Goal: Answer question/provide support: Share knowledge or assist other users

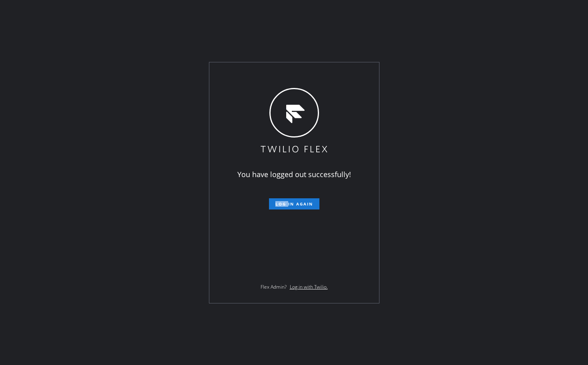
click at [299, 206] on span "Log in again" at bounding box center [294, 204] width 38 height 6
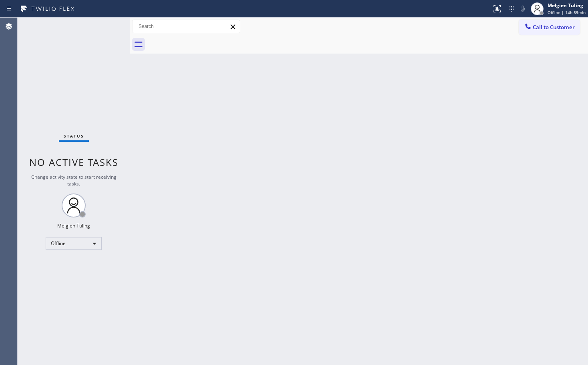
click at [110, 285] on div "Status No active tasks Change activity state to start receiving tasks. Melgien …" at bounding box center [74, 192] width 112 height 348
click at [88, 244] on div "Offline" at bounding box center [74, 243] width 56 height 13
click at [75, 266] on li "Available" at bounding box center [73, 265] width 54 height 10
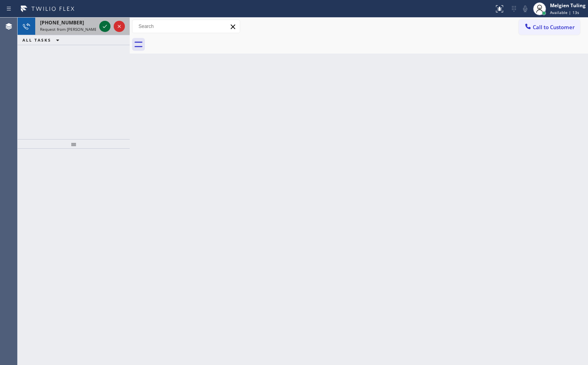
click at [102, 24] on icon at bounding box center [105, 27] width 10 height 10
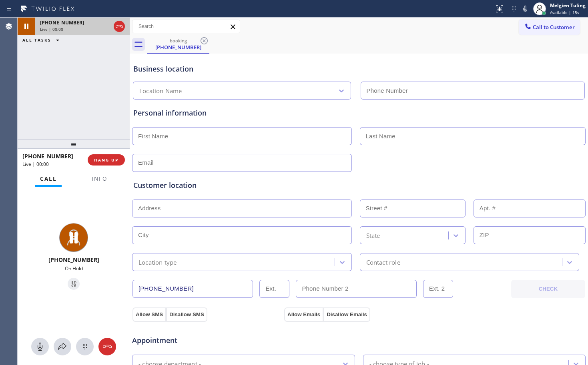
type input "(619) 404-5114"
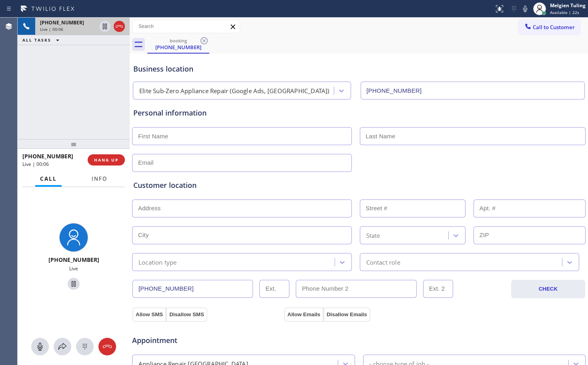
click at [93, 179] on span "Info" at bounding box center [100, 178] width 16 height 7
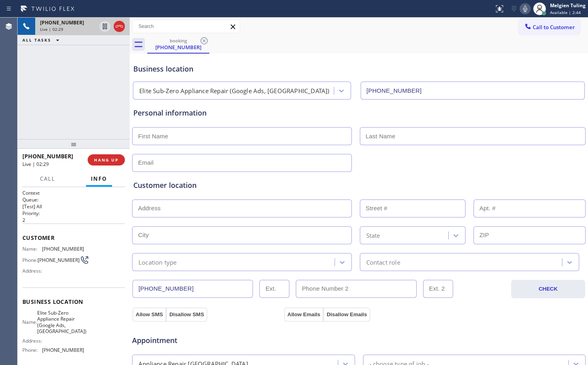
click at [523, 8] on icon at bounding box center [525, 9] width 10 height 10
click at [108, 30] on icon at bounding box center [105, 27] width 10 height 10
click at [104, 24] on icon at bounding box center [105, 27] width 6 height 6
click at [522, 10] on icon at bounding box center [525, 9] width 10 height 10
click at [163, 134] on input "text" at bounding box center [242, 136] width 220 height 18
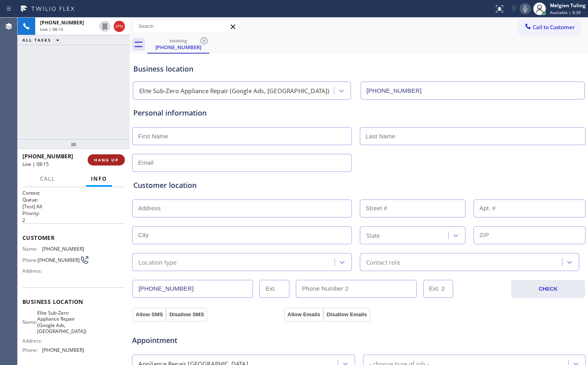
click at [104, 157] on span "HANG UP" at bounding box center [106, 160] width 24 height 6
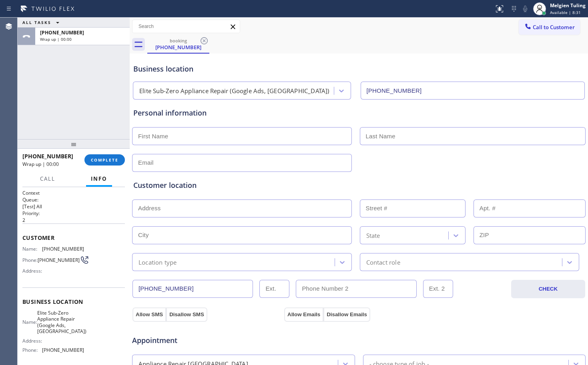
click at [157, 138] on input "text" at bounding box center [242, 136] width 220 height 18
type input "Suzy"
click at [386, 132] on input "text" at bounding box center [473, 136] width 226 height 18
type input "Lidstrom"
click at [163, 162] on input "text" at bounding box center [242, 163] width 220 height 18
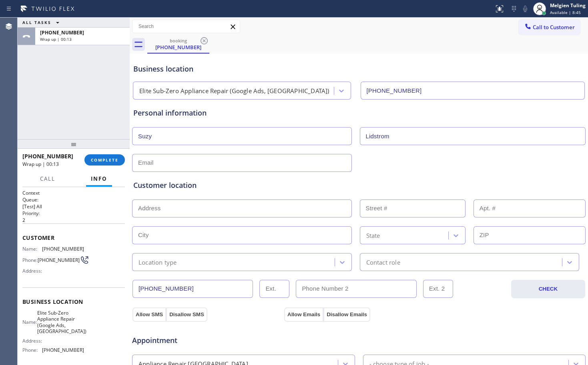
paste input "sspafford@suzyszoo.com"
type input "sspafford@suzyszoo.com"
click at [171, 210] on input "text" at bounding box center [242, 209] width 220 height 18
click at [160, 211] on input "text" at bounding box center [242, 209] width 220 height 18
paste input "2035 Fort Stockton DrSan Diego, CA 92103"
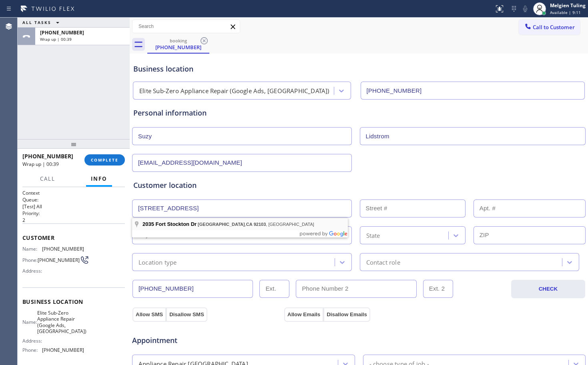
type input "2035 Fort Stockton Dr"
type input "2035"
type input "[GEOGRAPHIC_DATA]"
type input "92103"
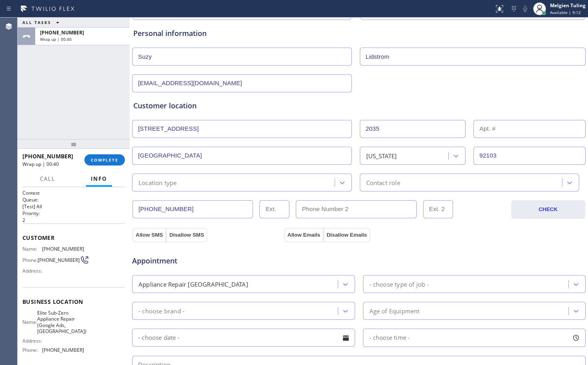
scroll to position [80, 0]
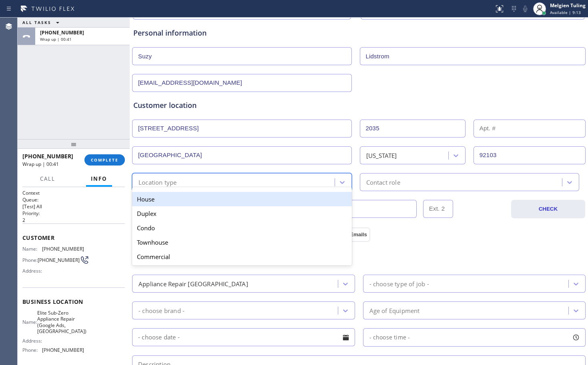
click at [180, 178] on div "Location type" at bounding box center [235, 182] width 200 height 14
click at [168, 204] on div "House" at bounding box center [242, 199] width 220 height 14
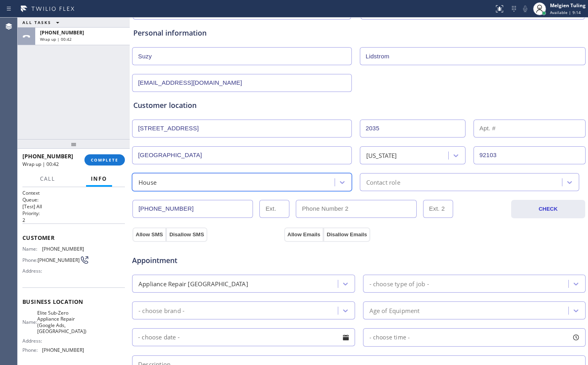
click at [385, 183] on div "Contact role" at bounding box center [383, 182] width 34 height 9
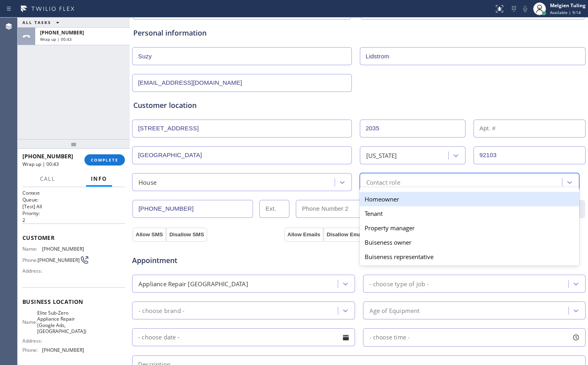
click at [382, 197] on div "Homeowner" at bounding box center [470, 199] width 220 height 14
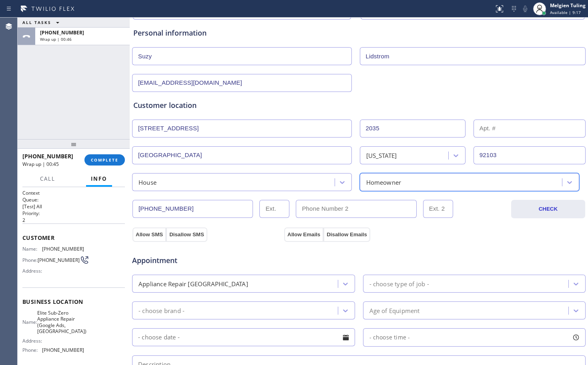
click at [153, 239] on div "Appointment Appliance Repair High End - choose type of job - - choose brand - A…" at bounding box center [359, 317] width 454 height 157
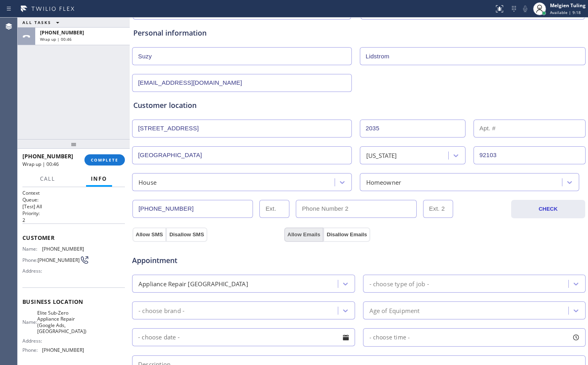
click at [300, 233] on button "Allow Emails" at bounding box center [303, 235] width 39 height 14
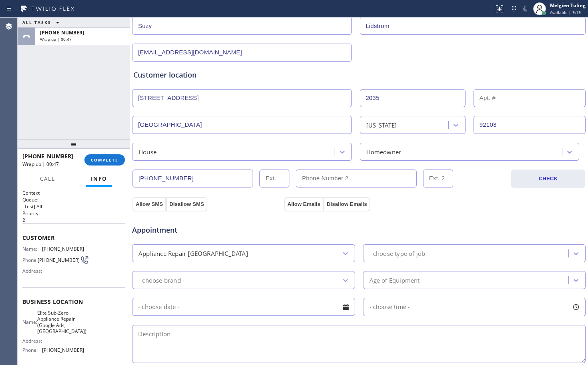
scroll to position [160, 0]
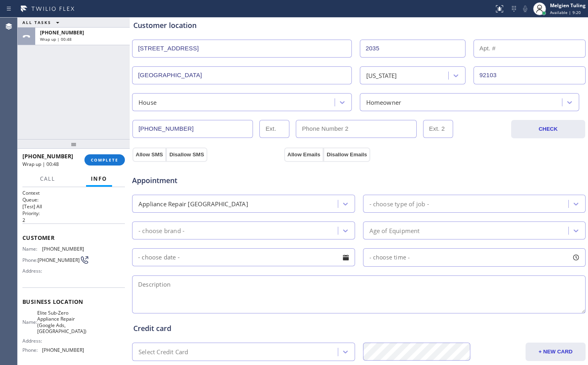
click at [378, 205] on div "- choose type of job -" at bounding box center [399, 203] width 60 height 9
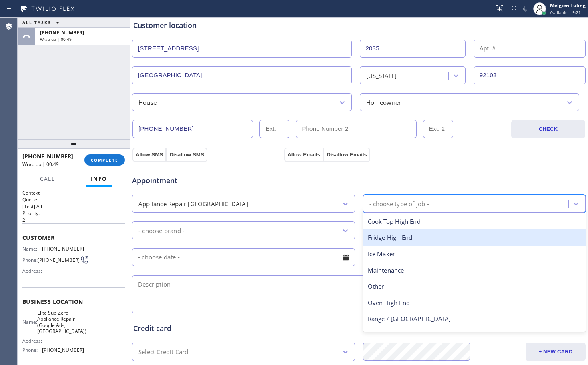
click at [379, 239] on div "Fridge High End" at bounding box center [474, 238] width 223 height 16
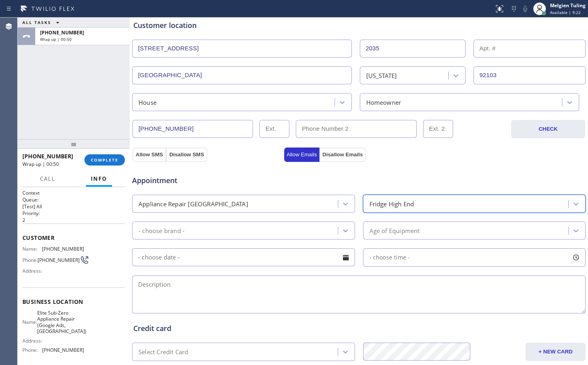
click at [199, 229] on div "- choose brand -" at bounding box center [236, 231] width 203 height 14
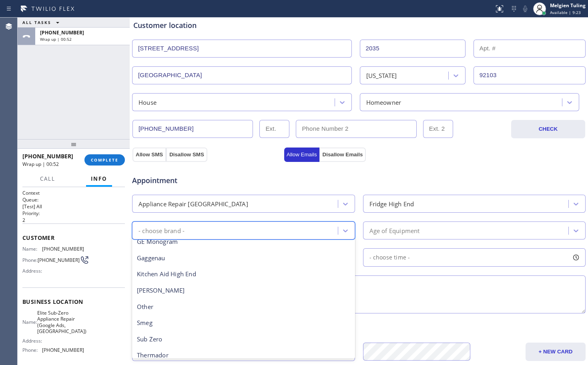
scroll to position [110, 0]
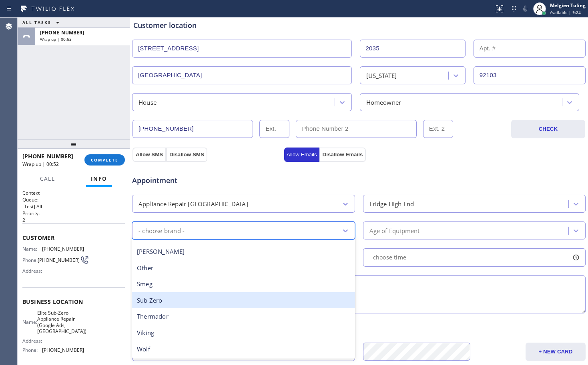
click at [170, 304] on div "Sub Zero" at bounding box center [243, 301] width 223 height 16
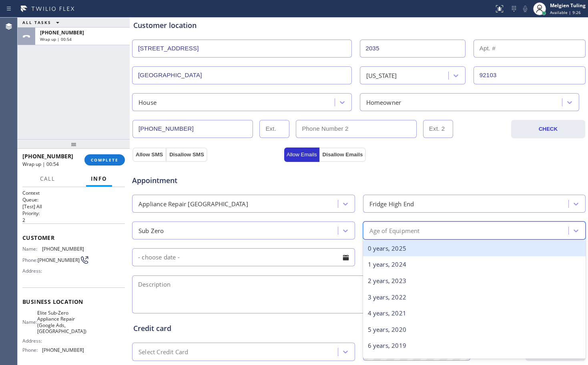
click at [380, 228] on div "Age of Equipment" at bounding box center [394, 230] width 50 height 9
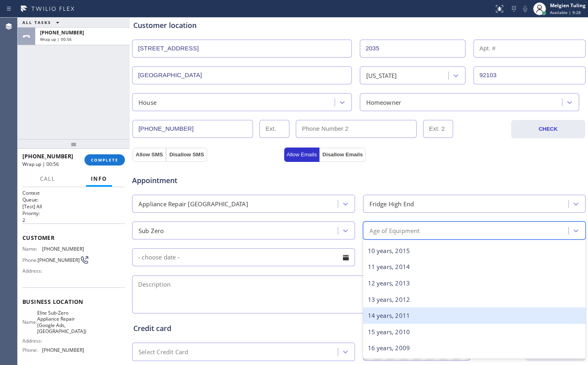
scroll to position [280, 0]
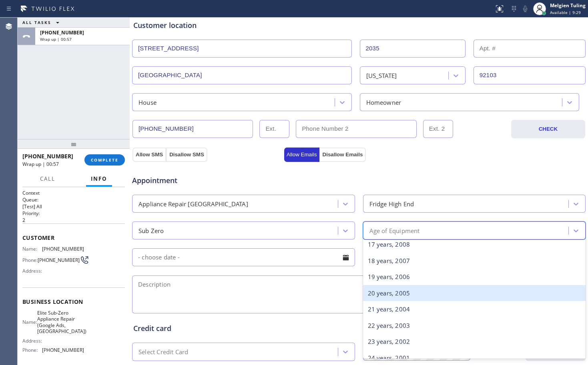
click at [388, 295] on div "20 years, 2005" at bounding box center [474, 293] width 223 height 16
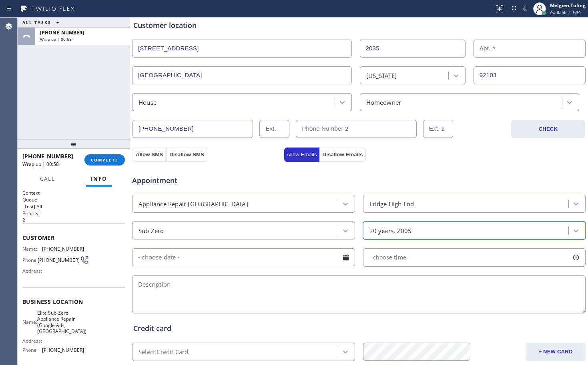
click at [228, 258] on input "text" at bounding box center [243, 258] width 223 height 18
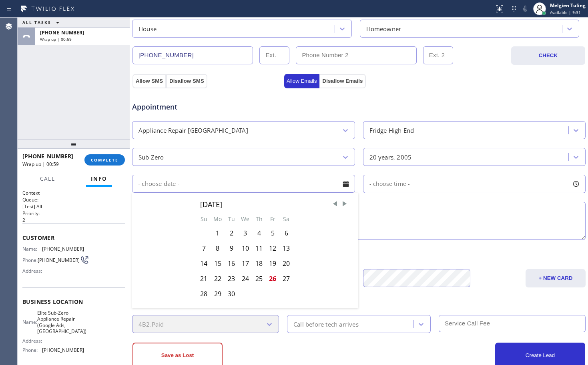
scroll to position [240, 0]
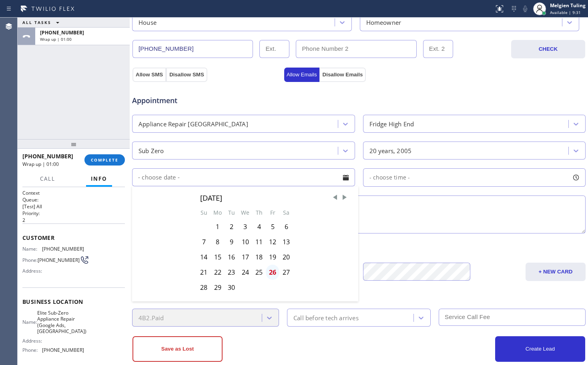
click at [272, 275] on div "26" at bounding box center [273, 272] width 14 height 15
type input "[DATE]"
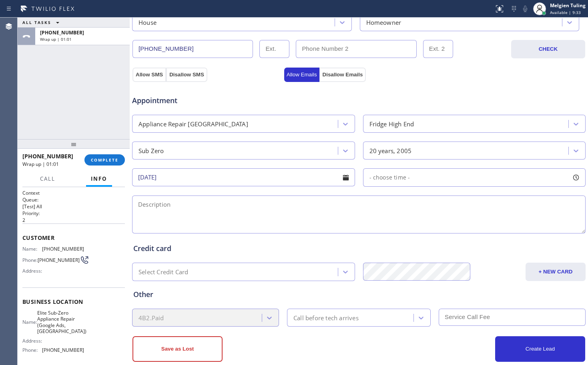
click at [390, 178] on span "- choose time -" at bounding box center [389, 178] width 41 height 8
drag, startPoint x: 371, startPoint y: 227, endPoint x: 514, endPoint y: 223, distance: 142.6
click at [514, 223] on div at bounding box center [516, 226] width 10 height 17
drag, startPoint x: 367, startPoint y: 227, endPoint x: 459, endPoint y: 227, distance: 92.1
click at [462, 227] on div at bounding box center [467, 226] width 10 height 17
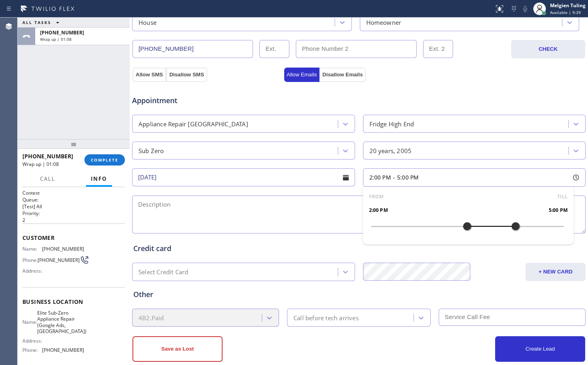
click at [245, 208] on textarea at bounding box center [359, 215] width 454 height 38
paste textarea "2035 Fort Stockton DrSan Diego, CA 92103"
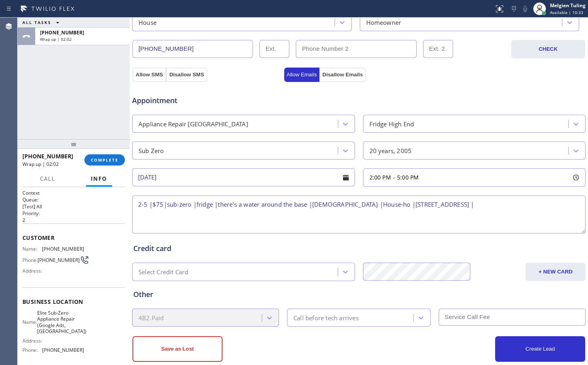
click at [66, 328] on span "Elite Sub-Zero Appliance Repair (Google Ads, SD)" at bounding box center [61, 322] width 49 height 25
click at [66, 327] on span "Elite Sub-Zero Appliance Repair (Google Ads, SD)" at bounding box center [61, 322] width 49 height 25
copy span "Elite Sub-Zero Appliance Repair (Google Ads, SD)"
click at [506, 207] on textarea "2-5 |$75|sub-zero |fridge |there's a water around the base |20 YO |House-ho |20…" at bounding box center [359, 215] width 454 height 38
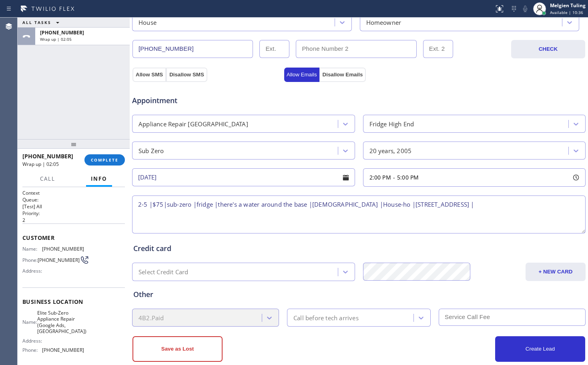
paste textarea "Elite Sub-Zero Appliance Repair (Google Ads, SD)"
click at [213, 204] on textarea "2-5 |$75|sub-zero |fridge |there's a water around the base |20 YO |House-ho |20…" at bounding box center [359, 215] width 454 height 38
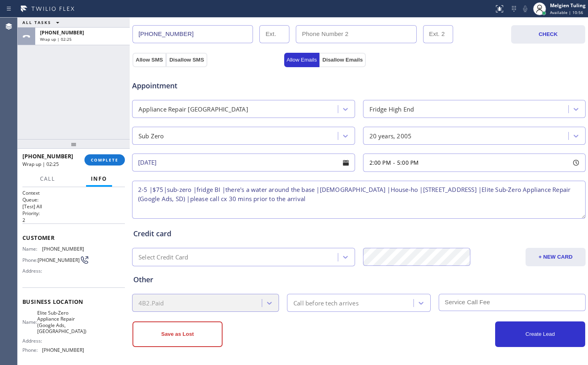
type textarea "2-5 |$75|sub-zero |fridge BI |there's a water around the base |20 YO |House-ho …"
click at [321, 306] on div "Call before tech arrives" at bounding box center [325, 303] width 65 height 9
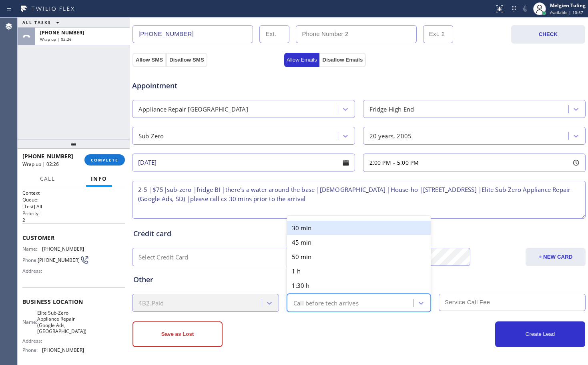
click at [322, 234] on div "30 min" at bounding box center [359, 228] width 144 height 14
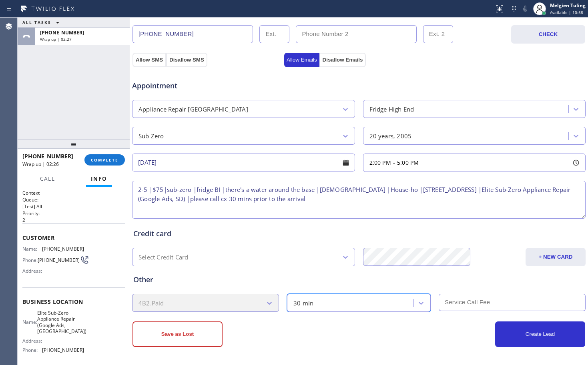
click at [448, 304] on input "text" at bounding box center [512, 302] width 147 height 17
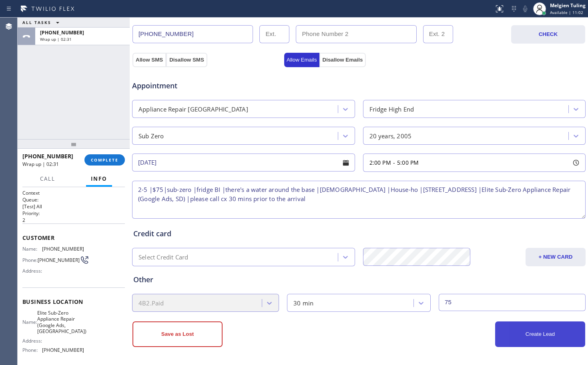
type input "75"
click at [508, 336] on button "Create Lead" at bounding box center [540, 335] width 90 height 26
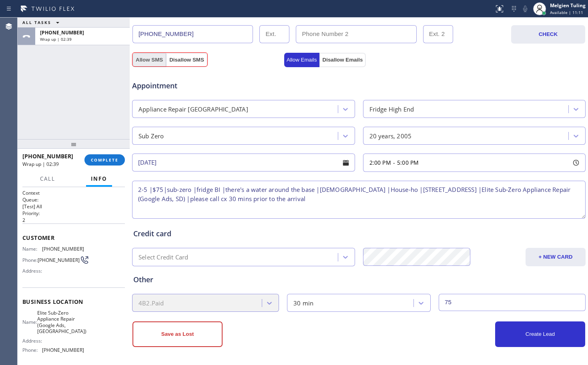
click at [153, 63] on button "Allow SMS" at bounding box center [150, 60] width 34 height 14
click at [532, 336] on button "Create Lead" at bounding box center [540, 335] width 90 height 26
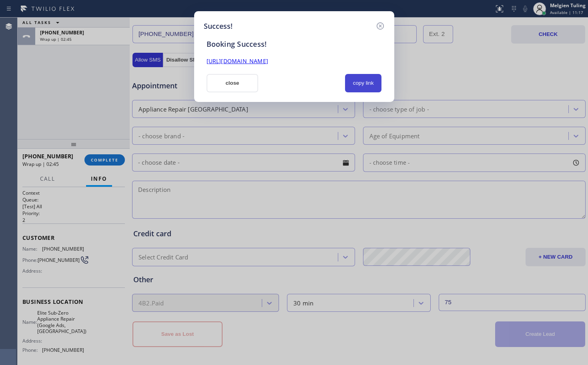
click at [354, 82] on button "copy link" at bounding box center [363, 83] width 37 height 18
click at [268, 62] on link "https://erp.apollosoft.co/customer/764578#portlet_lead" at bounding box center [238, 61] width 62 height 8
click at [238, 84] on button "close" at bounding box center [233, 83] width 52 height 18
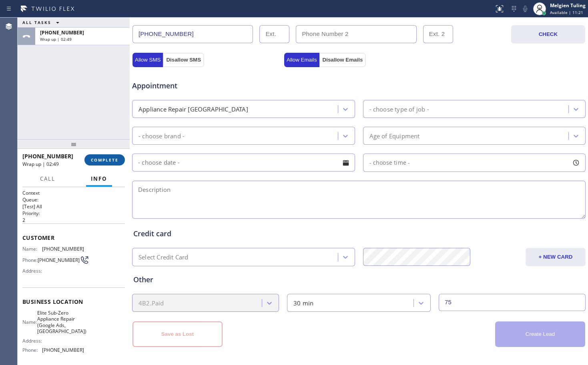
click at [101, 165] on button "COMPLETE" at bounding box center [104, 160] width 40 height 11
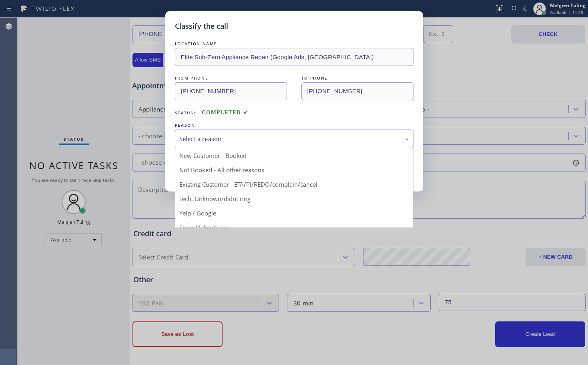
click at [205, 131] on div "Select a reason" at bounding box center [294, 139] width 239 height 19
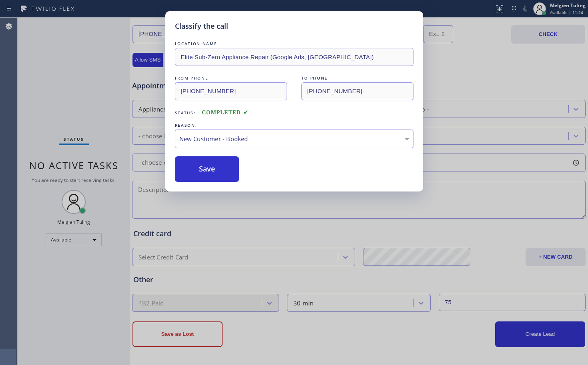
click at [184, 157] on button "Save" at bounding box center [207, 170] width 64 height 26
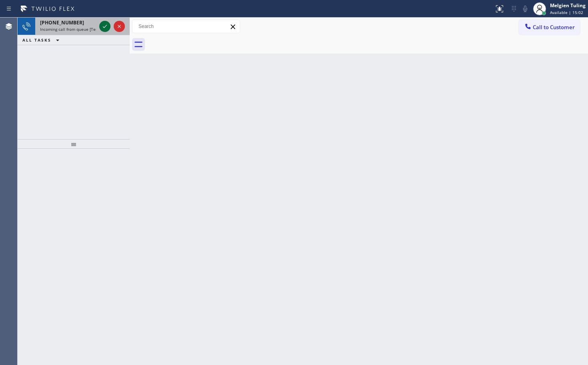
click at [104, 24] on icon at bounding box center [105, 27] width 10 height 10
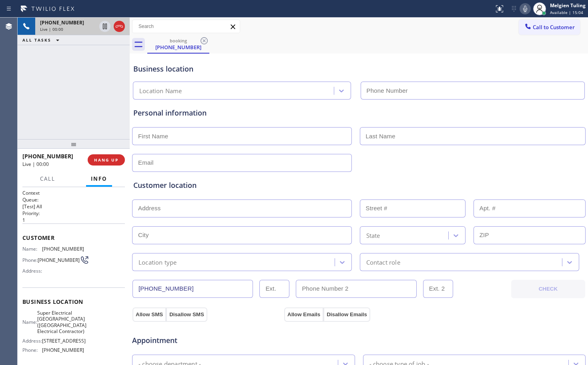
type input "(640) 356-2700"
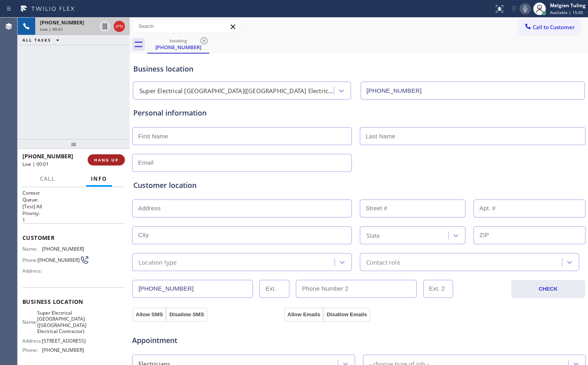
click at [111, 161] on span "HANG UP" at bounding box center [106, 160] width 24 height 6
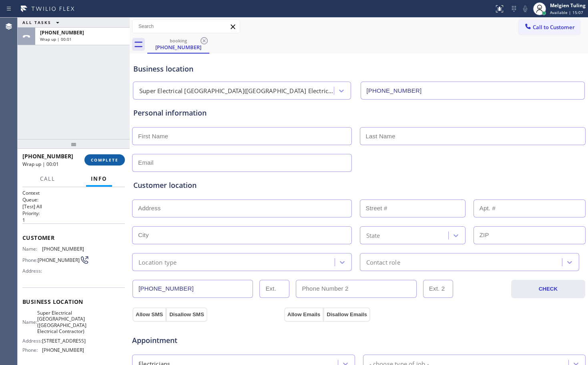
click at [115, 162] on span "COMPLETE" at bounding box center [105, 160] width 28 height 6
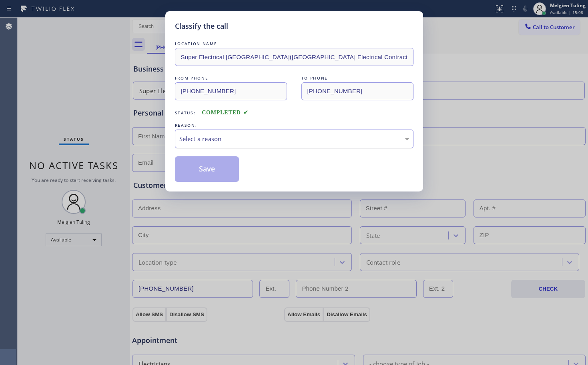
click at [208, 136] on div "Select a reason" at bounding box center [294, 139] width 230 height 9
click at [210, 166] on button "Save" at bounding box center [207, 170] width 64 height 26
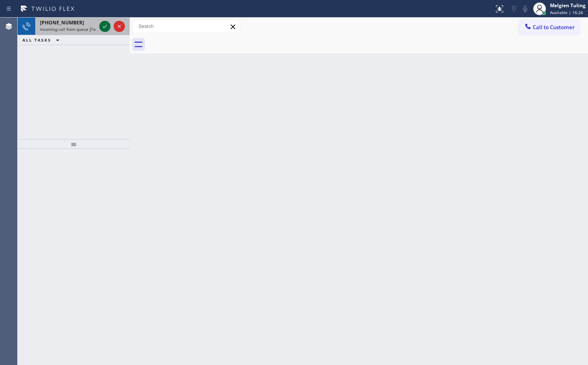
click at [100, 28] on div at bounding box center [104, 27] width 11 height 10
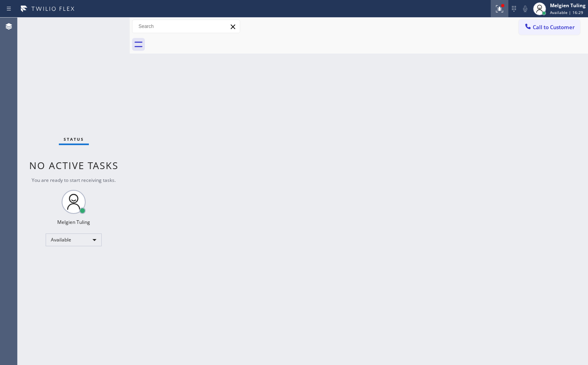
click at [496, 9] on icon at bounding box center [500, 9] width 10 height 10
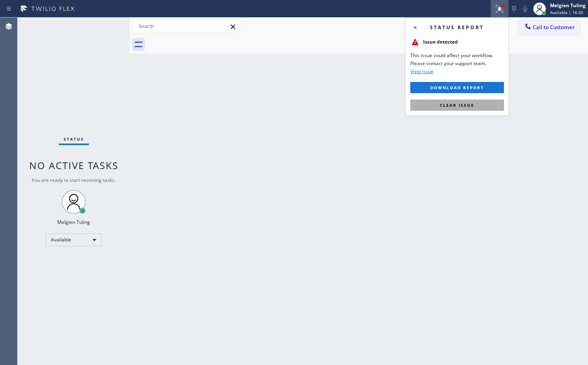
click at [466, 108] on button "Clear issue" at bounding box center [457, 105] width 94 height 11
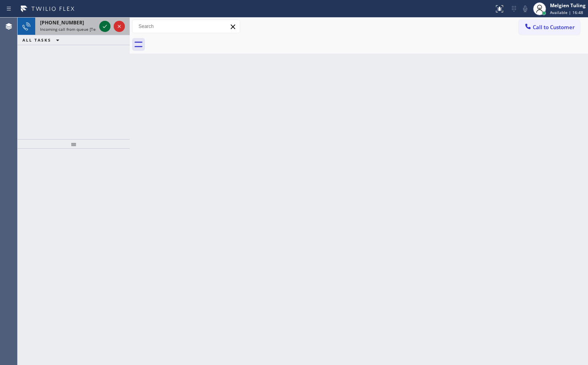
click at [104, 27] on icon at bounding box center [105, 26] width 4 height 3
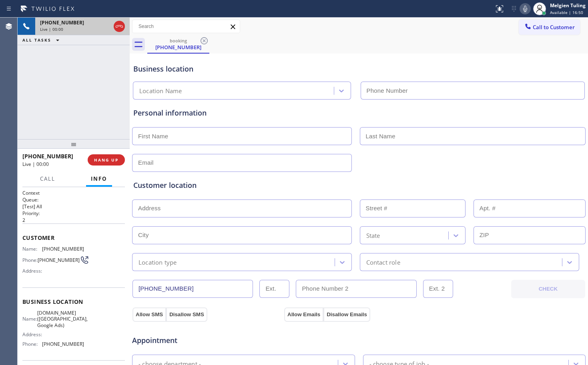
type input "(602) 536-9773"
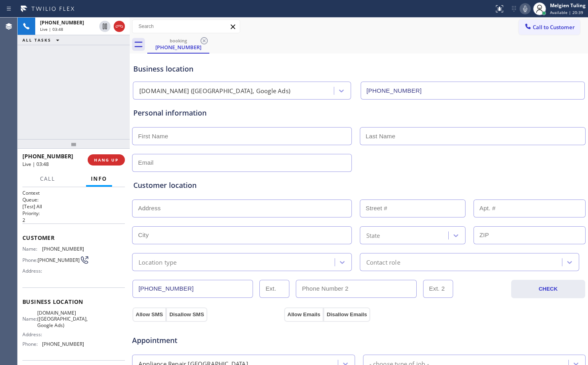
click at [348, 56] on div "Business location SubzeroCare.online (Phoenix, Google Ads) (602) 536-9773" at bounding box center [359, 78] width 454 height 44
click at [524, 11] on icon at bounding box center [525, 9] width 10 height 10
click at [106, 26] on icon at bounding box center [105, 27] width 4 height 6
click at [107, 26] on icon at bounding box center [105, 27] width 6 height 6
click at [528, 8] on icon at bounding box center [525, 9] width 10 height 10
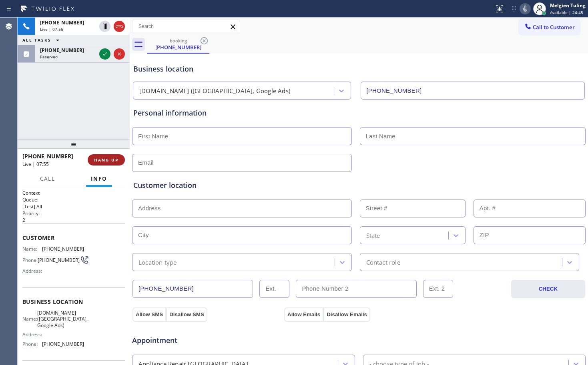
click at [104, 160] on span "HANG UP" at bounding box center [106, 160] width 24 height 6
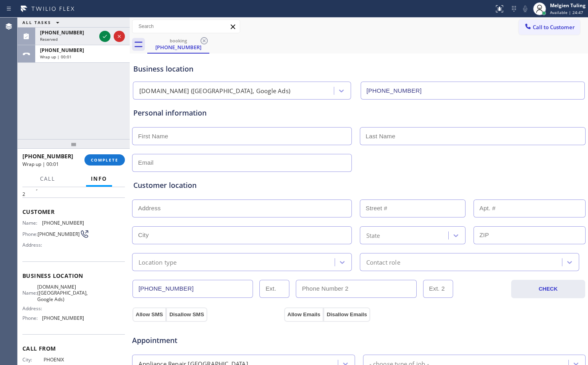
scroll to position [40, 0]
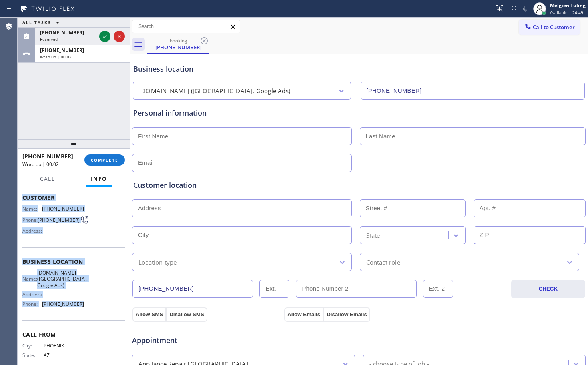
drag, startPoint x: 42, startPoint y: 200, endPoint x: 87, endPoint y: 307, distance: 116.1
click at [87, 307] on div "Context Queue: [Test] All Priority: 2 Customer Name: (602) 697-2713 Phone: (602…" at bounding box center [74, 276] width 112 height 178
copy div "Customer Name: (602) 697-2713 Phone: (602) 697-2713 Address: Business location …"
click at [106, 39] on icon at bounding box center [105, 37] width 10 height 10
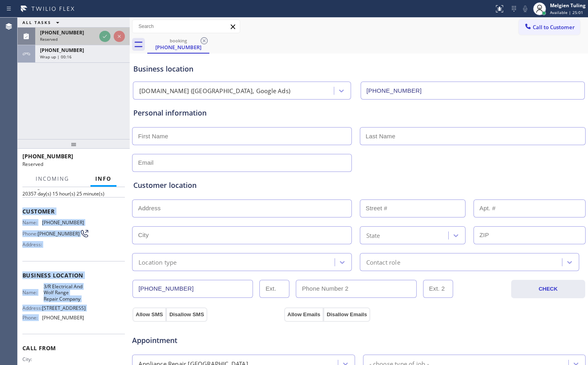
scroll to position [54, 0]
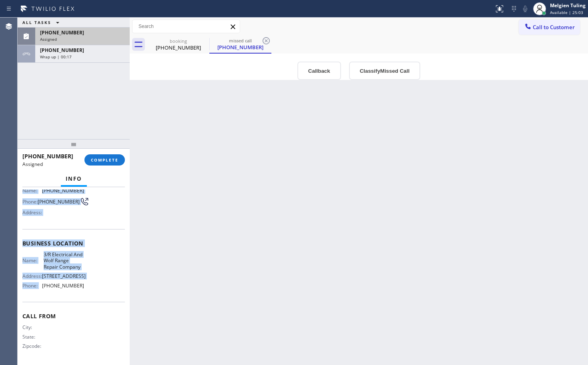
click at [102, 229] on div "Business location Name: 3/R Electrical And Wolf Range Repair Company Address: 1…" at bounding box center [73, 265] width 102 height 73
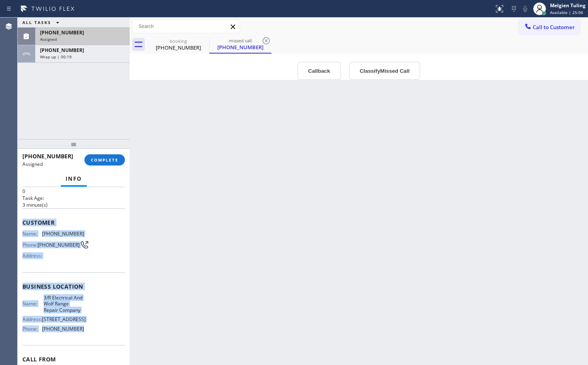
scroll to position [53, 0]
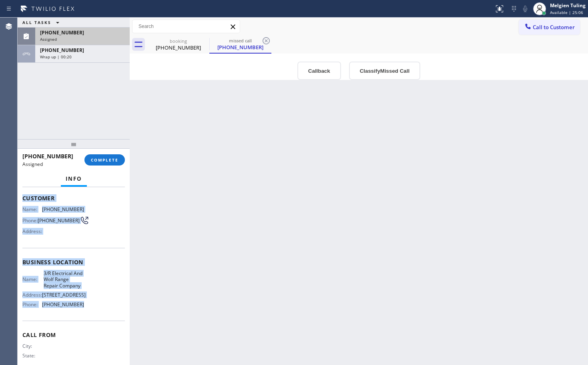
drag, startPoint x: 23, startPoint y: 238, endPoint x: 85, endPoint y: 341, distance: 120.0
click at [85, 341] on div "Context Queue: Appliance Repair Priority: 0 Task Age: 3 minute(s) Customer Name…" at bounding box center [73, 259] width 102 height 245
copy div "Customer Name: (855) 896-3430 Phone: (855) 896-3430 Address: Business location …"
click at [111, 159] on span "COMPLETE" at bounding box center [105, 160] width 28 height 6
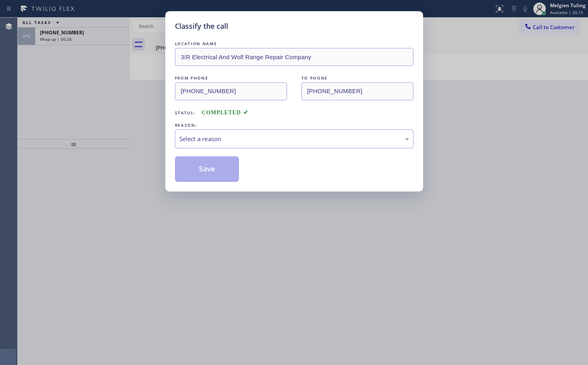
click at [183, 141] on div "Select a reason" at bounding box center [294, 139] width 230 height 9
click at [181, 169] on button "Save" at bounding box center [207, 170] width 64 height 26
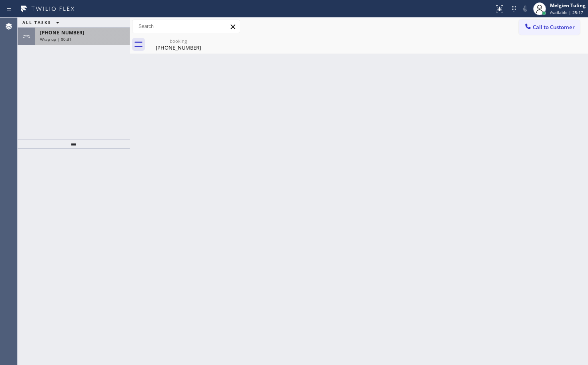
click at [60, 38] on span "Wrap up | 00:31" at bounding box center [56, 39] width 32 height 6
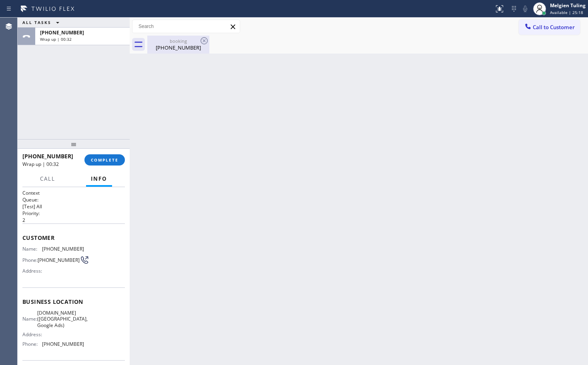
click at [170, 49] on div "(602) 697-2713" at bounding box center [178, 47] width 60 height 7
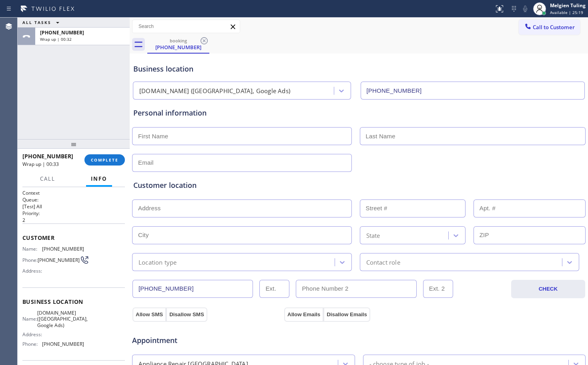
click at [182, 134] on input "text" at bounding box center [242, 136] width 220 height 18
type input "Joshua"
click at [378, 134] on input "text" at bounding box center [473, 136] width 226 height 18
type input "Duncan"
click at [256, 163] on input "text" at bounding box center [242, 163] width 220 height 18
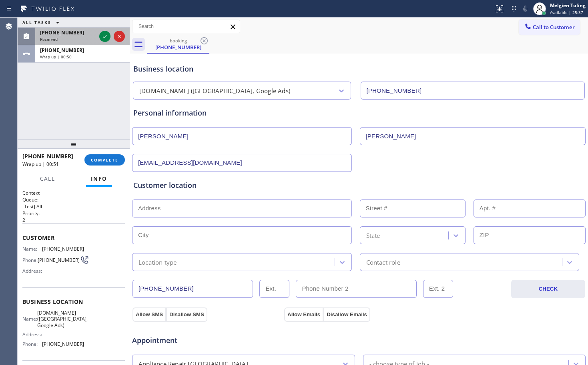
type input "[EMAIL_ADDRESS][DOMAIN_NAME]"
click at [64, 31] on span "(213) 450-6796" at bounding box center [62, 32] width 44 height 7
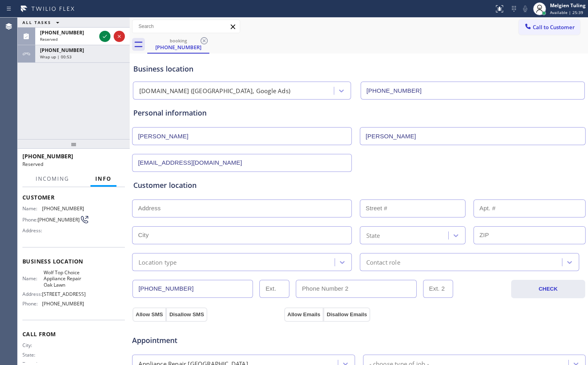
scroll to position [40, 0]
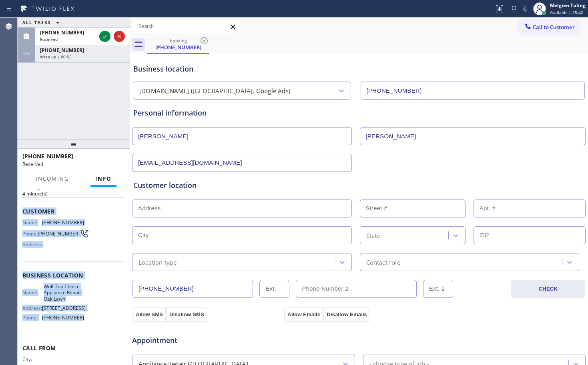
drag, startPoint x: 22, startPoint y: 212, endPoint x: 77, endPoint y: 323, distance: 124.2
click at [77, 323] on div "Context Queue: Appliance Repair High End Priority: 0 Task Age: 4 minute(s) Cust…" at bounding box center [74, 276] width 112 height 178
copy div "Customer Name: (213) 450-6796 Phone: (213) 450-6796 Address: Business location …"
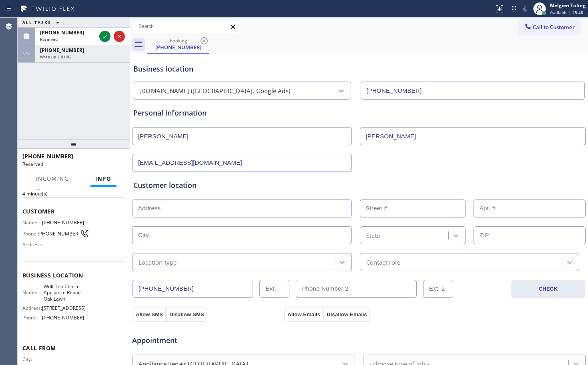
click at [96, 88] on div "ALL TASKS ALL TASKS ACTIVE TASKS TASKS IN WRAP UP (213) 450-6796 Reserved +1602…" at bounding box center [74, 79] width 112 height 122
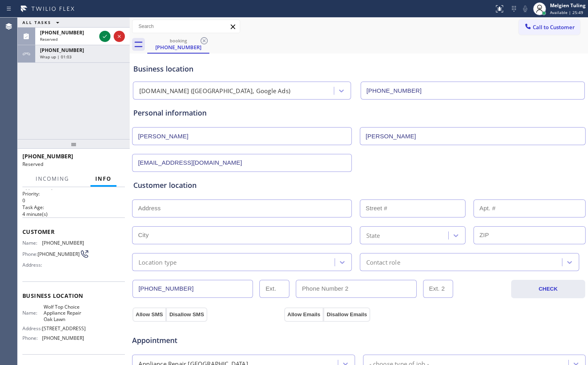
scroll to position [0, 0]
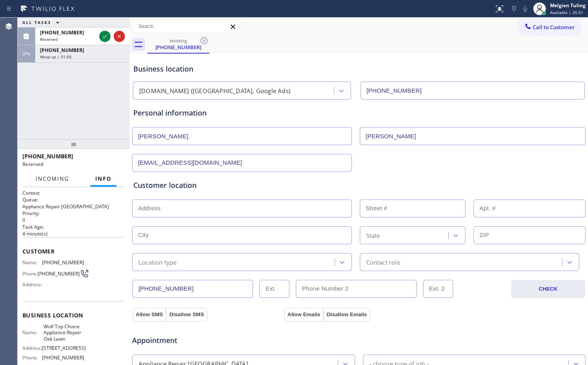
click at [43, 179] on span "Incoming" at bounding box center [53, 178] width 34 height 7
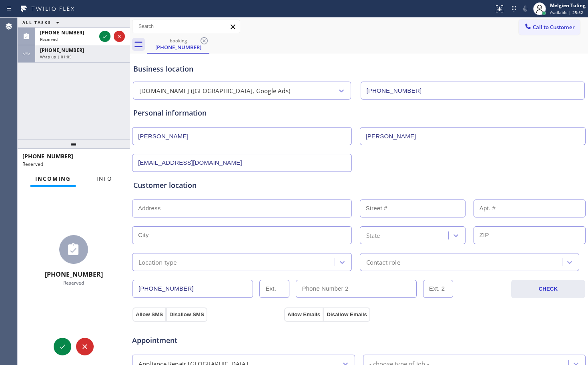
click at [100, 180] on span "Info" at bounding box center [104, 178] width 16 height 7
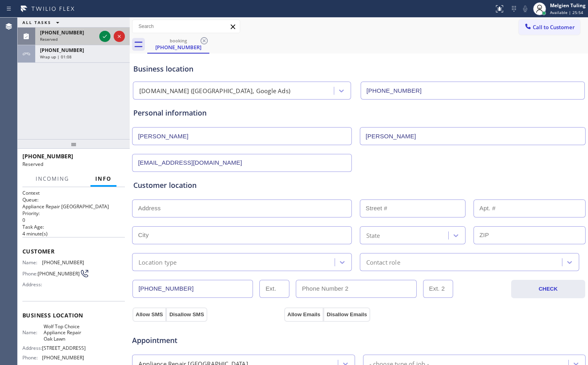
click at [66, 37] on div "Reserved" at bounding box center [68, 39] width 56 height 6
click at [108, 33] on icon at bounding box center [105, 37] width 10 height 10
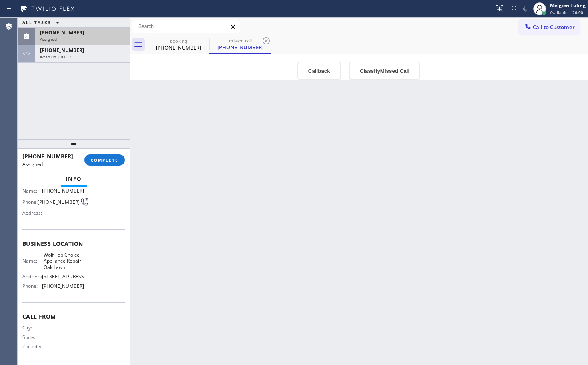
scroll to position [80, 0]
click at [91, 160] on span "COMPLETE" at bounding box center [105, 160] width 28 height 6
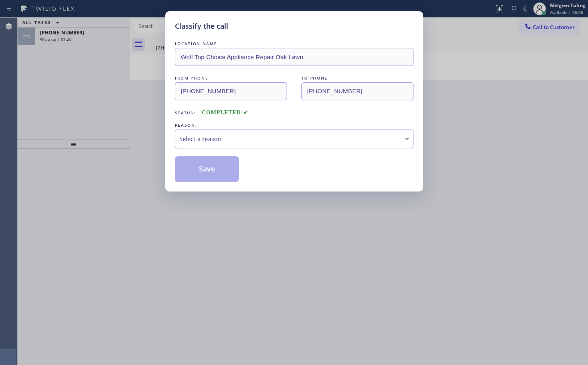
click at [186, 138] on div "Select a reason" at bounding box center [294, 139] width 230 height 9
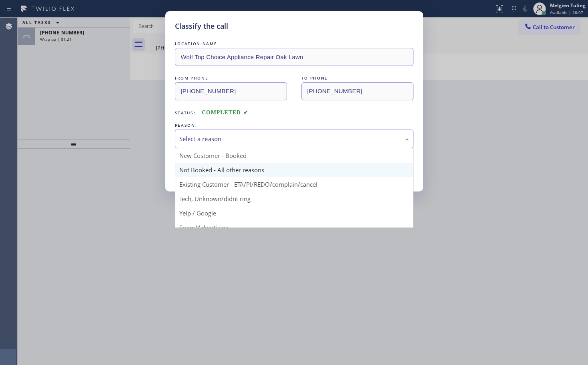
click at [185, 171] on button "Save" at bounding box center [207, 170] width 64 height 26
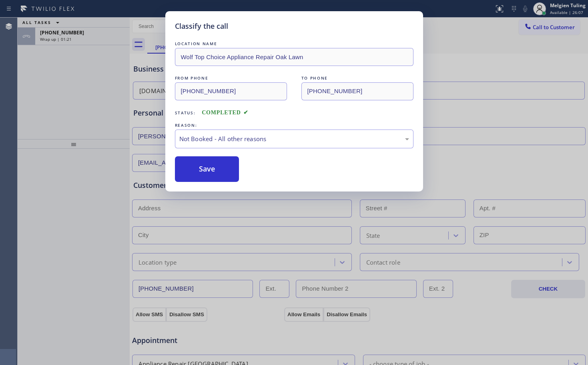
click at [185, 171] on button "Save" at bounding box center [207, 170] width 64 height 26
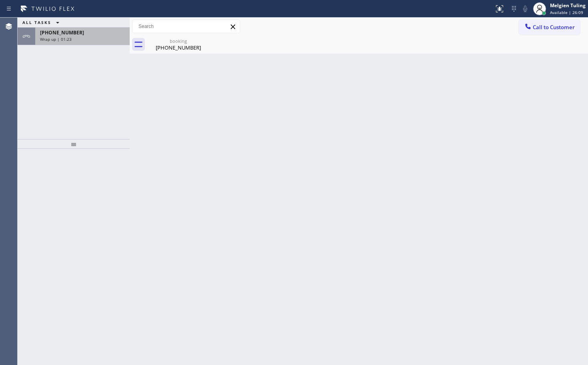
click at [65, 39] on span "Wrap up | 01:23" at bounding box center [56, 39] width 32 height 6
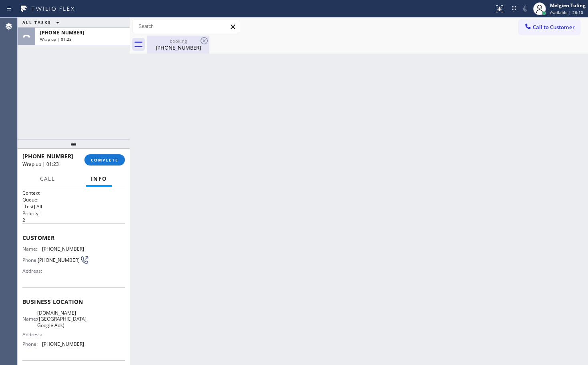
click at [167, 47] on div "(602) 697-2713" at bounding box center [178, 47] width 60 height 7
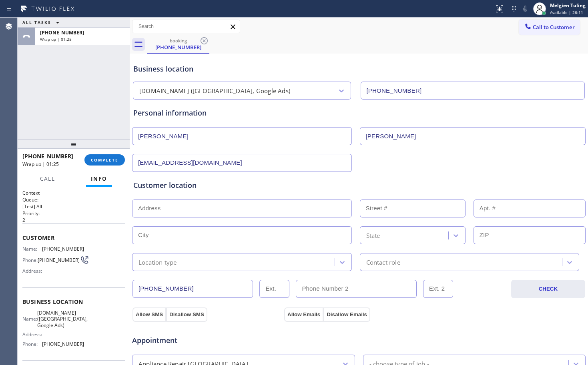
click at [175, 209] on input "text" at bounding box center [242, 209] width 220 height 18
click at [220, 209] on input "text" at bounding box center [242, 209] width 220 height 18
paste input "9350 N Snowbowl Ranch Rd, Flagstaff, AZ 86001"
type input "9350 N Snowbowl Ranch Rd, Flagstaff, AZ 86001"
click at [296, 213] on input "9350 N Snowbowl Ranch Rd, Flagstaff, AZ 86001" at bounding box center [242, 209] width 220 height 18
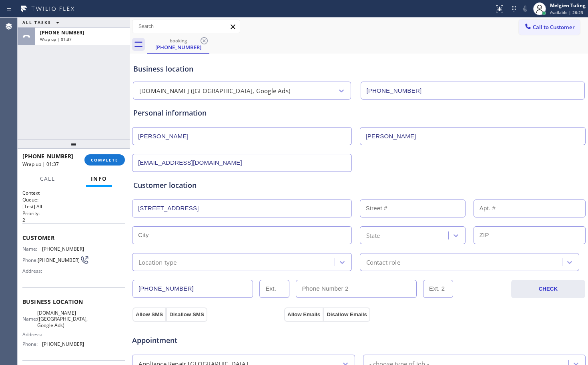
click at [137, 210] on input "9350 N Snowbowl Ranch Rd, Flagstaff, AZ 86001" at bounding box center [242, 209] width 220 height 18
click at [283, 209] on input "9350 N Snowbowl Ranch Rd, Flagstaff, AZ 86001" at bounding box center [242, 209] width 220 height 18
drag, startPoint x: 283, startPoint y: 209, endPoint x: 126, endPoint y: 205, distance: 157.0
click at [128, 205] on div "ALL TASKS ALL TASKS ACTIVE TASKS TASKS IN WRAP UP +16026972713 Wrap up | 01:42 …" at bounding box center [303, 192] width 570 height 348
click at [173, 209] on input "text" at bounding box center [242, 209] width 220 height 18
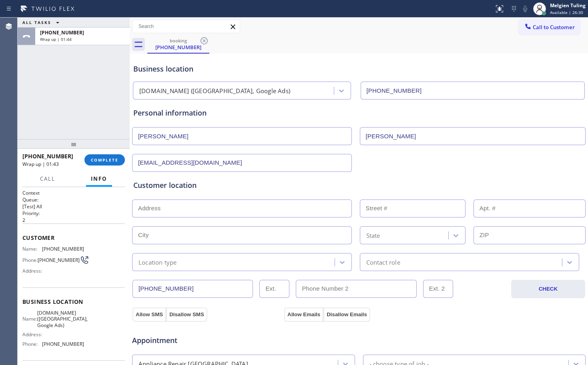
paste input "9350 N Snowbowl Ranch Rd, Flagstaff, AZ 86001"
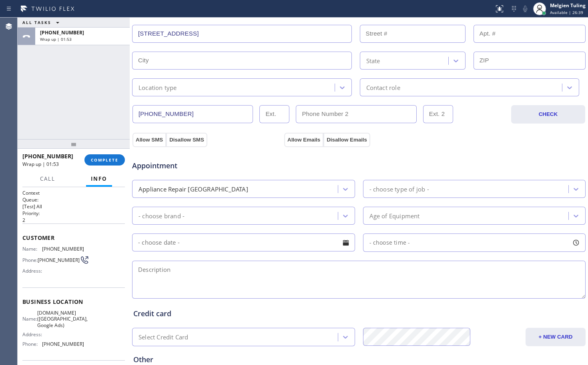
scroll to position [15, 0]
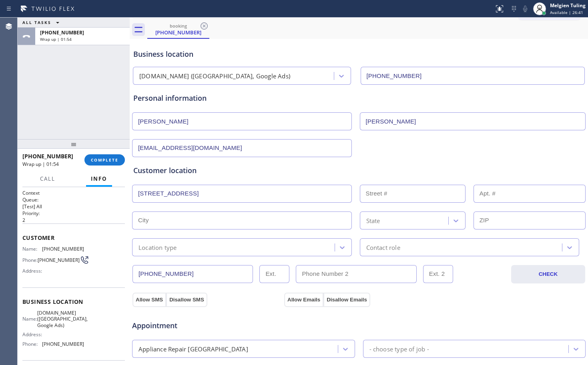
type input "9350 N Snowbowl Ranch Rd, Flagstaff, AZ 86001"
click at [187, 219] on input "text" at bounding box center [242, 221] width 220 height 18
click at [280, 197] on input "9350 N Snowbowl Ranch Rd, Flagstaff, AZ 86001" at bounding box center [242, 194] width 220 height 18
click at [254, 225] on input "text" at bounding box center [242, 221] width 220 height 18
click at [210, 253] on div "Location type" at bounding box center [242, 248] width 220 height 18
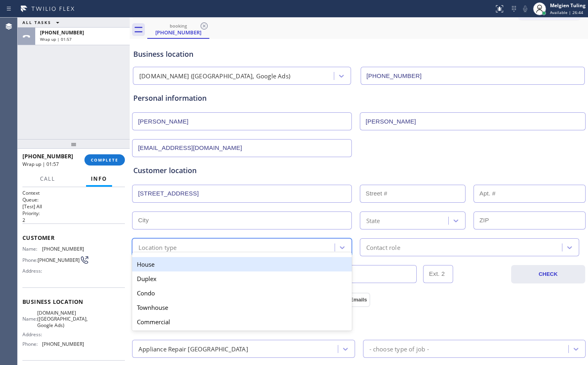
click at [201, 265] on div "House" at bounding box center [242, 264] width 220 height 14
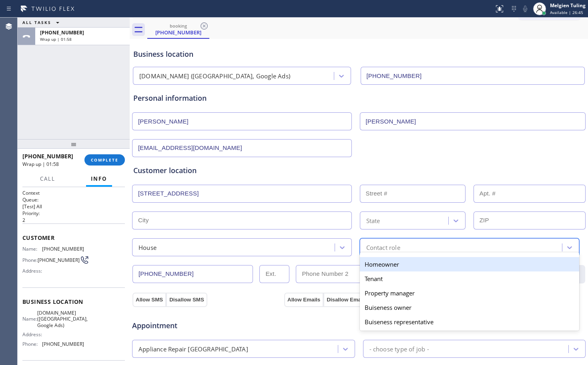
click at [373, 248] on div "Contact role" at bounding box center [383, 247] width 34 height 9
click at [373, 269] on div "Homeowner" at bounding box center [470, 264] width 220 height 14
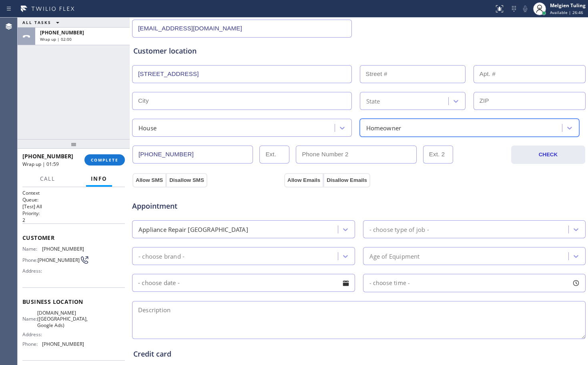
scroll to position [135, 0]
click at [150, 180] on button "Allow SMS" at bounding box center [150, 180] width 34 height 14
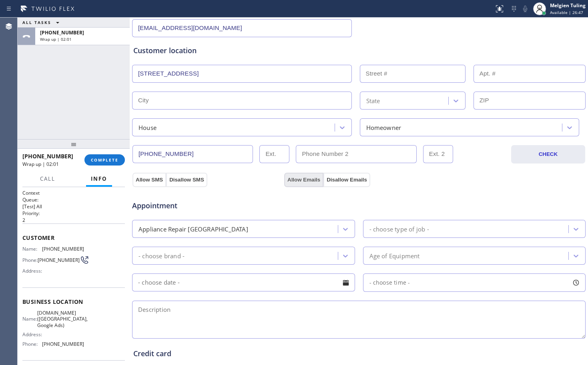
click at [305, 180] on button "Allow Emails" at bounding box center [303, 180] width 39 height 14
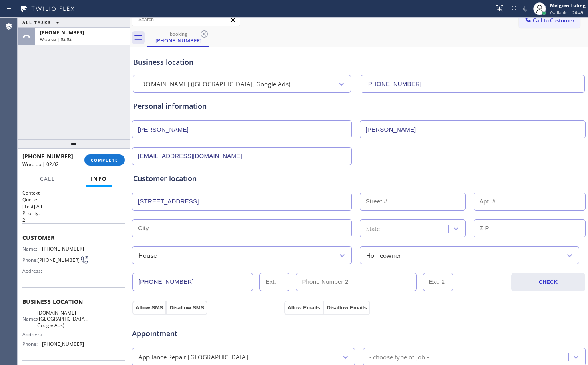
scroll to position [0, 0]
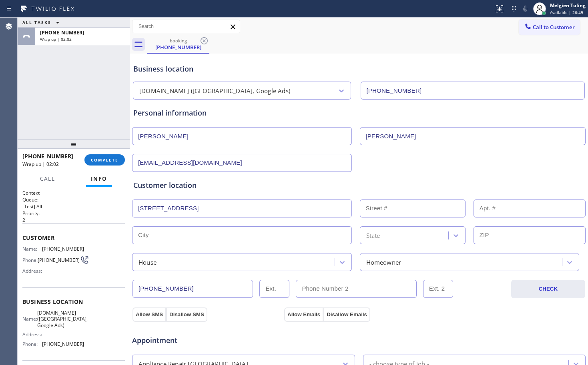
click at [206, 198] on div "9350 N Snowbowl Ranch Rd, Flagstaff, AZ 86001" at bounding box center [358, 208] width 455 height 20
drag, startPoint x: 287, startPoint y: 204, endPoint x: 60, endPoint y: 209, distance: 226.6
click at [60, 209] on div "ALL TASKS ALL TASKS ACTIVE TASKS TASKS IN WRAP UP +16026972713 Wrap up | 02:04 …" at bounding box center [303, 192] width 570 height 348
type input "[EMAIL_ADDRESS]."
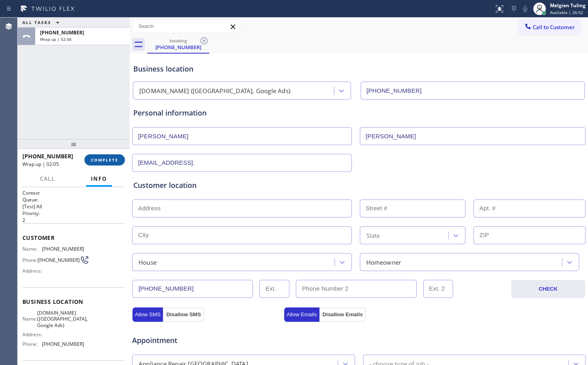
drag, startPoint x: 193, startPoint y: 167, endPoint x: 107, endPoint y: 157, distance: 85.9
click at [113, 159] on div "ALL TASKS ALL TASKS ACTIVE TASKS TASKS IN WRAP UP +16026972713 Wrap up | 02:06 …" at bounding box center [303, 192] width 570 height 348
drag, startPoint x: 175, startPoint y: 139, endPoint x: 112, endPoint y: 133, distance: 63.1
click at [124, 135] on div "ALL TASKS ALL TASKS ACTIVE TASKS TASKS IN WRAP UP +16026972713 Wrap up | 02:07 …" at bounding box center [303, 192] width 570 height 348
drag, startPoint x: 408, startPoint y: 139, endPoint x: 337, endPoint y: 137, distance: 71.7
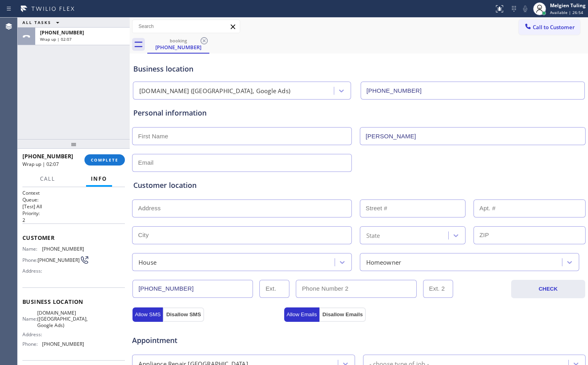
click at [337, 137] on div "Duncan" at bounding box center [358, 136] width 455 height 20
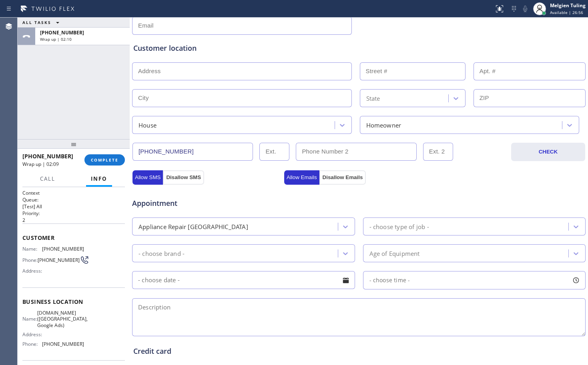
scroll to position [80, 0]
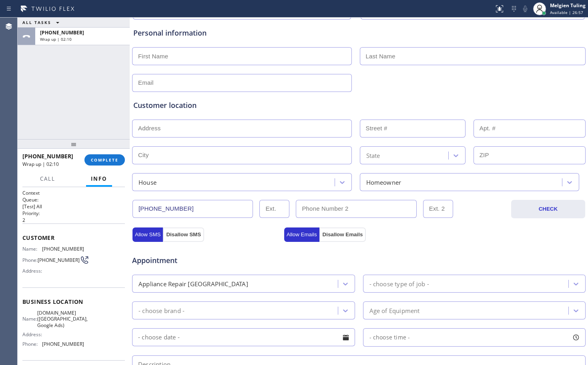
click at [154, 125] on input "text" at bounding box center [242, 129] width 220 height 18
paste input "9350 N Snowbowl Ranch Rd, Flagstaff, AZ 86001"
click at [178, 131] on input "9350 N Snowbowl Ranch Rd, Flagstaff, AZ 86001" at bounding box center [242, 129] width 220 height 18
click at [191, 131] on input "9350 N Snowbowl Ranch Rd, Flagstaff, AZ 86001" at bounding box center [242, 129] width 220 height 18
click at [182, 172] on div "House Homeowner" at bounding box center [358, 182] width 455 height 20
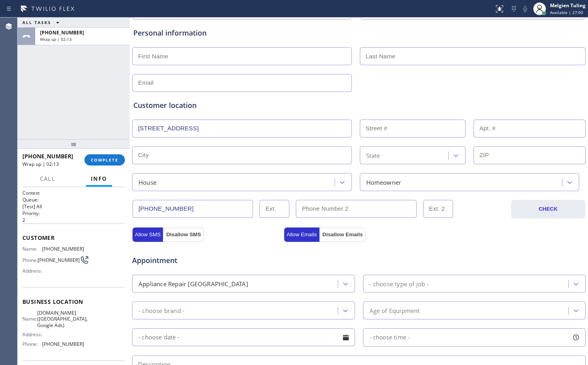
click at [174, 186] on div "House" at bounding box center [235, 182] width 200 height 14
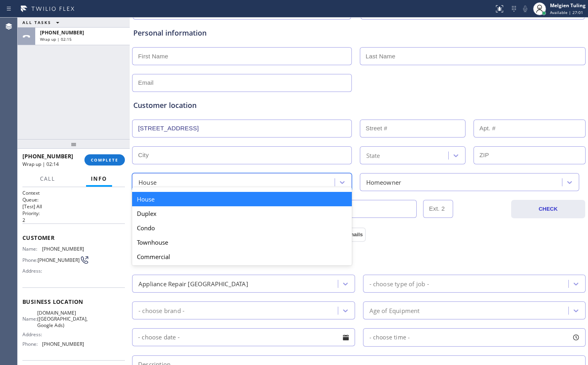
click at [380, 156] on div "State" at bounding box center [405, 156] width 86 height 14
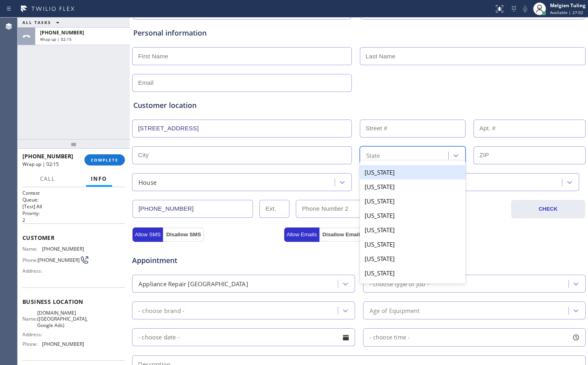
click at [350, 106] on div "Customer location" at bounding box center [358, 105] width 451 height 11
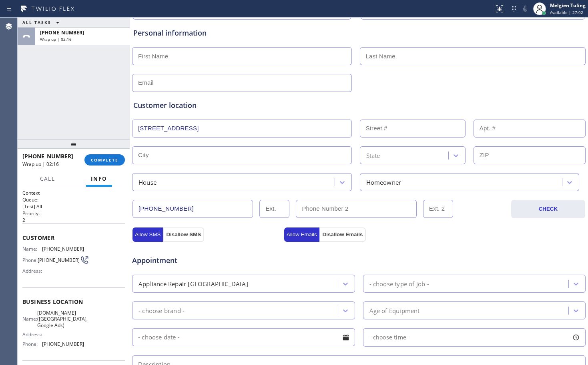
click at [294, 128] on input "9350 N Snowbowl Ranch Rd, Flagstaff, AZ 86001" at bounding box center [242, 129] width 220 height 18
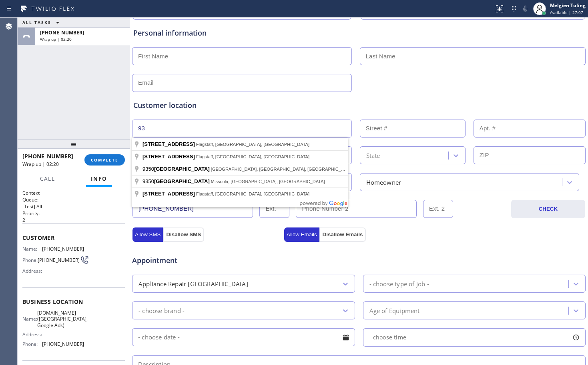
type input "9"
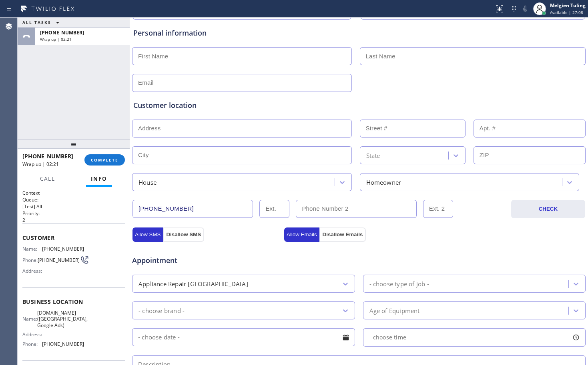
paste input "9350 N Snowbowl Ranch Rd, Flagstaff, AZ 86001"
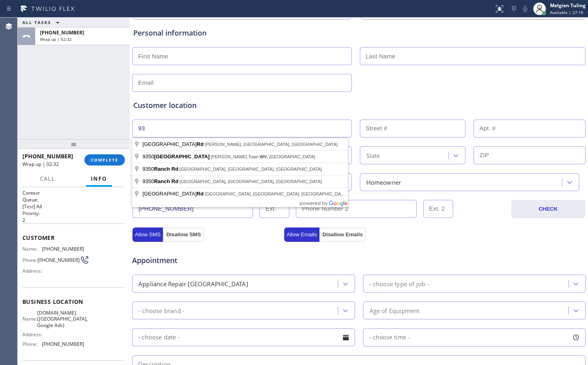
type input "9"
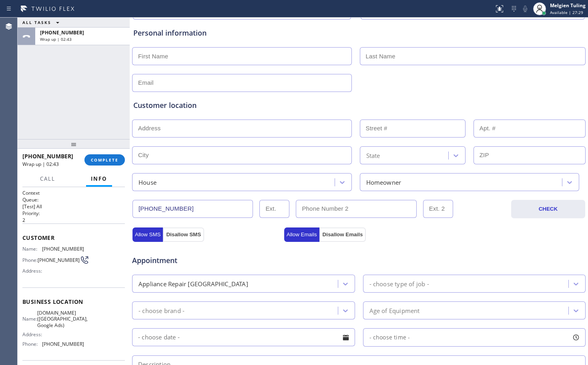
click at [179, 131] on input "text" at bounding box center [242, 129] width 220 height 18
paste input "9350 N Snowbowl Ranch Rd, Flagstaff, AZ 86001"
type input "9"
paste input "9350 N Snowbowl Ranch Rd, Flagstaff, AZ 86001"
click at [278, 126] on input "9350 N Snowbowl Ranch Rd, Flagstaff, AZ 86001" at bounding box center [242, 129] width 220 height 18
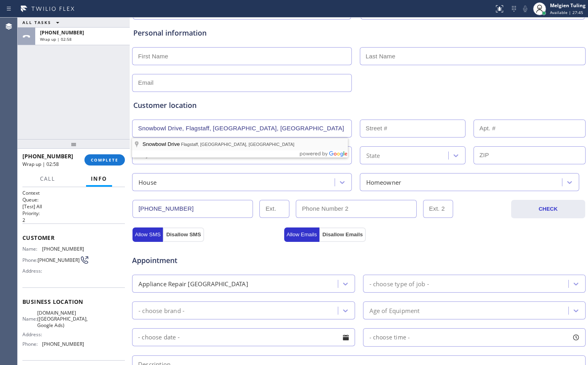
type input "Snowbowl Dr"
type input "Doney Park"
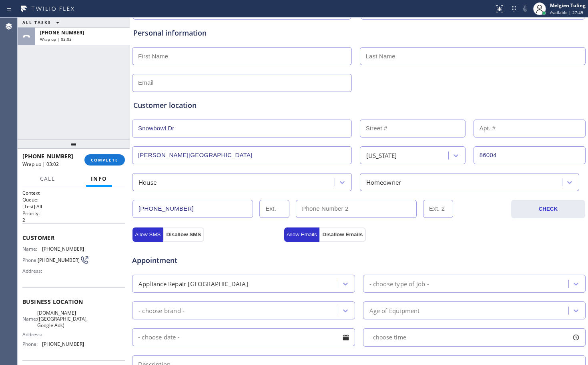
click at [498, 153] on input "86004" at bounding box center [530, 156] width 112 height 18
type input "8"
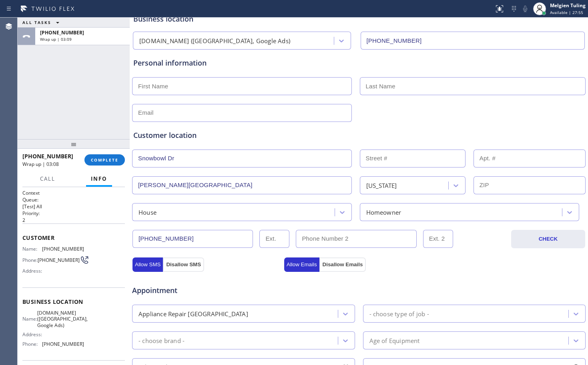
scroll to position [0, 0]
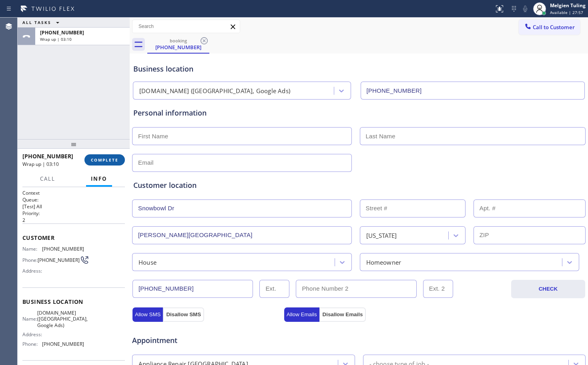
click at [105, 161] on span "COMPLETE" at bounding box center [105, 160] width 28 height 6
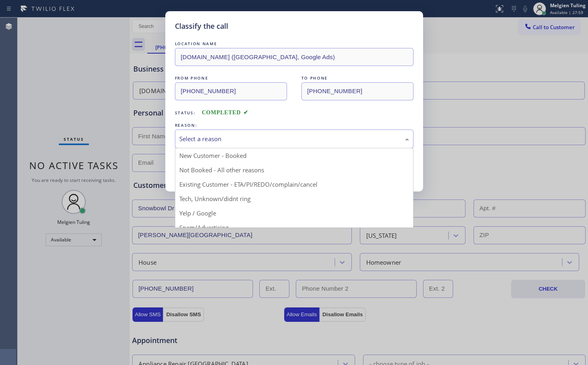
click at [242, 135] on div "Select a reason" at bounding box center [294, 139] width 230 height 9
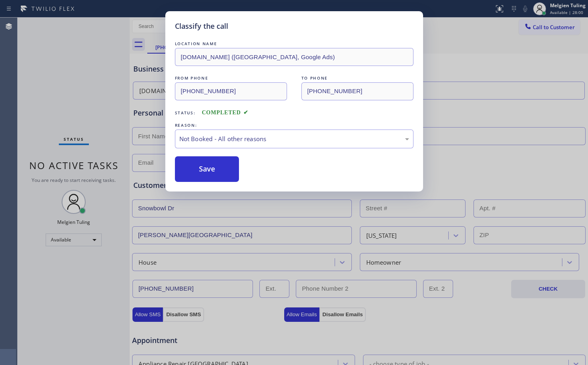
click at [203, 167] on button "Save" at bounding box center [207, 170] width 64 height 26
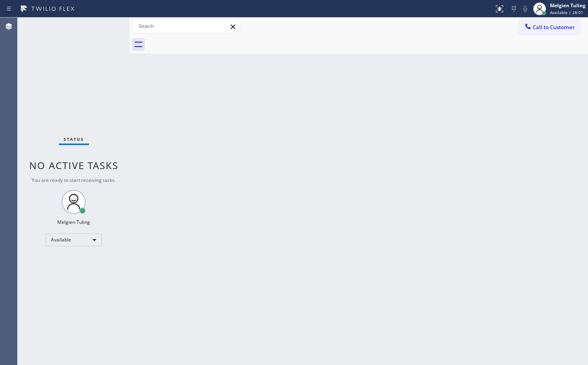
click at [98, 90] on div "Status No active tasks You are ready to start receiving tasks. Melgien Tuling A…" at bounding box center [74, 192] width 112 height 348
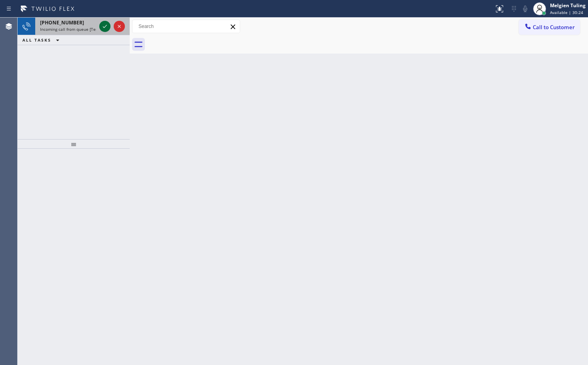
click at [100, 26] on div at bounding box center [104, 27] width 11 height 10
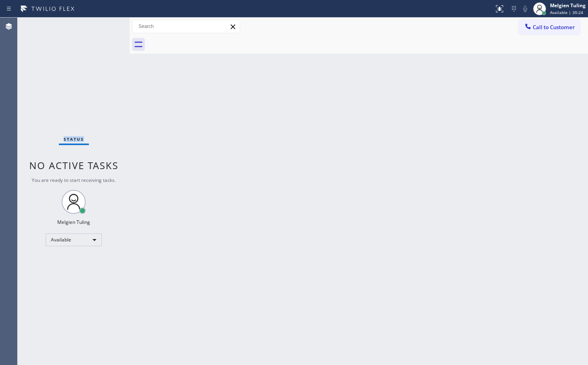
click at [100, 26] on div "Status No active tasks You are ready to start receiving tasks. Melgien Tuling A…" at bounding box center [74, 192] width 112 height 348
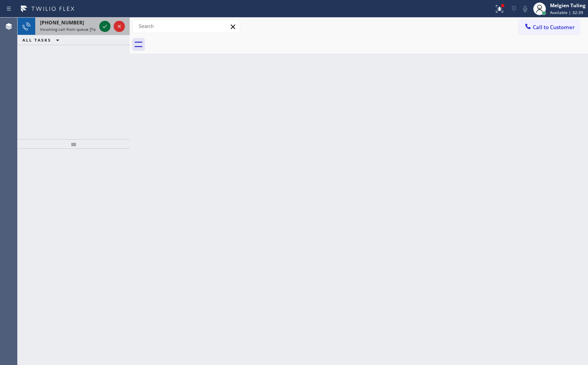
click at [103, 26] on icon at bounding box center [105, 27] width 10 height 10
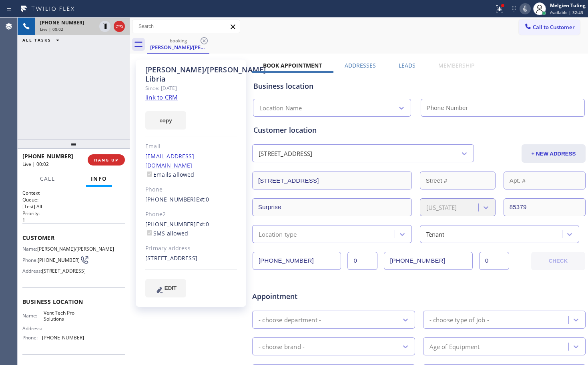
type input "(623) 283-2416"
click at [151, 93] on link "link to CRM" at bounding box center [161, 97] width 32 height 8
click at [104, 25] on icon at bounding box center [105, 27] width 4 height 6
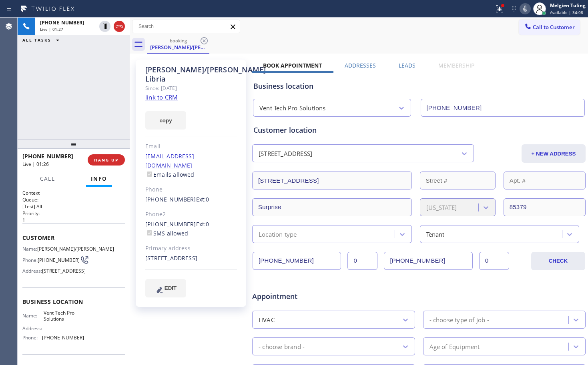
click at [525, 9] on icon at bounding box center [525, 9] width 10 height 10
click at [501, 7] on icon at bounding box center [500, 9] width 10 height 10
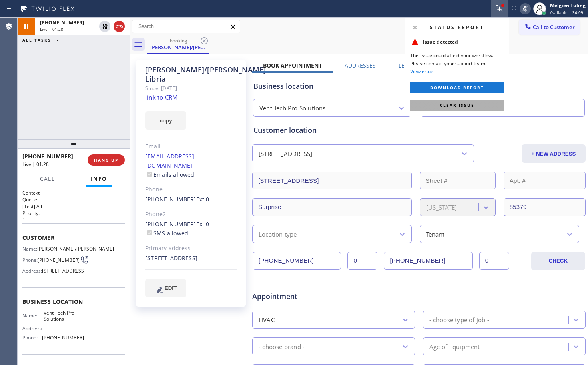
click at [456, 108] on span "Clear issue" at bounding box center [457, 105] width 34 height 6
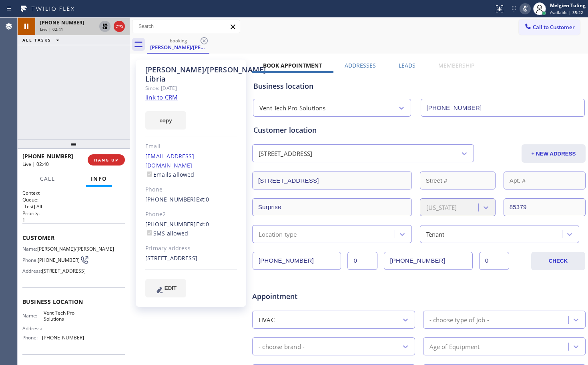
click at [101, 24] on icon at bounding box center [105, 27] width 10 height 10
click at [526, 6] on icon at bounding box center [525, 9] width 4 height 6
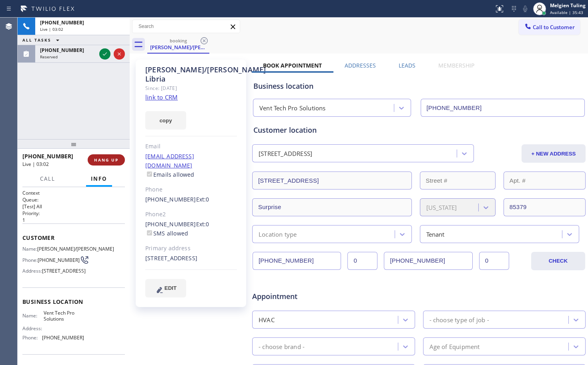
click at [107, 159] on span "HANG UP" at bounding box center [106, 160] width 24 height 6
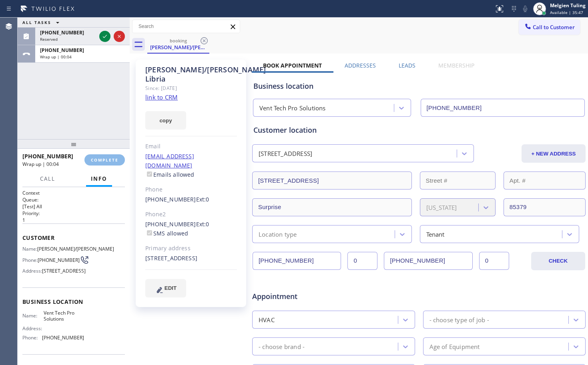
click at [98, 201] on h2 "Queue:" at bounding box center [73, 200] width 102 height 7
click at [103, 160] on span "COMPLETE" at bounding box center [105, 160] width 28 height 6
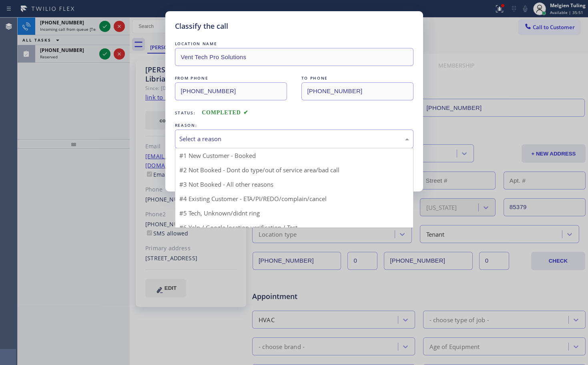
click at [213, 138] on div "Select a reason" at bounding box center [294, 139] width 230 height 9
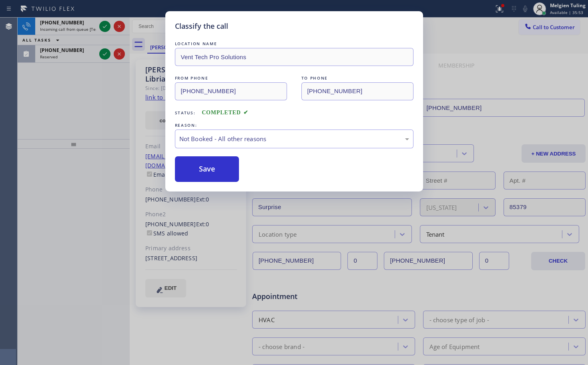
click at [197, 169] on button "Save" at bounding box center [207, 170] width 64 height 26
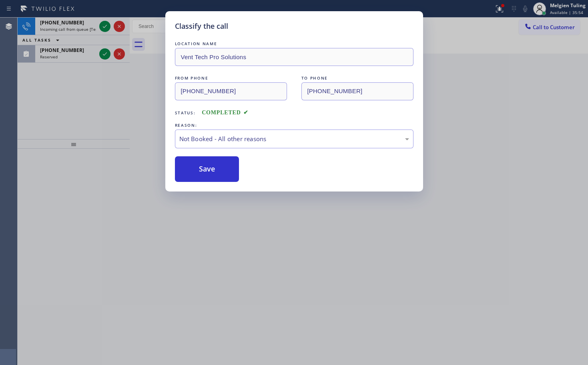
click at [106, 108] on div "Classify the call LOCATION NAME Vent Tech Pro Solutions FROM PHONE (702) 985-20…" at bounding box center [294, 182] width 588 height 365
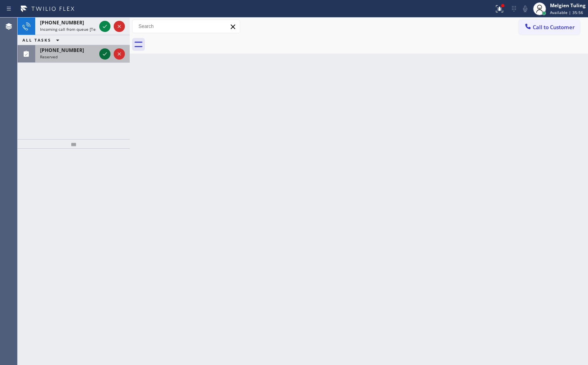
click at [103, 54] on icon at bounding box center [105, 53] width 4 height 3
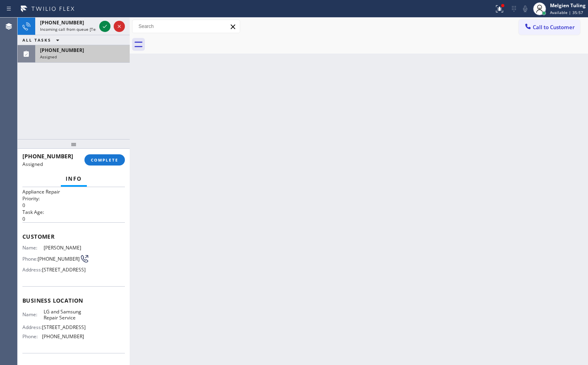
scroll to position [40, 0]
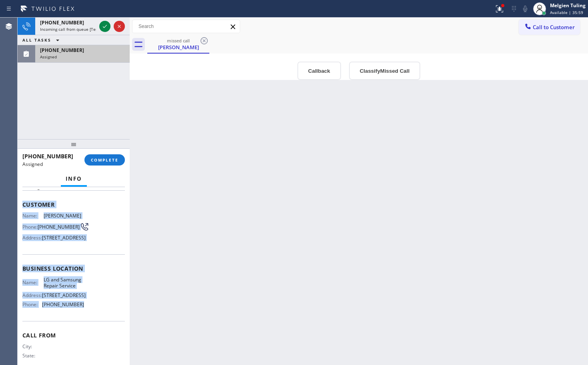
drag, startPoint x: 22, startPoint y: 205, endPoint x: 84, endPoint y: 323, distance: 133.0
click at [84, 323] on div "Context Queue: Appliance Repair Priority: 0 Task Age: Customer Name: Eddie Jafa…" at bounding box center [73, 266] width 102 height 232
copy div "Customer Name: Eddie Jafar Phone: (949) 864-9612 Address: 15 Field Point, Dove …"
click at [94, 161] on span "COMPLETE" at bounding box center [105, 160] width 28 height 6
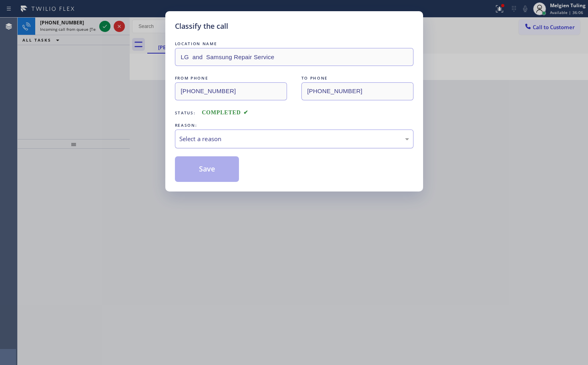
click at [201, 141] on div "Select a reason" at bounding box center [294, 139] width 230 height 9
click at [209, 137] on div "Select a reason" at bounding box center [294, 139] width 230 height 9
click at [199, 170] on button "Save" at bounding box center [207, 170] width 64 height 26
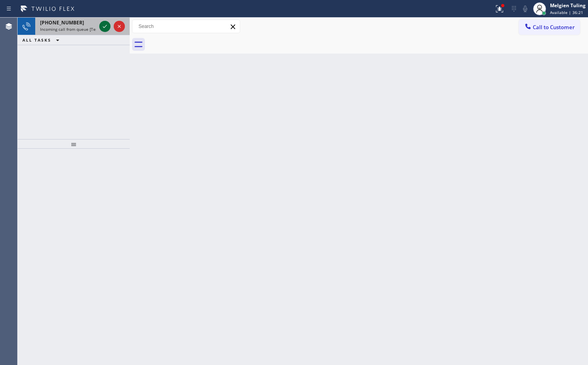
click at [104, 26] on icon at bounding box center [105, 27] width 10 height 10
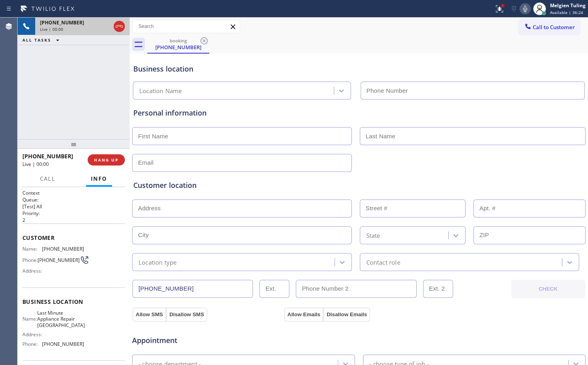
type input "(510) 781-9303"
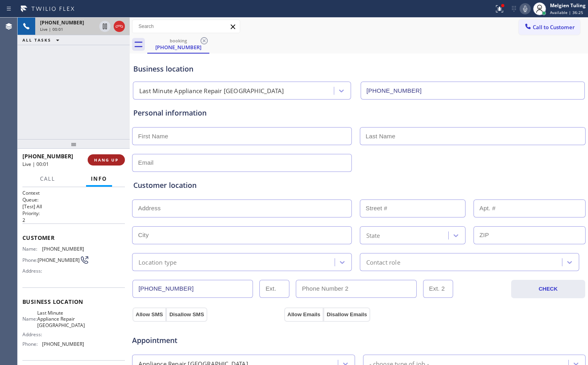
click at [94, 160] on span "HANG UP" at bounding box center [106, 160] width 24 height 6
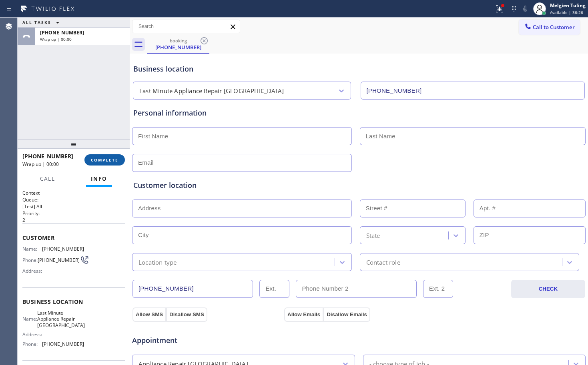
click at [94, 160] on span "COMPLETE" at bounding box center [105, 160] width 28 height 6
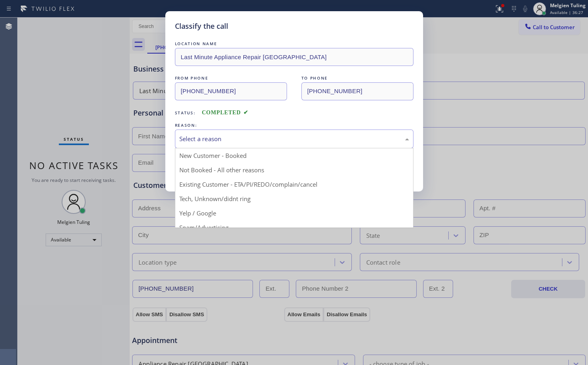
click at [197, 141] on div "Select a reason" at bounding box center [294, 139] width 230 height 9
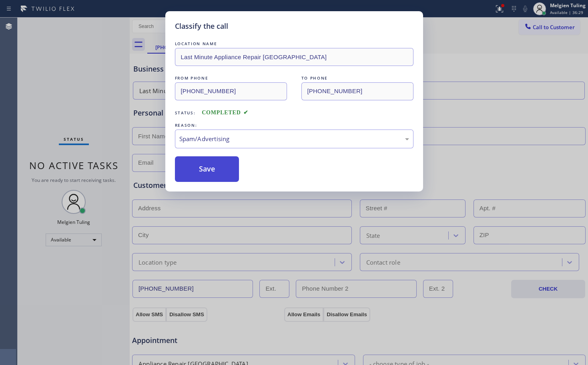
click at [205, 175] on button "Save" at bounding box center [207, 170] width 64 height 26
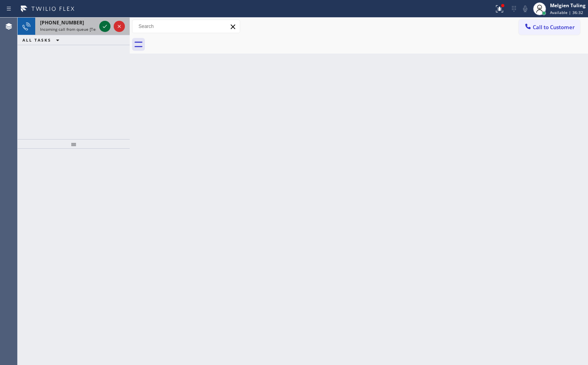
click at [107, 28] on icon at bounding box center [105, 27] width 10 height 10
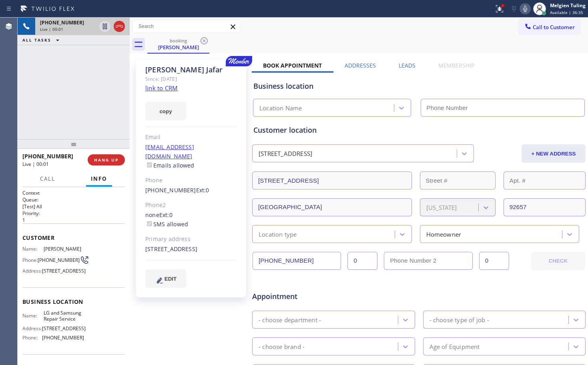
type input "(714) 248-8165"
click at [163, 89] on link "link to CRM" at bounding box center [161, 88] width 32 height 8
click at [105, 25] on icon at bounding box center [105, 27] width 4 height 6
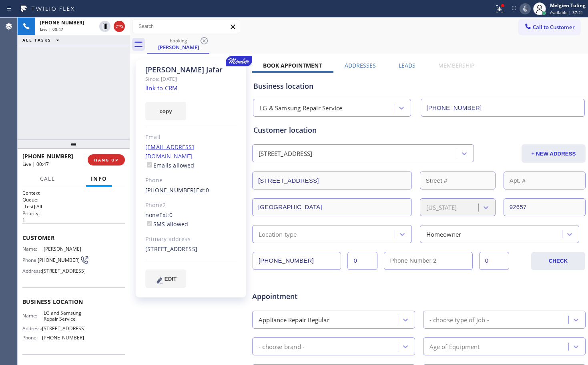
click at [529, 7] on icon at bounding box center [525, 9] width 10 height 10
click at [383, 35] on div "Call to Customer Outbound call Location Search location Your caller id phone nu…" at bounding box center [359, 27] width 458 height 18
click at [104, 24] on icon at bounding box center [105, 27] width 6 height 6
click at [526, 8] on icon at bounding box center [525, 9] width 10 height 10
click at [502, 12] on icon at bounding box center [499, 8] width 7 height 7
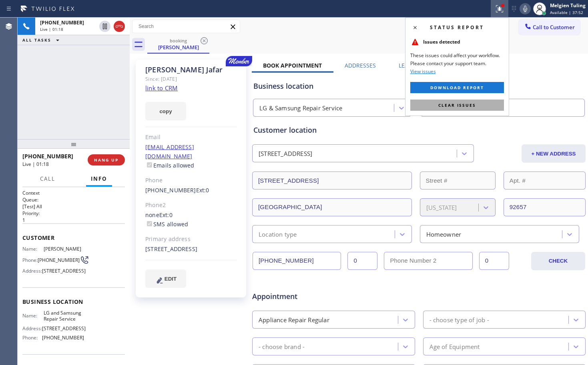
click at [451, 106] on span "Clear issues" at bounding box center [457, 105] width 38 height 6
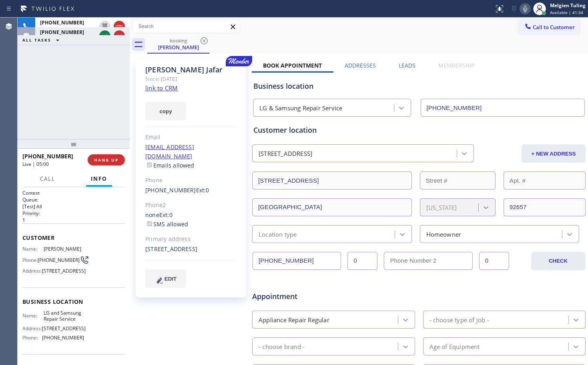
click at [347, 88] on div "Business location" at bounding box center [418, 86] width 331 height 11
click at [20, 118] on div "+19498649612 Live | 05:00 ALL TASKS ALL TASKS ACTIVE TASKS TASKS IN WRAP UP (62…" at bounding box center [74, 79] width 112 height 122
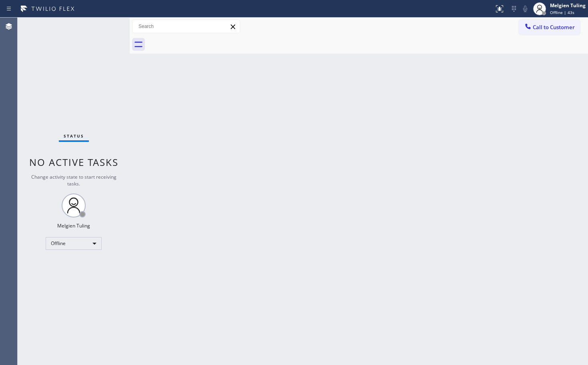
drag, startPoint x: 323, startPoint y: 307, endPoint x: 331, endPoint y: 308, distance: 8.0
click at [323, 307] on div "Back to Dashboard Change Sender ID Customers Technicians Select a contact Outbo…" at bounding box center [359, 192] width 458 height 348
click at [79, 241] on div "Offline" at bounding box center [74, 243] width 56 height 13
click at [72, 277] on li "Unavailable" at bounding box center [73, 275] width 54 height 10
click at [83, 240] on div "Unavailable" at bounding box center [74, 243] width 56 height 13
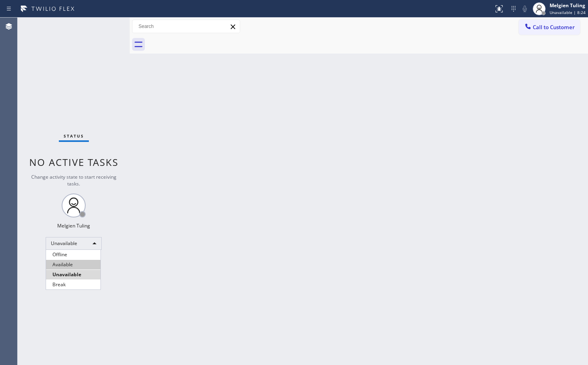
click at [68, 264] on li "Available" at bounding box center [73, 265] width 54 height 10
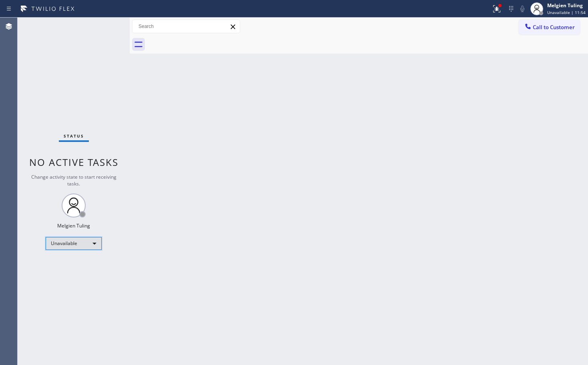
click at [71, 242] on div "Unavailable" at bounding box center [74, 243] width 56 height 13
click at [76, 265] on li "Available" at bounding box center [73, 265] width 54 height 10
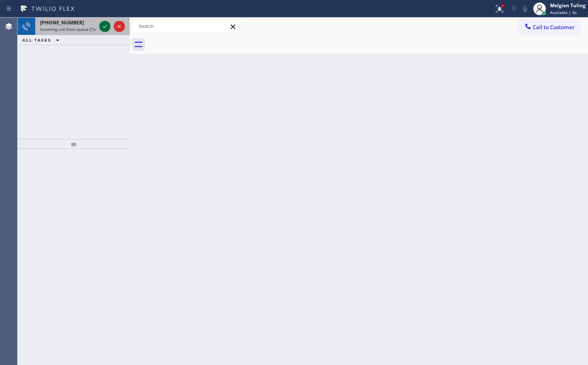
click at [103, 26] on icon at bounding box center [105, 27] width 10 height 10
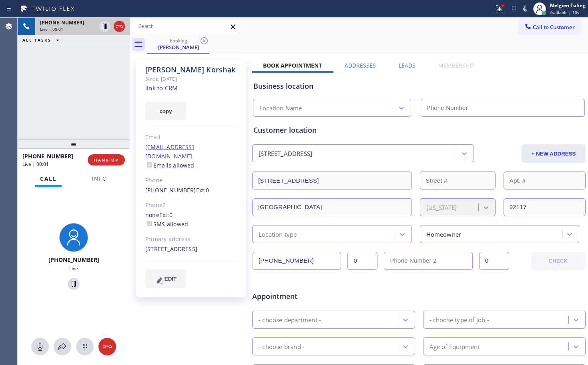
type input "[PHONE_NUMBER]"
click at [97, 180] on span "Info" at bounding box center [100, 178] width 16 height 7
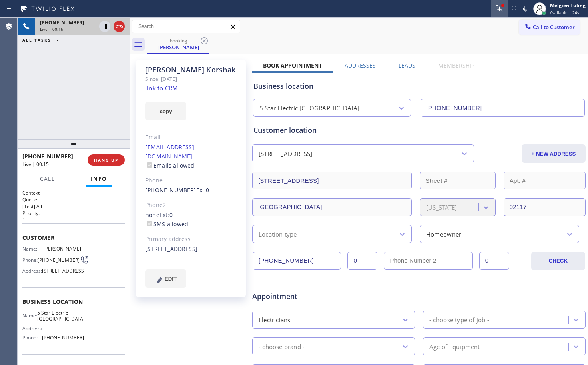
click at [497, 11] on icon at bounding box center [499, 8] width 7 height 7
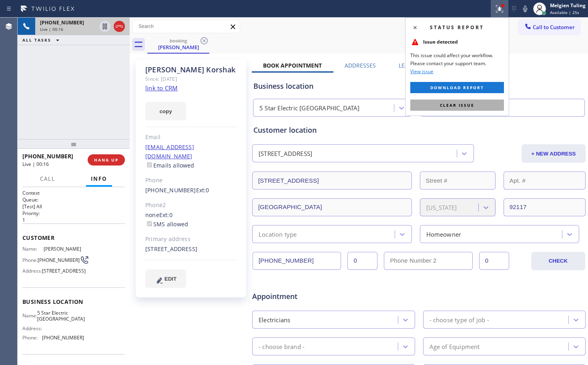
click at [458, 107] on span "Clear issue" at bounding box center [457, 105] width 34 height 6
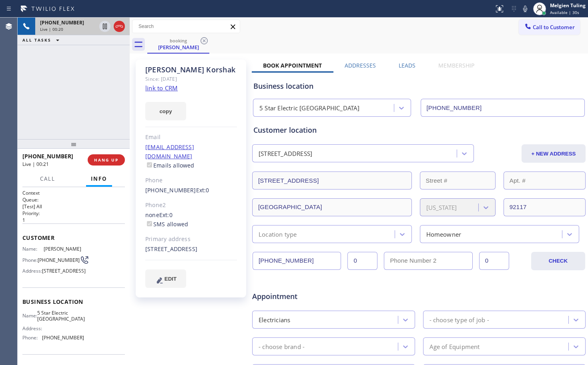
click at [174, 88] on link "link to CRM" at bounding box center [161, 88] width 32 height 8
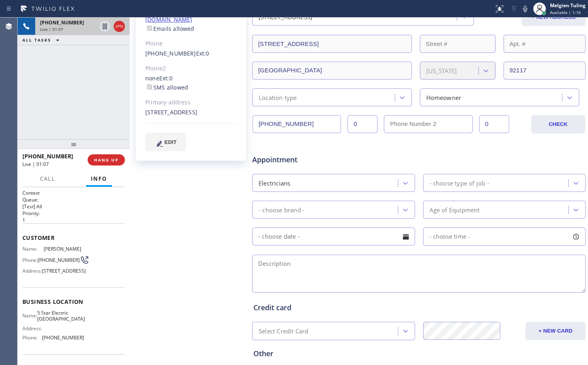
scroll to position [160, 0]
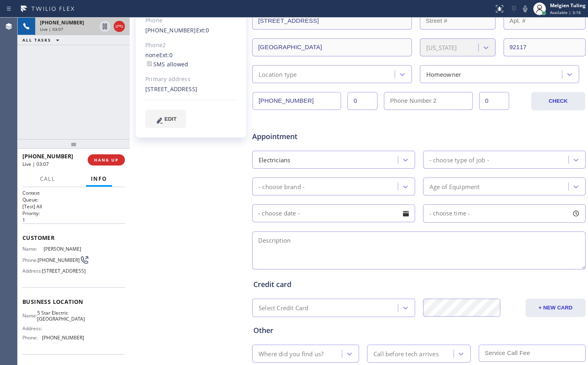
click at [65, 98] on div "[PHONE_NUMBER] Live | 03:07 ALL TASKS ALL TASKS ACTIVE TASKS TASKS IN WRAP UP" at bounding box center [74, 79] width 112 height 122
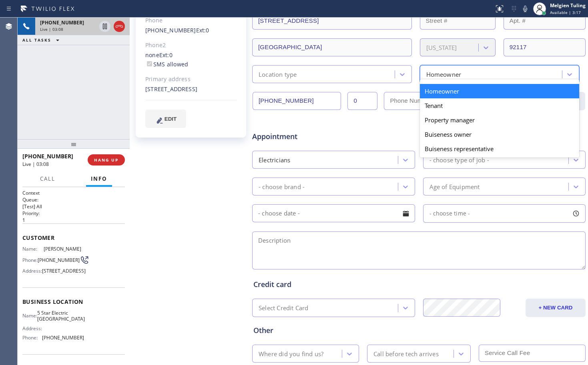
click at [504, 70] on div "Homeowner" at bounding box center [492, 74] width 140 height 14
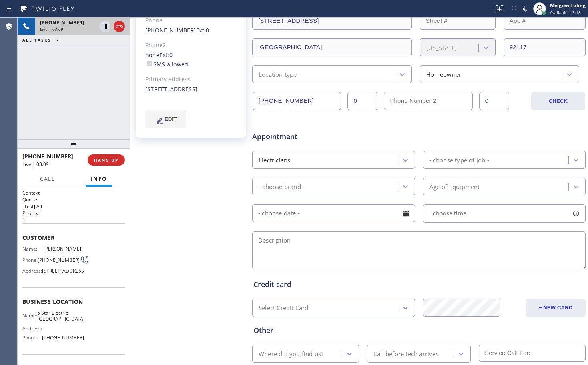
click at [376, 57] on div "Customer location [STREET_ADDRESS] + NEW ADDRESS [STREET_ADDRESS][US_STATE] Loc…" at bounding box center [418, 24] width 331 height 118
click at [528, 7] on icon at bounding box center [525, 9] width 10 height 10
click at [106, 23] on icon at bounding box center [105, 27] width 10 height 10
click at [105, 27] on icon at bounding box center [105, 27] width 10 height 10
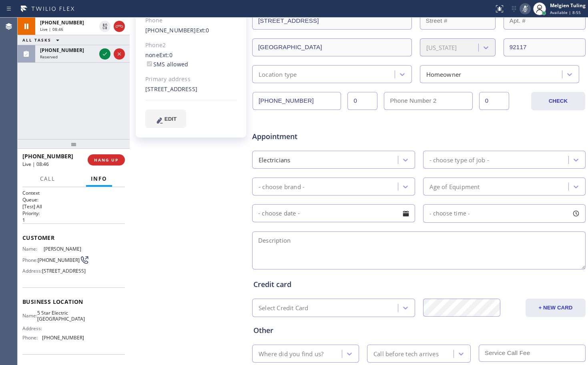
click at [524, 10] on icon at bounding box center [525, 9] width 10 height 10
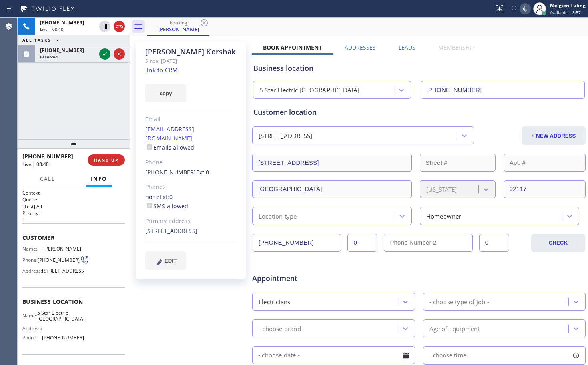
scroll to position [0, 0]
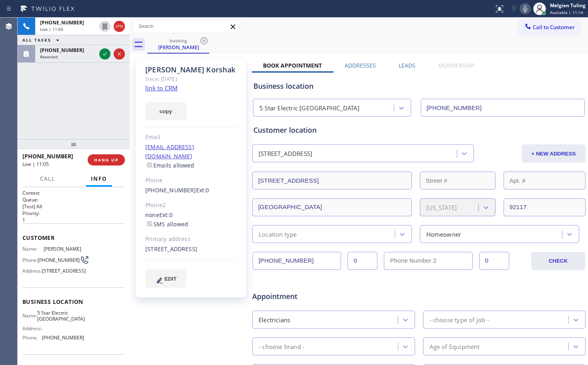
click at [114, 105] on div "[PHONE_NUMBER] Live | 11:05 ALL TASKS ALL TASKS ACTIVE TASKS TASKS IN WRAP UP […" at bounding box center [74, 79] width 112 height 122
click at [527, 8] on icon at bounding box center [525, 9] width 4 height 6
click at [106, 25] on icon at bounding box center [105, 27] width 4 height 6
click at [108, 109] on div "[PHONE_NUMBER] Live | 12:50 ALL TASKS ALL TASKS ACTIVE TASKS TASKS IN WRAP UP […" at bounding box center [74, 79] width 112 height 122
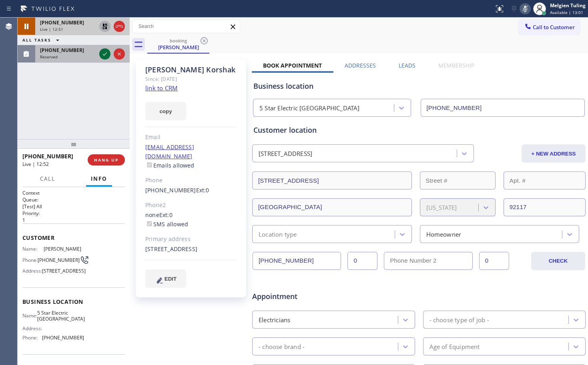
click at [103, 54] on icon at bounding box center [105, 54] width 10 height 10
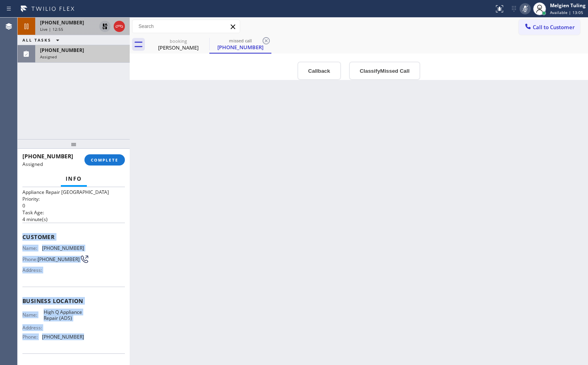
scroll to position [40, 0]
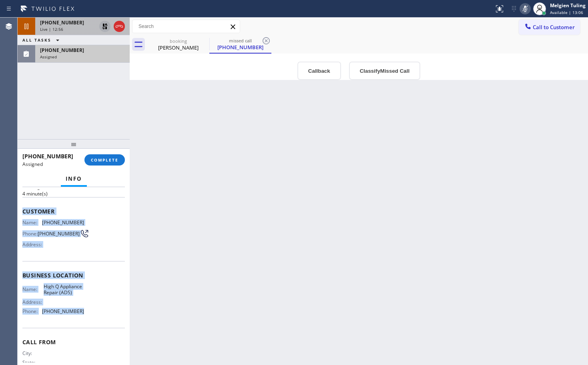
drag, startPoint x: 24, startPoint y: 252, endPoint x: 74, endPoint y: 323, distance: 87.2
click at [74, 323] on div "Context Queue: Appliance Repair High End Priority: 0 Task Age: [DEMOGRAPHIC_DAT…" at bounding box center [73, 269] width 102 height 239
copy div "Customer Name: [PHONE_NUMBER] Phone: [PHONE_NUMBER] Address: Business location …"
click at [112, 159] on span "COMPLETE" at bounding box center [105, 160] width 28 height 6
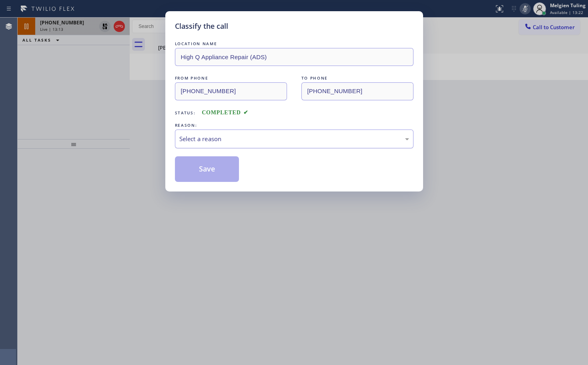
click at [197, 135] on div "Select a reason" at bounding box center [294, 139] width 230 height 9
click at [209, 171] on button "Save" at bounding box center [207, 170] width 64 height 26
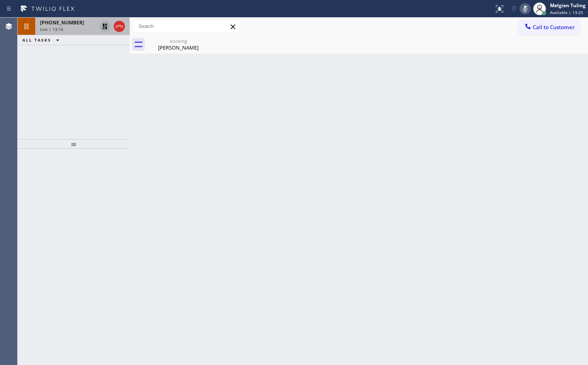
drag, startPoint x: 96, startPoint y: 100, endPoint x: 84, endPoint y: 48, distance: 53.3
click at [96, 97] on div "[PHONE_NUMBER] Live | 13:16 ALL TASKS ALL TASKS ACTIVE TASKS TASKS IN WRAP UP" at bounding box center [74, 79] width 112 height 122
click at [69, 28] on div "Live | 13:16" at bounding box center [68, 29] width 56 height 6
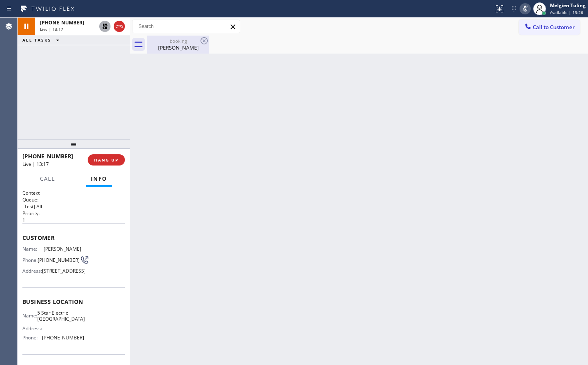
click at [191, 48] on div "[PERSON_NAME]" at bounding box center [178, 47] width 60 height 7
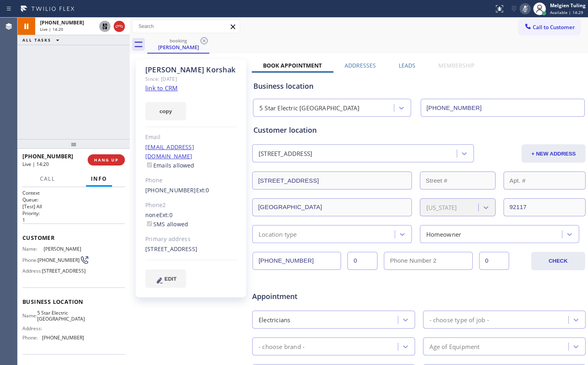
click at [105, 28] on icon at bounding box center [105, 27] width 6 height 6
click at [526, 9] on icon at bounding box center [525, 9] width 10 height 10
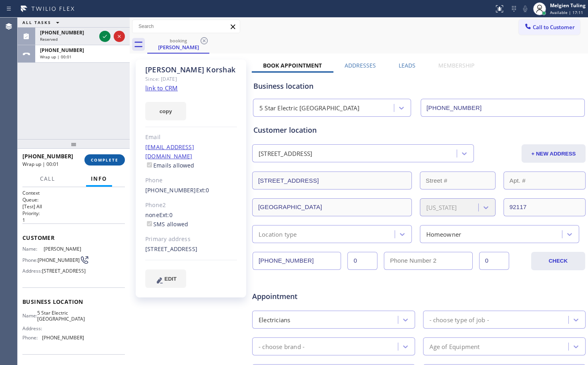
click at [98, 161] on span "COMPLETE" at bounding box center [105, 160] width 28 height 6
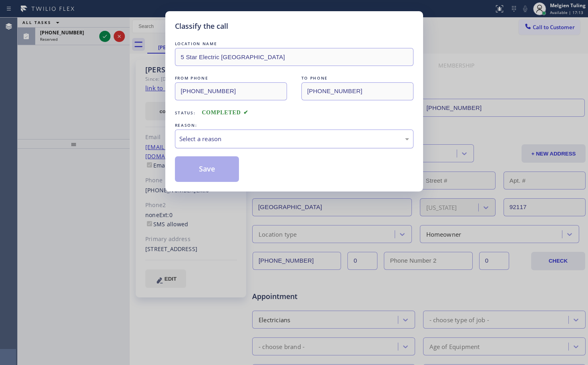
click at [220, 138] on div "Select a reason" at bounding box center [294, 139] width 230 height 9
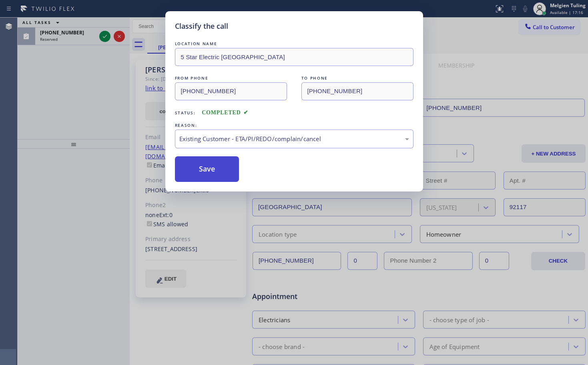
click at [210, 168] on button "Save" at bounding box center [207, 170] width 64 height 26
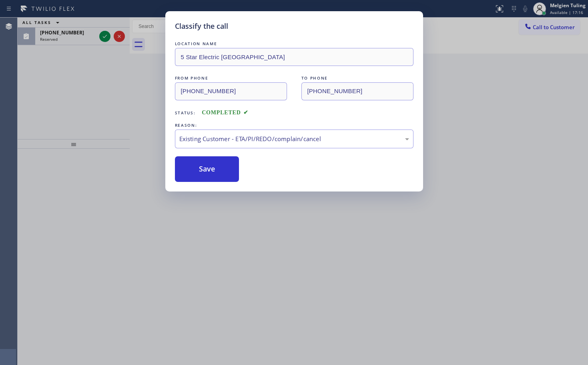
click at [105, 103] on div "Classify the call LOCATION NAME 5 Star Electric [GEOGRAPHIC_DATA] FROM PHONE [P…" at bounding box center [294, 182] width 588 height 365
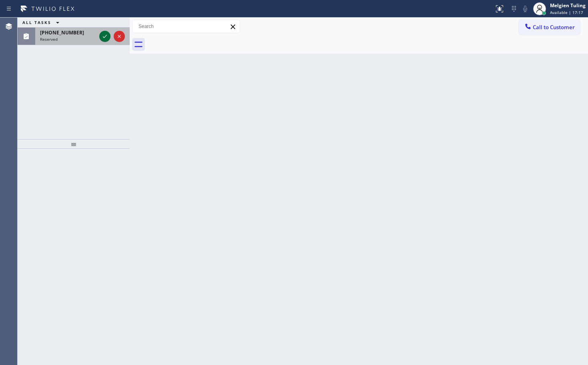
click at [103, 39] on icon at bounding box center [105, 37] width 10 height 10
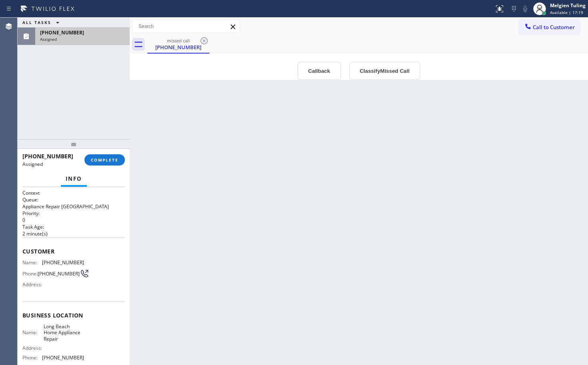
scroll to position [40, 0]
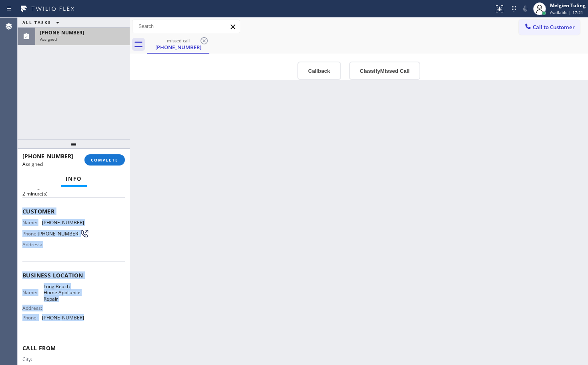
drag, startPoint x: 22, startPoint y: 211, endPoint x: 82, endPoint y: 321, distance: 125.4
click at [82, 321] on div "Context Queue: Appliance Repair High End Priority: 0 Task Age: [DEMOGRAPHIC_DAT…" at bounding box center [74, 276] width 112 height 178
copy div "Customer Name: [PHONE_NUMBER] Phone: [PHONE_NUMBER] Address: Business location …"
click at [94, 159] on span "COMPLETE" at bounding box center [105, 160] width 28 height 6
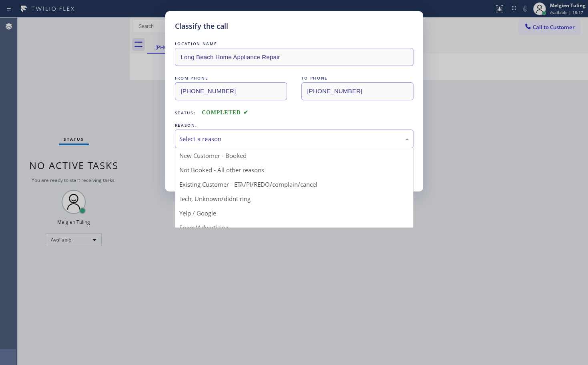
click at [219, 134] on div "Select a reason" at bounding box center [294, 139] width 239 height 19
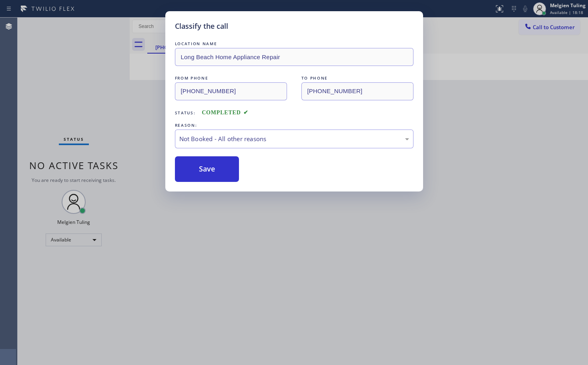
click at [202, 171] on button "Save" at bounding box center [207, 170] width 64 height 26
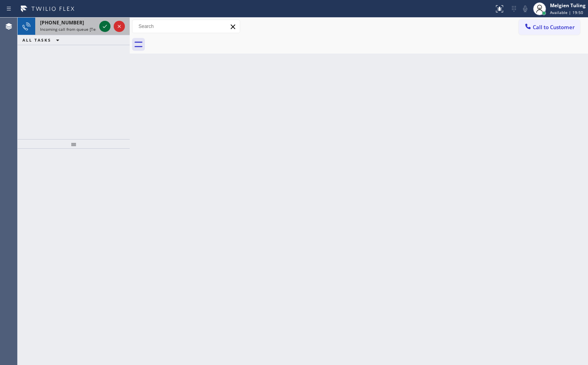
click at [102, 31] on icon at bounding box center [105, 27] width 10 height 10
click at [105, 27] on icon at bounding box center [105, 26] width 4 height 3
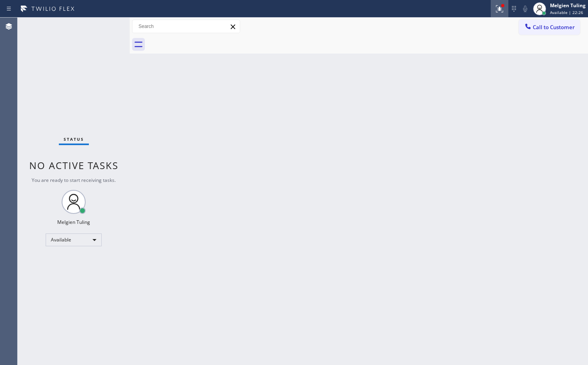
click at [497, 10] on icon at bounding box center [500, 9] width 10 height 10
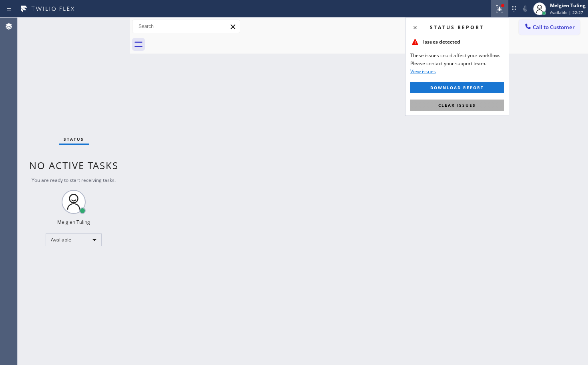
click at [443, 102] on span "Clear issues" at bounding box center [457, 105] width 38 height 6
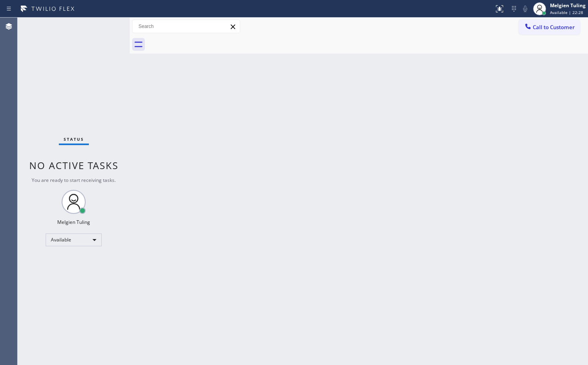
drag, startPoint x: 309, startPoint y: 144, endPoint x: 227, endPoint y: 119, distance: 85.7
click at [263, 130] on div "Back to Dashboard Change Sender ID Customers Technicians Select a contact Outbo…" at bounding box center [359, 192] width 458 height 348
click at [563, 7] on div "Melgien Tuling" at bounding box center [568, 5] width 36 height 7
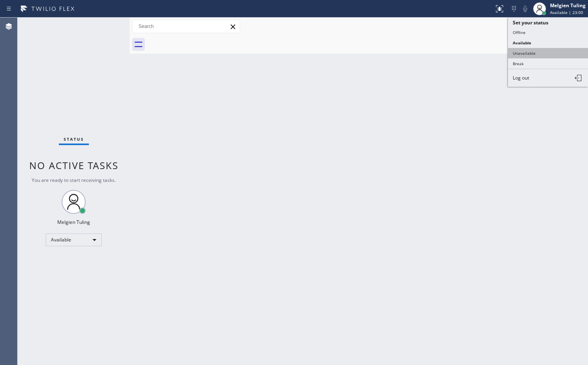
click at [531, 52] on button "Unavailable" at bounding box center [548, 53] width 80 height 10
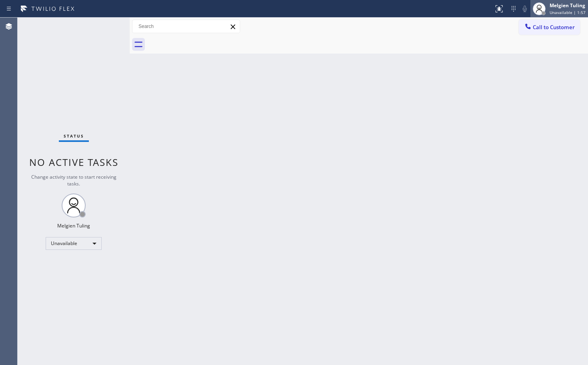
click at [564, 10] on span "Unavailable | 1:57" at bounding box center [568, 13] width 36 height 6
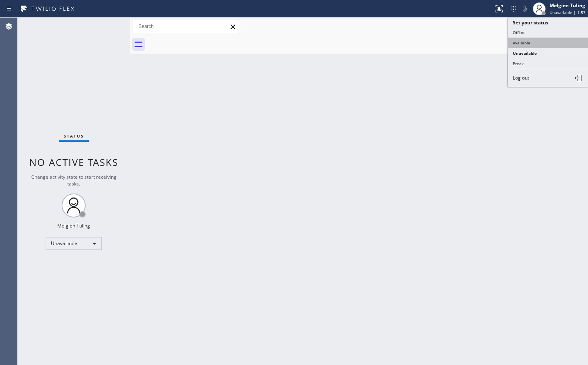
click at [522, 43] on button "Available" at bounding box center [548, 43] width 80 height 10
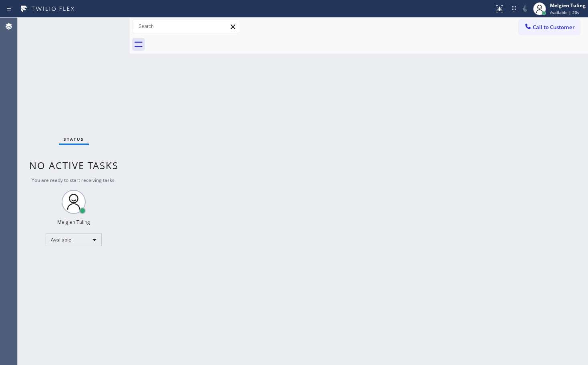
drag, startPoint x: 158, startPoint y: 231, endPoint x: 185, endPoint y: 304, distance: 77.5
click at [157, 232] on div "Back to Dashboard Change Sender ID Customers Technicians Select a contact Outbo…" at bounding box center [359, 192] width 458 height 348
click at [147, 107] on div "Back to Dashboard Change Sender ID Customers Technicians Select a contact Outbo…" at bounding box center [359, 192] width 458 height 348
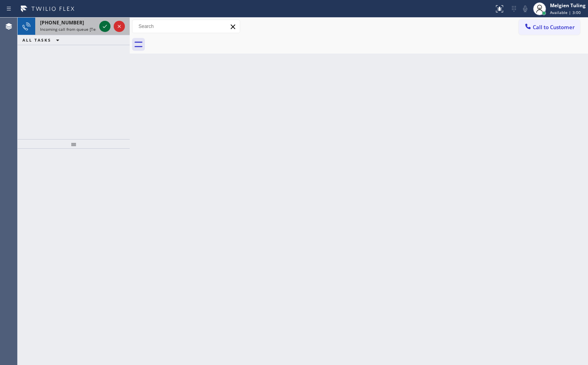
click at [102, 28] on icon at bounding box center [105, 27] width 10 height 10
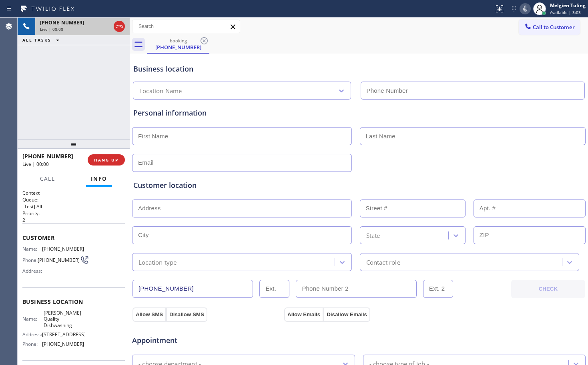
type input "[PHONE_NUMBER]"
click at [521, 8] on icon at bounding box center [525, 9] width 10 height 10
click at [526, 8] on icon at bounding box center [525, 9] width 10 height 10
click at [526, 9] on icon at bounding box center [525, 9] width 4 height 6
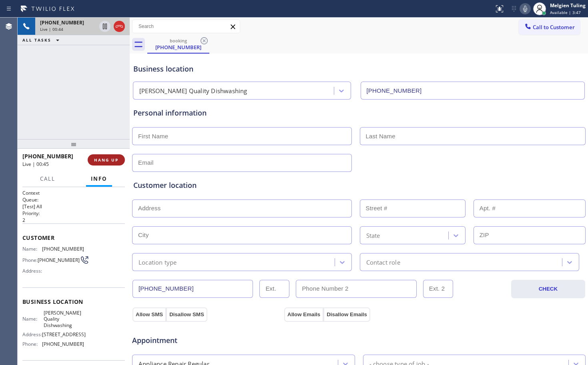
click at [106, 160] on span "HANG UP" at bounding box center [106, 160] width 24 height 6
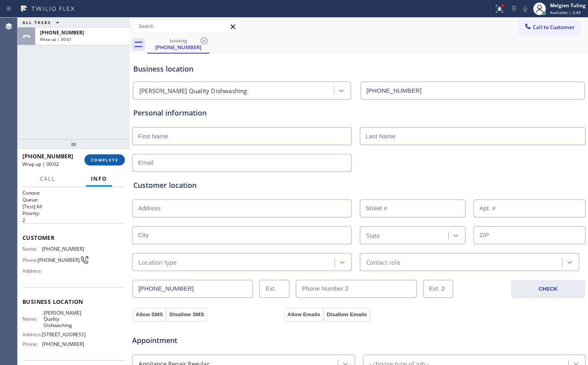
click at [106, 157] on button "COMPLETE" at bounding box center [104, 160] width 40 height 11
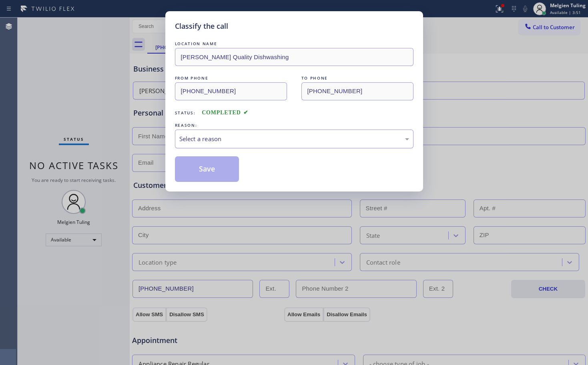
click at [197, 136] on div "Select a reason" at bounding box center [294, 139] width 230 height 9
click at [197, 169] on button "Save" at bounding box center [207, 170] width 64 height 26
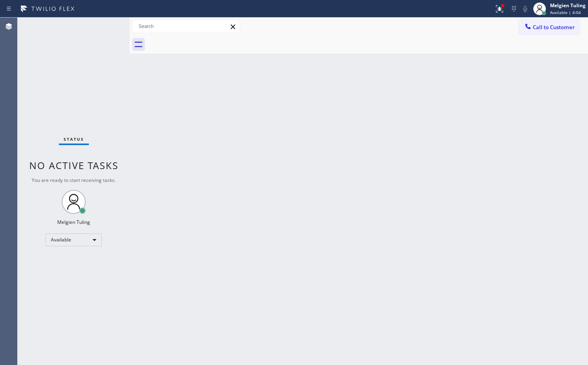
click at [103, 25] on div "Status No active tasks You are ready to start receiving tasks. Melgien Tuling A…" at bounding box center [74, 192] width 112 height 348
click at [498, 8] on icon at bounding box center [500, 9] width 10 height 10
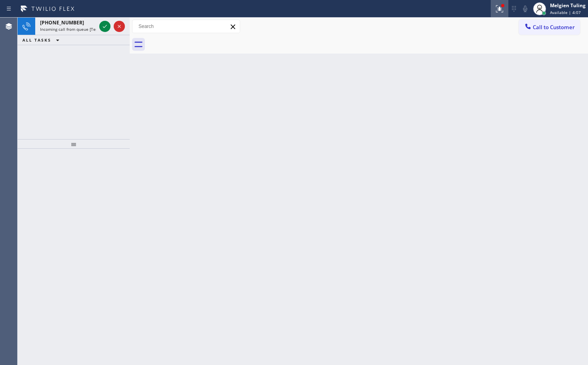
click at [501, 10] on icon at bounding box center [500, 9] width 10 height 10
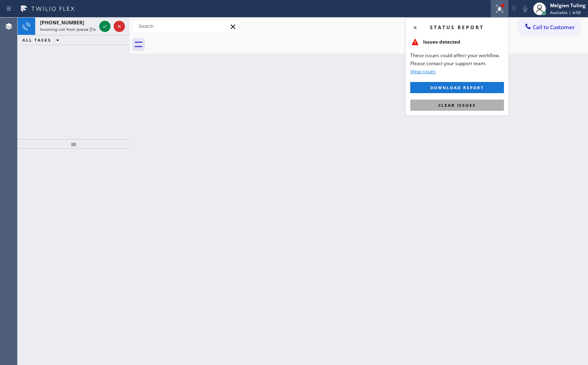
click at [460, 108] on span "Clear issues" at bounding box center [457, 105] width 38 height 6
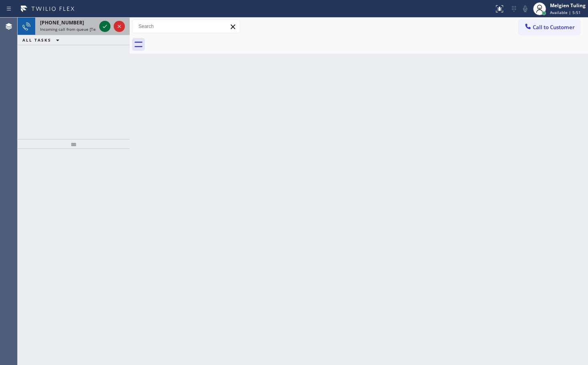
click at [104, 28] on icon at bounding box center [105, 26] width 4 height 3
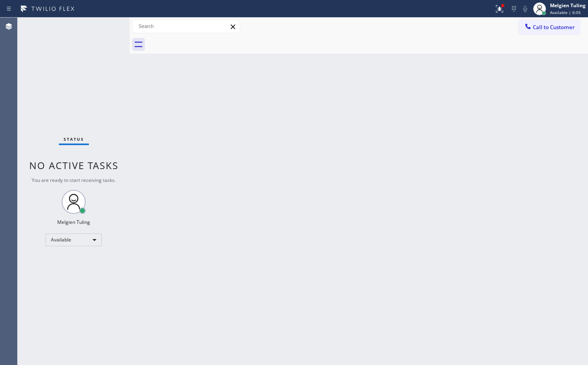
click at [102, 26] on div "Status No active tasks You are ready to start receiving tasks. Melgien Tuling A…" at bounding box center [74, 192] width 112 height 348
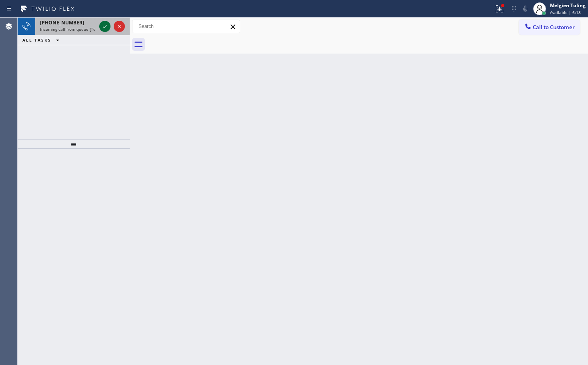
click at [103, 23] on icon at bounding box center [105, 27] width 10 height 10
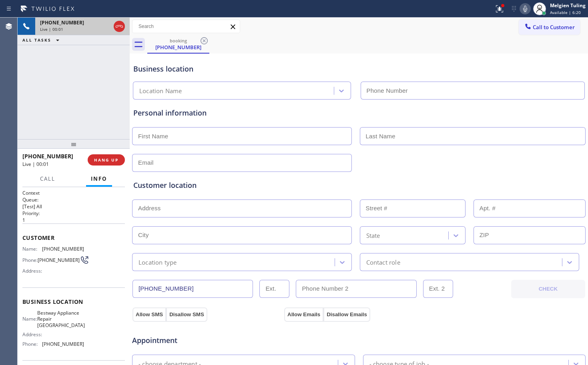
type input "[PHONE_NUMBER]"
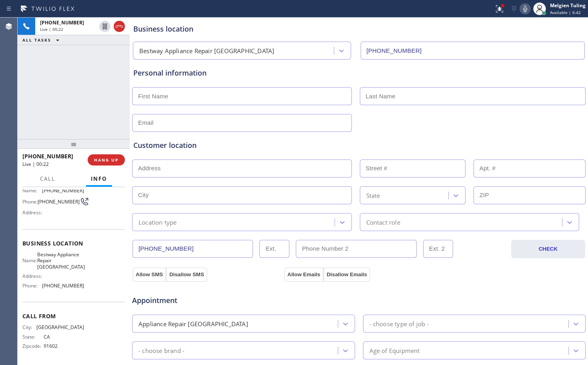
scroll to position [21, 0]
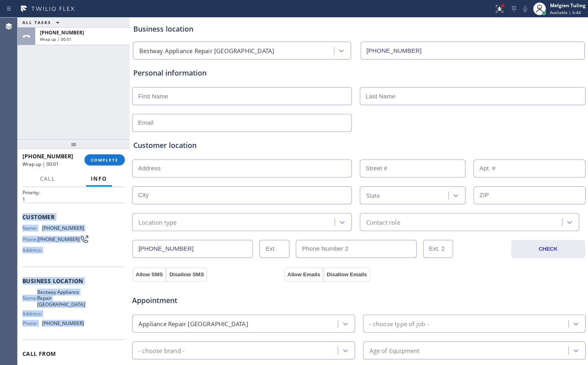
drag, startPoint x: 19, startPoint y: 215, endPoint x: 81, endPoint y: 325, distance: 125.7
click at [81, 325] on div "Context Queue: [Test] All Priority: 1 Customer Name: [PHONE_NUMBER] Phone: [PHO…" at bounding box center [74, 276] width 112 height 178
copy div "Customer Name: [PHONE_NUMBER] Phone: [PHONE_NUMBER] Address: Business location …"
click at [109, 162] on span "COMPLETE" at bounding box center [105, 160] width 28 height 6
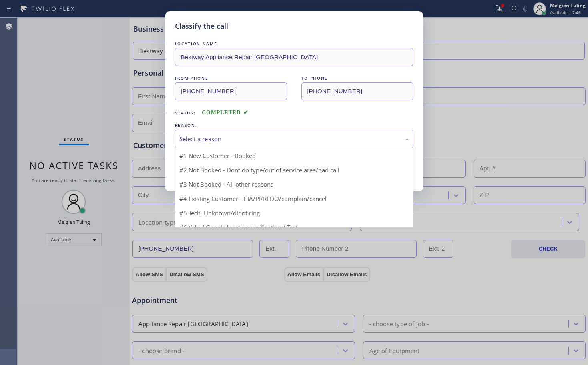
click at [191, 138] on div "Select a reason" at bounding box center [294, 139] width 230 height 9
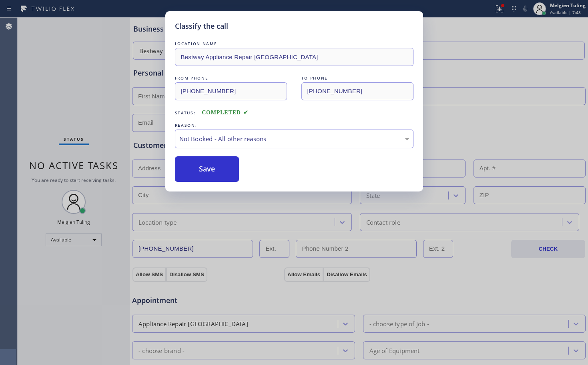
click at [199, 170] on button "Save" at bounding box center [207, 170] width 64 height 26
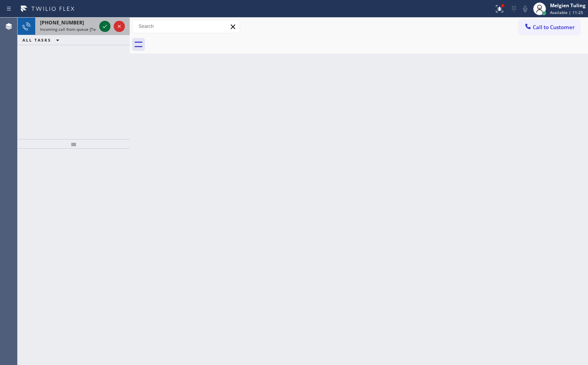
click at [105, 28] on icon at bounding box center [105, 27] width 10 height 10
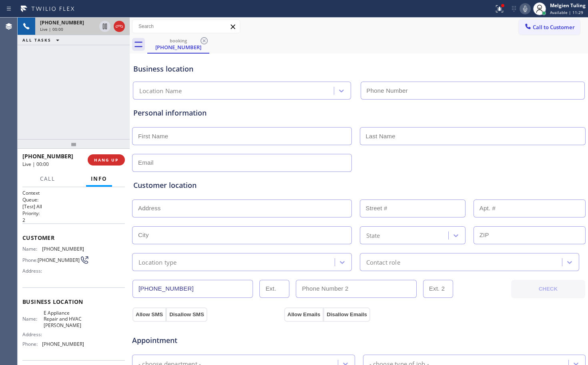
type input "[PHONE_NUMBER]"
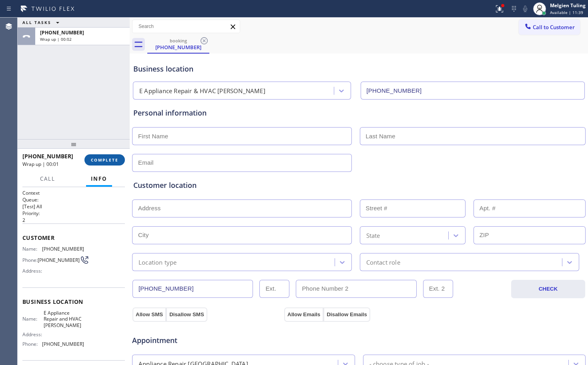
click at [100, 157] on button "COMPLETE" at bounding box center [104, 160] width 40 height 11
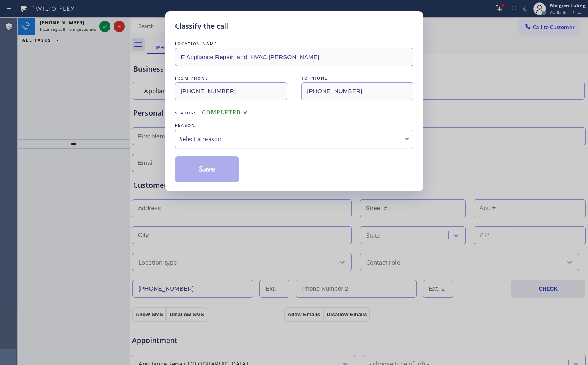
click at [199, 136] on div "Select a reason" at bounding box center [294, 139] width 230 height 9
click at [193, 167] on button "Save" at bounding box center [207, 170] width 64 height 26
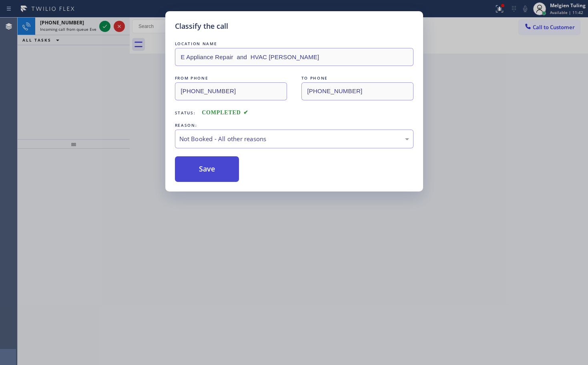
click at [193, 167] on button "Save" at bounding box center [207, 170] width 64 height 26
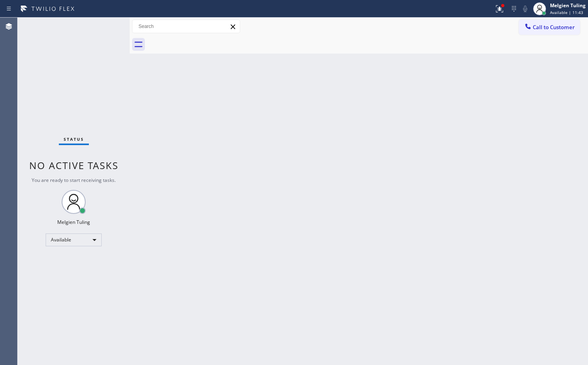
drag, startPoint x: 100, startPoint y: 50, endPoint x: 102, endPoint y: 31, distance: 19.7
click at [498, 8] on icon at bounding box center [500, 9] width 10 height 10
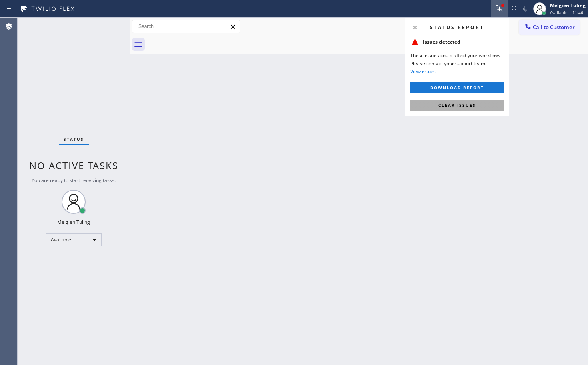
click at [459, 104] on span "Clear issues" at bounding box center [457, 105] width 38 height 6
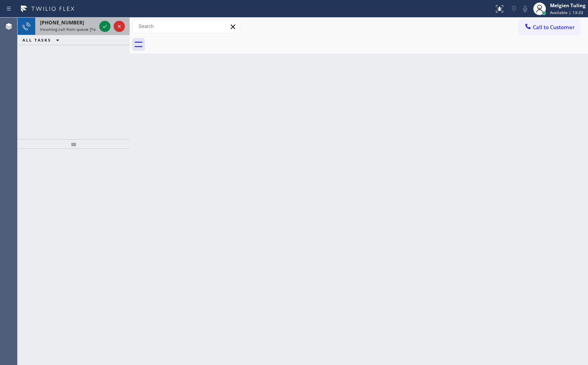
click at [108, 32] on div at bounding box center [112, 27] width 29 height 18
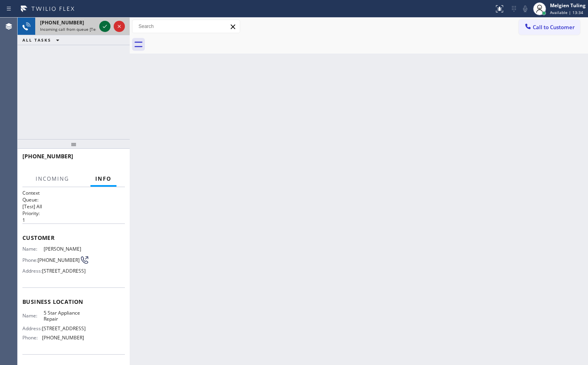
click at [105, 27] on icon at bounding box center [105, 26] width 4 height 3
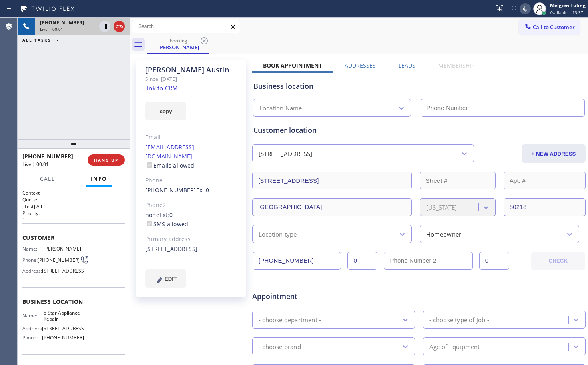
type input "[PHONE_NUMBER]"
click at [170, 88] on link "link to CRM" at bounding box center [161, 88] width 32 height 8
click at [87, 82] on div "[PHONE_NUMBER] Live | 00:31 ALL TASKS ALL TASKS ACTIVE TASKS TASKS IN WRAP UP" at bounding box center [74, 79] width 112 height 122
click at [460, 36] on div "booking [PERSON_NAME]" at bounding box center [367, 45] width 441 height 18
click at [526, 6] on icon at bounding box center [525, 9] width 4 height 6
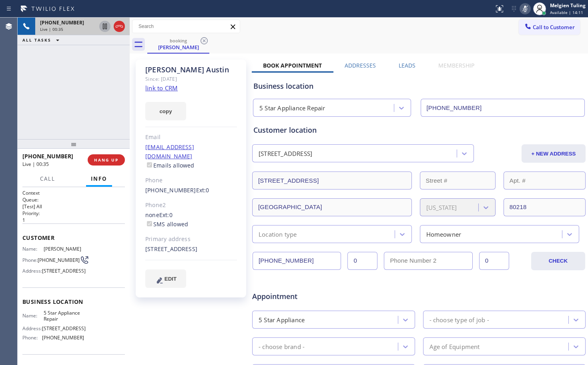
drag, startPoint x: 108, startPoint y: 23, endPoint x: 103, endPoint y: 24, distance: 5.4
click at [103, 24] on icon at bounding box center [105, 27] width 4 height 6
click at [103, 26] on icon at bounding box center [105, 27] width 6 height 6
click at [528, 8] on icon at bounding box center [525, 9] width 10 height 10
click at [120, 108] on div "[PHONE_NUMBER] Live | 04:42 ALL TASKS ALL TASKS ACTIVE TASKS TASKS IN WRAP UP" at bounding box center [74, 79] width 112 height 122
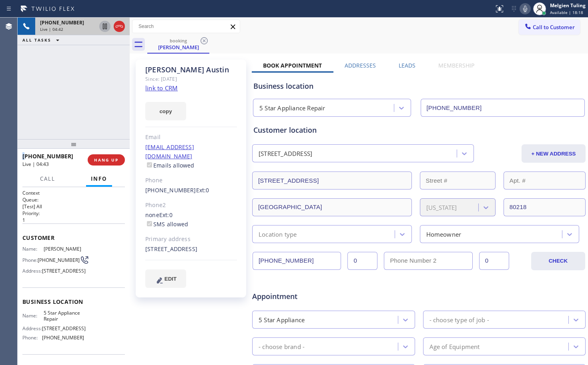
click at [120, 108] on div "[PHONE_NUMBER] Live | 04:42 ALL TASKS ALL TASKS ACTIVE TASKS TASKS IN WRAP UP" at bounding box center [74, 79] width 112 height 122
click at [326, 42] on div "booking [PERSON_NAME]" at bounding box center [367, 45] width 441 height 18
click at [106, 161] on span "HANG UP" at bounding box center [106, 160] width 24 height 6
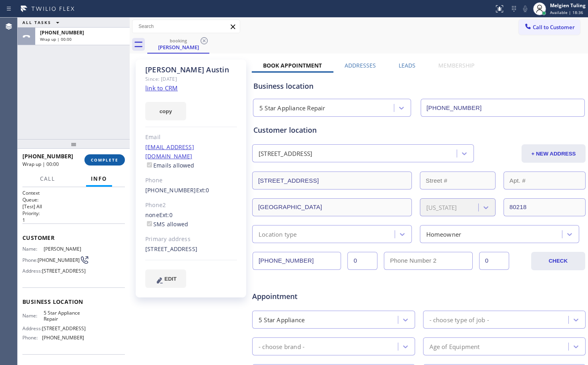
click at [106, 161] on span "COMPLETE" at bounding box center [105, 160] width 28 height 6
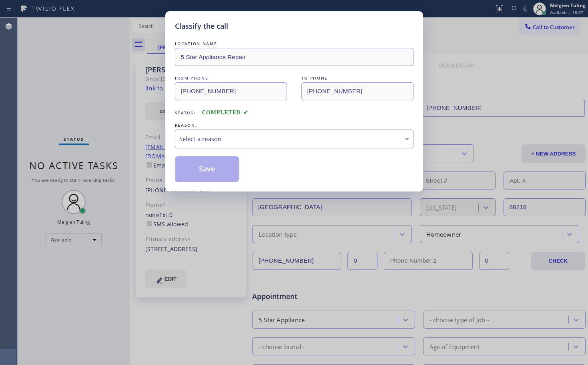
click at [210, 137] on div "Select a reason" at bounding box center [294, 139] width 230 height 9
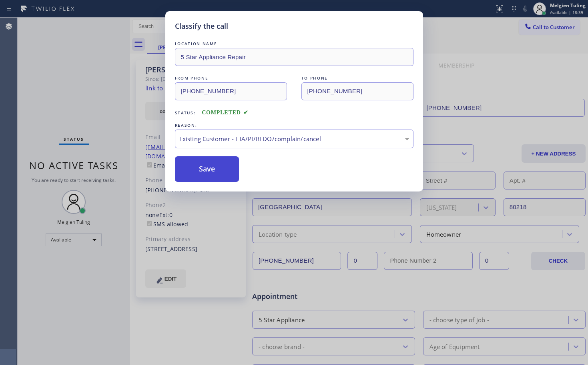
click at [192, 178] on button "Save" at bounding box center [207, 170] width 64 height 26
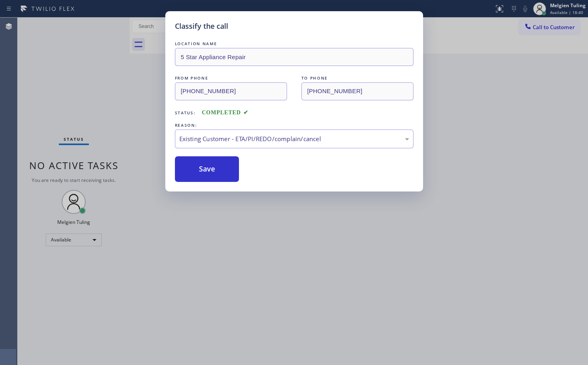
click at [112, 94] on div "Status No active tasks You are ready to start receiving tasks. Melgien Tuling A…" at bounding box center [74, 192] width 112 height 348
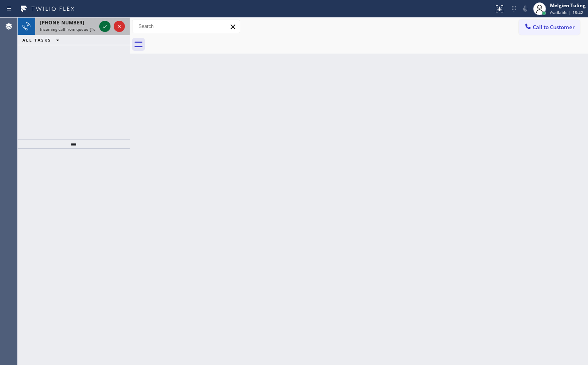
click at [106, 27] on icon at bounding box center [105, 27] width 10 height 10
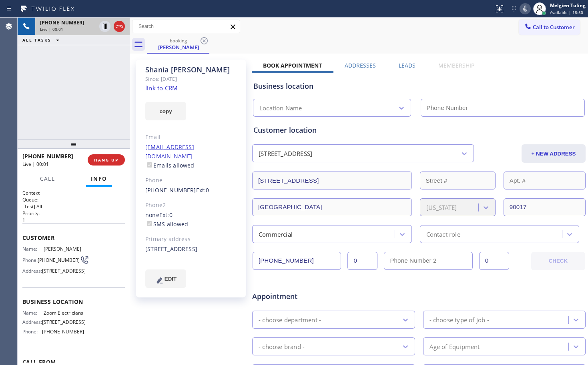
type input "[PHONE_NUMBER]"
click at [161, 89] on link "link to CRM" at bounding box center [161, 88] width 32 height 8
click at [103, 26] on icon at bounding box center [105, 27] width 4 height 6
click at [526, 10] on icon at bounding box center [525, 9] width 10 height 10
click at [104, 26] on icon at bounding box center [105, 27] width 6 height 6
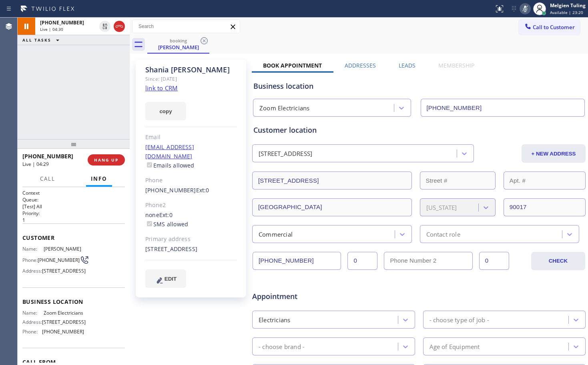
click at [526, 9] on icon at bounding box center [525, 9] width 10 height 10
click at [46, 177] on span "Call" at bounding box center [47, 178] width 15 height 7
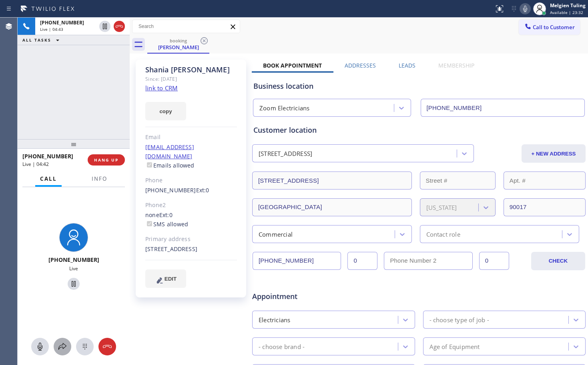
click at [63, 347] on icon at bounding box center [63, 347] width 10 height 10
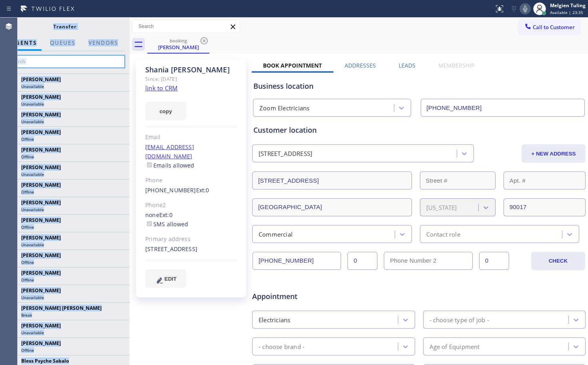
click at [58, 64] on input "text" at bounding box center [64, 61] width 120 height 13
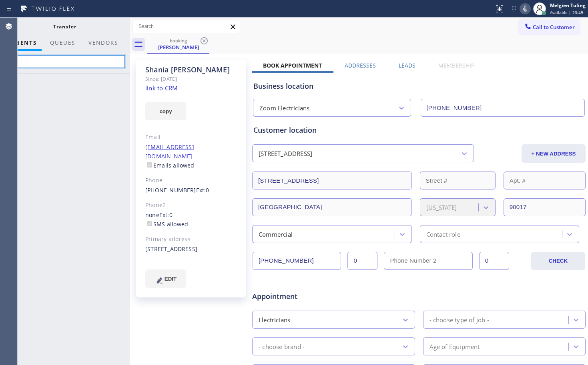
type input "c"
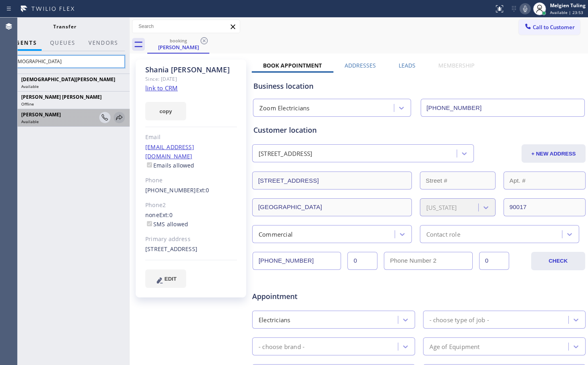
type input "[DEMOGRAPHIC_DATA]"
click at [118, 116] on icon at bounding box center [119, 118] width 10 height 10
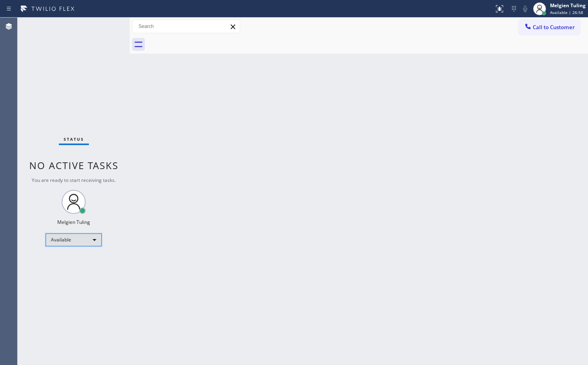
click at [92, 241] on div "Available" at bounding box center [74, 240] width 56 height 13
click at [80, 240] on div "Available" at bounding box center [74, 240] width 56 height 13
click at [62, 278] on li "Break" at bounding box center [73, 282] width 54 height 10
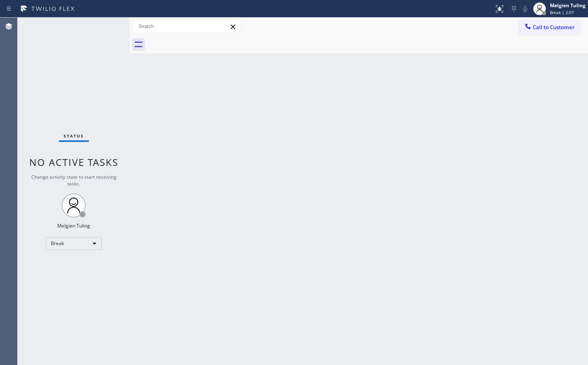
click at [112, 285] on div "Status No active tasks Change activity state to start receiving tasks. Melgien …" at bounding box center [74, 192] width 112 height 348
click at [95, 243] on div "Break" at bounding box center [74, 243] width 56 height 13
click at [79, 263] on li "Available" at bounding box center [73, 265] width 54 height 10
click at [236, 247] on div "Back to Dashboard Change Sender ID Customers Technicians Select a contact Outbo…" at bounding box center [359, 192] width 458 height 348
click at [96, 28] on div "Status No active tasks You are ready to start receiving tasks. Melgien Tuling A…" at bounding box center [74, 192] width 112 height 348
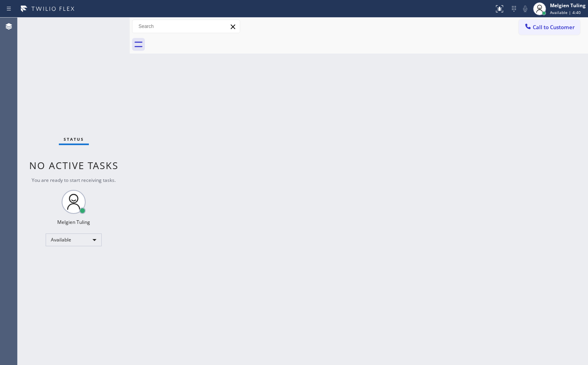
click at [96, 28] on div "Status No active tasks You are ready to start receiving tasks. Melgien Tuling A…" at bounding box center [74, 192] width 112 height 348
click at [144, 209] on div "Back to Dashboard Change Sender ID Customers Technicians Select a contact Outbo…" at bounding box center [359, 192] width 458 height 348
click at [106, 22] on div "Status No active tasks You are ready to start receiving tasks. Melgien Tuling A…" at bounding box center [74, 192] width 112 height 348
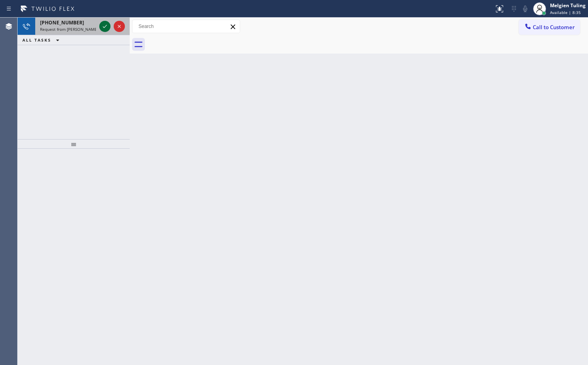
click at [99, 26] on div at bounding box center [104, 27] width 11 height 10
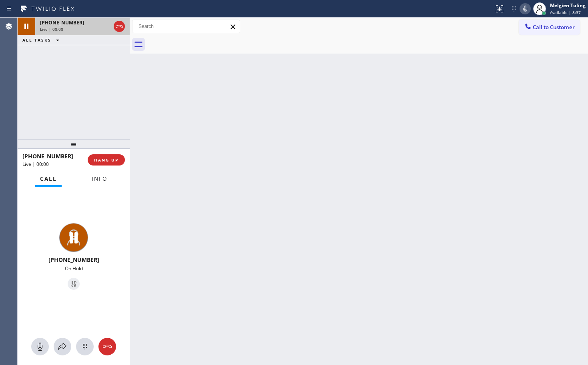
click at [106, 179] on span "Info" at bounding box center [100, 178] width 16 height 7
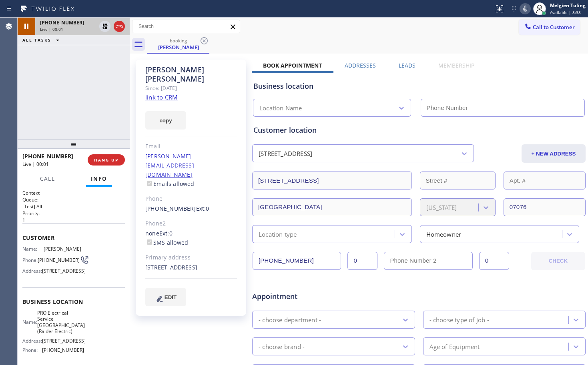
type input "[PHONE_NUMBER]"
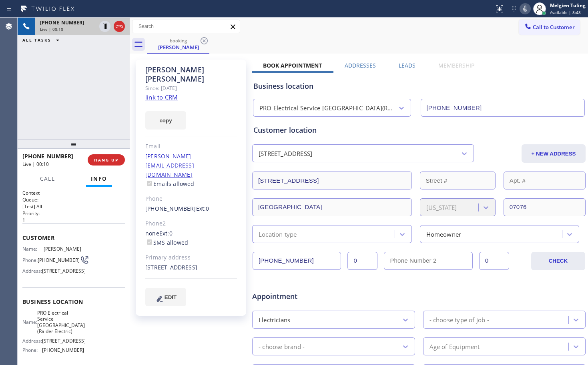
click at [525, 7] on icon at bounding box center [525, 9] width 10 height 10
click at [525, 10] on icon at bounding box center [525, 9] width 4 height 6
click at [158, 93] on link "link to CRM" at bounding box center [161, 97] width 32 height 8
click at [522, 8] on icon at bounding box center [525, 9] width 10 height 10
drag, startPoint x: 163, startPoint y: 251, endPoint x: 143, endPoint y: 251, distance: 19.6
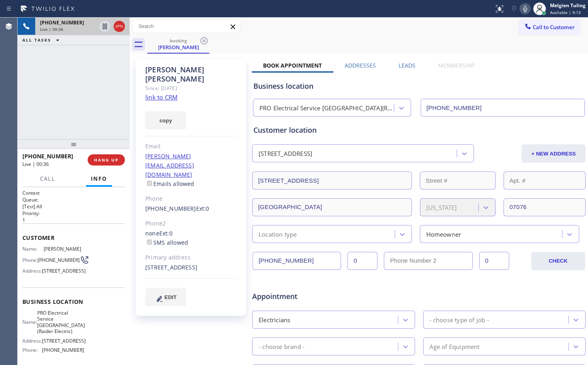
click at [143, 251] on div "[PERSON_NAME] Since: [DATE] link to CRM copy Email [PERSON_NAME][EMAIL_ADDRESS]…" at bounding box center [191, 188] width 110 height 257
copy div "07076"
click at [440, 42] on div "booking [PERSON_NAME]" at bounding box center [367, 45] width 441 height 18
click at [526, 8] on icon at bounding box center [525, 9] width 10 height 10
click at [106, 27] on icon at bounding box center [105, 27] width 4 height 6
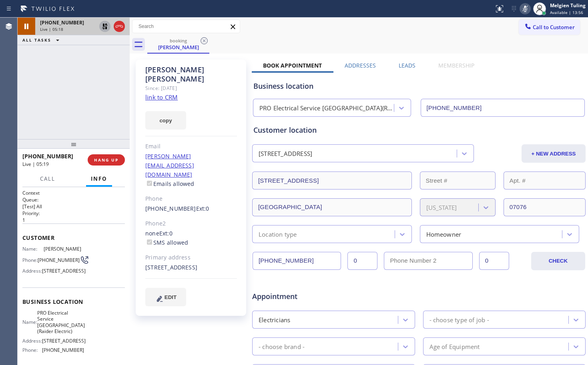
click at [102, 27] on icon at bounding box center [105, 27] width 10 height 10
click at [527, 6] on icon at bounding box center [525, 9] width 4 height 6
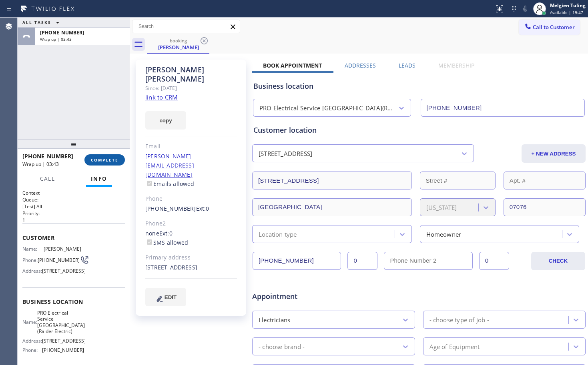
click at [102, 160] on span "COMPLETE" at bounding box center [105, 160] width 28 height 6
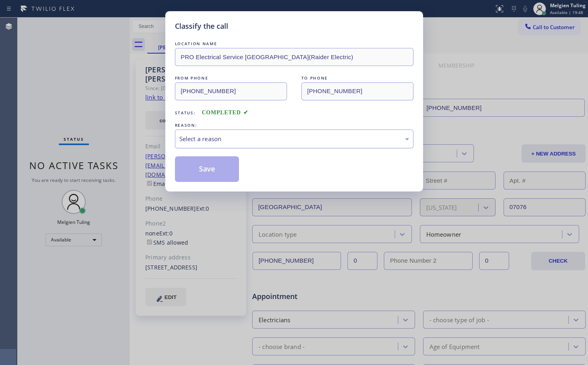
click at [221, 142] on div "Select a reason" at bounding box center [294, 139] width 230 height 9
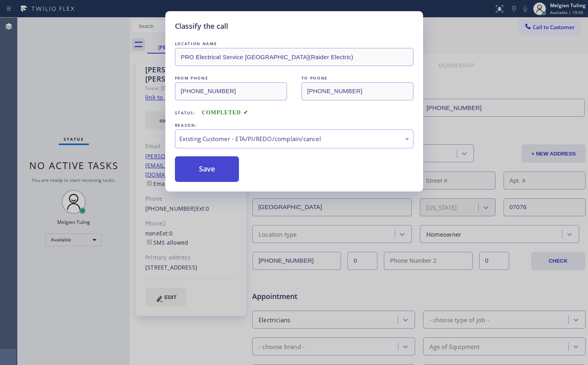
click at [198, 171] on button "Save" at bounding box center [207, 170] width 64 height 26
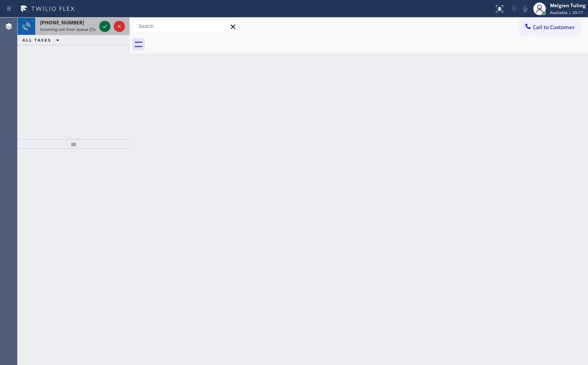
click at [108, 26] on icon at bounding box center [105, 27] width 10 height 10
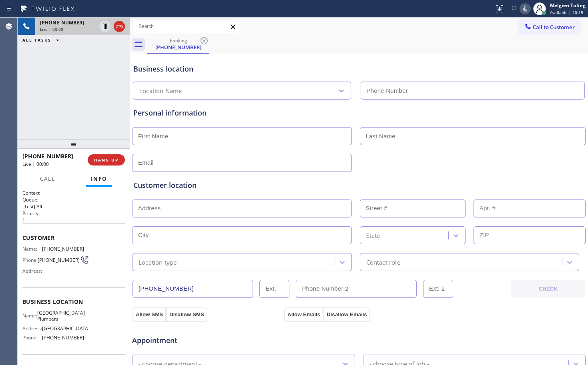
type input "[PHONE_NUMBER]"
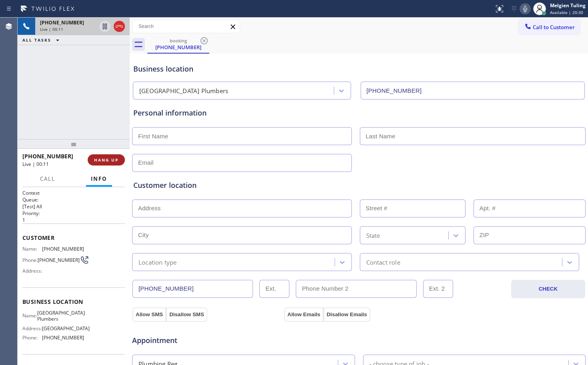
click at [100, 160] on span "HANG UP" at bounding box center [106, 160] width 24 height 6
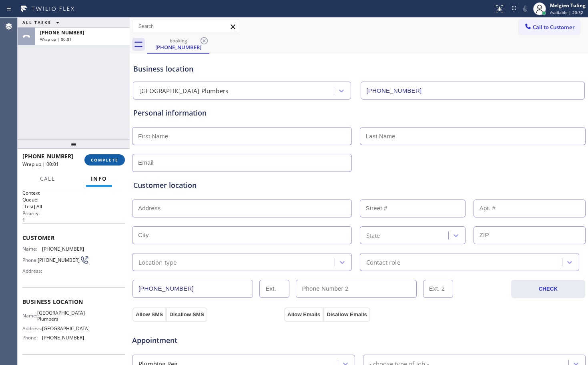
click at [103, 163] on span "COMPLETE" at bounding box center [105, 160] width 28 height 6
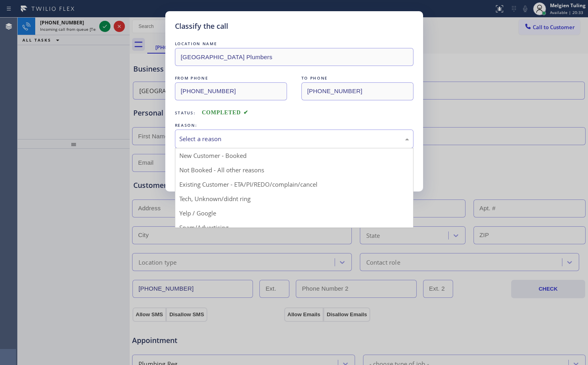
click at [221, 143] on div "Select a reason" at bounding box center [294, 139] width 230 height 9
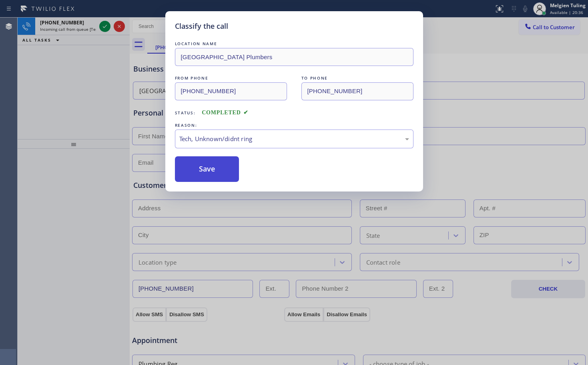
click at [198, 173] on button "Save" at bounding box center [207, 170] width 64 height 26
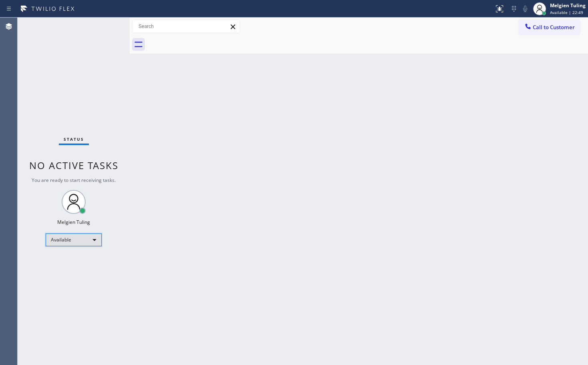
click at [94, 240] on div "Available" at bounding box center [74, 240] width 56 height 13
click at [70, 281] on li "Break" at bounding box center [73, 282] width 54 height 10
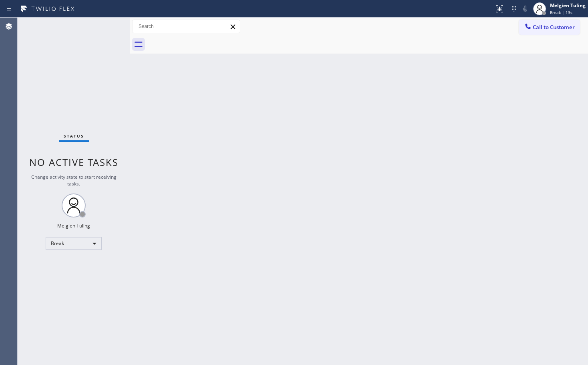
click at [159, 117] on div "Back to Dashboard Change Sender ID Customers Technicians Select a contact Outbo…" at bounding box center [359, 192] width 458 height 348
click at [163, 254] on div "Back to Dashboard Change Sender ID Customers Technicians Select a contact Outbo…" at bounding box center [359, 192] width 458 height 348
click at [94, 242] on div "Break" at bounding box center [74, 243] width 56 height 13
click at [66, 266] on li "Available" at bounding box center [73, 265] width 54 height 10
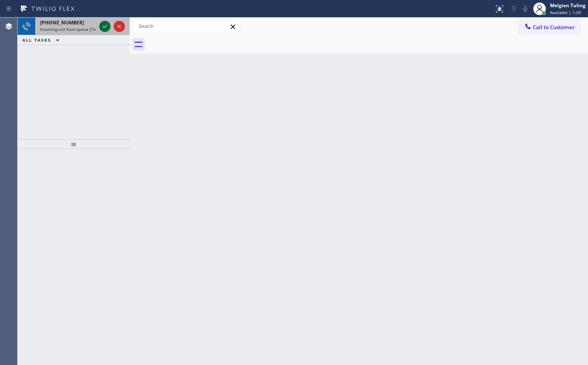
click at [107, 24] on icon at bounding box center [105, 27] width 10 height 10
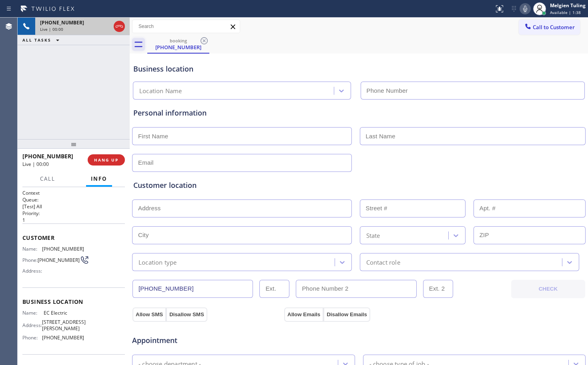
type input "[PHONE_NUMBER]"
click at [98, 160] on span "HANG UP" at bounding box center [106, 160] width 24 height 6
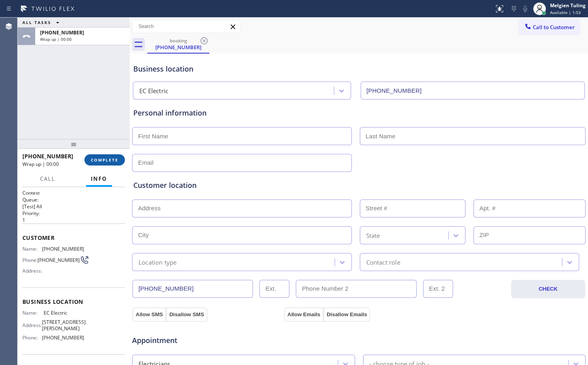
click at [100, 159] on span "COMPLETE" at bounding box center [105, 160] width 28 height 6
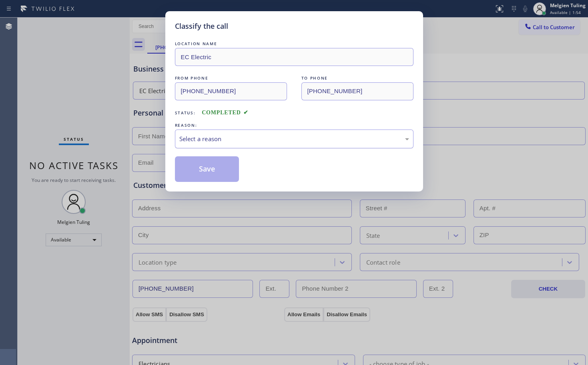
click at [219, 137] on div "Select a reason" at bounding box center [294, 139] width 230 height 9
click at [213, 176] on button "Save" at bounding box center [207, 170] width 64 height 26
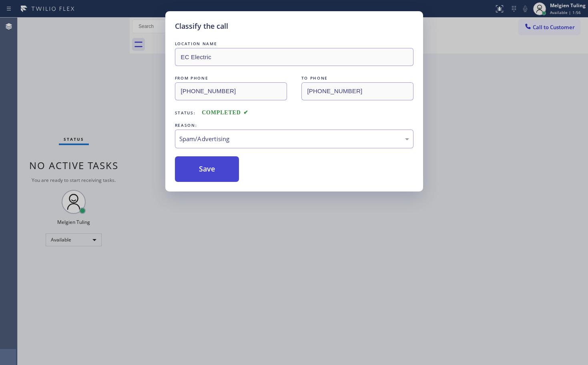
click at [213, 176] on button "Save" at bounding box center [207, 170] width 64 height 26
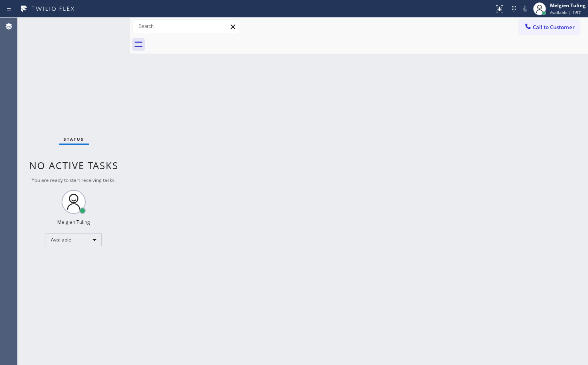
click at [175, 149] on div "Back to Dashboard Change Sender ID Customers Technicians Select a contact Outbo…" at bounding box center [359, 192] width 458 height 348
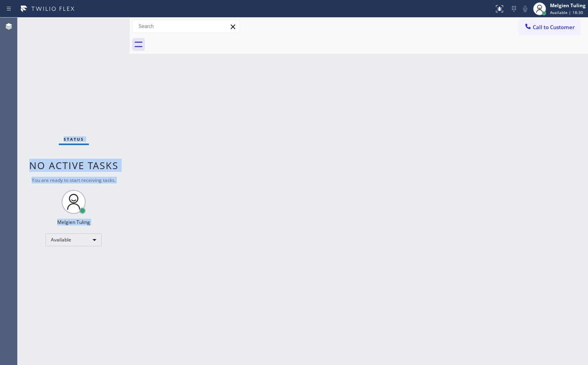
click at [104, 28] on div "Status No active tasks You are ready to start receiving tasks. Melgien Tuling A…" at bounding box center [74, 192] width 112 height 348
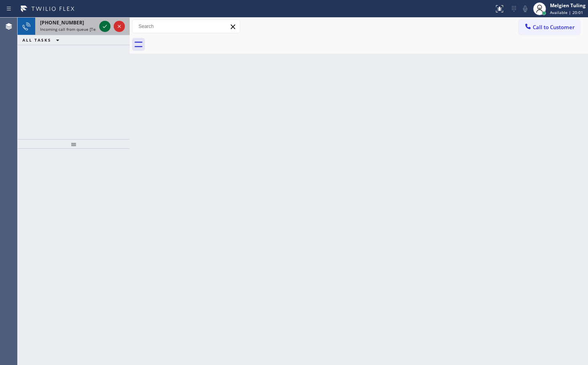
click at [107, 26] on icon at bounding box center [105, 27] width 10 height 10
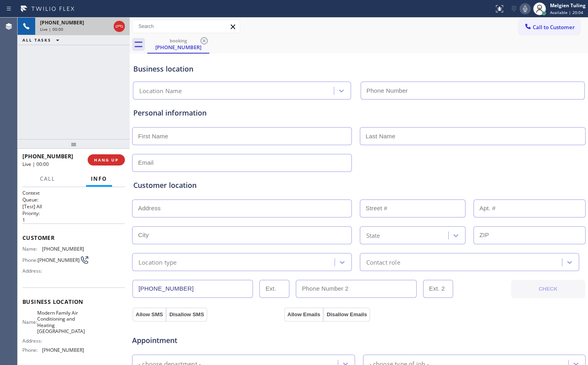
type input "[PHONE_NUMBER]"
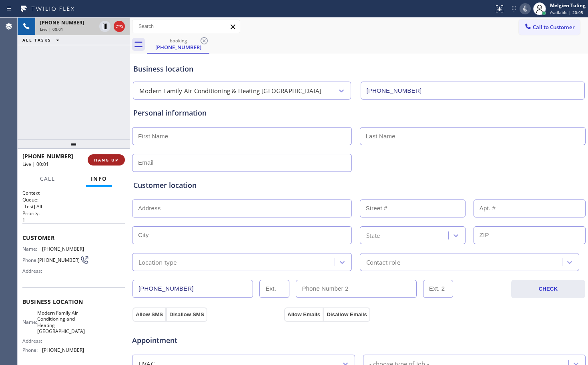
click at [102, 158] on span "HANG UP" at bounding box center [106, 160] width 24 height 6
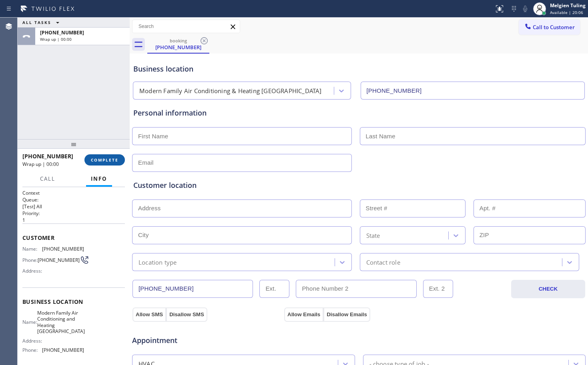
click at [113, 161] on span "COMPLETE" at bounding box center [105, 160] width 28 height 6
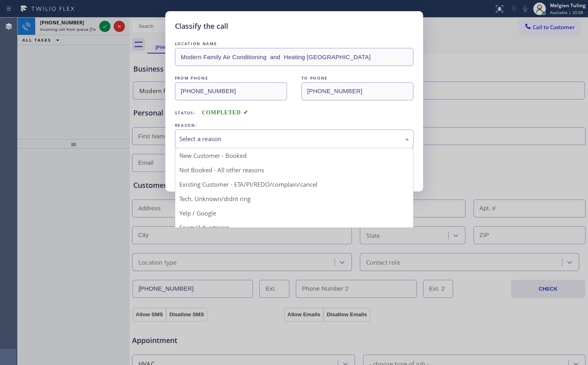
click at [243, 133] on div "Select a reason" at bounding box center [294, 139] width 239 height 19
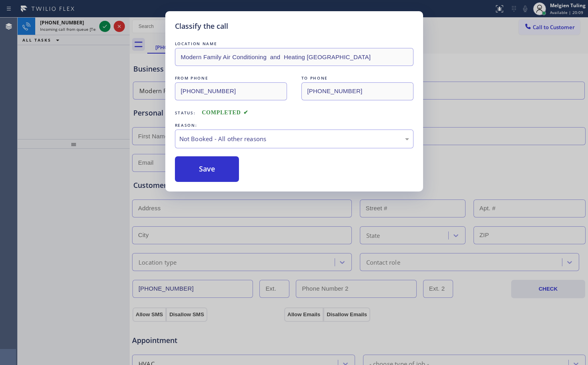
click at [216, 168] on button "Save" at bounding box center [207, 170] width 64 height 26
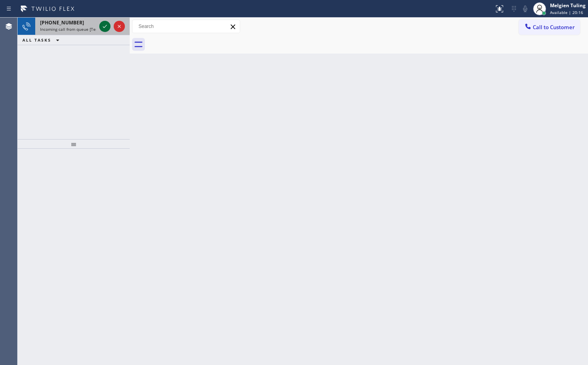
click at [104, 26] on icon at bounding box center [105, 27] width 10 height 10
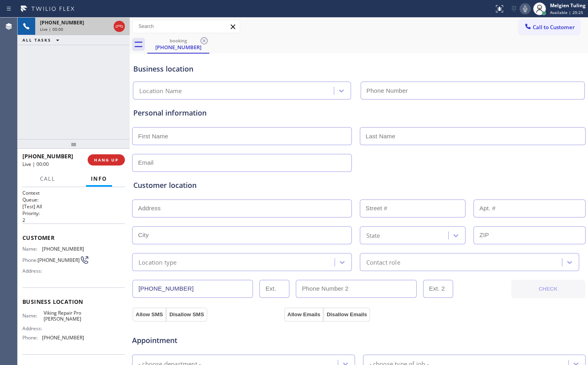
type input "[PHONE_NUMBER]"
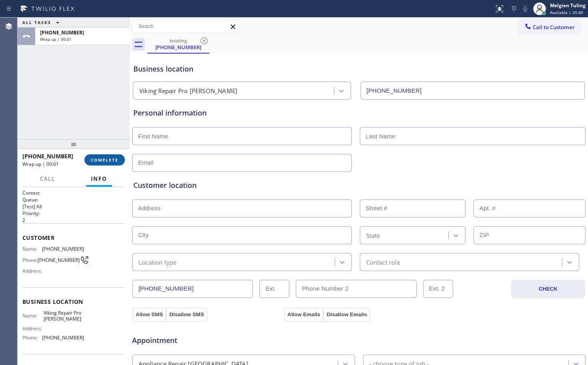
click at [114, 161] on span "COMPLETE" at bounding box center [105, 160] width 28 height 6
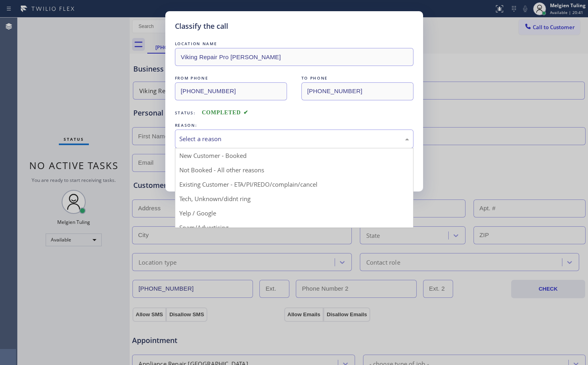
click at [208, 137] on div "Select a reason" at bounding box center [294, 139] width 230 height 9
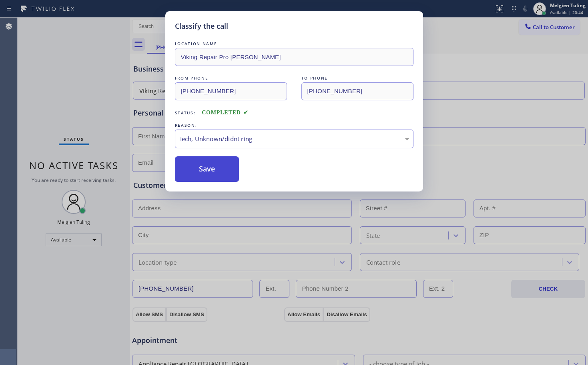
click at [215, 171] on button "Save" at bounding box center [207, 170] width 64 height 26
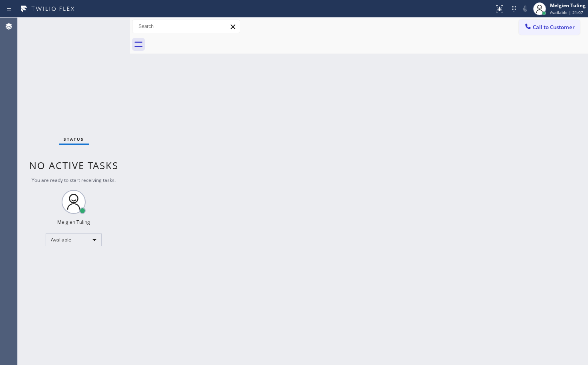
click at [104, 26] on div "Status No active tasks You are ready to start receiving tasks. Melgien Tuling A…" at bounding box center [74, 192] width 112 height 348
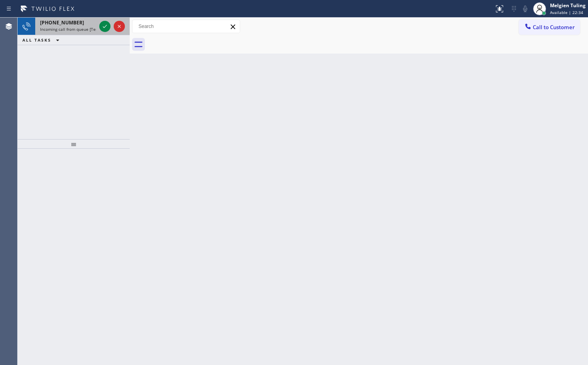
click at [94, 26] on span "Incoming call from queue [Test] All" at bounding box center [73, 29] width 66 height 6
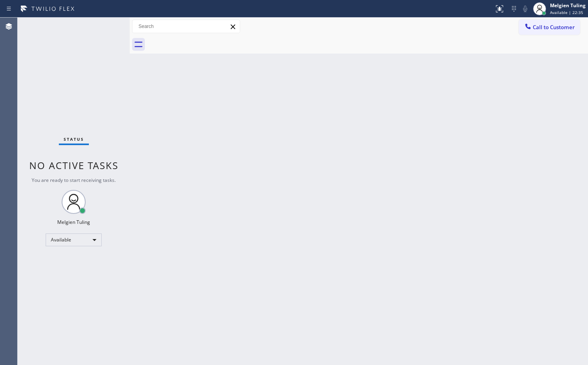
click at [104, 25] on div "Status No active tasks You are ready to start receiving tasks. Melgien Tuling A…" at bounding box center [74, 192] width 112 height 348
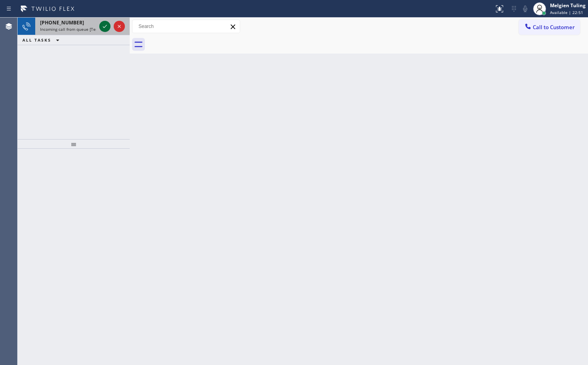
click at [102, 28] on icon at bounding box center [105, 27] width 10 height 10
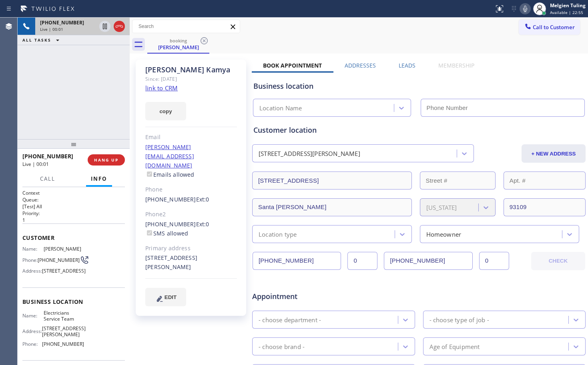
type input "[PHONE_NUMBER]"
click at [110, 161] on span "HANG UP" at bounding box center [106, 160] width 24 height 6
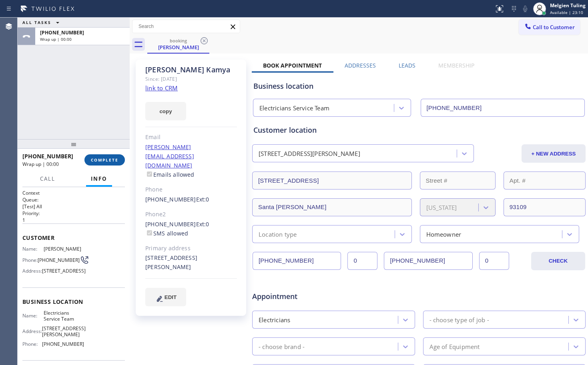
click at [110, 161] on span "COMPLETE" at bounding box center [105, 160] width 28 height 6
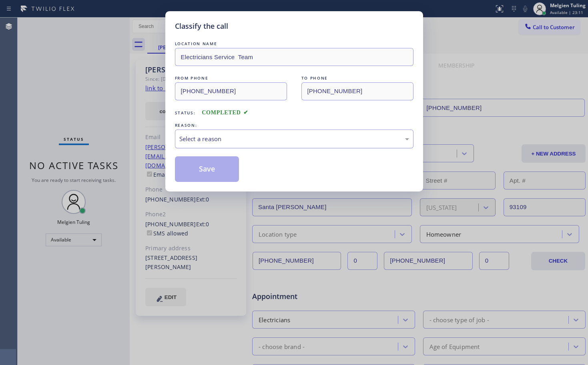
click at [214, 135] on div "Select a reason" at bounding box center [294, 139] width 230 height 9
click at [207, 173] on button "Save" at bounding box center [207, 170] width 64 height 26
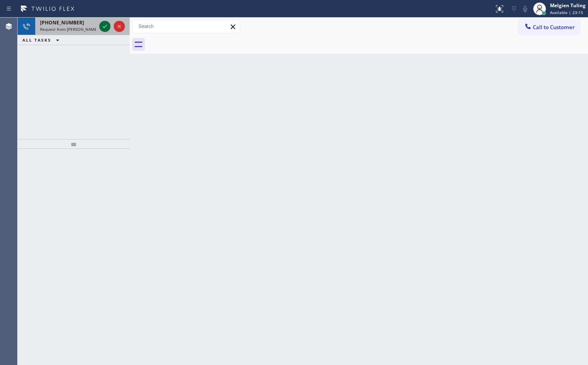
click at [106, 29] on icon at bounding box center [105, 27] width 10 height 10
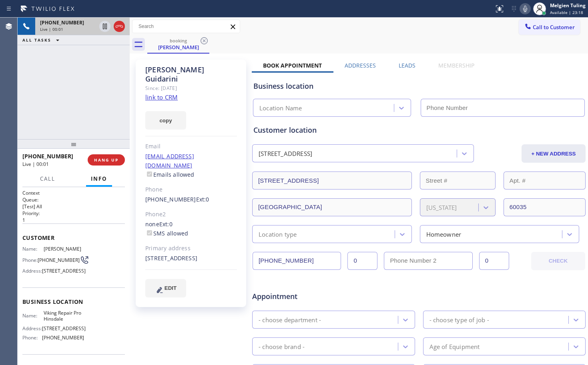
type input "[PHONE_NUMBER]"
click at [111, 162] on span "HANG UP" at bounding box center [106, 160] width 24 height 6
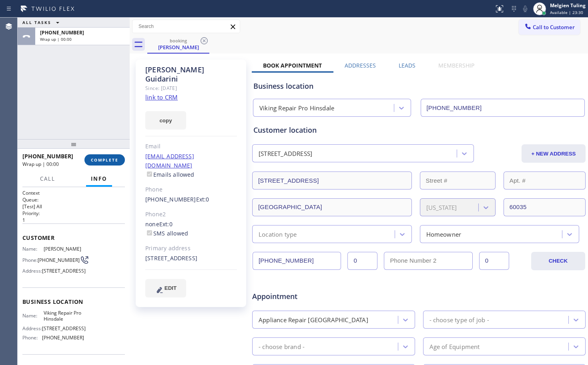
click at [111, 162] on span "COMPLETE" at bounding box center [105, 160] width 28 height 6
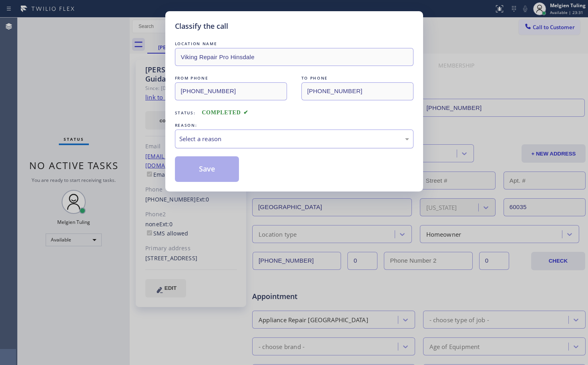
click at [197, 137] on div "Select a reason" at bounding box center [294, 139] width 230 height 9
click at [191, 178] on button "Save" at bounding box center [207, 170] width 64 height 26
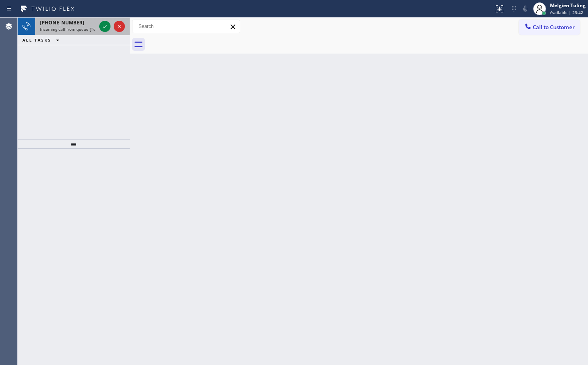
click at [97, 26] on div "[PHONE_NUMBER] Incoming call from queue [Test] All" at bounding box center [66, 27] width 62 height 18
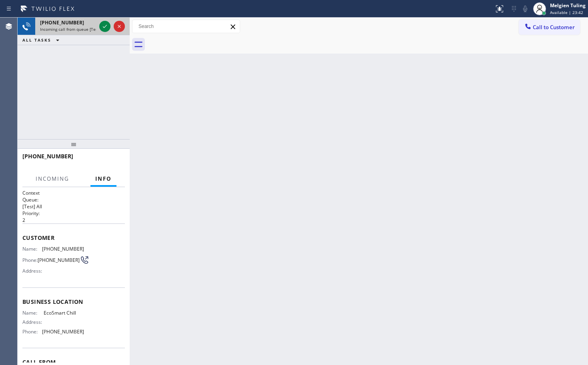
click at [97, 26] on div "[PHONE_NUMBER] Incoming call from queue [Test] All" at bounding box center [66, 27] width 62 height 18
click at [105, 24] on icon at bounding box center [105, 27] width 10 height 10
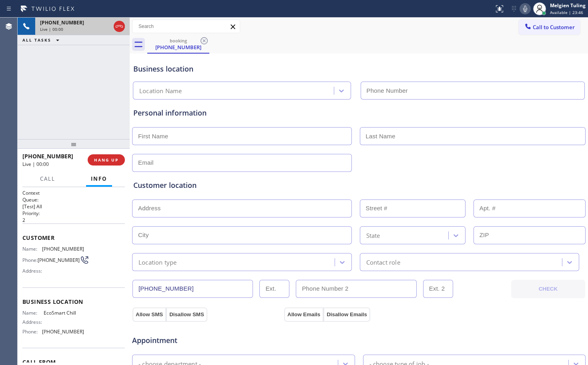
type input "[PHONE_NUMBER]"
click at [114, 163] on span "HANG UP" at bounding box center [106, 160] width 24 height 6
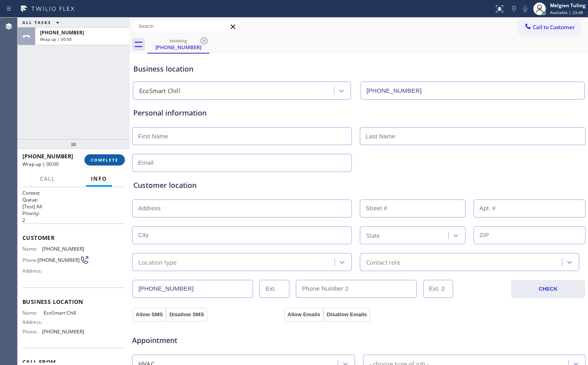
click at [114, 160] on span "COMPLETE" at bounding box center [105, 160] width 28 height 6
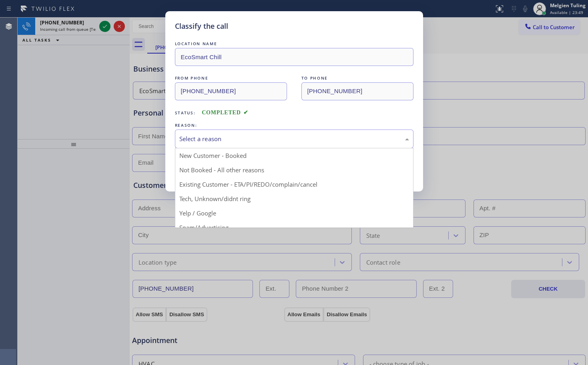
click at [192, 135] on div "Select a reason" at bounding box center [294, 139] width 230 height 9
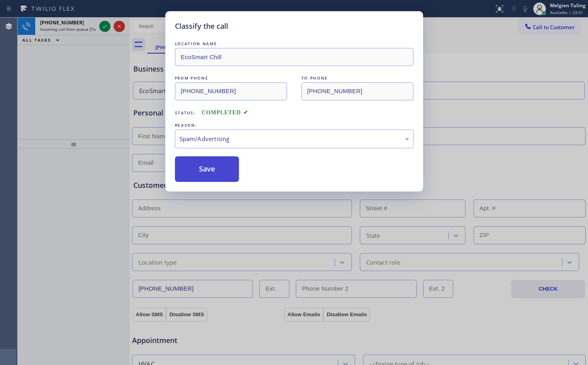
click at [195, 171] on button "Save" at bounding box center [207, 170] width 64 height 26
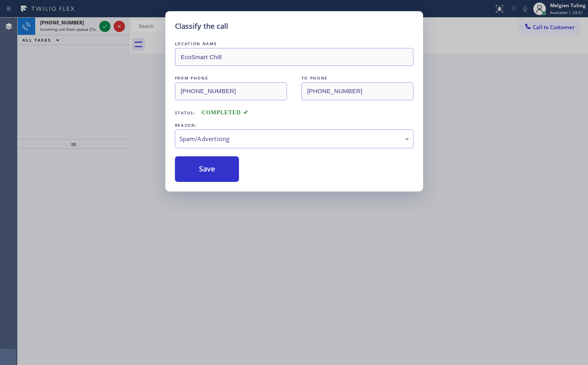
click at [108, 108] on div "Classify the call LOCATION NAME EcoSmart Chill FROM PHONE [PHONE_NUMBER] TO PHO…" at bounding box center [294, 182] width 588 height 365
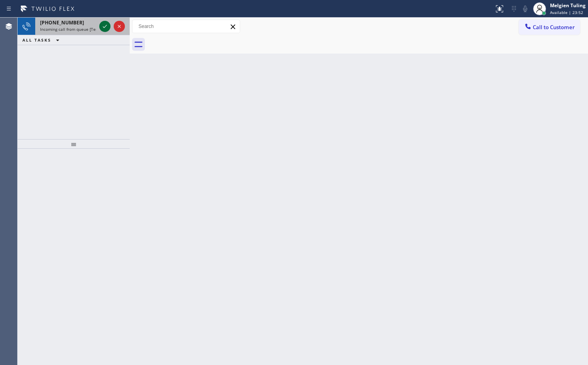
click at [100, 28] on div at bounding box center [104, 27] width 11 height 10
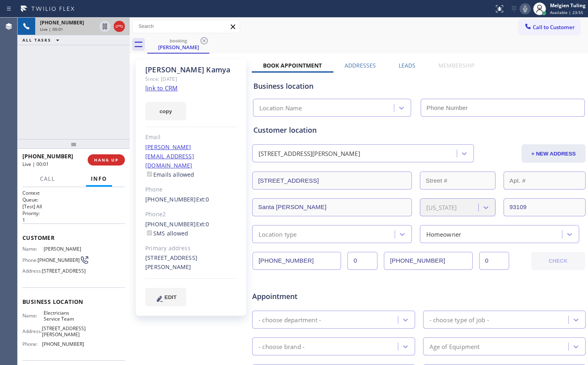
type input "[PHONE_NUMBER]"
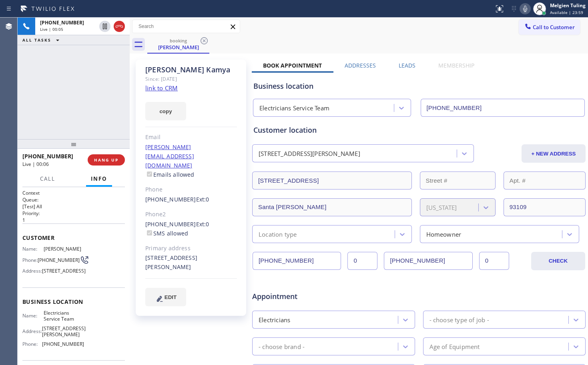
click at [163, 88] on link "link to CRM" at bounding box center [161, 88] width 32 height 8
click at [103, 25] on icon at bounding box center [105, 27] width 4 height 6
click at [526, 9] on icon at bounding box center [525, 9] width 4 height 6
click at [50, 181] on span "Call" at bounding box center [47, 178] width 15 height 7
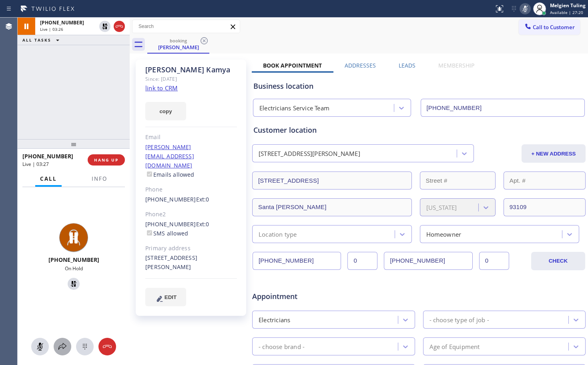
click at [60, 346] on icon at bounding box center [62, 346] width 8 height 7
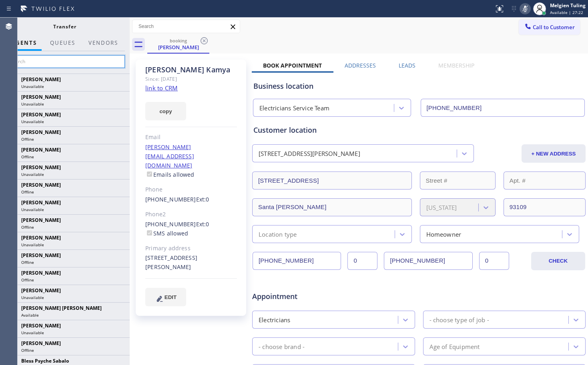
click at [71, 63] on input "text" at bounding box center [64, 61] width 120 height 13
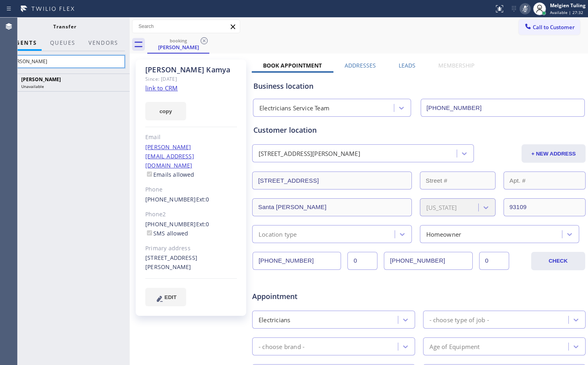
type input "[PERSON_NAME]"
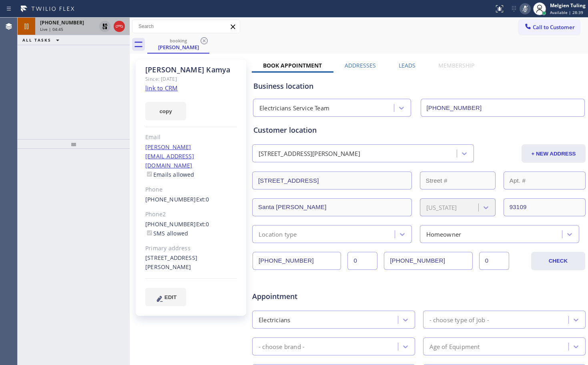
click at [105, 25] on icon at bounding box center [105, 27] width 6 height 6
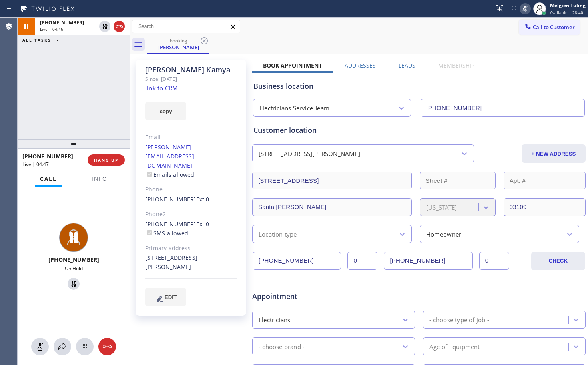
click at [525, 12] on icon at bounding box center [525, 9] width 4 height 6
click at [93, 179] on span "Info" at bounding box center [100, 178] width 16 height 7
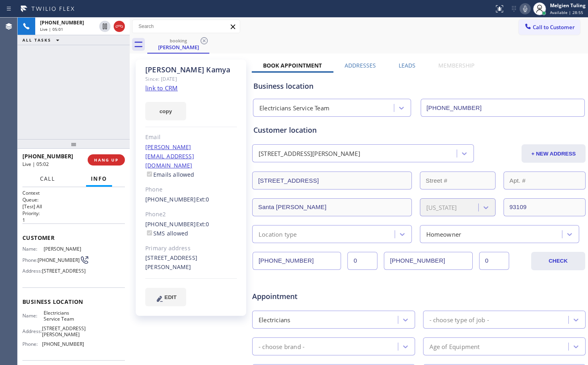
drag, startPoint x: 48, startPoint y: 180, endPoint x: 37, endPoint y: 177, distance: 11.1
click at [37, 177] on button "Call" at bounding box center [47, 179] width 25 height 16
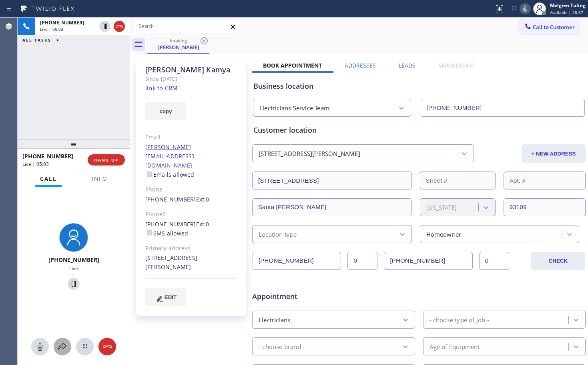
click at [59, 348] on icon at bounding box center [62, 346] width 8 height 7
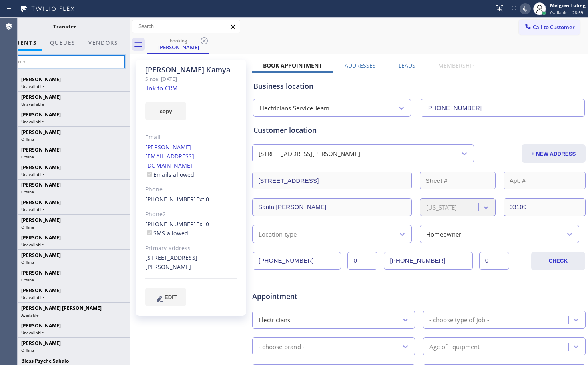
click at [50, 60] on input "text" at bounding box center [64, 61] width 120 height 13
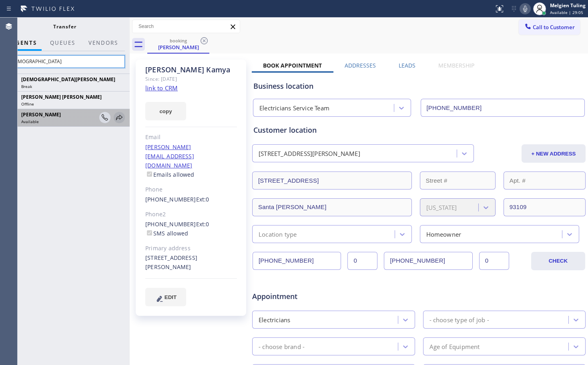
type input "[DEMOGRAPHIC_DATA]"
click at [118, 115] on icon at bounding box center [119, 118] width 10 height 10
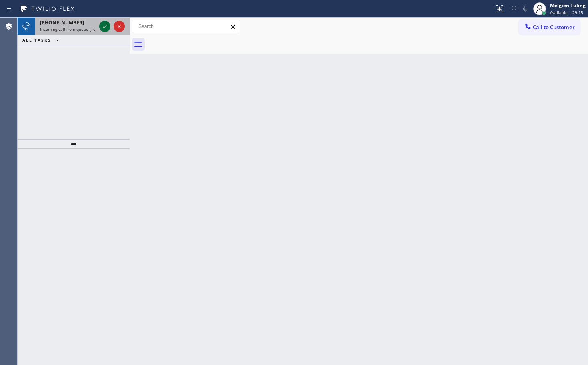
click at [107, 26] on icon at bounding box center [105, 27] width 10 height 10
click at [98, 26] on div at bounding box center [112, 27] width 29 height 18
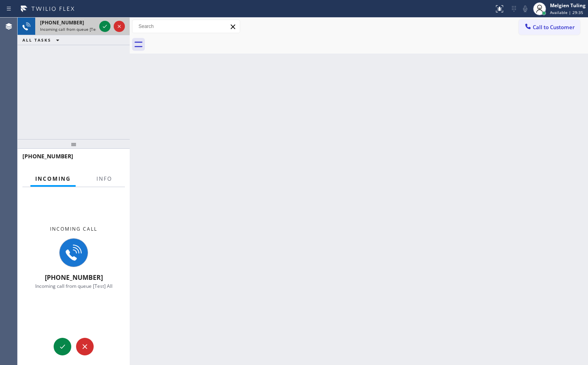
click at [98, 26] on div at bounding box center [112, 27] width 29 height 18
click at [102, 27] on icon at bounding box center [105, 27] width 10 height 10
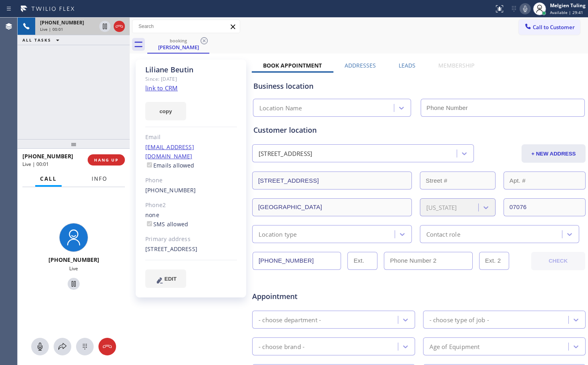
type input "[PHONE_NUMBER]"
click at [102, 180] on span "Info" at bounding box center [100, 178] width 16 height 7
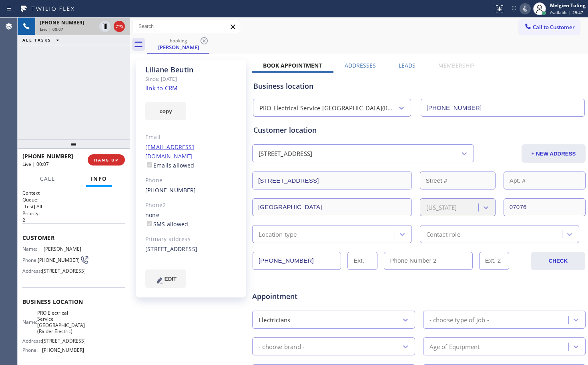
click at [160, 89] on link "link to CRM" at bounding box center [161, 88] width 32 height 8
click at [104, 25] on icon at bounding box center [105, 27] width 10 height 10
click at [528, 10] on icon at bounding box center [525, 9] width 10 height 10
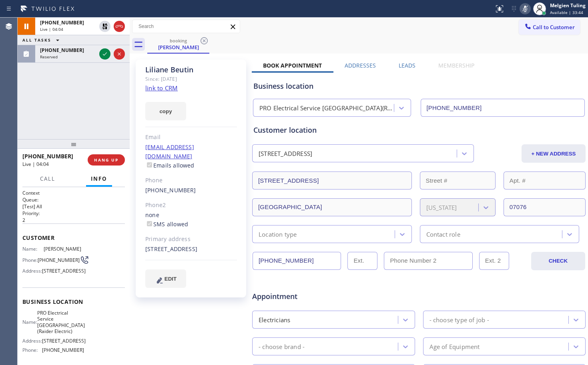
click at [46, 93] on div "[PHONE_NUMBER] Live | 04:04 ALL TASKS ALL TASKS ACTIVE TASKS TASKS IN WRAP UP […" at bounding box center [74, 79] width 112 height 122
click at [106, 26] on icon at bounding box center [105, 27] width 10 height 10
click at [529, 8] on icon at bounding box center [525, 9] width 10 height 10
click at [48, 179] on span "Call" at bounding box center [47, 178] width 15 height 7
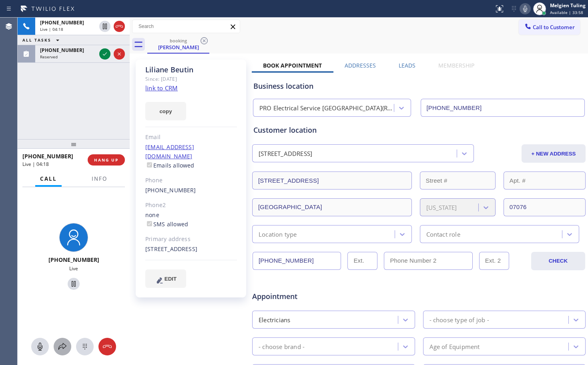
click at [62, 342] on icon at bounding box center [63, 347] width 10 height 10
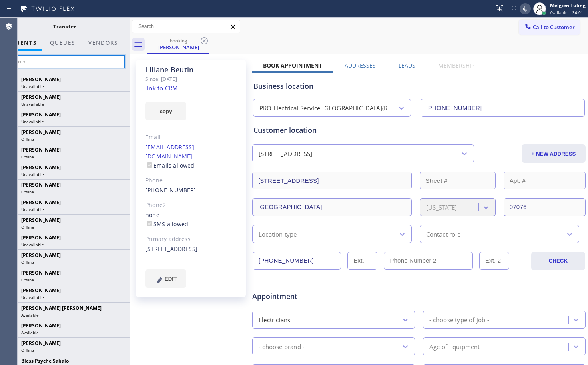
click at [56, 62] on input "text" at bounding box center [64, 61] width 120 height 13
click at [71, 63] on input "text" at bounding box center [64, 61] width 120 height 13
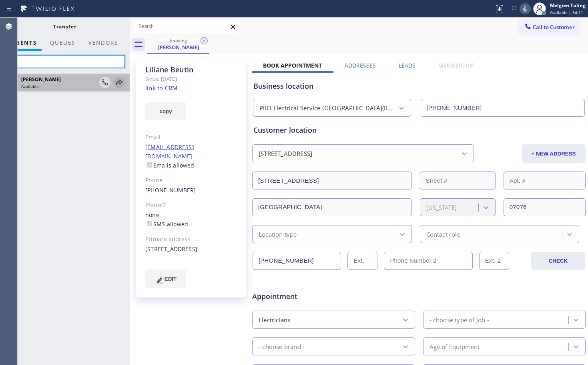
type input "lyra"
click at [119, 81] on icon at bounding box center [119, 83] width 10 height 10
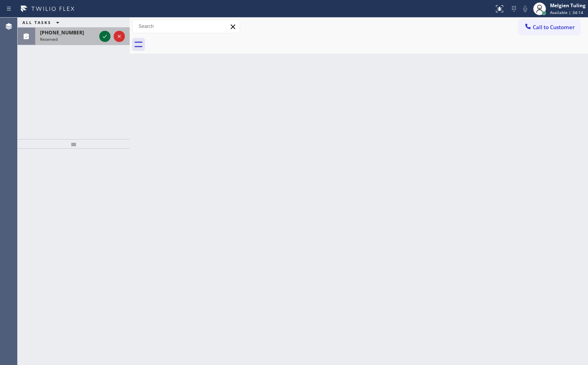
click at [106, 35] on icon at bounding box center [105, 36] width 4 height 3
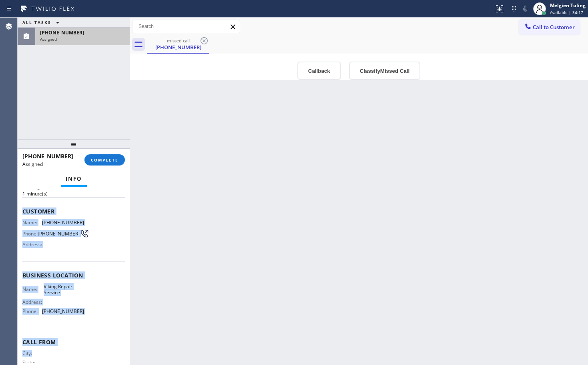
scroll to position [68, 0]
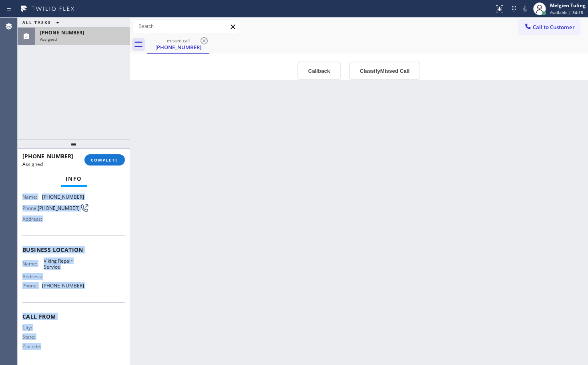
drag, startPoint x: 22, startPoint y: 209, endPoint x: 76, endPoint y: 365, distance: 164.8
click at [76, 351] on div "Context Queue: Appliance Repair High End Priority: 0 Task Age: [DEMOGRAPHIC_DAT…" at bounding box center [74, 276] width 112 height 178
click at [74, 282] on div "Name: Viking Repair Service Address: Phone: [PHONE_NUMBER]" at bounding box center [53, 275] width 62 height 34
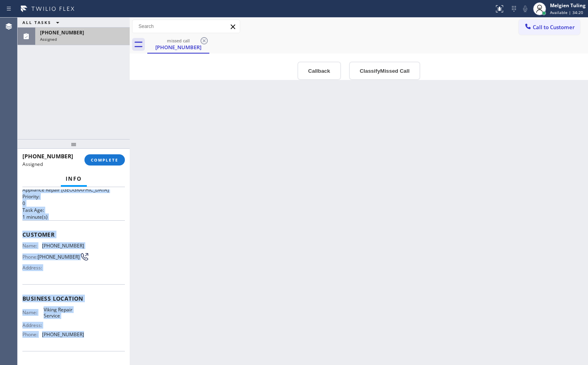
scroll to position [0, 0]
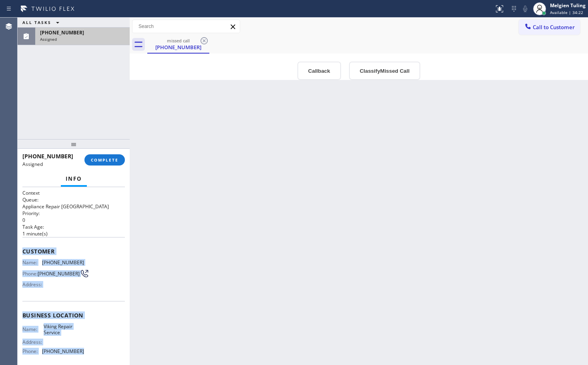
drag, startPoint x: 84, startPoint y: 285, endPoint x: 23, endPoint y: 252, distance: 69.9
click at [23, 252] on div "Context Queue: Appliance Repair High End Priority: 0 Task Age: [DEMOGRAPHIC_DAT…" at bounding box center [73, 309] width 102 height 239
copy div "Customer Name: [PHONE_NUMBER] Phone: [PHONE_NUMBER] Address: Business location …"
click at [111, 157] on span "COMPLETE" at bounding box center [105, 160] width 28 height 6
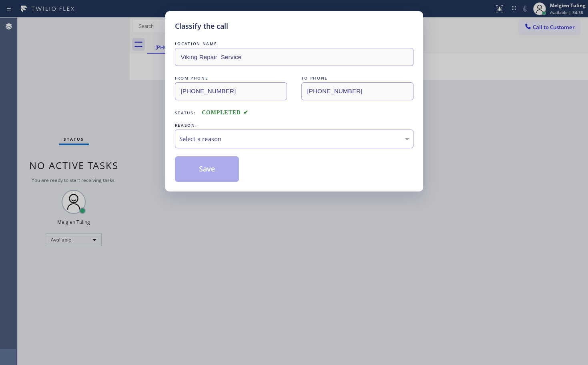
click at [213, 139] on div "Select a reason" at bounding box center [294, 139] width 230 height 9
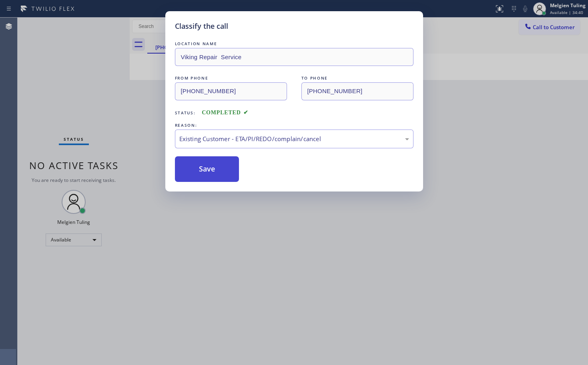
click at [212, 169] on button "Save" at bounding box center [207, 170] width 64 height 26
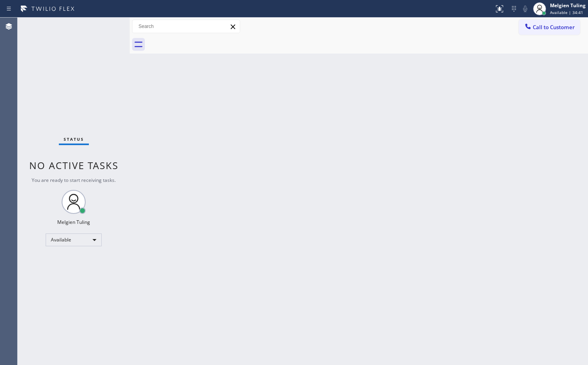
click at [124, 95] on div "Status No active tasks You are ready to start receiving tasks. Melgien Tuling A…" at bounding box center [74, 192] width 112 height 348
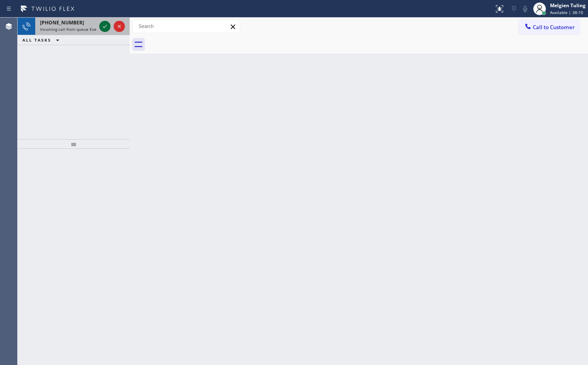
click at [102, 28] on icon at bounding box center [105, 27] width 10 height 10
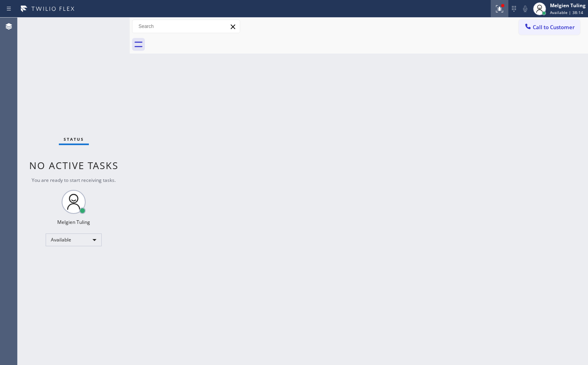
click at [499, 9] on icon at bounding box center [500, 9] width 10 height 10
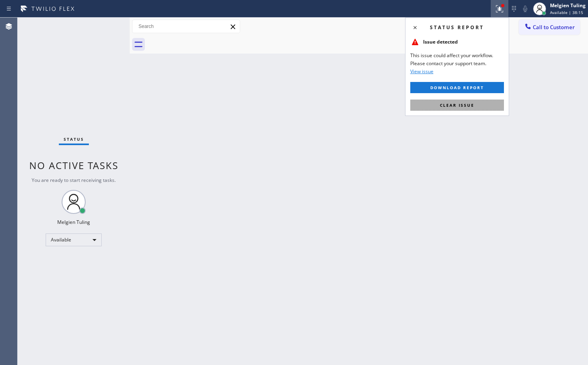
click at [461, 105] on span "Clear issue" at bounding box center [457, 105] width 34 height 6
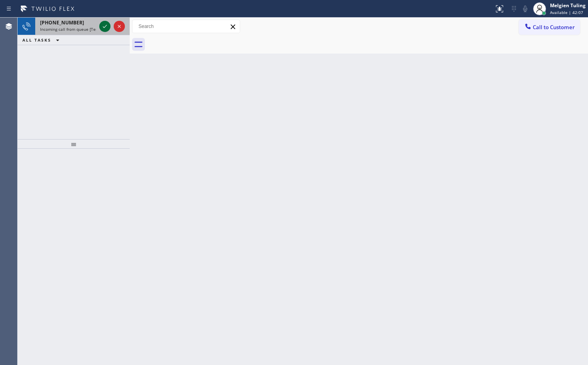
click at [105, 24] on icon at bounding box center [105, 27] width 10 height 10
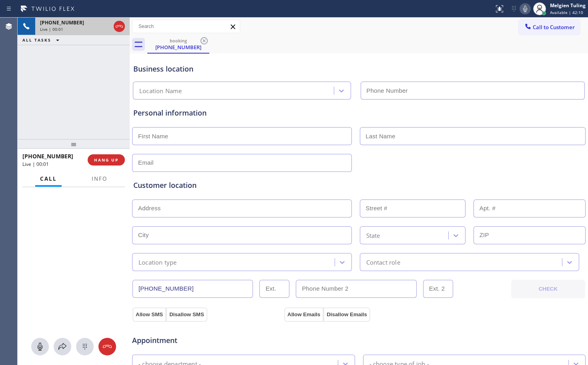
type input "[PHONE_NUMBER]"
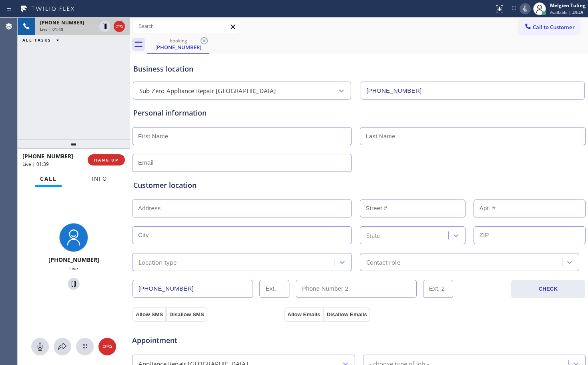
click at [96, 180] on span "Info" at bounding box center [100, 178] width 16 height 7
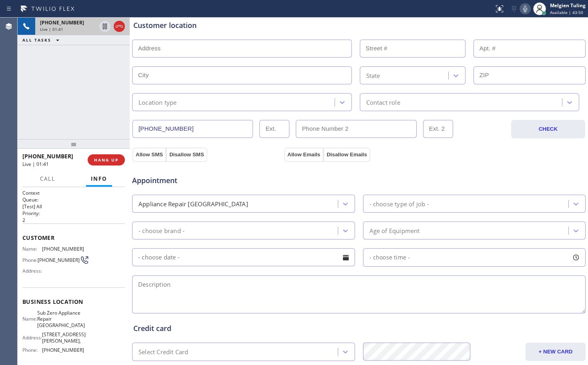
scroll to position [255, 0]
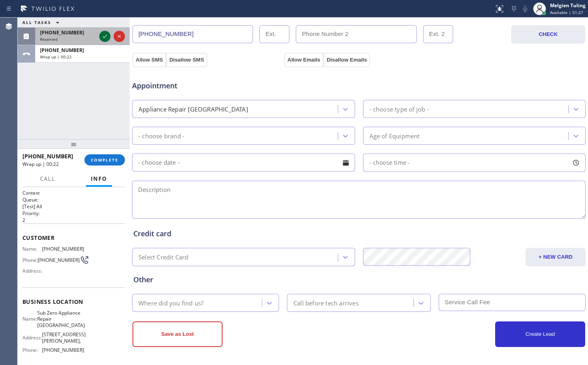
click at [107, 38] on icon at bounding box center [105, 37] width 10 height 10
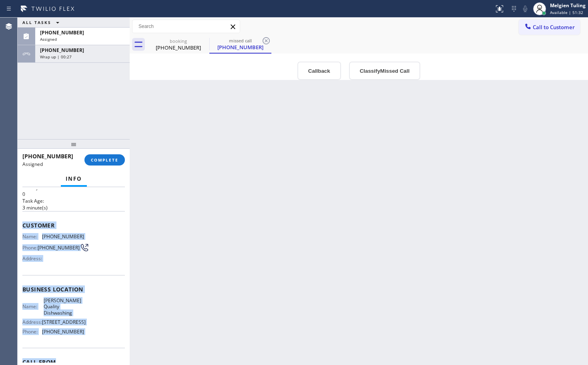
scroll to position [40, 0]
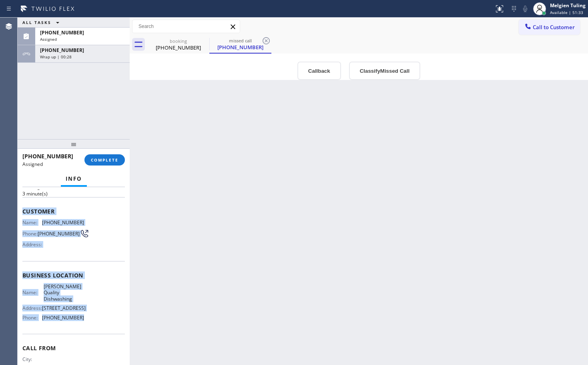
drag, startPoint x: 50, startPoint y: 259, endPoint x: 84, endPoint y: 321, distance: 70.4
click at [84, 321] on div "Context Queue: Appliance Repair Priority: 0 Task Age: [DEMOGRAPHIC_DATA] minute…" at bounding box center [73, 272] width 102 height 245
click at [95, 161] on span "COMPLETE" at bounding box center [105, 160] width 28 height 6
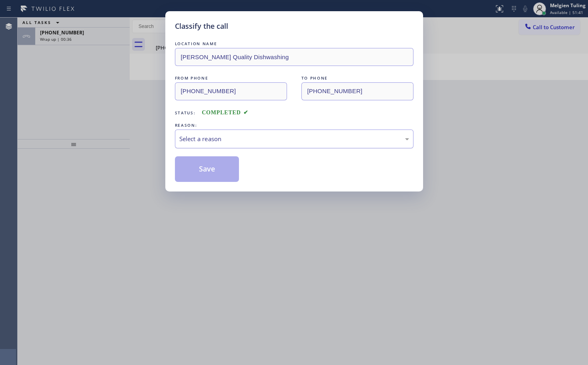
click at [186, 135] on div "Select a reason" at bounding box center [294, 139] width 230 height 9
click at [196, 169] on button "Save" at bounding box center [207, 170] width 64 height 26
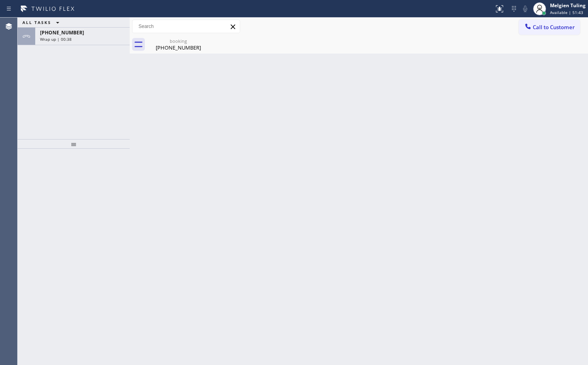
click at [82, 81] on div "ALL TASKS ALL TASKS ACTIVE TASKS TASKS IN WRAP UP [PHONE_NUMBER] Wrap up | 00:38" at bounding box center [74, 79] width 112 height 122
click at [74, 35] on div "[PHONE_NUMBER]" at bounding box center [82, 32] width 85 height 7
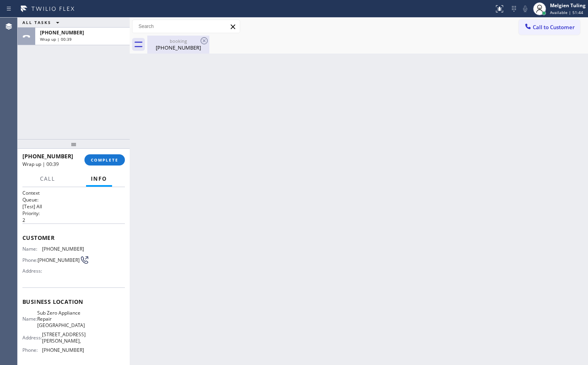
click at [168, 45] on div "[PHONE_NUMBER]" at bounding box center [178, 47] width 60 height 7
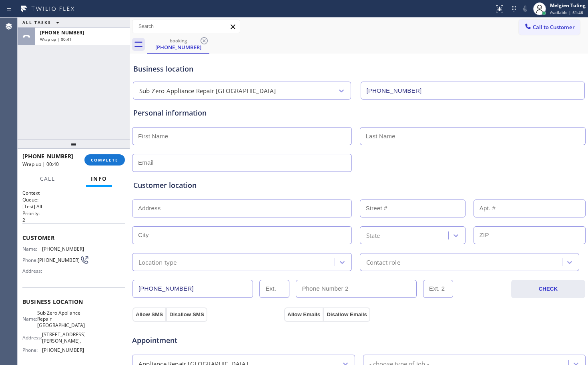
click at [164, 138] on input "text" at bounding box center [242, 136] width 220 height 18
type input "[PERSON_NAME]"
click at [386, 137] on input "text" at bounding box center [473, 136] width 226 height 18
type input "Laque"
click at [210, 167] on input "text" at bounding box center [242, 163] width 220 height 18
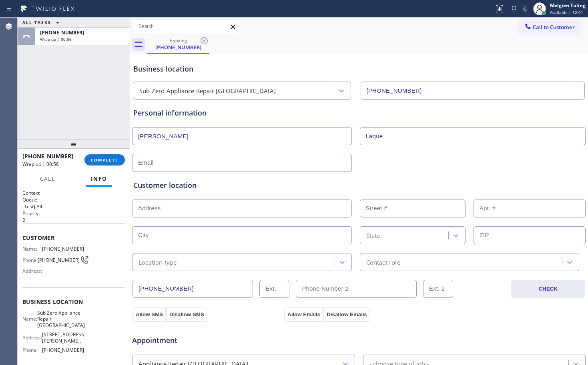
click at [181, 163] on input "text" at bounding box center [242, 163] width 220 height 18
paste input "[EMAIL_ADDRESS][DOMAIN_NAME]"
type input "[EMAIL_ADDRESS][DOMAIN_NAME]"
click at [154, 206] on input "text" at bounding box center [242, 209] width 220 height 18
click at [204, 210] on input "text" at bounding box center [242, 209] width 220 height 18
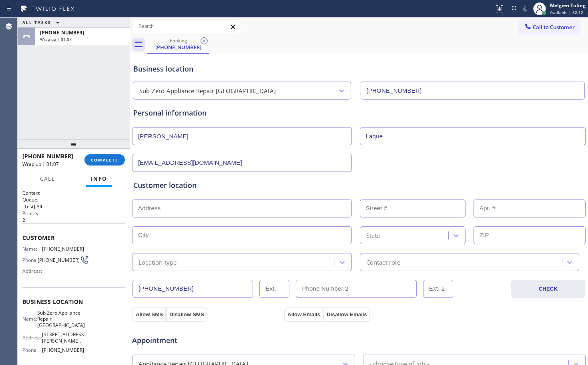
paste input "[STREET_ADDRESS] decatur dr"
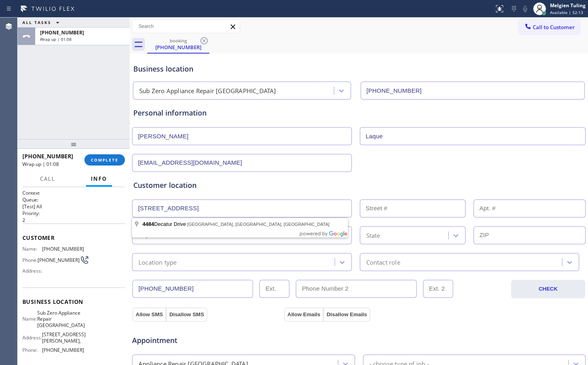
type input "4484 Decatur Dr"
type input "4484"
type input "Ferndale"
type input "98248"
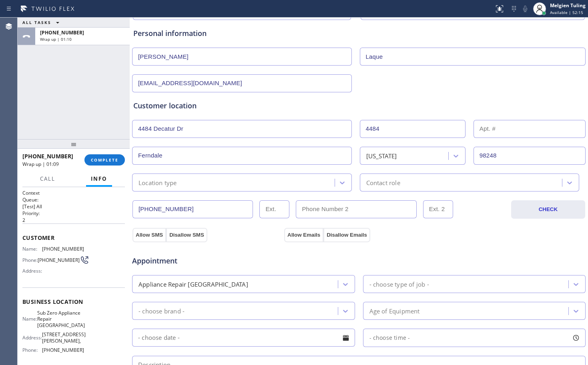
scroll to position [80, 0]
click at [205, 185] on div "Location type" at bounding box center [235, 182] width 200 height 14
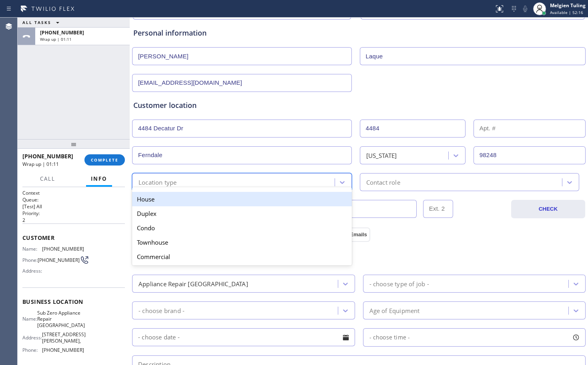
click at [175, 199] on div "House" at bounding box center [242, 199] width 220 height 14
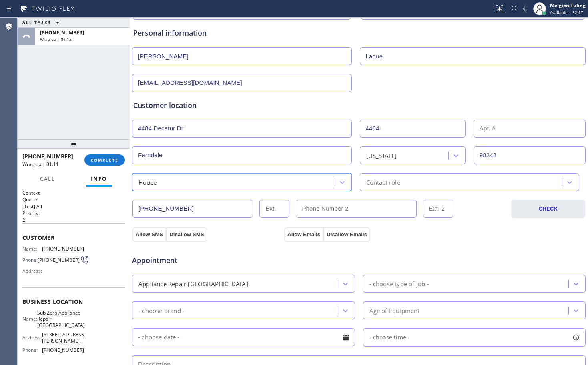
click at [373, 180] on div "Contact role" at bounding box center [383, 182] width 34 height 9
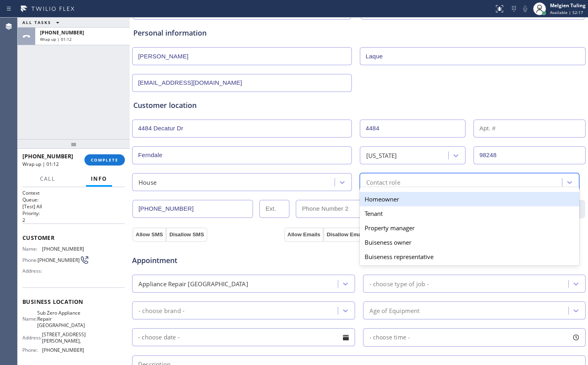
click at [371, 203] on div "Homeowner" at bounding box center [470, 199] width 220 height 14
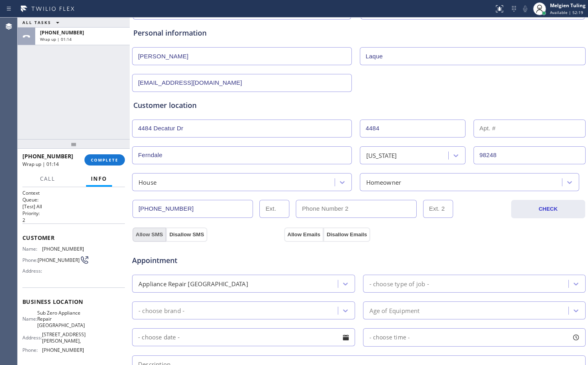
click at [149, 231] on button "Allow SMS" at bounding box center [150, 235] width 34 height 14
click at [301, 235] on button "Allow Emails" at bounding box center [303, 235] width 39 height 14
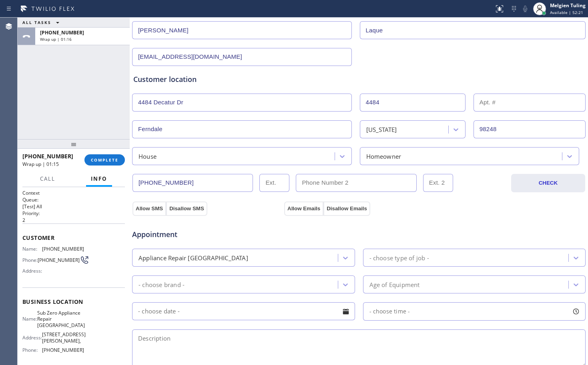
scroll to position [120, 0]
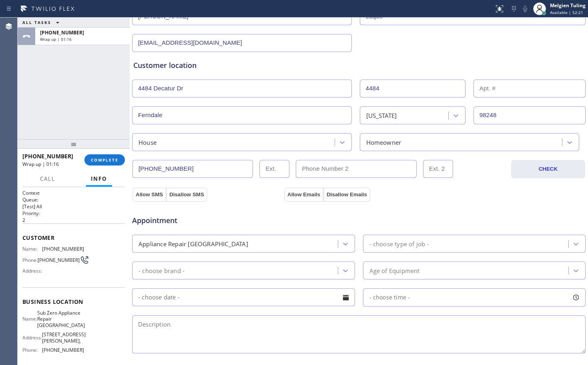
click at [175, 268] on div "- choose brand -" at bounding box center [162, 270] width 46 height 9
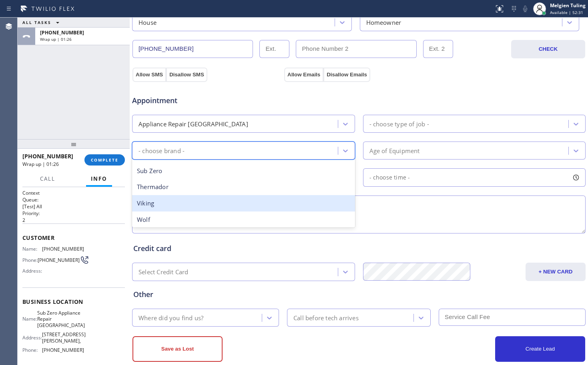
scroll to position [162, 0]
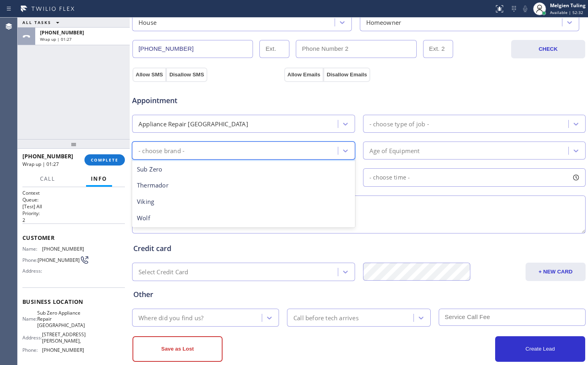
click at [219, 124] on div "Appliance Repair [GEOGRAPHIC_DATA]" at bounding box center [236, 124] width 203 height 14
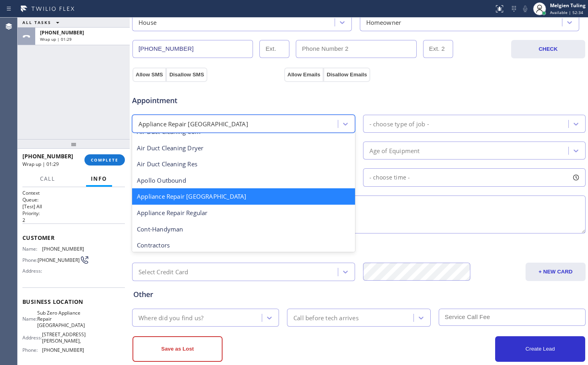
scroll to position [81, 0]
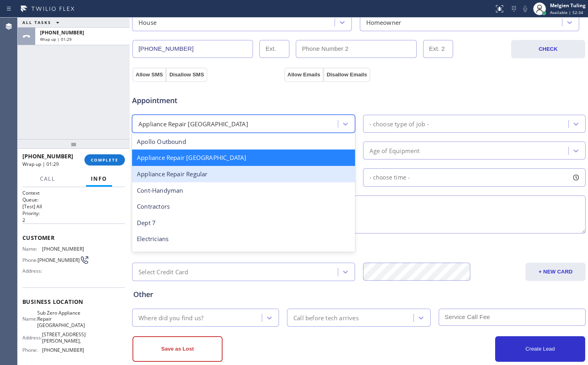
click at [211, 173] on div "Appliance Repair Regular" at bounding box center [243, 174] width 223 height 16
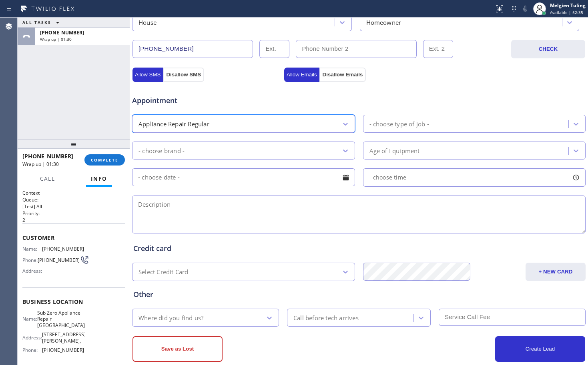
click at [200, 150] on div "- choose brand -" at bounding box center [236, 151] width 203 height 14
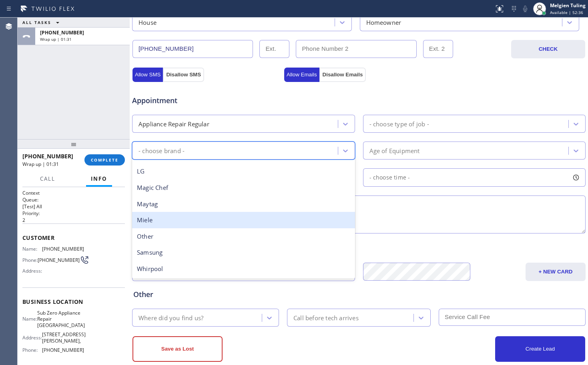
scroll to position [176, 0]
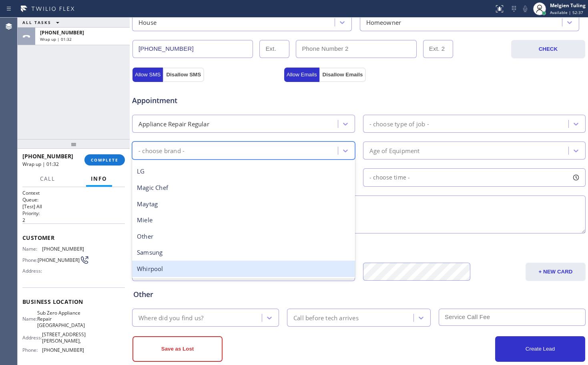
click at [148, 269] on div "Whirpool" at bounding box center [243, 269] width 223 height 16
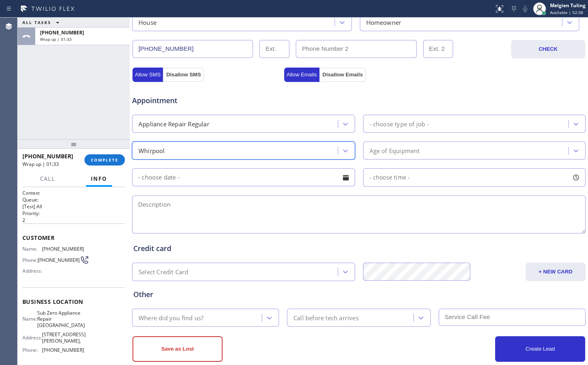
click at [384, 126] on div "- choose type of job -" at bounding box center [399, 123] width 60 height 9
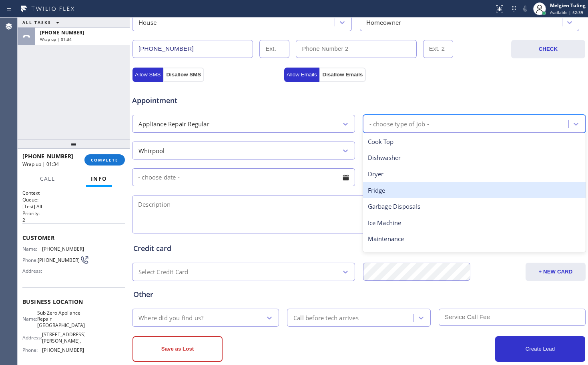
click at [385, 193] on div "Fridge" at bounding box center [474, 191] width 223 height 16
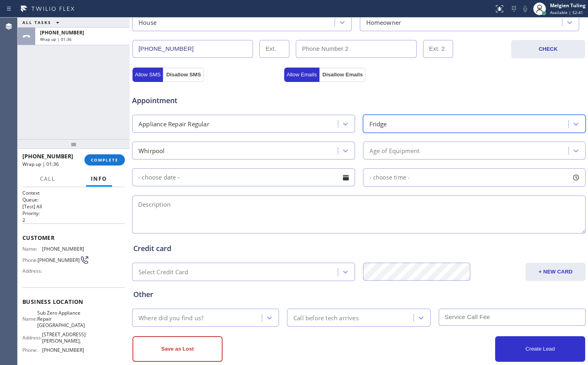
click at [369, 151] on div "Age of Equipment" at bounding box center [394, 150] width 50 height 9
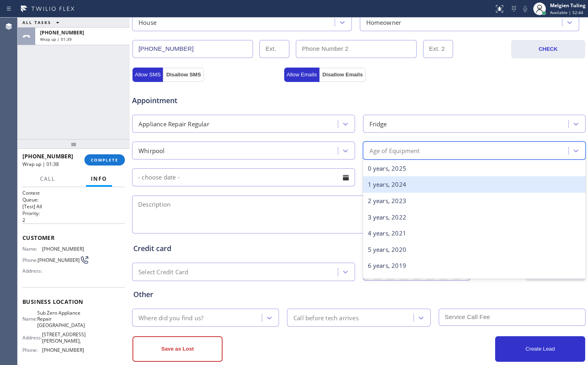
click at [374, 183] on div "1 years, 2024" at bounding box center [474, 185] width 223 height 16
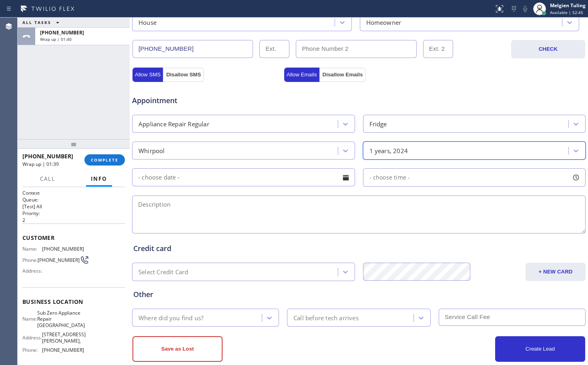
click at [257, 181] on input "text" at bounding box center [243, 178] width 223 height 18
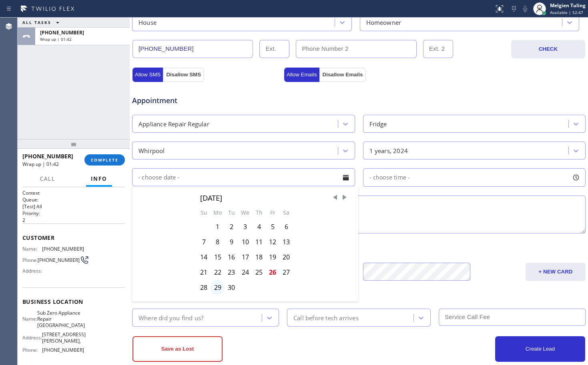
click at [215, 287] on div "29" at bounding box center [218, 287] width 14 height 15
type input "[DATE]"
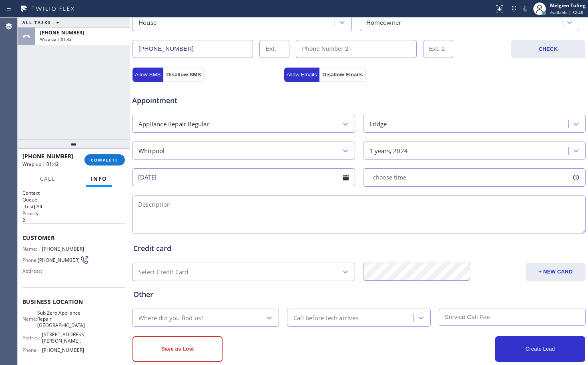
click at [381, 174] on span "- choose time -" at bounding box center [389, 178] width 41 height 8
drag, startPoint x: 367, startPoint y: 226, endPoint x: 434, endPoint y: 226, distance: 66.1
click at [434, 226] on div at bounding box center [435, 226] width 10 height 17
drag, startPoint x: 376, startPoint y: 225, endPoint x: 382, endPoint y: 225, distance: 6.0
click at [382, 225] on div at bounding box center [387, 226] width 10 height 17
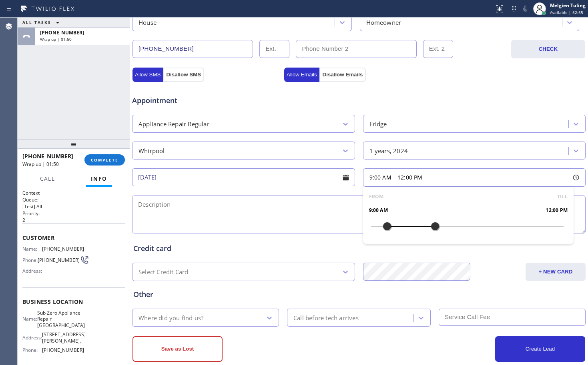
click at [273, 207] on textarea at bounding box center [359, 215] width 454 height 38
click at [225, 210] on textarea at bounding box center [359, 215] width 454 height 38
paste textarea "[STREET_ADDRESS]"
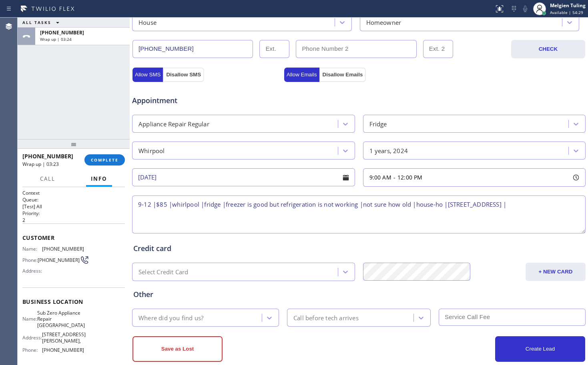
click at [52, 318] on span "Sub Zero Appliance Repair [GEOGRAPHIC_DATA]" at bounding box center [61, 319] width 48 height 18
copy span "Sub Zero Appliance Repair [GEOGRAPHIC_DATA]"
click at [563, 204] on textarea "9-12 |$85 |whirlpool |fridge |freezer is good but refrigeration is not working …" at bounding box center [359, 215] width 454 height 38
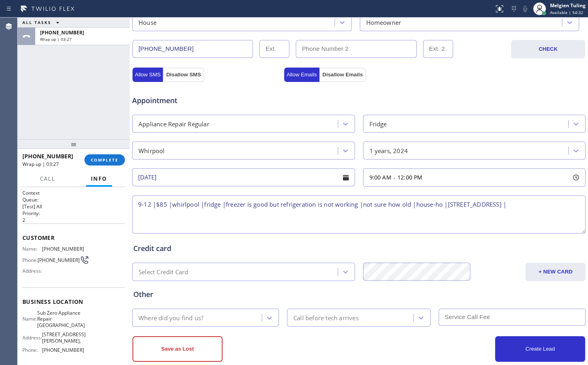
paste textarea "Sub Zero Appliance Repair [GEOGRAPHIC_DATA]"
type textarea "9-12 |$85 |whirlpool |fridge |freezer is good but refrigeration is not working …"
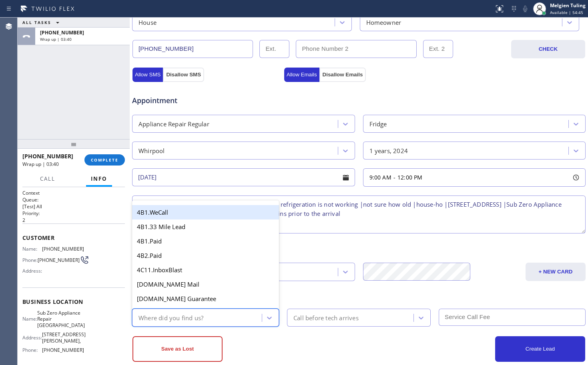
click at [220, 319] on div "Where did you find us?" at bounding box center [198, 318] width 127 height 14
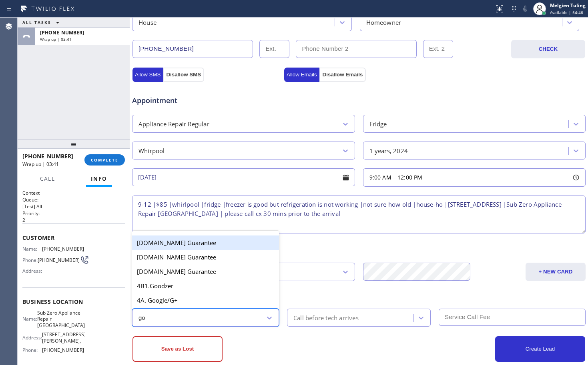
type input "goo"
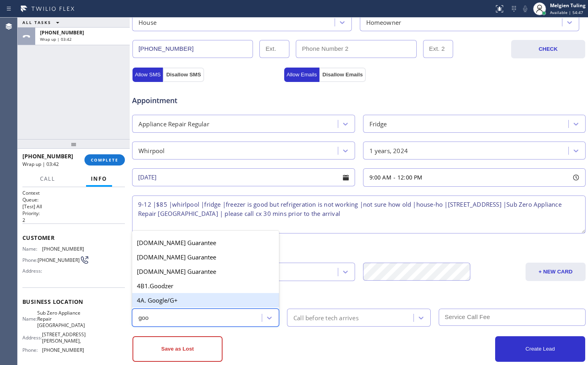
click at [182, 299] on div "4A. Google/G+" at bounding box center [205, 300] width 147 height 14
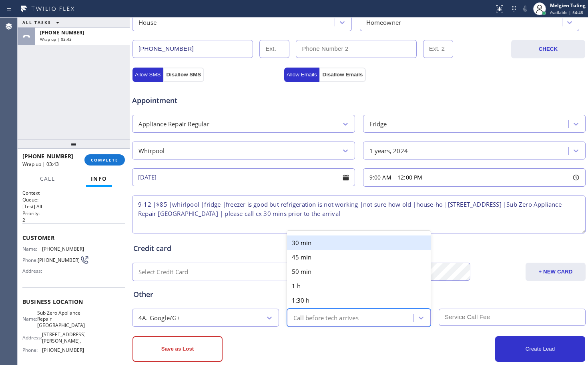
click at [294, 322] on div "Call before tech arrives" at bounding box center [325, 317] width 65 height 9
click at [304, 249] on div "30 min" at bounding box center [359, 243] width 144 height 14
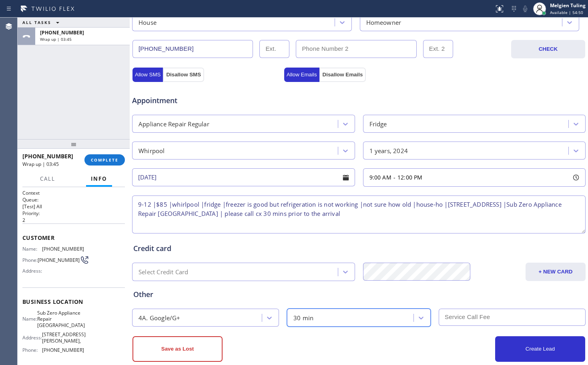
click at [450, 318] on input "text" at bounding box center [512, 317] width 147 height 17
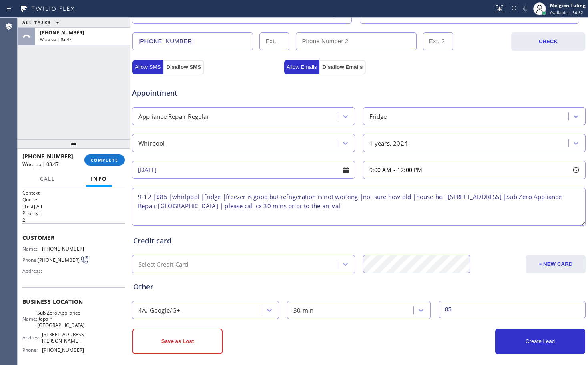
scroll to position [255, 0]
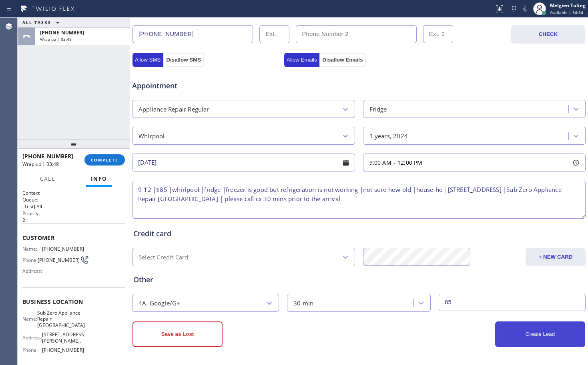
type input "85"
click at [510, 336] on button "Create Lead" at bounding box center [540, 335] width 90 height 26
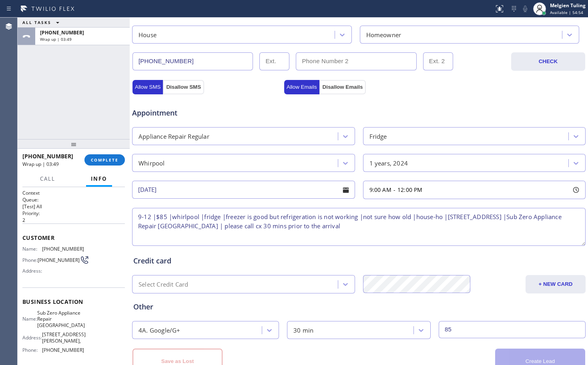
scroll to position [282, 0]
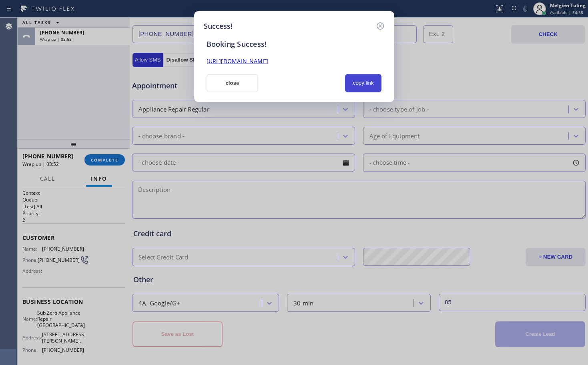
click at [363, 82] on button "copy link" at bounding box center [363, 83] width 37 height 18
click at [268, 64] on link "[URL][DOMAIN_NAME]" at bounding box center [238, 61] width 62 height 8
click at [243, 90] on button "close" at bounding box center [233, 83] width 52 height 18
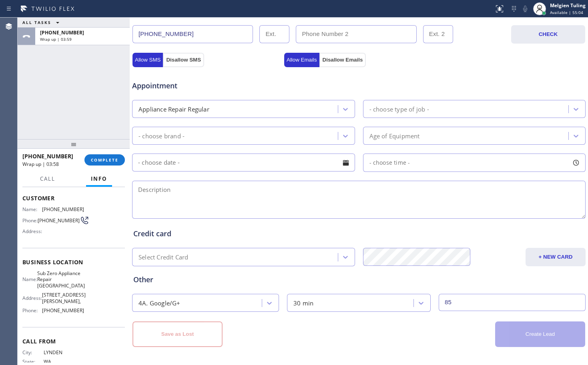
scroll to position [40, 0]
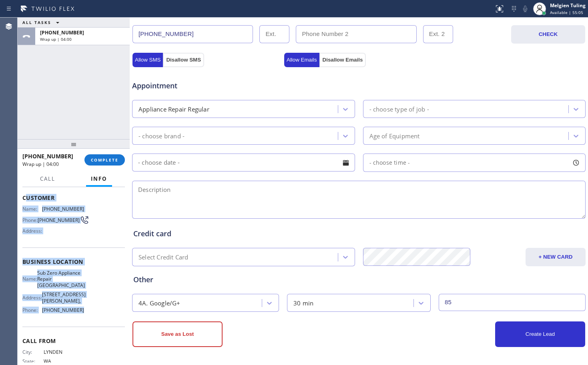
drag, startPoint x: 24, startPoint y: 197, endPoint x: 85, endPoint y: 306, distance: 124.2
click at [85, 306] on div "Context Queue: [Test] All Priority: 2 Customer Name: [PHONE_NUMBER] Phone: [PHO…" at bounding box center [73, 269] width 102 height 238
copy div "ustomer Name: [PHONE_NUMBER] Phone: [PHONE_NUMBER] Address: Business location N…"
click at [100, 161] on span "COMPLETE" at bounding box center [105, 160] width 28 height 6
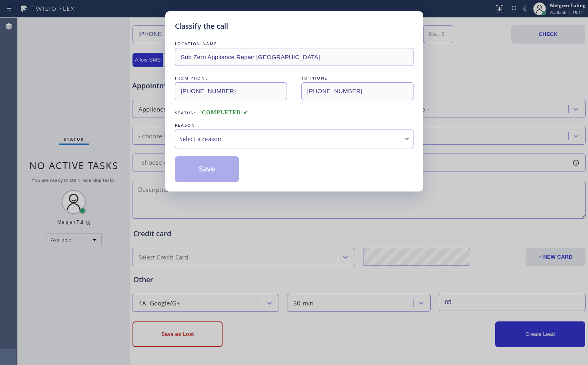
click at [185, 142] on div "Select a reason" at bounding box center [294, 139] width 230 height 9
click at [195, 169] on button "Save" at bounding box center [207, 170] width 64 height 26
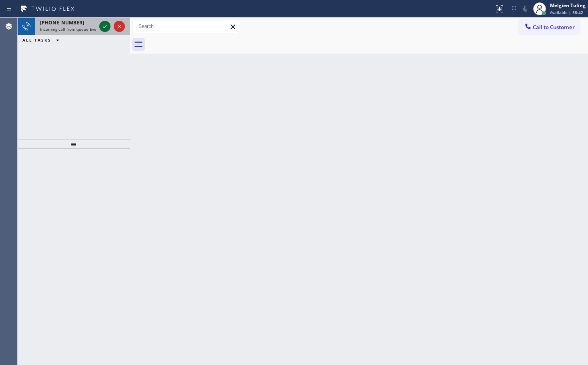
click at [104, 25] on icon at bounding box center [105, 27] width 10 height 10
click at [104, 24] on icon at bounding box center [105, 27] width 10 height 10
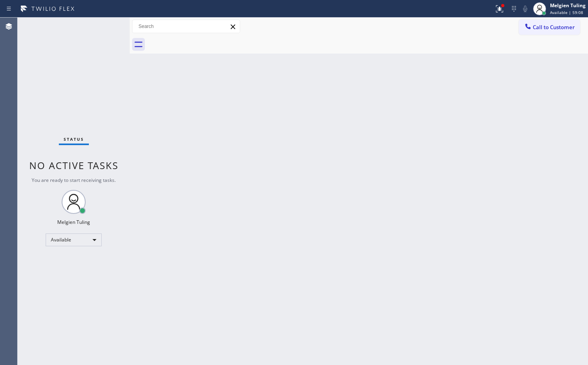
drag, startPoint x: 283, startPoint y: 150, endPoint x: 284, endPoint y: 173, distance: 23.6
click at [283, 172] on div "Back to Dashboard Change Sender ID Customers Technicians Select a contact Outbo…" at bounding box center [359, 192] width 458 height 348
click at [106, 28] on div "Status No active tasks You are ready to start receiving tasks. Melgien Tuling A…" at bounding box center [74, 192] width 112 height 348
click at [501, 8] on icon at bounding box center [500, 9] width 10 height 10
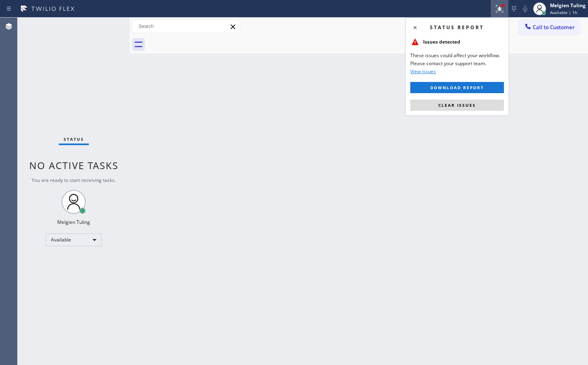
click at [501, 8] on icon at bounding box center [500, 9] width 10 height 10
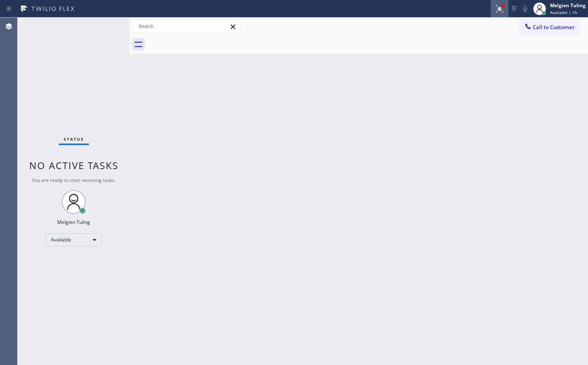
click at [502, 10] on icon at bounding box center [500, 9] width 10 height 10
click at [502, 9] on icon at bounding box center [499, 7] width 5 height 3
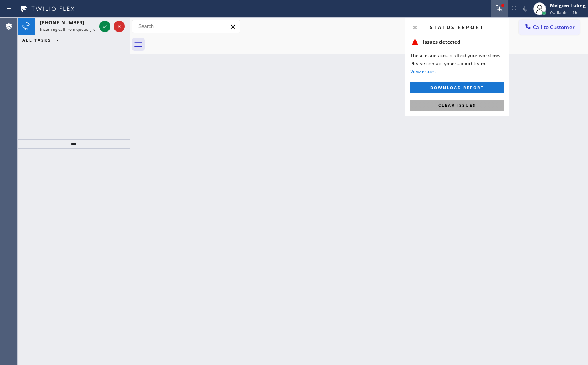
click at [451, 104] on span "Clear issues" at bounding box center [457, 105] width 38 height 6
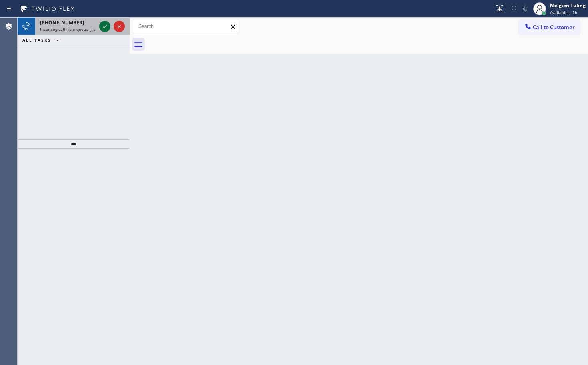
click at [102, 27] on icon at bounding box center [105, 27] width 10 height 10
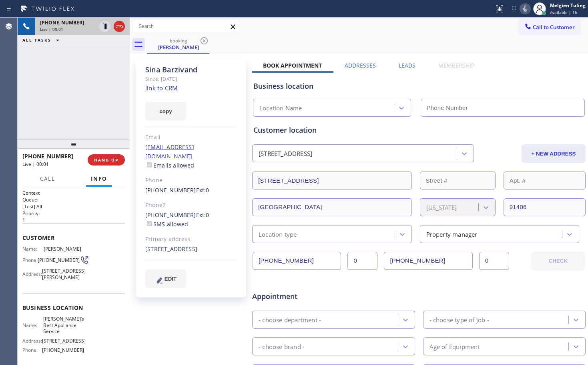
type input "[PHONE_NUMBER]"
click at [163, 88] on link "link to CRM" at bounding box center [161, 88] width 32 height 8
click at [524, 10] on icon at bounding box center [523, 9] width 4 height 6
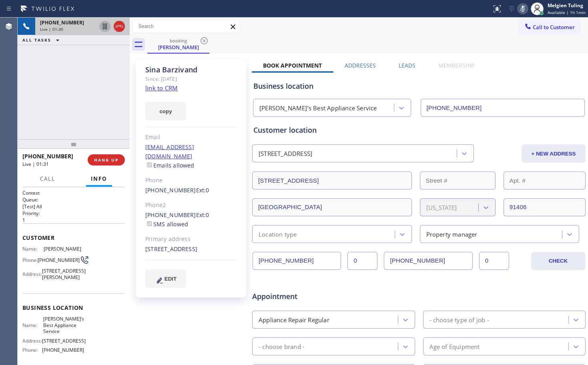
click at [104, 28] on icon at bounding box center [105, 27] width 4 height 6
click at [104, 26] on icon at bounding box center [105, 27] width 6 height 6
click at [524, 7] on icon at bounding box center [523, 9] width 4 height 6
click at [205, 132] on div "[PERSON_NAME] Since: [DATE] link to CRM copy Email [EMAIL_ADDRESS][DOMAIN_NAME]…" at bounding box center [191, 179] width 110 height 238
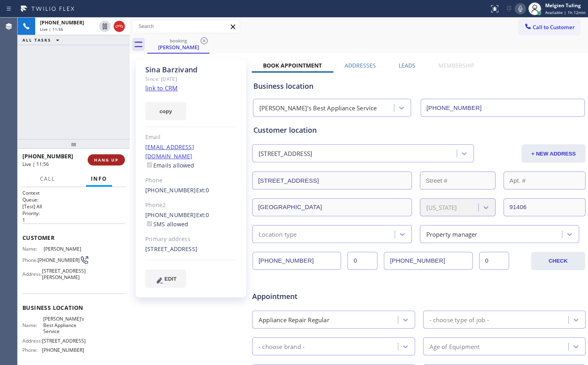
click at [102, 161] on span "HANG UP" at bounding box center [106, 160] width 24 height 6
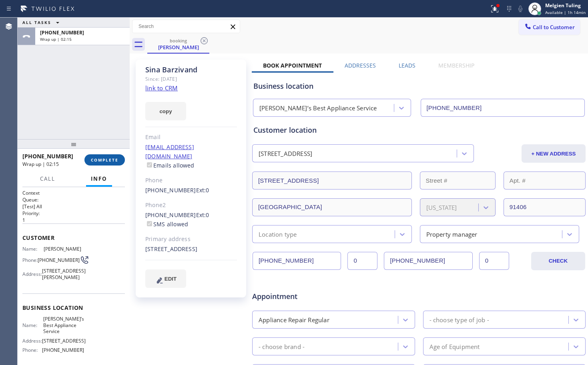
click at [99, 162] on span "COMPLETE" at bounding box center [105, 160] width 28 height 6
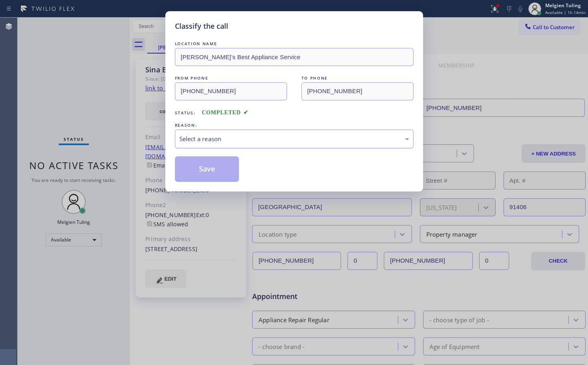
click at [209, 136] on div "Select a reason" at bounding box center [294, 139] width 230 height 9
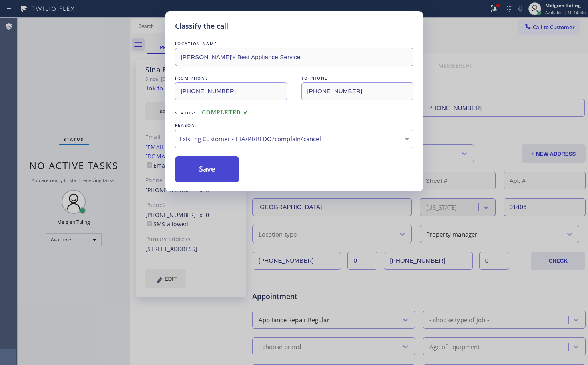
click at [193, 167] on button "Save" at bounding box center [207, 170] width 64 height 26
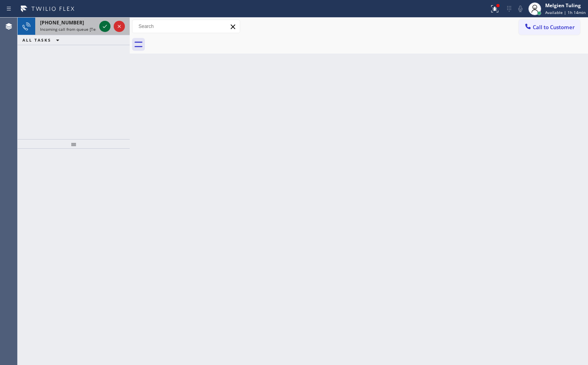
click at [106, 23] on icon at bounding box center [105, 27] width 10 height 10
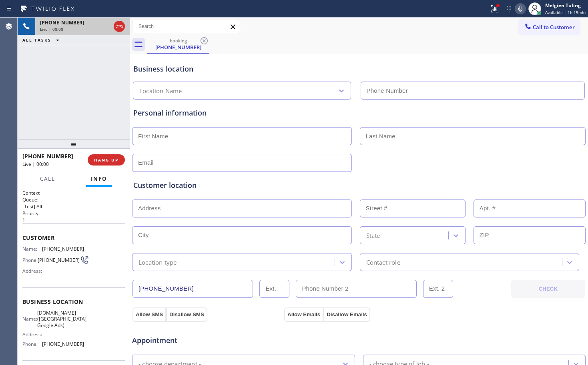
type input "[PHONE_NUMBER]"
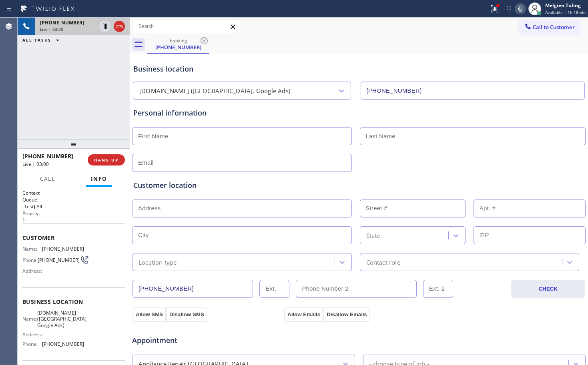
click at [387, 60] on div "Business location [DOMAIN_NAME] ([GEOGRAPHIC_DATA], Google Ads) [PHONE_NUMBER]" at bounding box center [359, 78] width 454 height 44
click at [522, 7] on icon at bounding box center [521, 9] width 10 height 10
click at [108, 26] on icon at bounding box center [105, 27] width 10 height 10
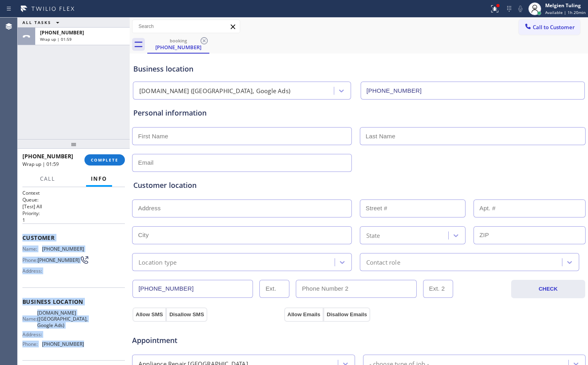
drag, startPoint x: 22, startPoint y: 238, endPoint x: 86, endPoint y: 347, distance: 126.3
click at [86, 347] on div "Context Queue: [Test] All Priority: 1 Customer Name: [PHONE_NUMBER] Phone: [PHO…" at bounding box center [74, 276] width 112 height 178
copy div "Customer Name: [PHONE_NUMBER] Phone: [PHONE_NUMBER] Address: Business location …"
click at [102, 159] on span "COMPLETE" at bounding box center [105, 160] width 28 height 6
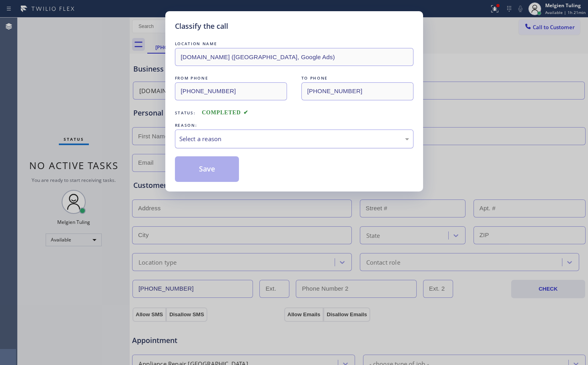
click at [205, 139] on div "Select a reason" at bounding box center [294, 139] width 230 height 9
click at [205, 173] on button "Save" at bounding box center [207, 170] width 64 height 26
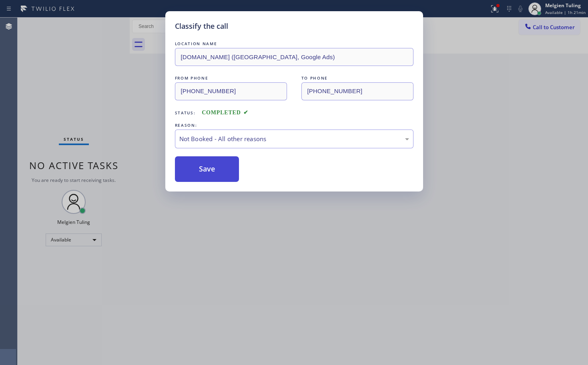
click at [205, 173] on button "Save" at bounding box center [207, 170] width 64 height 26
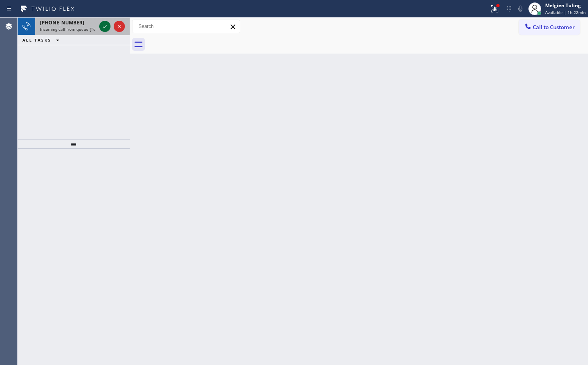
click at [105, 28] on icon at bounding box center [105, 27] width 10 height 10
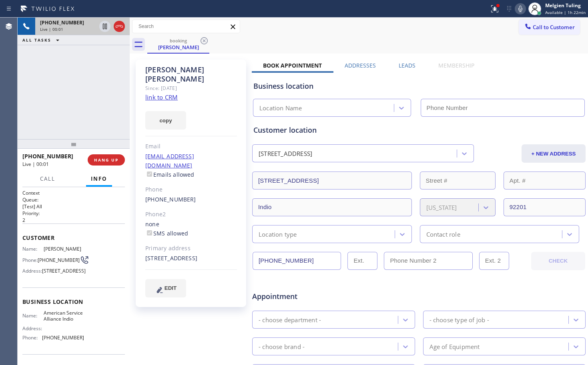
type input "[PHONE_NUMBER]"
click at [154, 93] on link "link to CRM" at bounding box center [161, 97] width 32 height 8
click at [103, 27] on icon at bounding box center [105, 27] width 4 height 6
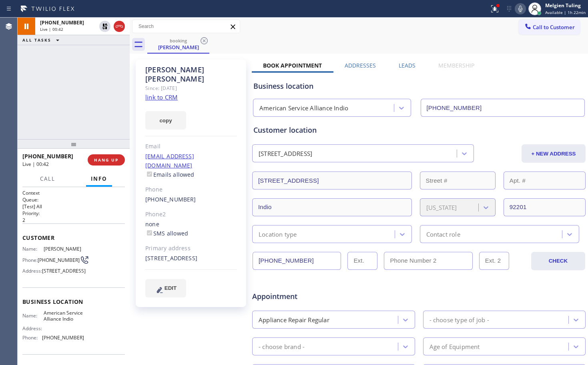
click at [524, 9] on icon at bounding box center [521, 9] width 10 height 10
click at [102, 27] on icon at bounding box center [105, 27] width 10 height 10
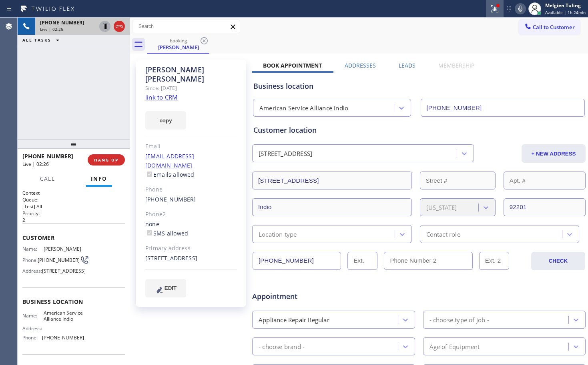
click at [498, 12] on icon at bounding box center [494, 8] width 7 height 7
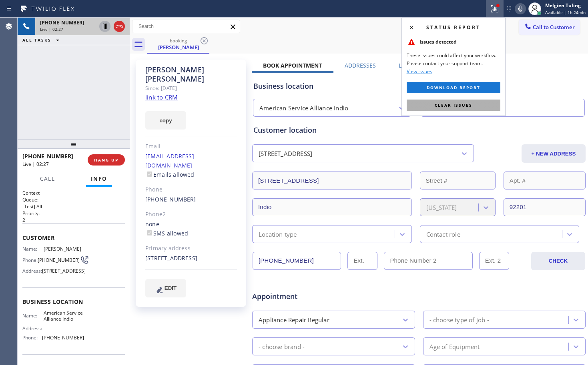
click at [443, 105] on span "Clear issues" at bounding box center [454, 105] width 38 height 6
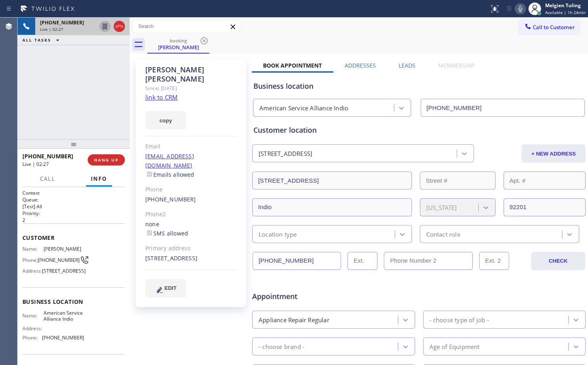
click at [433, 43] on div "booking [PERSON_NAME]" at bounding box center [367, 45] width 441 height 18
click at [109, 161] on span "HANG UP" at bounding box center [106, 160] width 24 height 6
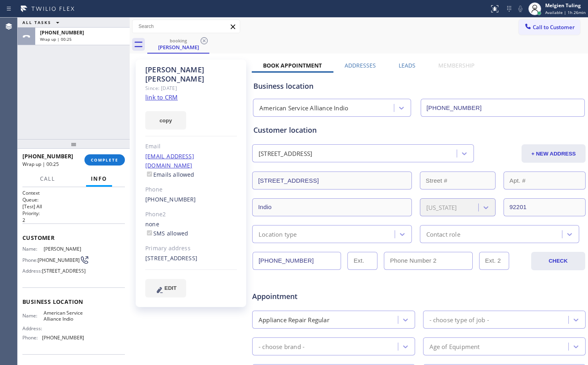
click at [109, 96] on div "ALL TASKS ALL TASKS ACTIVE TASKS TASKS IN WRAP UP [PHONE_NUMBER] Wrap up | 00:25" at bounding box center [74, 79] width 112 height 122
click at [106, 160] on span "COMPLETE" at bounding box center [105, 160] width 28 height 6
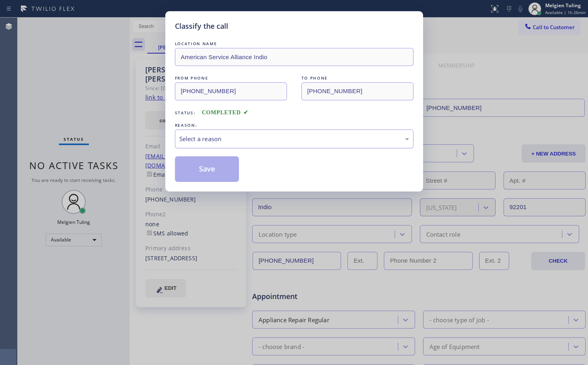
click at [189, 135] on div "Select a reason" at bounding box center [294, 139] width 230 height 9
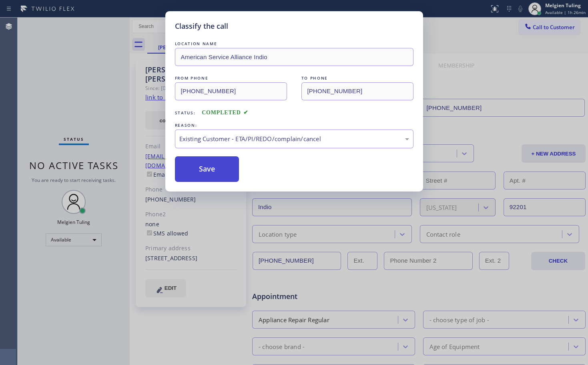
click at [201, 165] on button "Save" at bounding box center [207, 170] width 64 height 26
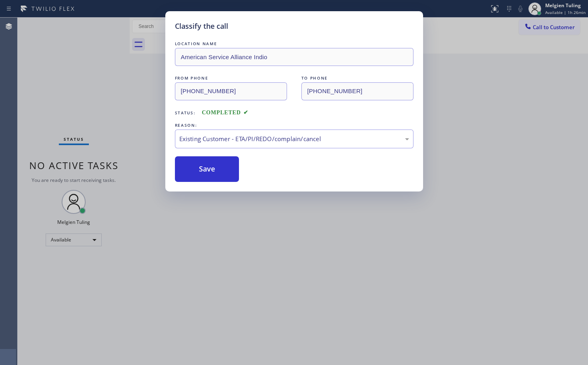
click at [133, 103] on div "Classify the call LOCATION NAME American Service Alliance Indio FROM PHONE [PHO…" at bounding box center [294, 182] width 588 height 365
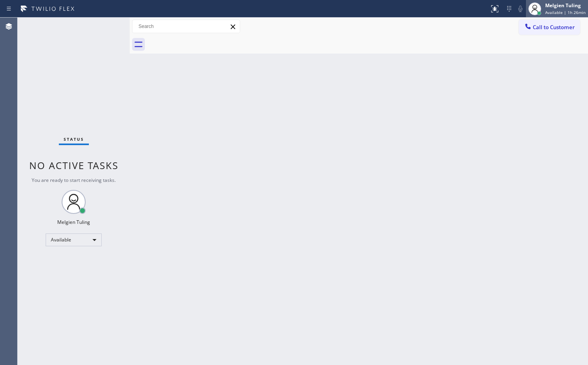
click at [562, 11] on span "Available | 1h 26min" at bounding box center [565, 13] width 40 height 6
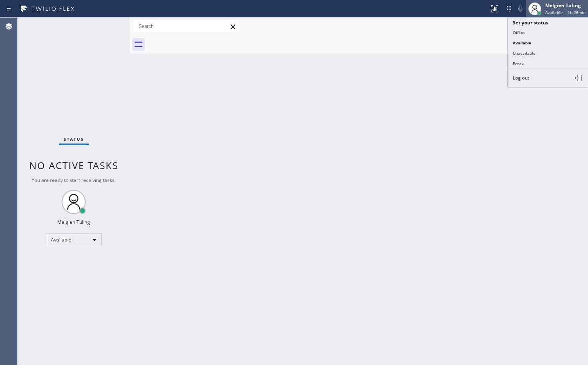
click at [562, 11] on span "Available | 1h 26min" at bounding box center [565, 13] width 40 height 6
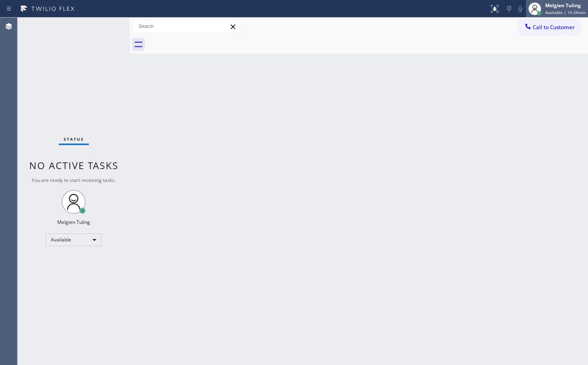
click at [561, 4] on div "Melgien Tuling" at bounding box center [565, 5] width 40 height 7
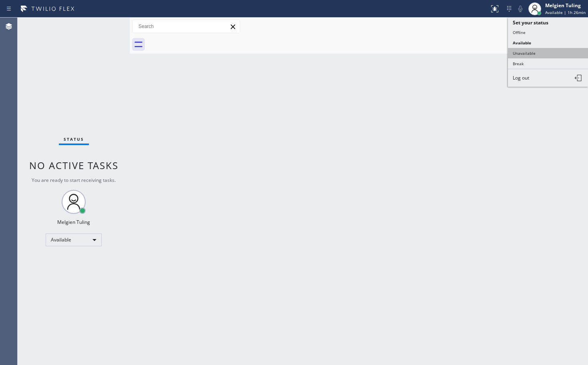
click at [522, 53] on button "Unavailable" at bounding box center [548, 53] width 80 height 10
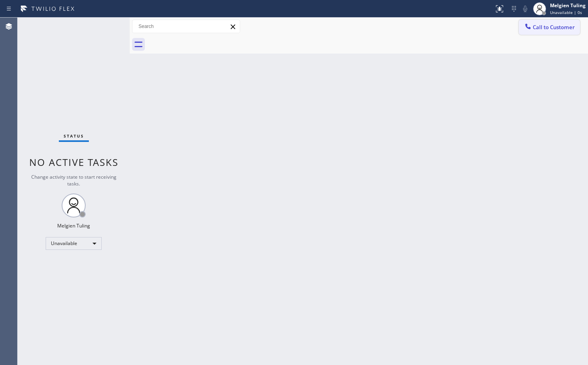
click at [546, 24] on span "Call to Customer" at bounding box center [554, 27] width 42 height 7
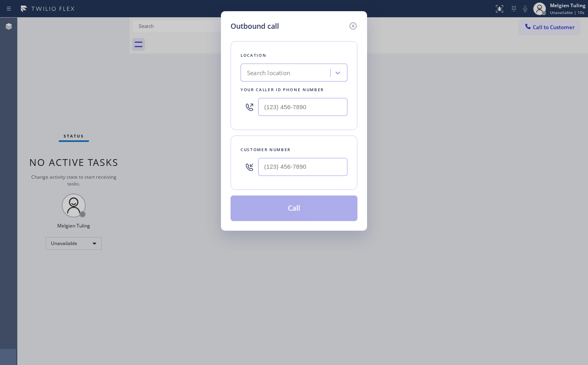
click at [265, 166] on input "text" at bounding box center [302, 167] width 89 height 18
paste input "858) 717-0867"
type input "[PHONE_NUMBER]"
click at [268, 108] on input "text" at bounding box center [302, 107] width 89 height 18
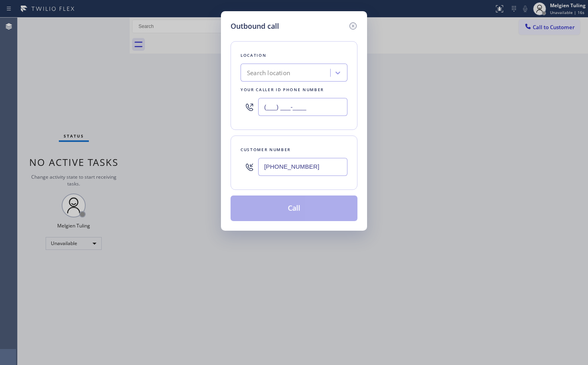
paste input "619) 492-3802"
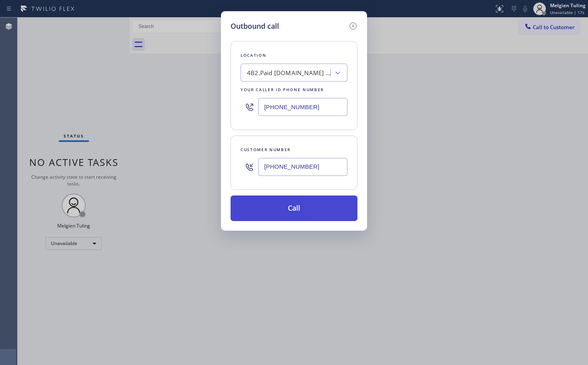
type input "[PHONE_NUMBER]"
click at [293, 208] on button "Call" at bounding box center [294, 209] width 127 height 26
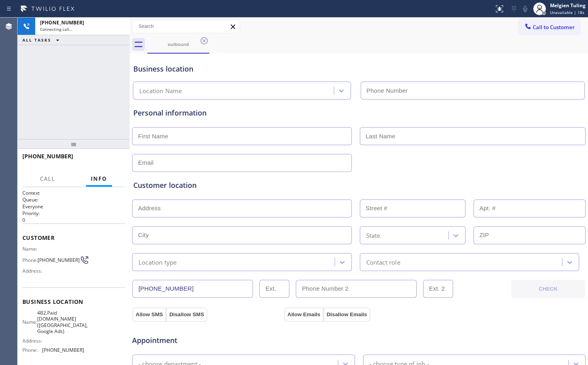
type input "[PHONE_NUMBER]"
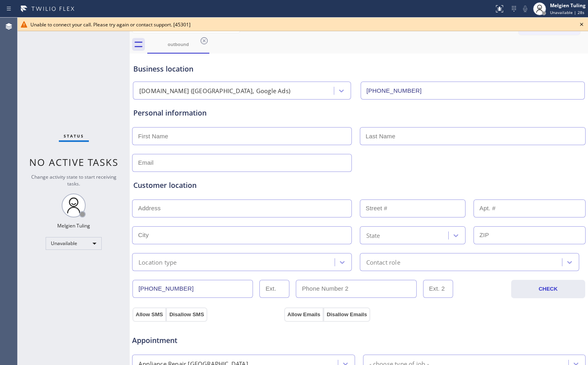
click at [580, 24] on icon at bounding box center [582, 25] width 10 height 10
click at [580, 24] on div "Call to Customer Outbound call Location [DOMAIN_NAME] ([GEOGRAPHIC_DATA], Googl…" at bounding box center [553, 27] width 69 height 14
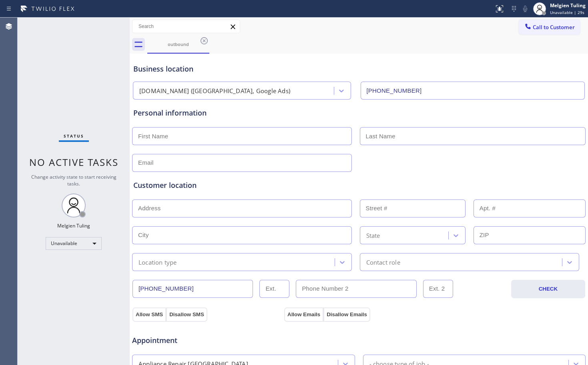
click at [325, 44] on div "outbound" at bounding box center [367, 45] width 441 height 18
click at [533, 25] on span "Call to Customer" at bounding box center [554, 27] width 42 height 7
click at [0, 0] on div "Outbound call Location [DOMAIN_NAME] ([GEOGRAPHIC_DATA], Google Ads) Your calle…" at bounding box center [0, 0] width 0 height 0
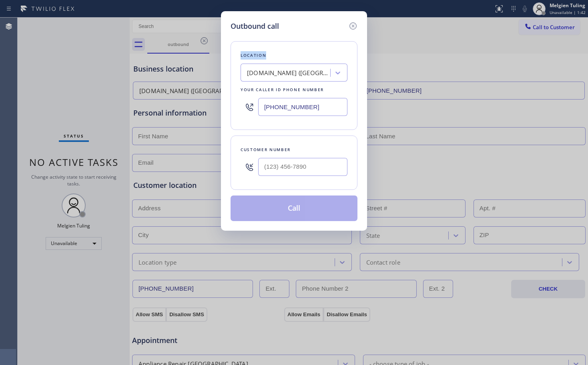
type input "(___) ___-____"
click at [264, 164] on input "(___) ___-____" at bounding box center [302, 167] width 89 height 18
click at [285, 170] on input "(___) ___-____" at bounding box center [302, 167] width 89 height 18
paste input "858) 717-0867"
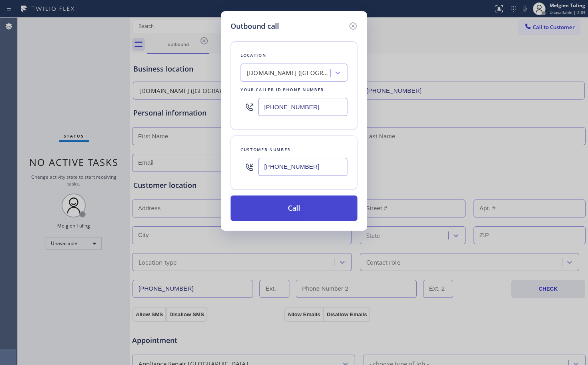
type input "[PHONE_NUMBER]"
click at [290, 209] on button "Call" at bounding box center [294, 209] width 127 height 26
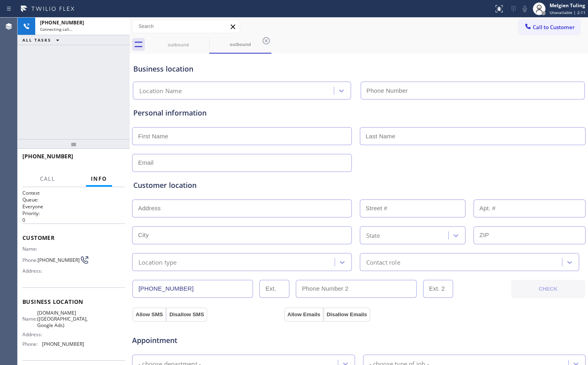
type input "[PHONE_NUMBER]"
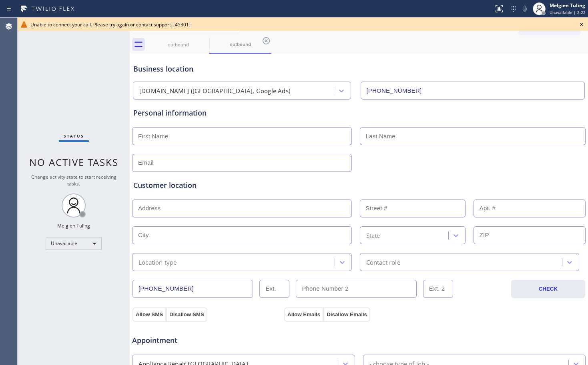
click at [580, 26] on icon at bounding box center [582, 25] width 10 height 10
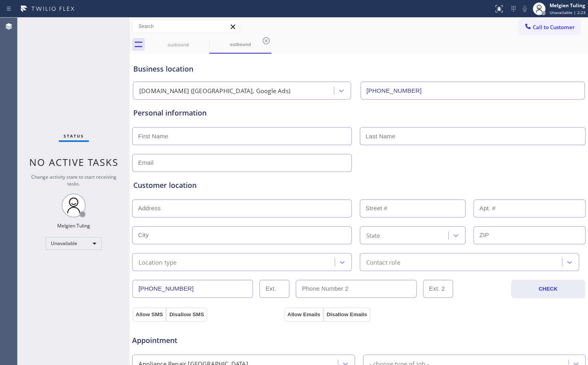
click at [378, 55] on div "Business location [DOMAIN_NAME] ([GEOGRAPHIC_DATA], Google Ads) [PHONE_NUMBER]" at bounding box center [359, 75] width 454 height 47
click at [185, 143] on input "text" at bounding box center [242, 136] width 220 height 18
type input "[PERSON_NAME]"
click at [398, 133] on input "text" at bounding box center [473, 136] width 226 height 18
type input "p"
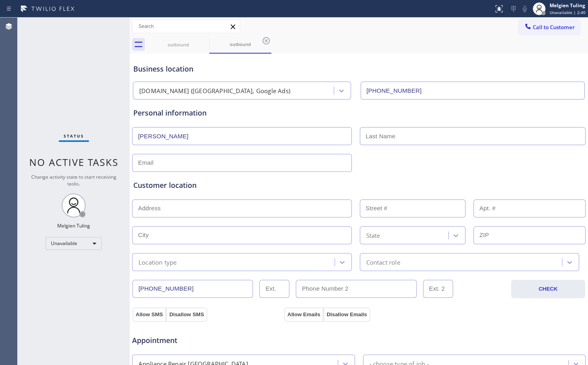
type input "p"
type input "Perkind"
click at [236, 167] on input "text" at bounding box center [242, 163] width 220 height 18
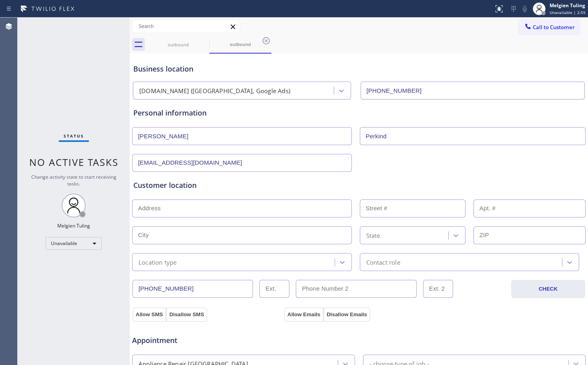
type input "[EMAIL_ADDRESS][DOMAIN_NAME]"
click at [184, 210] on input "text" at bounding box center [242, 209] width 220 height 18
paste input "[PERSON_NAME][GEOGRAPHIC_DATA]"
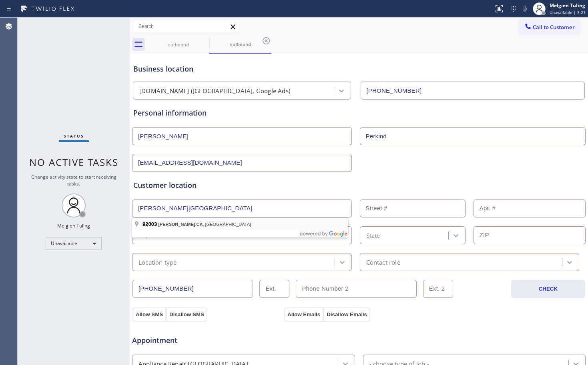
type input "[PERSON_NAME][GEOGRAPHIC_DATA], [GEOGRAPHIC_DATA]"
click at [165, 225] on div "State" at bounding box center [358, 235] width 455 height 20
type input "[PERSON_NAME]"
type input "92003"
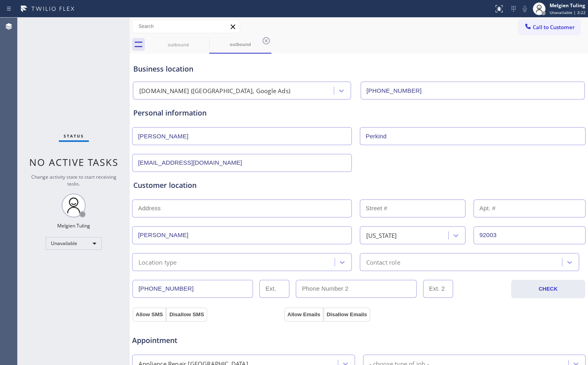
click at [169, 211] on input "text" at bounding box center [242, 209] width 220 height 18
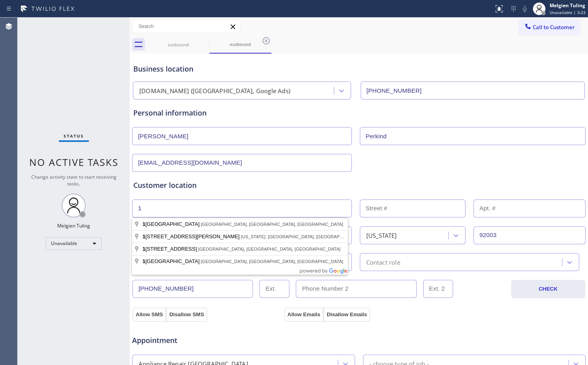
type input "1"
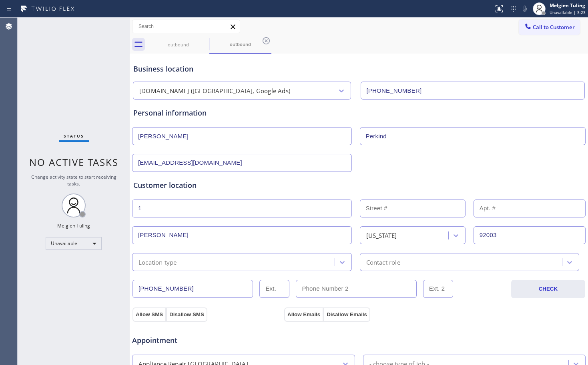
click at [377, 210] on input "text" at bounding box center [413, 209] width 106 height 18
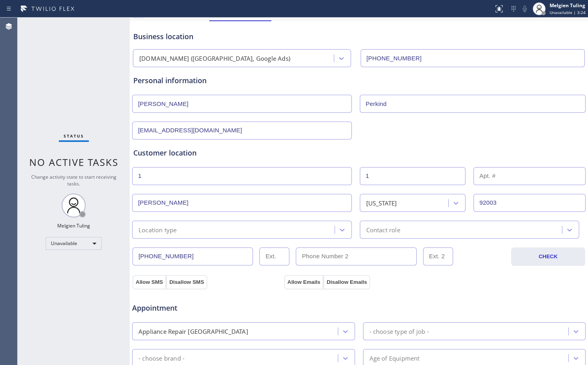
scroll to position [80, 0]
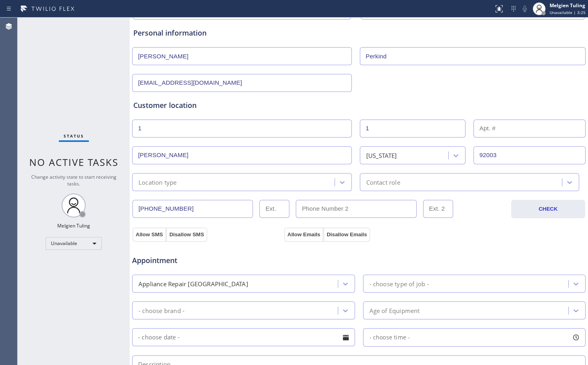
type input "1"
click at [180, 184] on div "Location type" at bounding box center [235, 182] width 200 height 14
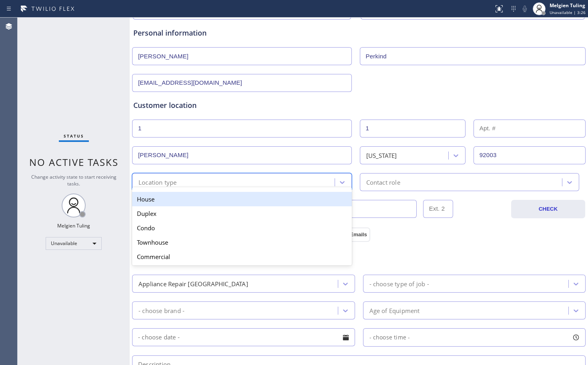
click at [172, 205] on div "House" at bounding box center [242, 199] width 220 height 14
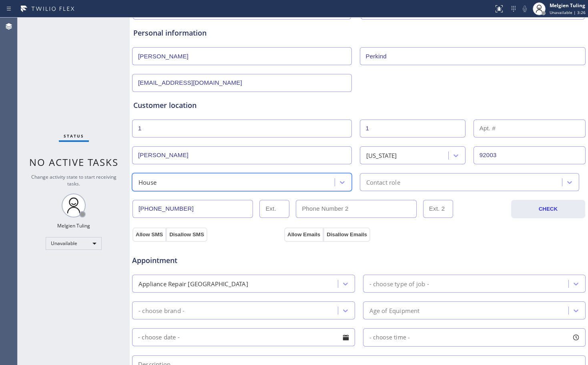
click at [379, 182] on div "Contact role" at bounding box center [383, 182] width 34 height 9
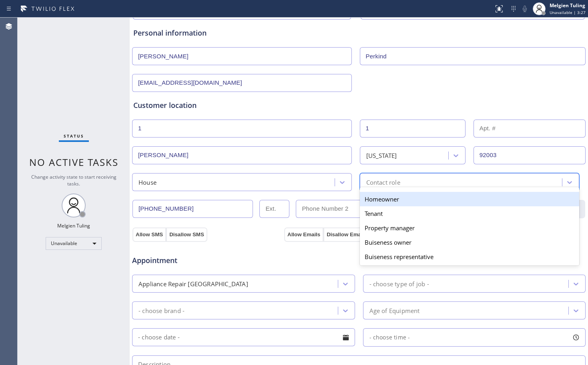
click at [367, 199] on div "Homeowner" at bounding box center [470, 199] width 220 height 14
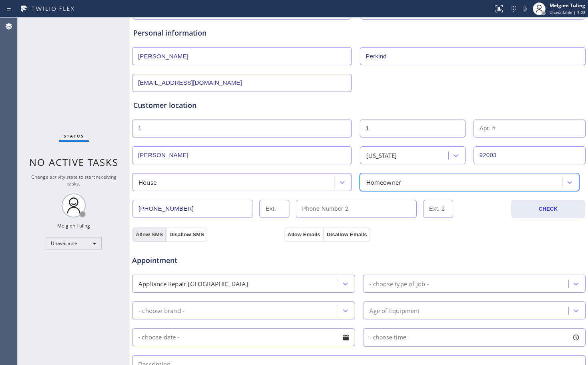
click at [146, 233] on button "Allow SMS" at bounding box center [150, 235] width 34 height 14
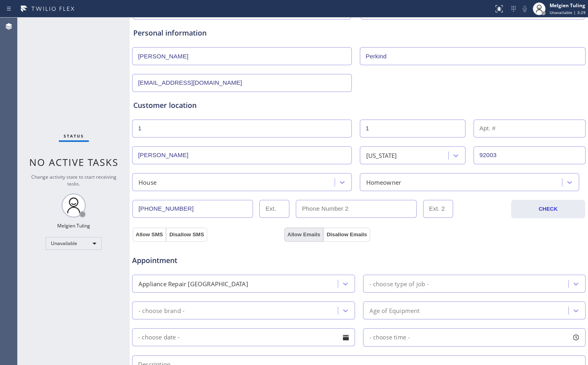
click at [303, 233] on button "Allow Emails" at bounding box center [303, 235] width 39 height 14
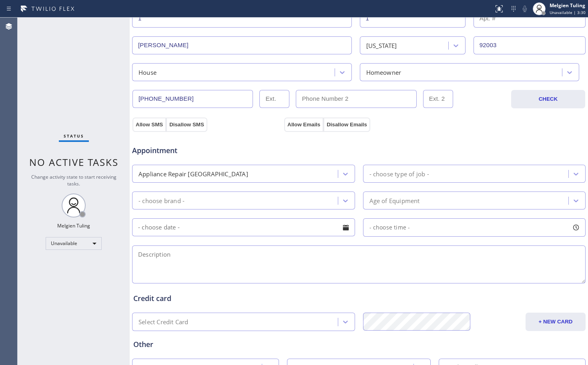
scroll to position [200, 0]
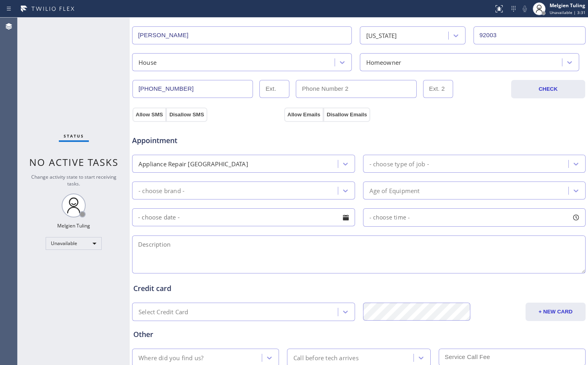
click at [272, 193] on div "- choose brand -" at bounding box center [236, 191] width 203 height 14
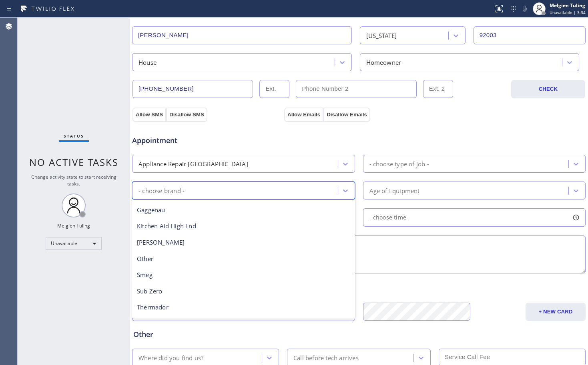
scroll to position [80, 0]
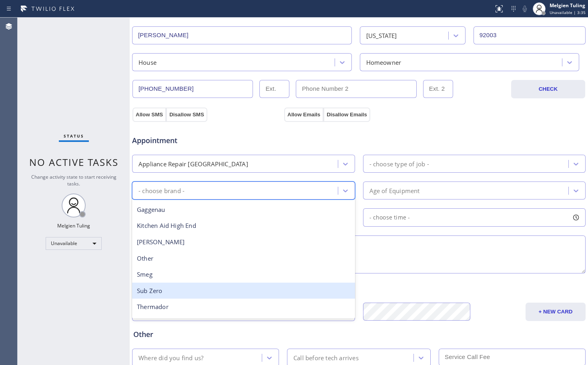
click at [172, 292] on div "Sub Zero" at bounding box center [243, 291] width 223 height 16
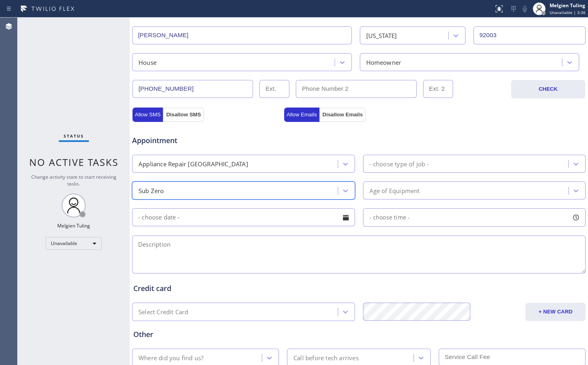
click at [381, 162] on div "- choose type of job -" at bounding box center [399, 163] width 60 height 9
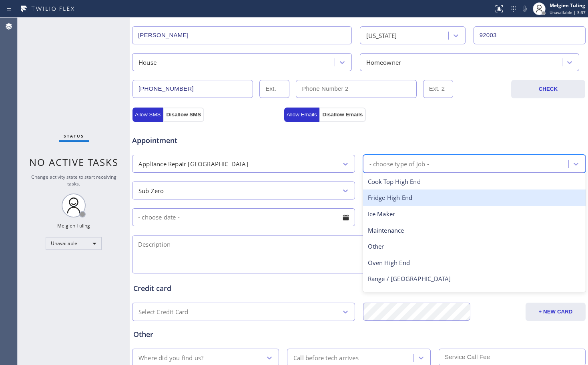
click at [380, 200] on div "Fridge High End" at bounding box center [474, 198] width 223 height 16
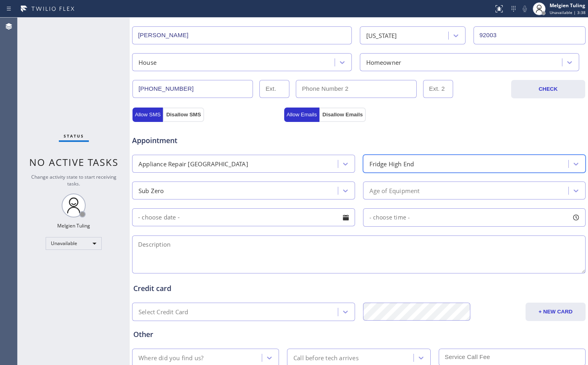
click at [376, 190] on div "Age of Equipment" at bounding box center [394, 190] width 50 height 9
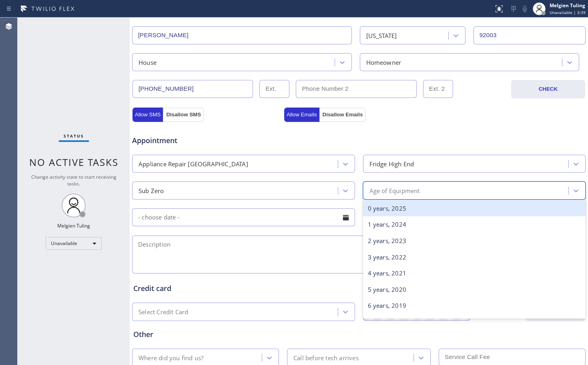
click at [378, 208] on div "0 years, 2025" at bounding box center [474, 209] width 223 height 16
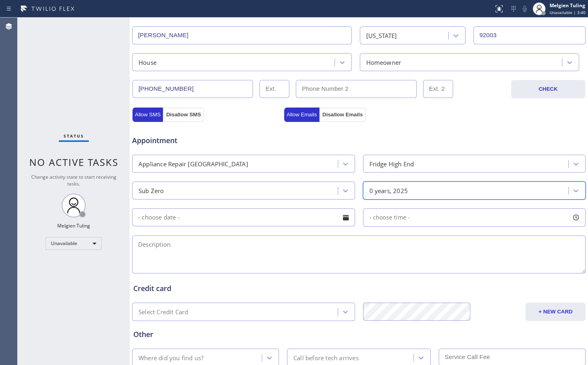
click at [255, 220] on input "text" at bounding box center [243, 218] width 223 height 18
click at [402, 256] on textarea at bounding box center [359, 255] width 454 height 38
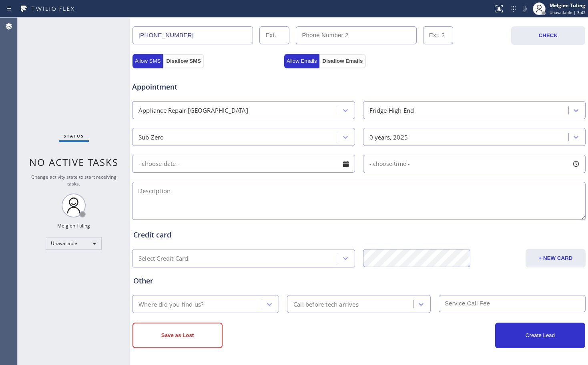
scroll to position [255, 0]
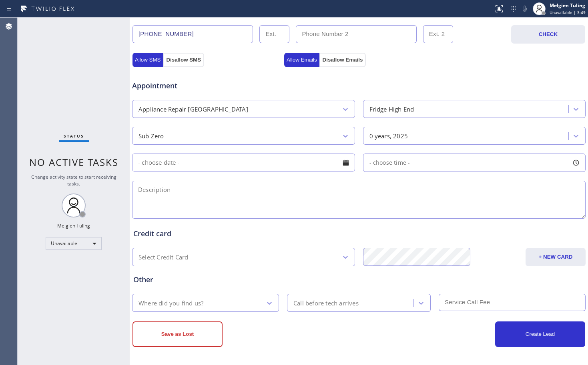
click at [137, 191] on textarea at bounding box center [359, 200] width 454 height 38
paste textarea "sub zero|fridge its leaking and melting |less than a year dont know if it is un…"
click at [137, 197] on textarea "sub zero|fridge its leaking and melting |less than a year dont know if it is un…" at bounding box center [359, 200] width 454 height 38
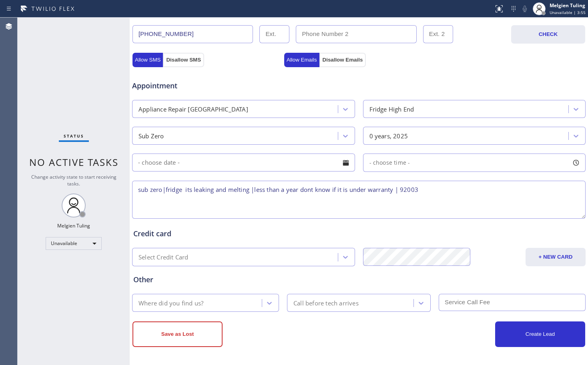
click at [426, 190] on textarea "sub zero|fridge its leaking and melting |less than a year dont know if it is un…" at bounding box center [359, 200] width 454 height 38
type textarea "sub zero|fridge its leaking and melting |less than a year dont know if it is un…"
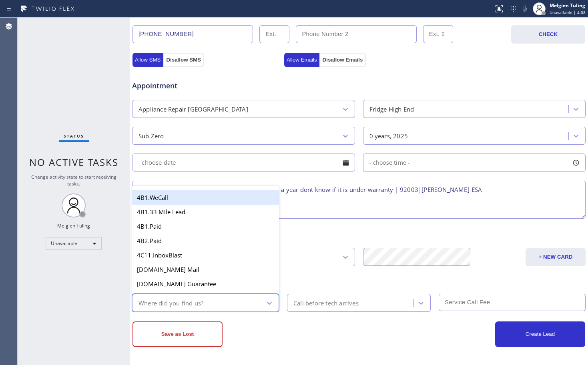
click at [203, 302] on div "Where did you find us?" at bounding box center [171, 303] width 65 height 9
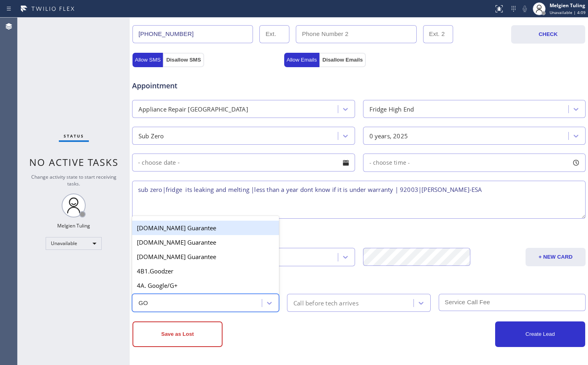
type input "GOO"
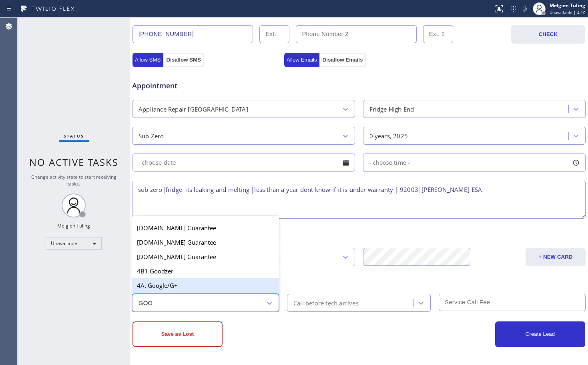
click at [194, 288] on div "4A. Google/G+" at bounding box center [205, 286] width 147 height 14
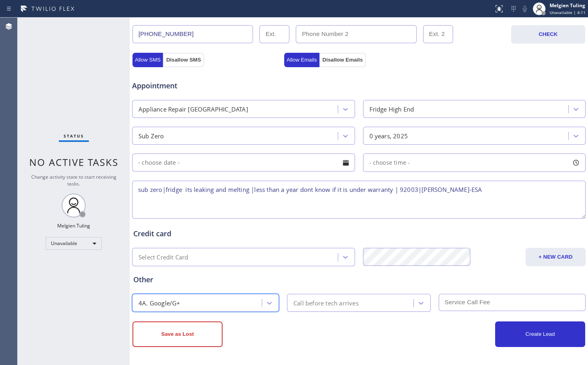
click at [313, 305] on div "Call before tech arrives" at bounding box center [325, 303] width 65 height 9
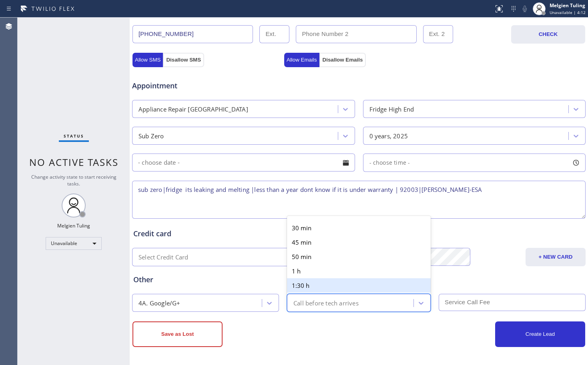
click at [218, 279] on div "Other" at bounding box center [358, 280] width 451 height 11
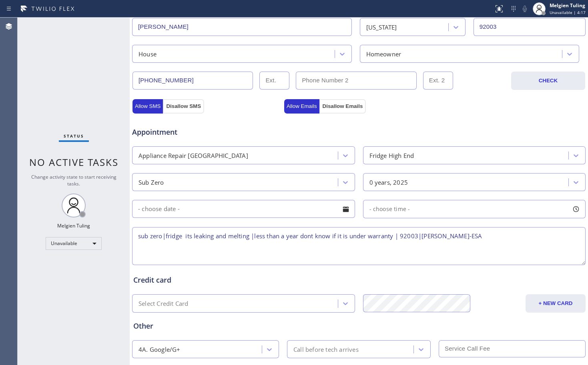
scroll to position [255, 0]
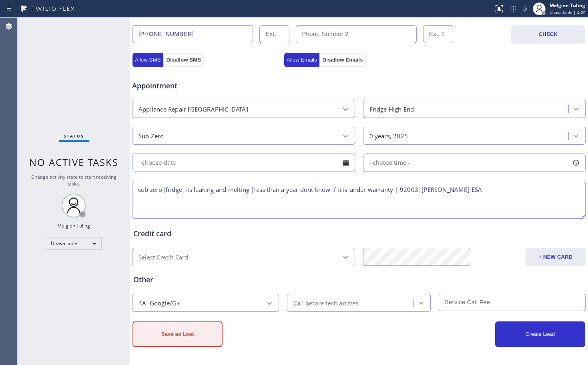
click at [180, 334] on button "Save as Lost" at bounding box center [178, 335] width 90 height 26
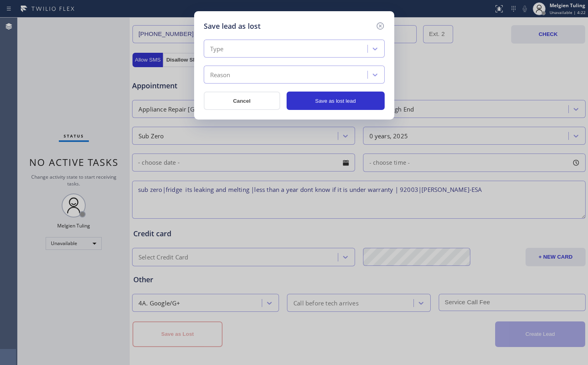
click at [240, 44] on div "Type" at bounding box center [286, 49] width 161 height 14
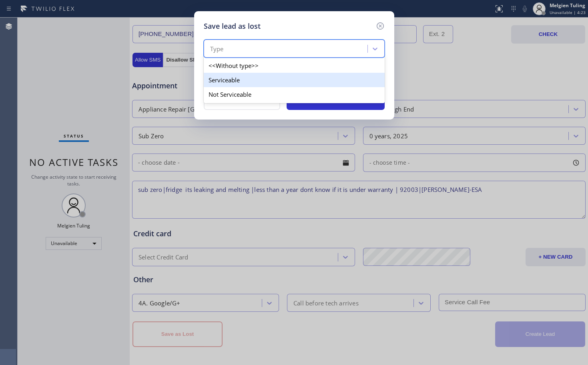
click at [228, 78] on div "Serviceable" at bounding box center [294, 80] width 181 height 14
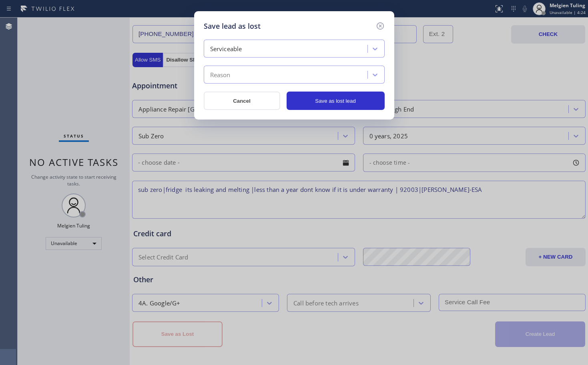
click at [230, 74] on div "Reason" at bounding box center [220, 74] width 20 height 9
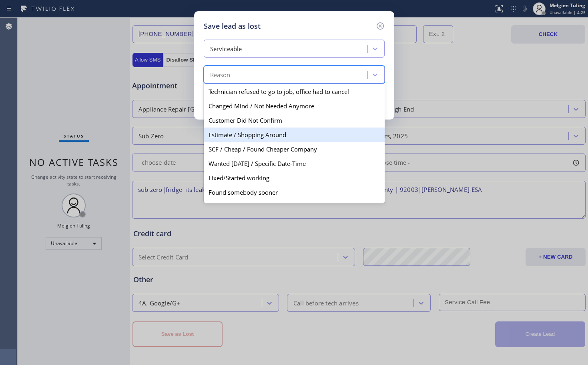
click at [240, 137] on div "Estimate / Shopping Around" at bounding box center [294, 135] width 181 height 14
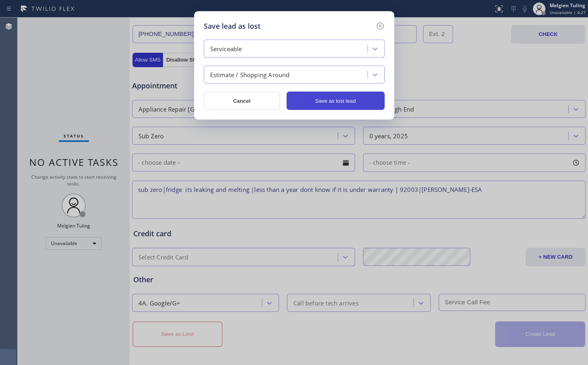
click at [321, 104] on button "Save as lost lead" at bounding box center [336, 101] width 98 height 18
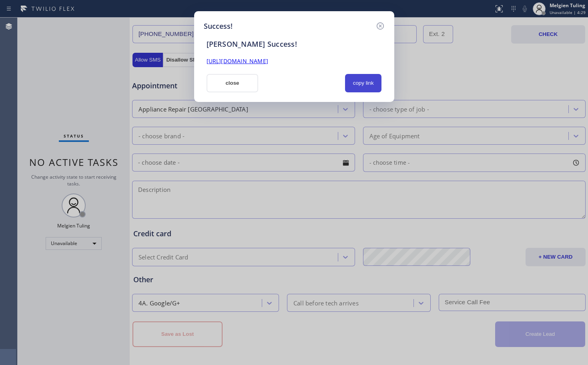
click at [358, 81] on button "copy link" at bounding box center [363, 83] width 37 height 18
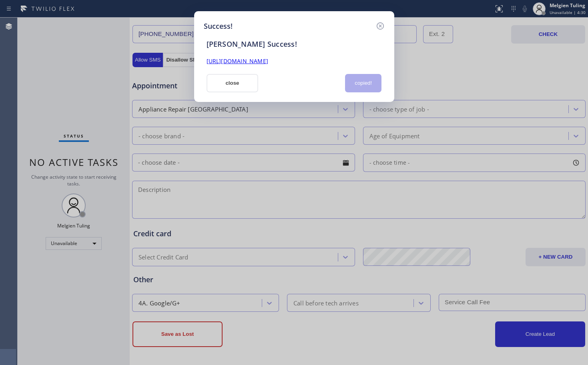
click at [268, 64] on link "[URL][DOMAIN_NAME]" at bounding box center [238, 61] width 62 height 8
click at [253, 86] on button "close" at bounding box center [233, 83] width 52 height 18
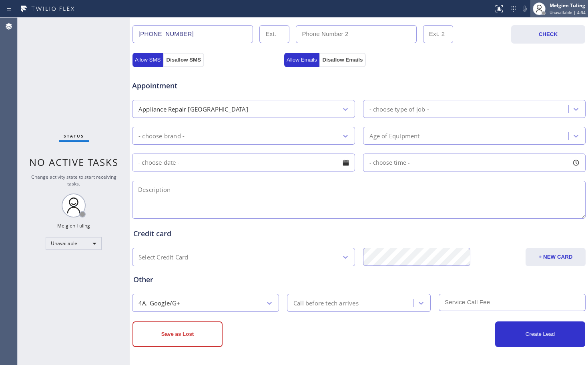
click at [561, 8] on div "Melgien Tuling" at bounding box center [568, 5] width 36 height 7
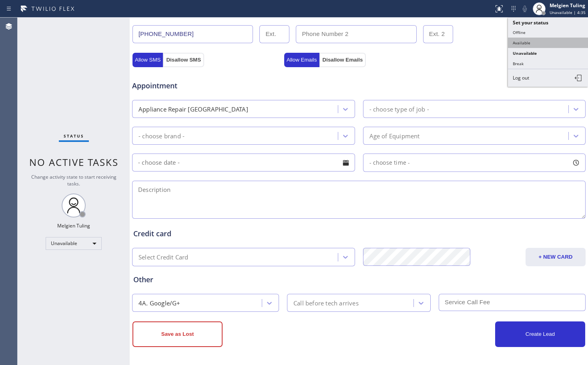
click at [530, 43] on button "Available" at bounding box center [548, 43] width 80 height 10
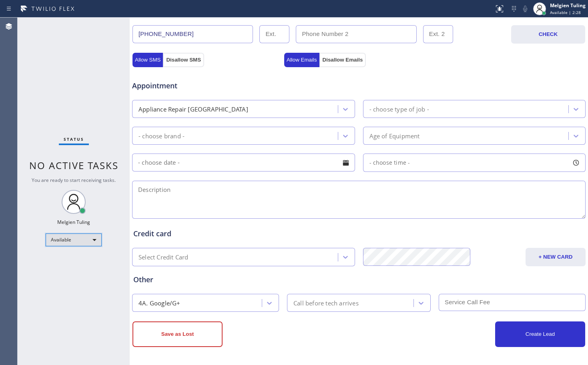
click at [67, 241] on div "Available" at bounding box center [74, 240] width 56 height 13
click at [68, 277] on li "Break" at bounding box center [73, 282] width 54 height 10
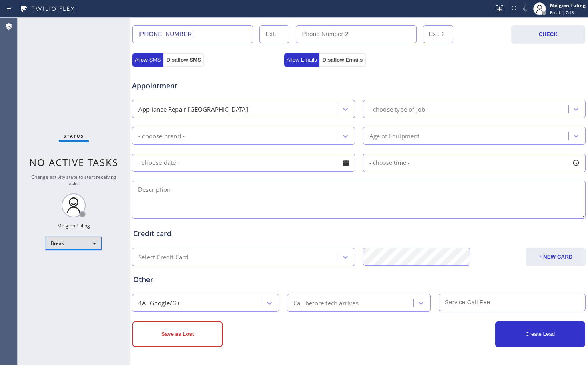
click at [81, 241] on div "Break" at bounding box center [74, 243] width 56 height 13
click at [62, 267] on li "Available" at bounding box center [73, 265] width 54 height 10
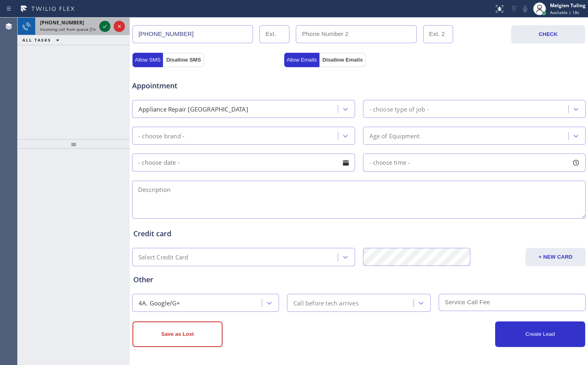
click at [104, 30] on icon at bounding box center [105, 27] width 10 height 10
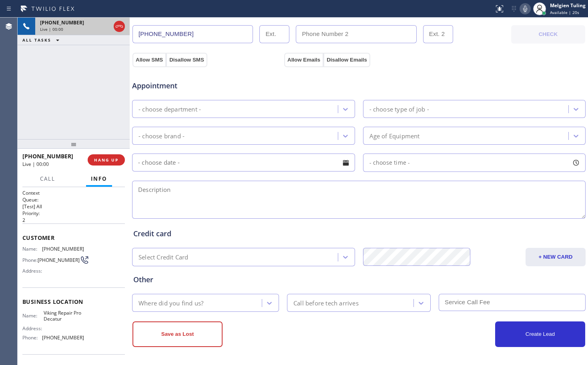
type input "[PHONE_NUMBER]"
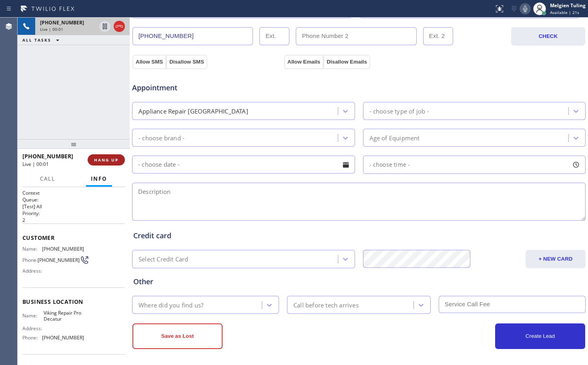
click at [106, 160] on span "HANG UP" at bounding box center [106, 160] width 24 height 6
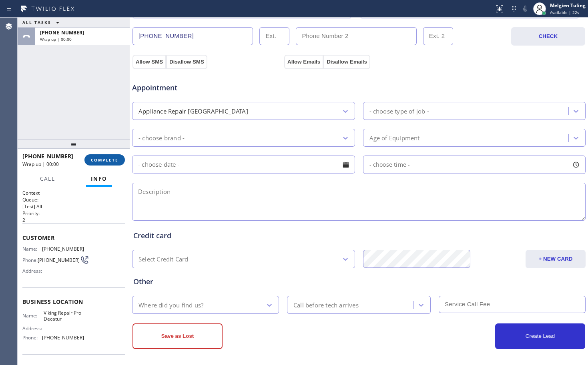
click at [112, 159] on span "COMPLETE" at bounding box center [105, 160] width 28 height 6
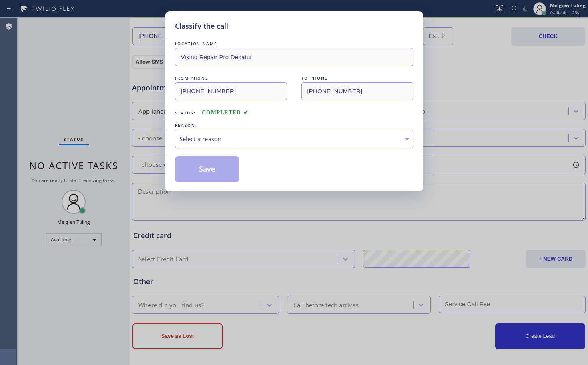
click at [207, 145] on div "Select a reason" at bounding box center [294, 139] width 239 height 19
click at [209, 170] on button "Save" at bounding box center [207, 170] width 64 height 26
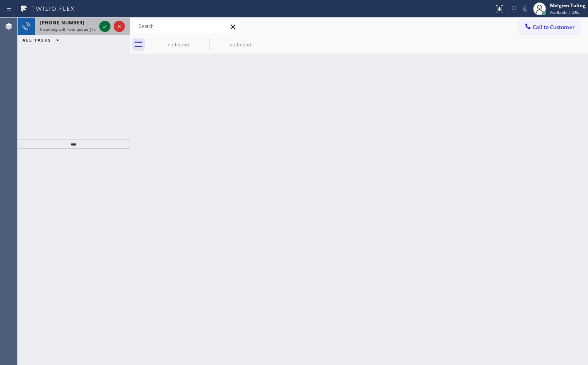
click at [105, 28] on icon at bounding box center [105, 27] width 10 height 10
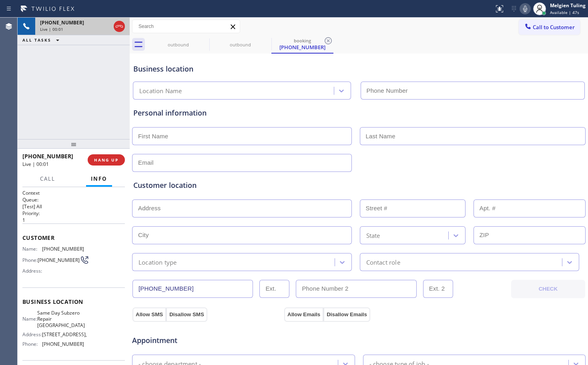
type input "[PHONE_NUMBER]"
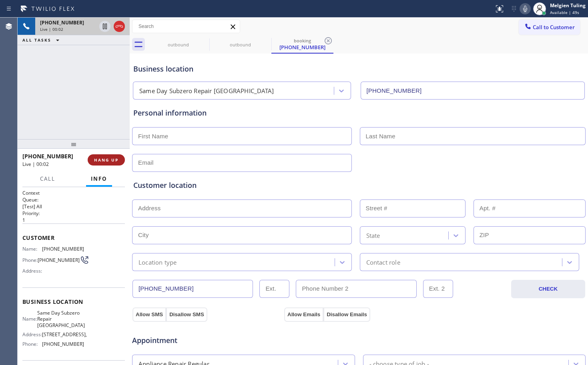
click at [110, 163] on span "HANG UP" at bounding box center [106, 160] width 24 height 6
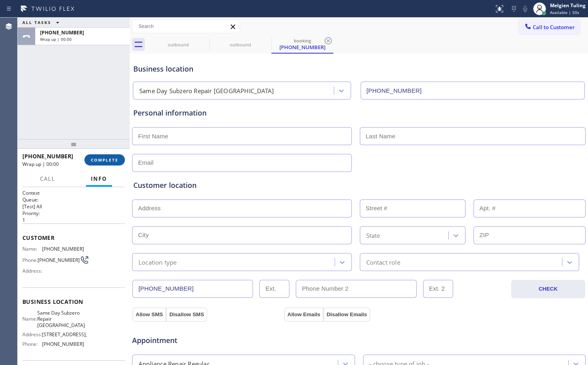
click at [110, 163] on span "COMPLETE" at bounding box center [105, 160] width 28 height 6
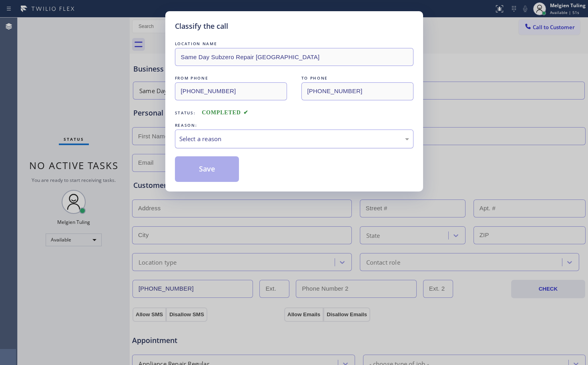
click at [211, 137] on div "Select a reason" at bounding box center [294, 139] width 230 height 9
click at [223, 175] on button "Save" at bounding box center [207, 170] width 64 height 26
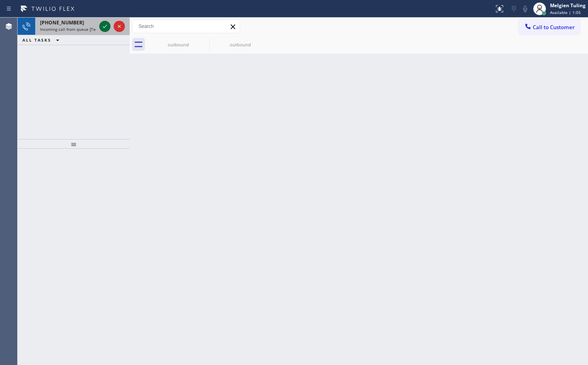
click at [104, 24] on icon at bounding box center [105, 27] width 10 height 10
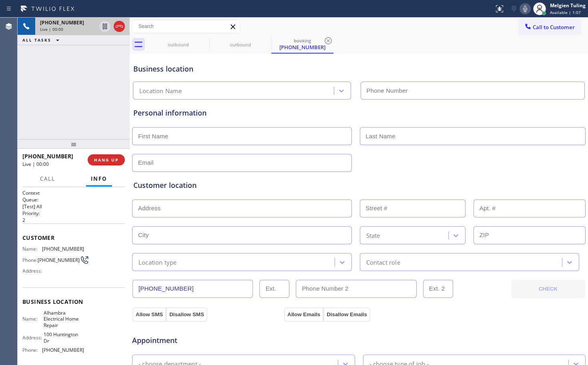
type input "[PHONE_NUMBER]"
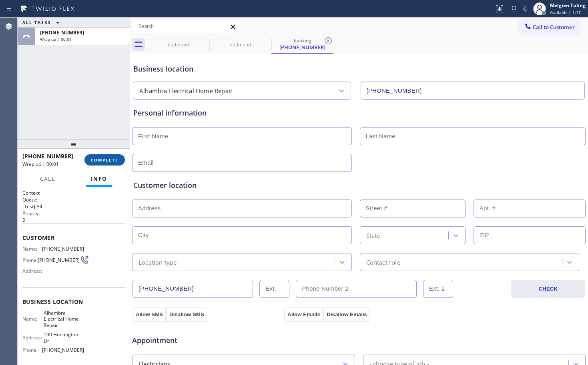
click at [110, 160] on span "COMPLETE" at bounding box center [105, 160] width 28 height 6
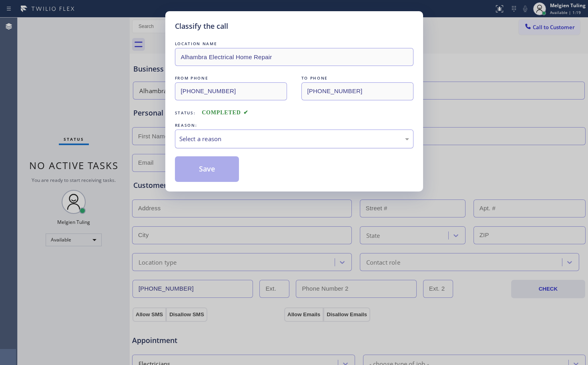
click at [222, 134] on div "Select a reason" at bounding box center [294, 139] width 239 height 19
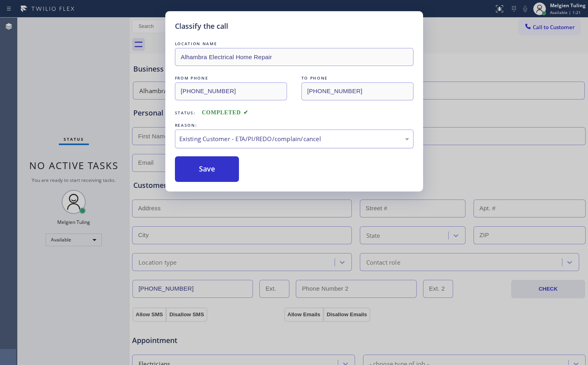
click at [215, 138] on div "Existing Customer - ETA/PI/REDO/complain/cancel" at bounding box center [294, 139] width 230 height 9
click at [211, 172] on button "Save" at bounding box center [207, 170] width 64 height 26
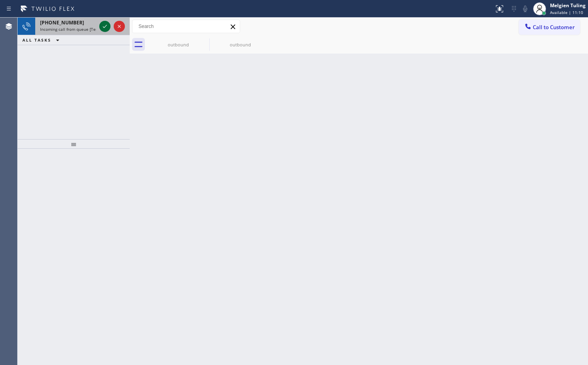
click at [101, 23] on icon at bounding box center [105, 27] width 10 height 10
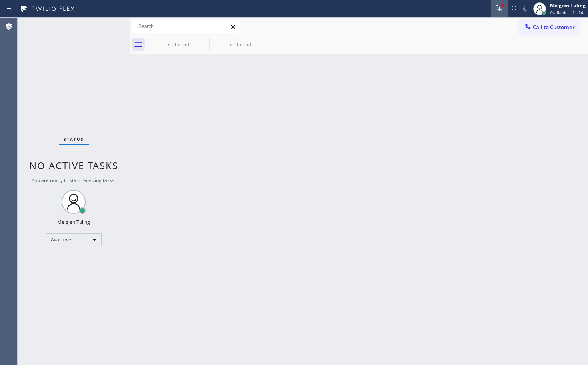
click at [499, 7] on icon at bounding box center [500, 9] width 10 height 10
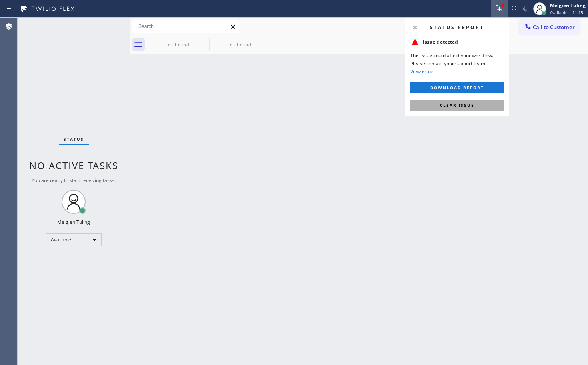
click at [456, 106] on span "Clear issue" at bounding box center [457, 105] width 34 height 6
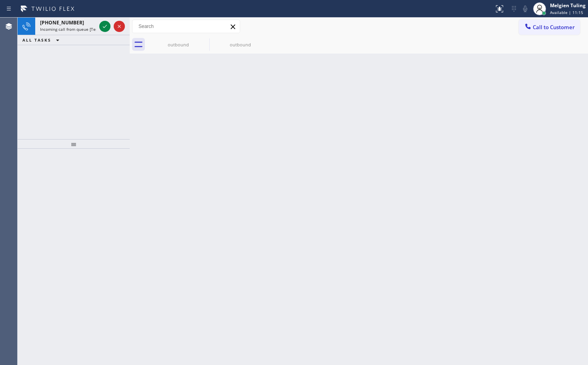
click at [337, 141] on div "Back to Dashboard Change Sender ID Customers Technicians Select a contact Outbo…" at bounding box center [359, 192] width 458 height 348
click at [104, 25] on icon at bounding box center [105, 27] width 10 height 10
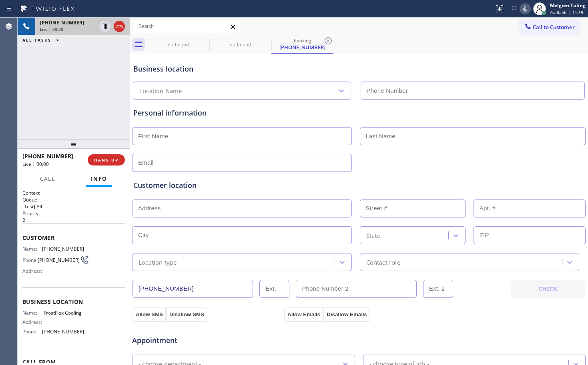
type input "[PHONE_NUMBER]"
click at [112, 162] on span "HANG UP" at bounding box center [106, 160] width 24 height 6
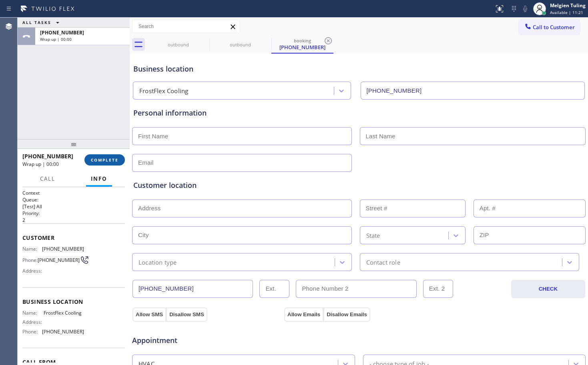
click at [116, 158] on span "COMPLETE" at bounding box center [105, 160] width 28 height 6
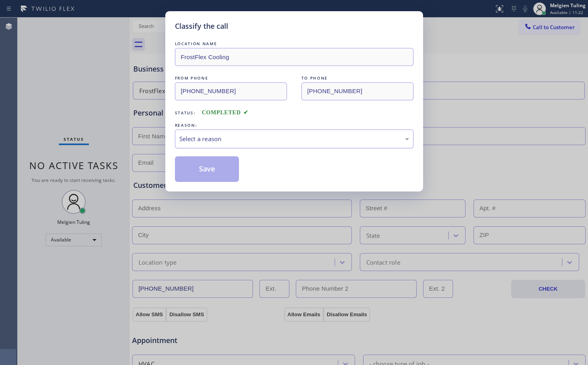
click at [232, 141] on div "Select a reason" at bounding box center [294, 139] width 230 height 9
click at [217, 173] on button "Save" at bounding box center [207, 170] width 64 height 26
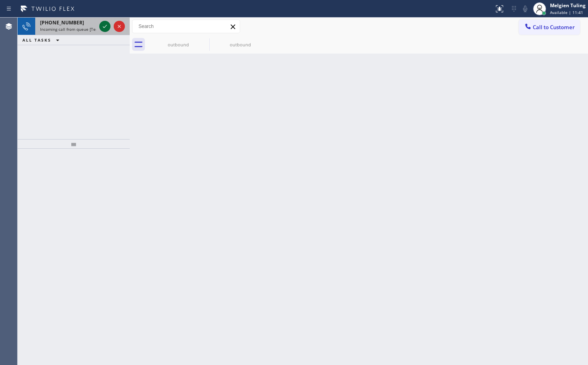
click at [102, 25] on icon at bounding box center [105, 27] width 10 height 10
click at [497, 10] on icon at bounding box center [500, 9] width 10 height 10
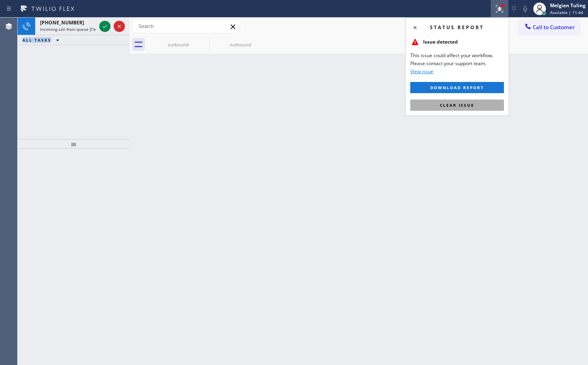
click at [453, 105] on span "Clear issue" at bounding box center [457, 105] width 34 height 6
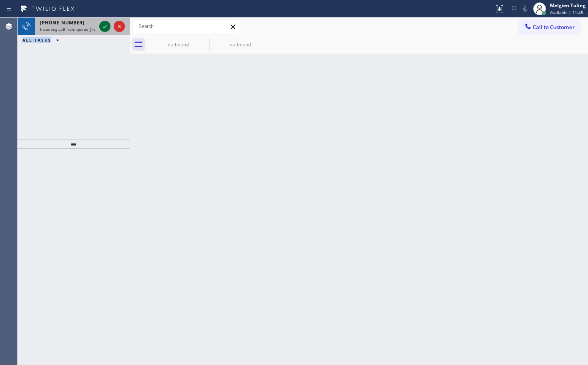
click at [101, 24] on icon at bounding box center [105, 27] width 10 height 10
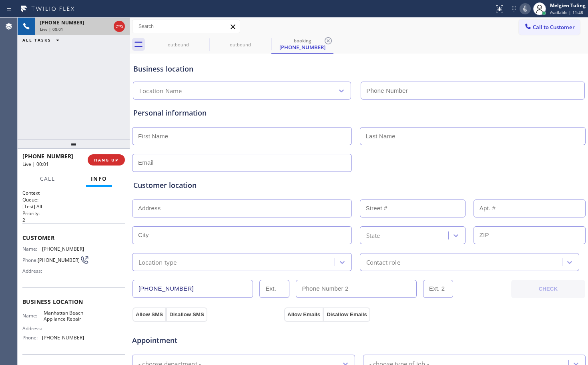
type input "[PHONE_NUMBER]"
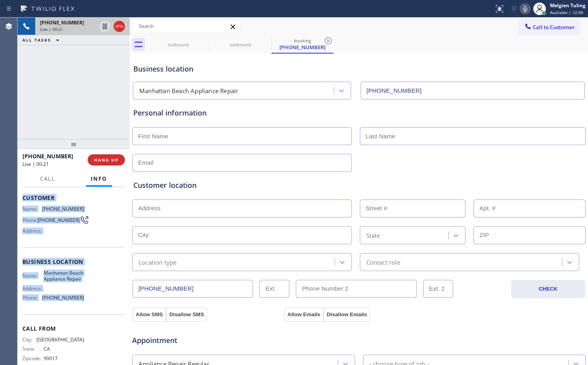
drag, startPoint x: 22, startPoint y: 199, endPoint x: 93, endPoint y: 305, distance: 127.4
click at [93, 305] on div "Context Queue: [Test] All Priority: 2 Customer Name: [PHONE_NUMBER] Phone: [PHO…" at bounding box center [74, 276] width 112 height 178
click at [93, 305] on div "Name: [GEOGRAPHIC_DATA] Appliance Repair Address: Phone: [PHONE_NUMBER]" at bounding box center [73, 287] width 102 height 34
drag, startPoint x: 83, startPoint y: 305, endPoint x: 21, endPoint y: 222, distance: 103.5
click at [21, 223] on div "Context Queue: [Test] All Priority: 2 Customer Name: [PHONE_NUMBER] Phone: [PHO…" at bounding box center [74, 276] width 112 height 178
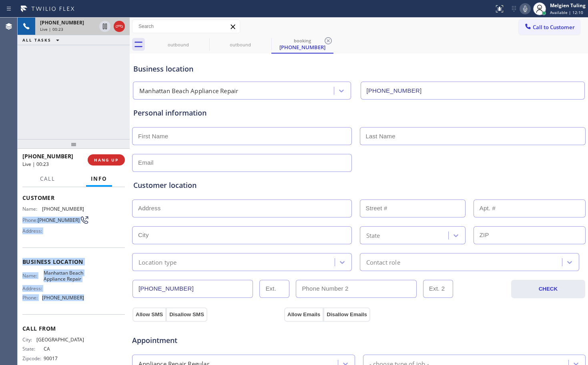
click at [21, 222] on div "Context Queue: [Test] All Priority: 2 Customer Name: [PHONE_NUMBER] Phone: [PHO…" at bounding box center [74, 276] width 112 height 178
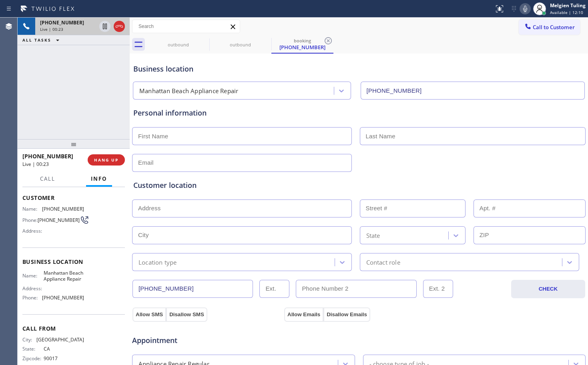
click at [22, 203] on div "Context Queue: [Test] All Priority: 2 Customer Name: [PHONE_NUMBER] Phone: [PHO…" at bounding box center [74, 276] width 112 height 178
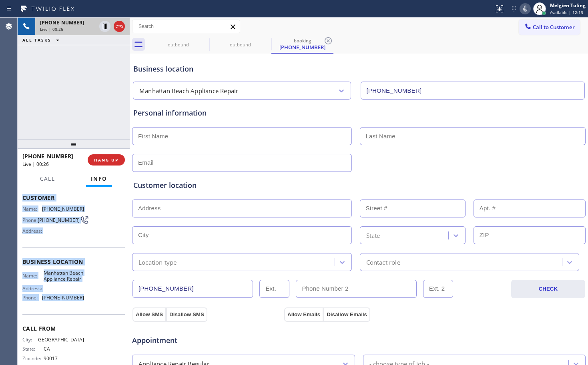
drag, startPoint x: 21, startPoint y: 199, endPoint x: 78, endPoint y: 309, distance: 124.4
click at [78, 309] on div "Context Queue: [Test] All Priority: 2 Customer Name: [PHONE_NUMBER] Phone: [PHO…" at bounding box center [74, 276] width 112 height 178
click at [78, 301] on span "[PHONE_NUMBER]" at bounding box center [63, 298] width 42 height 6
drag, startPoint x: 78, startPoint y: 309, endPoint x: 21, endPoint y: 198, distance: 125.3
click at [21, 198] on div "Context Queue: [Test] All Priority: 2 Customer Name: [PHONE_NUMBER] Phone: [PHO…" at bounding box center [74, 276] width 112 height 178
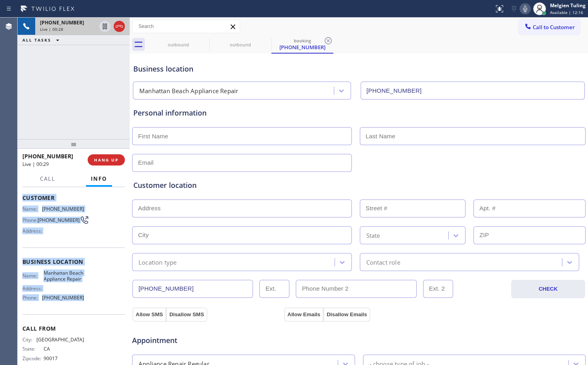
click at [21, 198] on div "Context Queue: [Test] All Priority: 2 Customer Name: [PHONE_NUMBER] Phone: [PHO…" at bounding box center [74, 276] width 112 height 178
drag, startPoint x: 21, startPoint y: 198, endPoint x: 78, endPoint y: 307, distance: 122.8
click at [78, 307] on div "Context Queue: [Test] All Priority: 2 Customer Name: [PHONE_NUMBER] Phone: [PHO…" at bounding box center [74, 276] width 112 height 178
copy div "Customer Name: [PHONE_NUMBER] Phone: [PHONE_NUMBER] Address: Business location …"
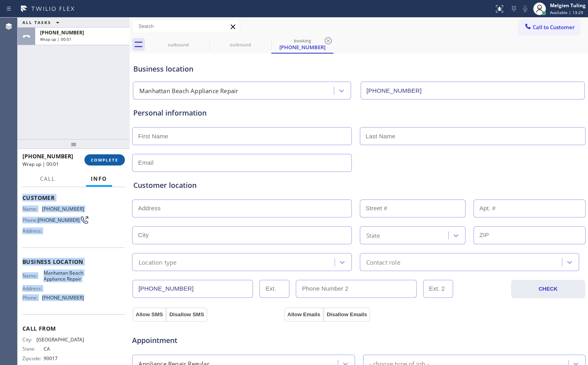
click at [100, 157] on button "COMPLETE" at bounding box center [104, 160] width 40 height 11
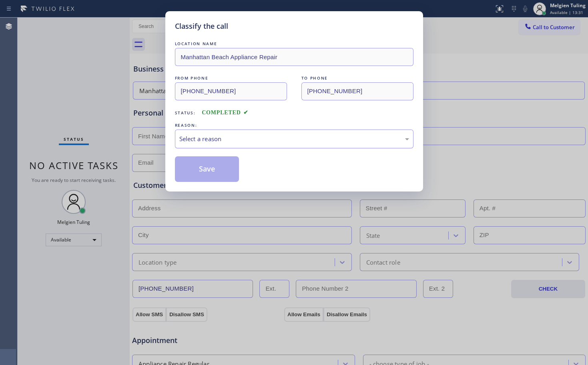
click at [197, 136] on div "Select a reason" at bounding box center [294, 139] width 230 height 9
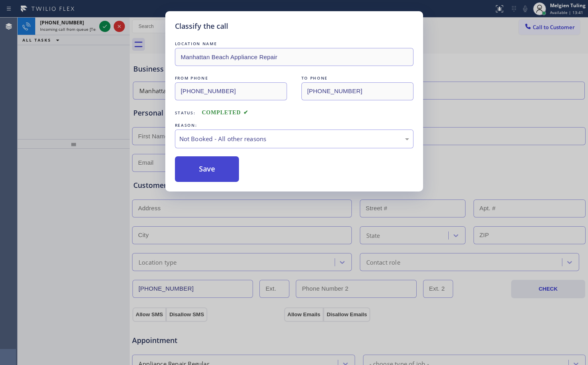
click at [206, 170] on button "Save" at bounding box center [207, 170] width 64 height 26
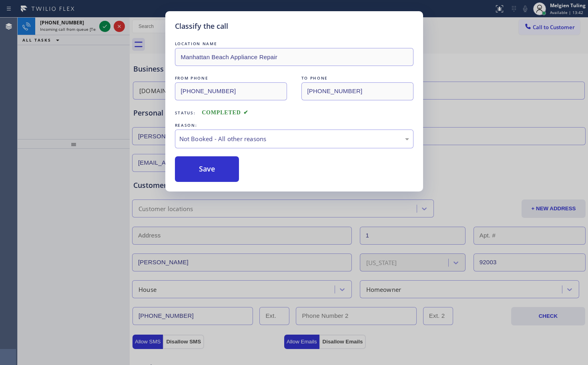
click at [64, 107] on div "Classify the call LOCATION NAME [GEOGRAPHIC_DATA] Appliance Repair FROM PHONE […" at bounding box center [294, 182] width 588 height 365
click at [64, 107] on div "Classify the call LOCATION NAME High Q Appliance Repair (ADS) FROM PHONE [PHONE…" at bounding box center [303, 192] width 570 height 348
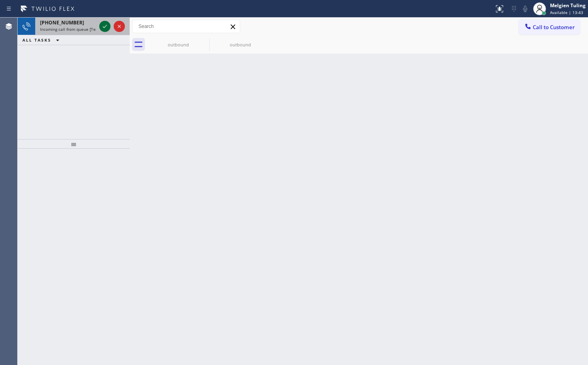
click at [103, 26] on icon at bounding box center [105, 27] width 10 height 10
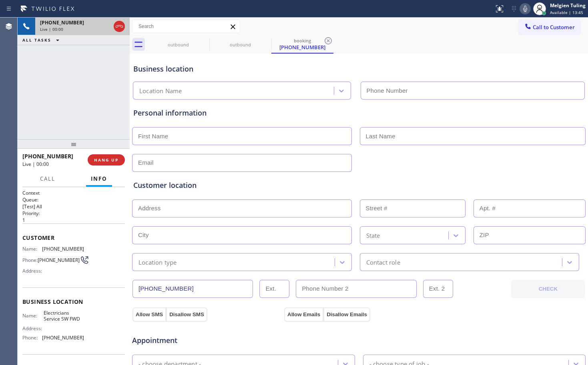
type input "[PHONE_NUMBER]"
drag, startPoint x: 105, startPoint y: 161, endPoint x: 108, endPoint y: 157, distance: 5.8
click at [105, 161] on span "HANG UP" at bounding box center [106, 160] width 24 height 6
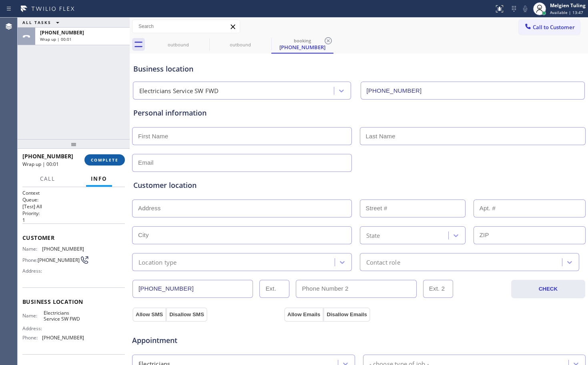
click at [112, 159] on span "COMPLETE" at bounding box center [105, 160] width 28 height 6
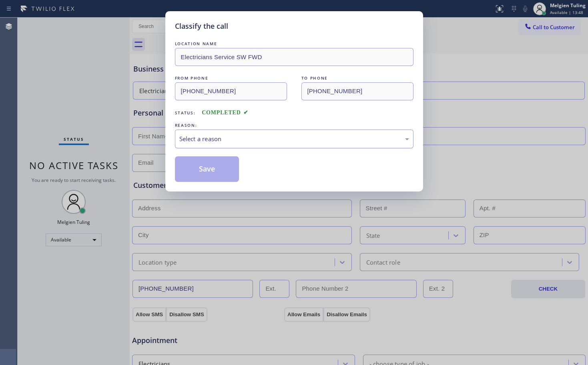
click at [197, 138] on div "Select a reason" at bounding box center [294, 139] width 230 height 9
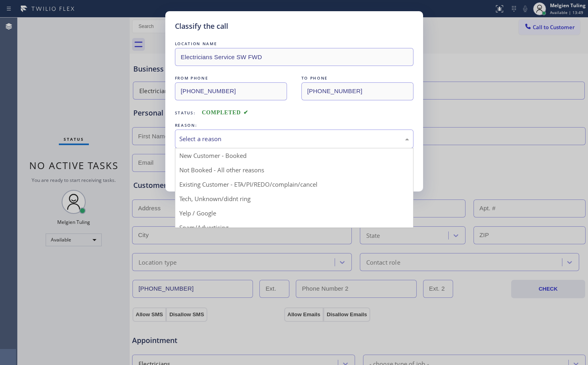
click at [197, 138] on div "Select a reason" at bounding box center [294, 139] width 230 height 9
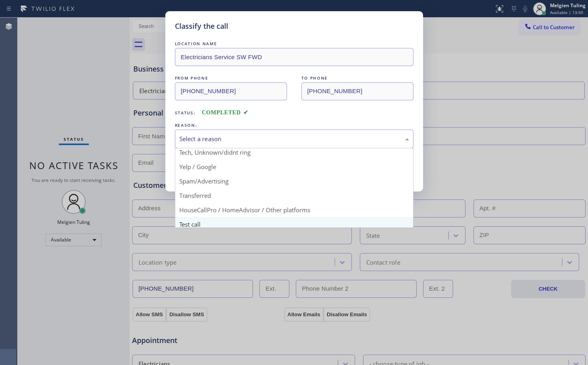
scroll to position [50, 0]
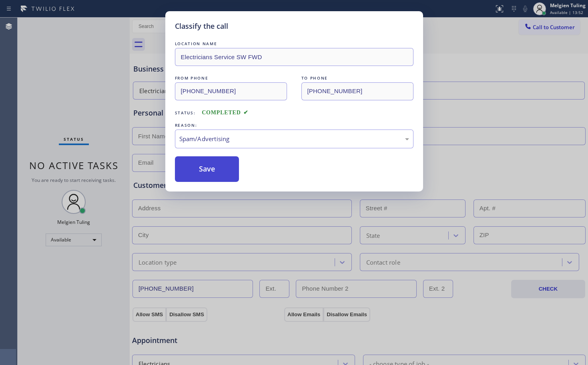
click at [199, 175] on button "Save" at bounding box center [207, 170] width 64 height 26
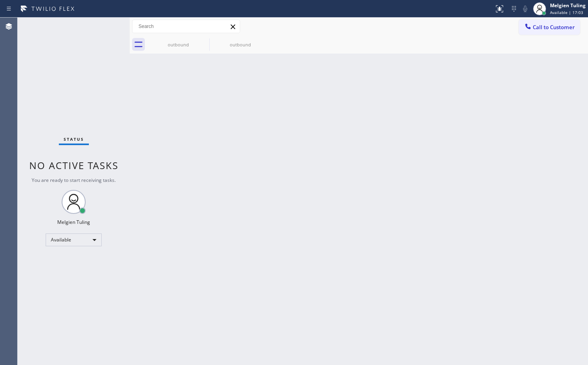
click at [161, 219] on div "Back to Dashboard Change Sender ID Customers Technicians Select a contact Outbo…" at bounding box center [359, 192] width 458 height 348
click at [95, 240] on div "Available" at bounding box center [74, 240] width 56 height 13
click at [74, 280] on li "Break" at bounding box center [73, 282] width 54 height 10
click at [130, 231] on div at bounding box center [130, 192] width 0 height 348
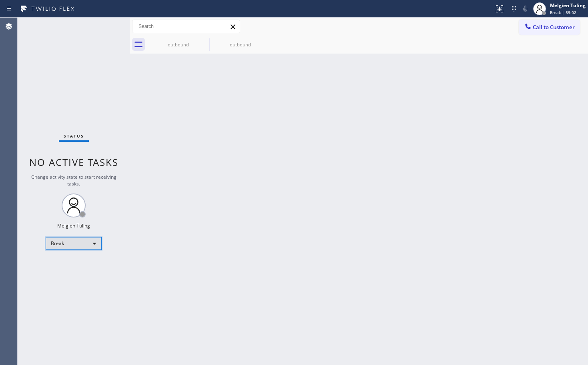
click at [95, 244] on div "Break" at bounding box center [74, 243] width 56 height 13
click at [66, 265] on li "Available" at bounding box center [73, 265] width 54 height 10
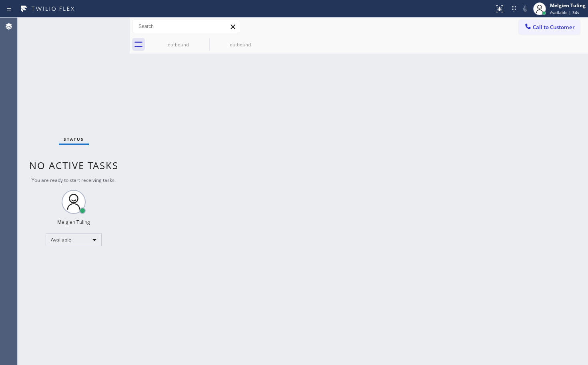
click at [106, 25] on div "Status No active tasks You are ready to start receiving tasks. Melgien Tuling A…" at bounding box center [74, 192] width 112 height 348
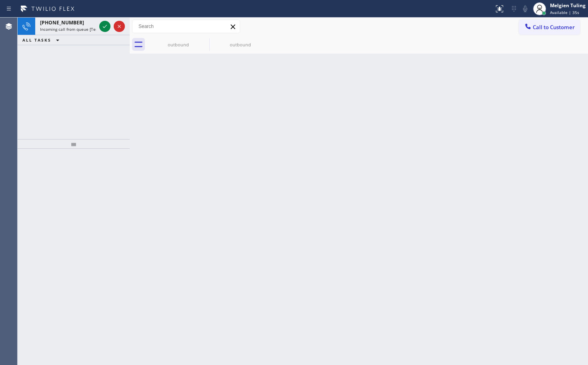
click at [106, 25] on icon at bounding box center [105, 27] width 10 height 10
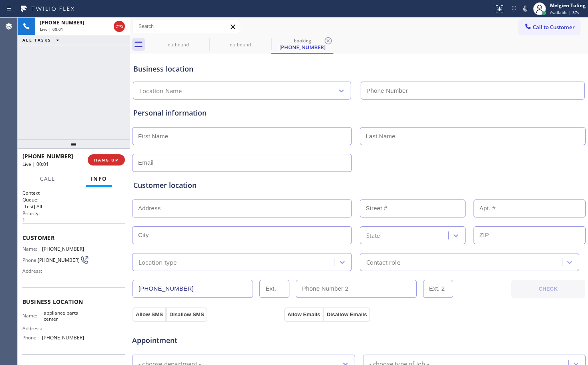
type input "(817) 482-5346"
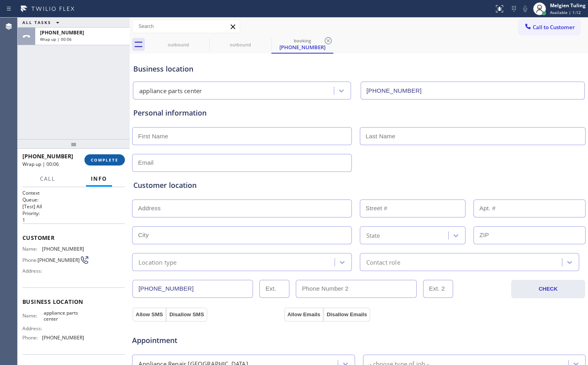
click at [102, 160] on span "COMPLETE" at bounding box center [105, 160] width 28 height 6
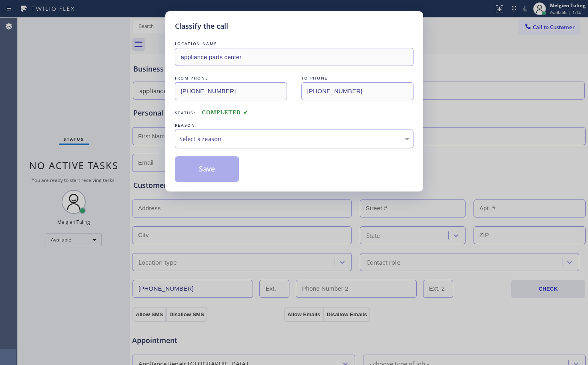
click at [211, 136] on div "Select a reason" at bounding box center [294, 139] width 230 height 9
click at [200, 167] on button "Save" at bounding box center [207, 170] width 64 height 26
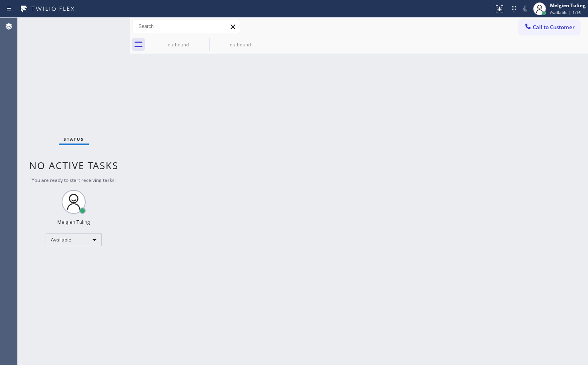
click at [108, 113] on div "Status No active tasks You are ready to start receiving tasks. Melgien Tuling A…" at bounding box center [74, 192] width 112 height 348
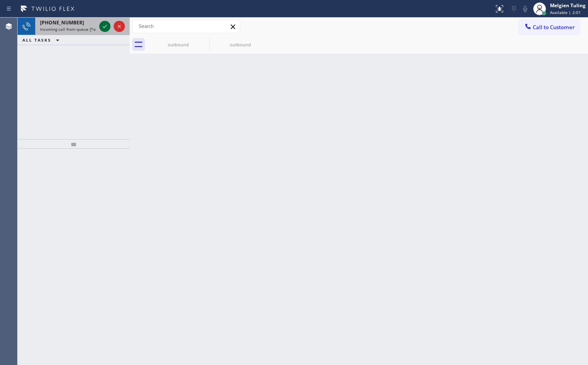
click at [105, 25] on icon at bounding box center [105, 27] width 10 height 10
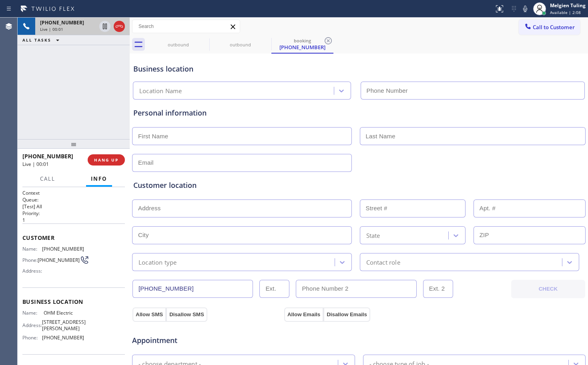
type input "(640) 205-5726"
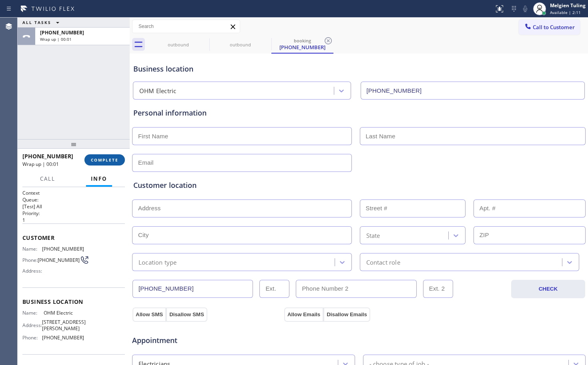
click at [106, 160] on span "COMPLETE" at bounding box center [105, 160] width 28 height 6
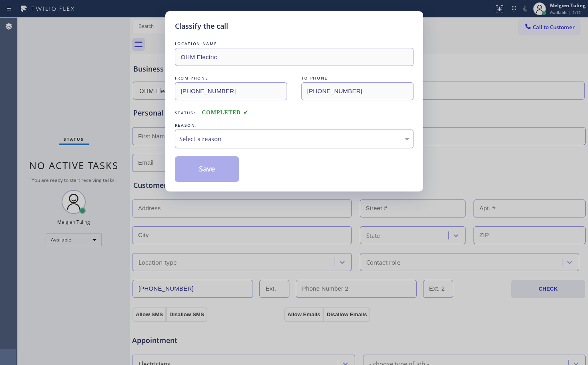
click at [204, 135] on div "Select a reason" at bounding box center [294, 139] width 230 height 9
click at [203, 145] on div "Not Booked - All other reasons" at bounding box center [294, 139] width 239 height 19
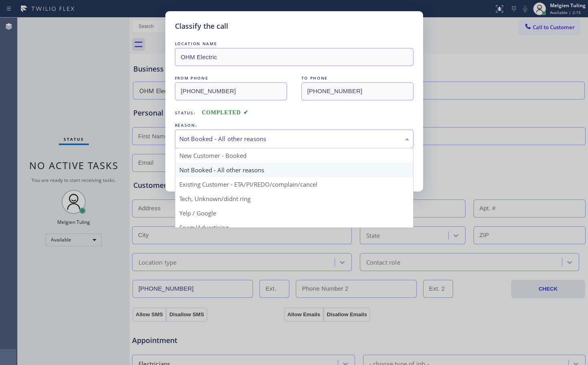
drag, startPoint x: 209, startPoint y: 204, endPoint x: 213, endPoint y: 191, distance: 13.3
click at [209, 204] on div "Classify the call LOCATION NAME OHM Electric FROM PHONE (469) 529-0965 TO PHONE…" at bounding box center [294, 182] width 588 height 365
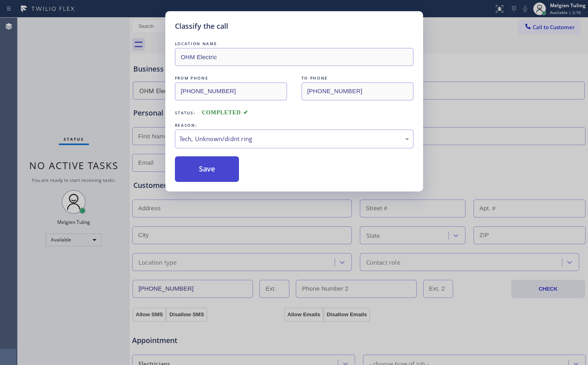
click at [218, 157] on button "Save" at bounding box center [207, 170] width 64 height 26
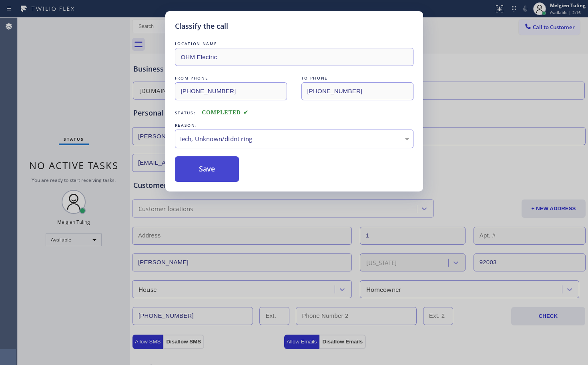
click at [216, 162] on button "Save" at bounding box center [207, 170] width 64 height 26
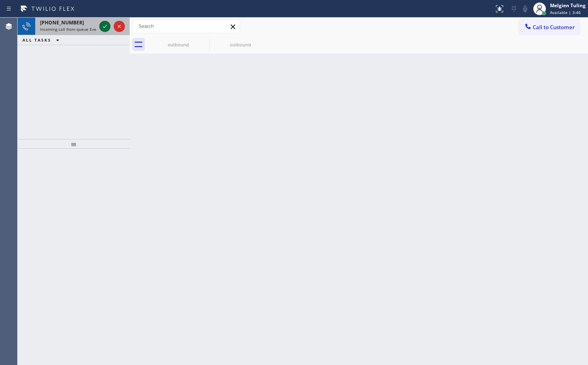
click at [104, 28] on icon at bounding box center [105, 26] width 4 height 3
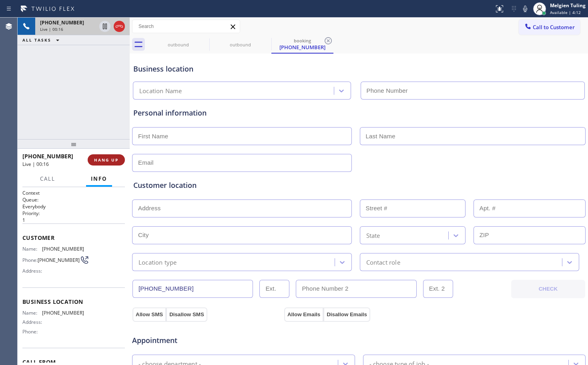
click at [100, 160] on span "HANG UP" at bounding box center [106, 160] width 24 height 6
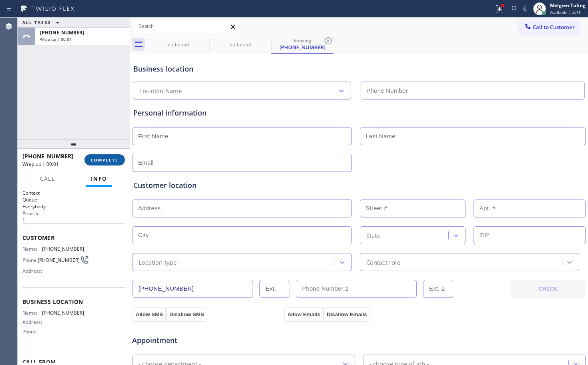
click at [108, 160] on span "COMPLETE" at bounding box center [105, 160] width 28 height 6
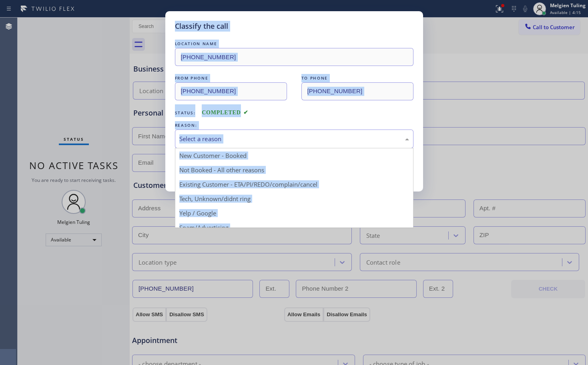
click at [253, 140] on div "Select a reason" at bounding box center [294, 139] width 230 height 9
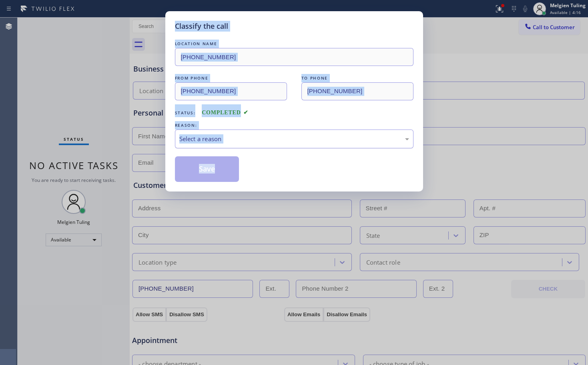
click at [243, 134] on div "Select a reason" at bounding box center [294, 139] width 239 height 19
click at [287, 114] on div "Status: COMPLETED" at bounding box center [294, 110] width 239 height 13
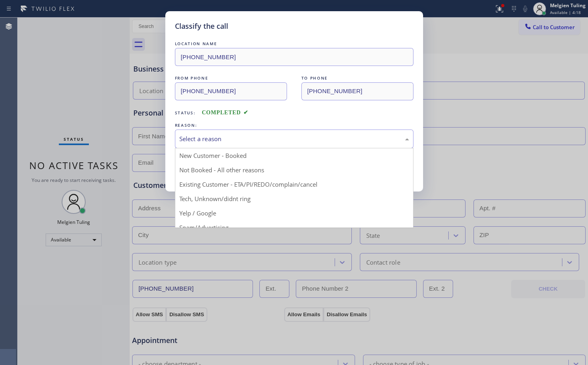
click at [215, 133] on div "Select a reason" at bounding box center [294, 139] width 239 height 19
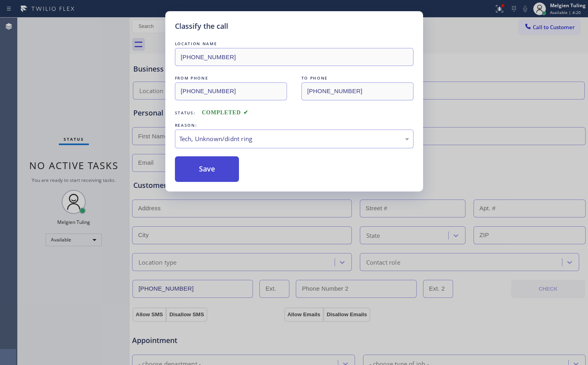
click at [211, 167] on button "Save" at bounding box center [207, 170] width 64 height 26
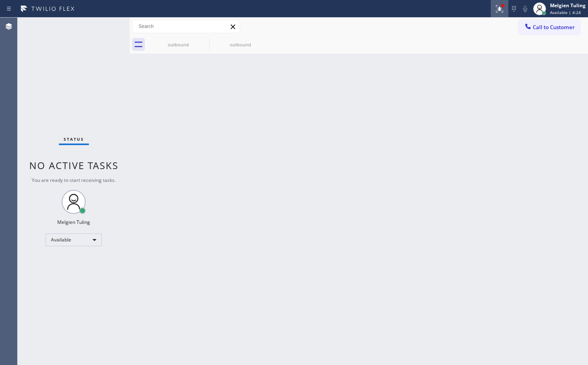
click at [502, 10] on icon at bounding box center [500, 9] width 10 height 10
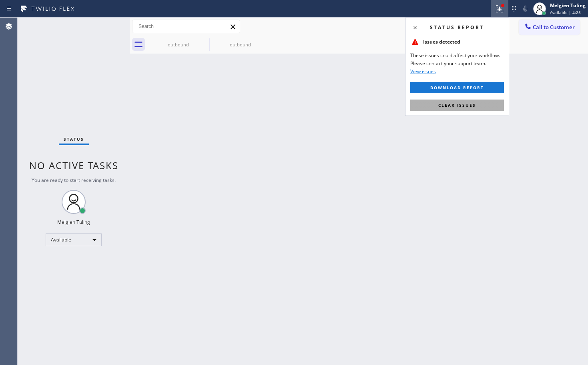
click at [446, 103] on span "Clear issues" at bounding box center [457, 105] width 38 height 6
click at [446, 103] on div "Back to Dashboard Change Sender ID Customers Technicians Select a contact Outbo…" at bounding box center [359, 192] width 458 height 348
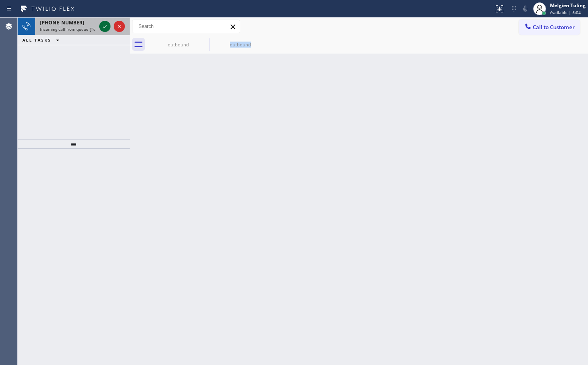
click at [106, 27] on icon at bounding box center [105, 27] width 10 height 10
click at [105, 26] on icon at bounding box center [105, 27] width 10 height 10
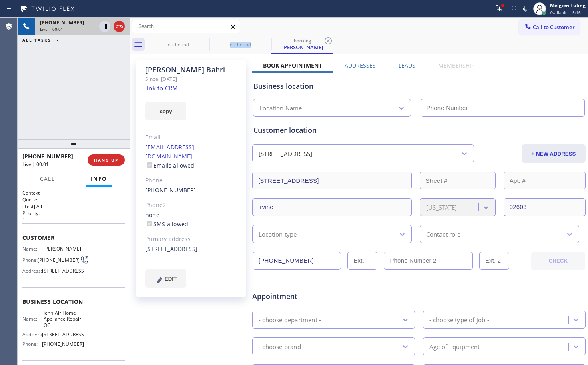
type input "(714) 710-8409"
click at [153, 90] on link "link to CRM" at bounding box center [161, 88] width 32 height 8
click at [102, 27] on icon at bounding box center [105, 27] width 10 height 10
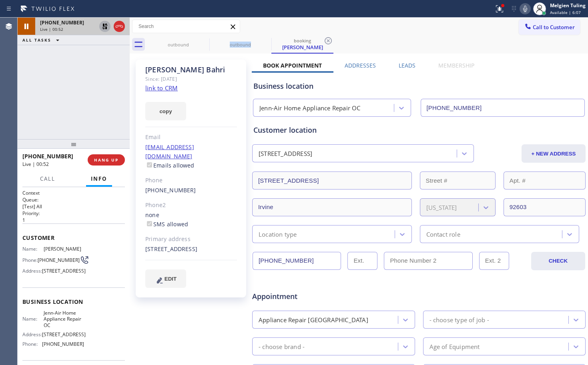
click at [527, 10] on icon at bounding box center [525, 9] width 4 height 6
click at [503, 10] on icon at bounding box center [500, 9] width 10 height 10
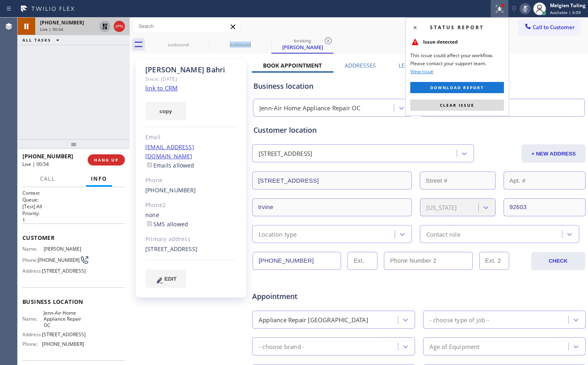
click at [437, 106] on button "Clear issue" at bounding box center [457, 105] width 94 height 11
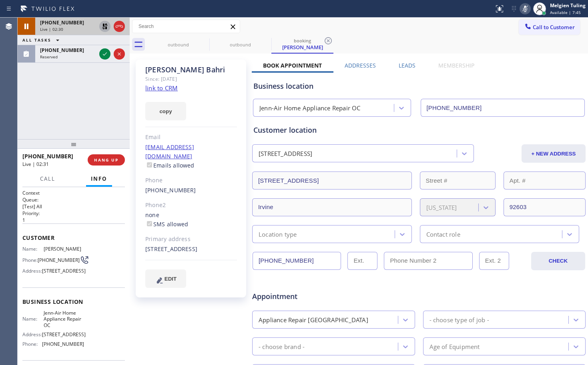
click at [92, 119] on div "+19494419110 Live | 02:30 ALL TASKS ALL TASKS ACTIVE TASKS TASKS IN WRAP UP (31…" at bounding box center [74, 79] width 112 height 122
click at [93, 118] on div "+19494419110 Live | 02:30 ALL TASKS ALL TASKS ACTIVE TASKS TASKS IN WRAP UP (31…" at bounding box center [74, 79] width 112 height 122
click at [103, 27] on icon at bounding box center [105, 27] width 10 height 10
click at [524, 6] on icon at bounding box center [525, 9] width 10 height 10
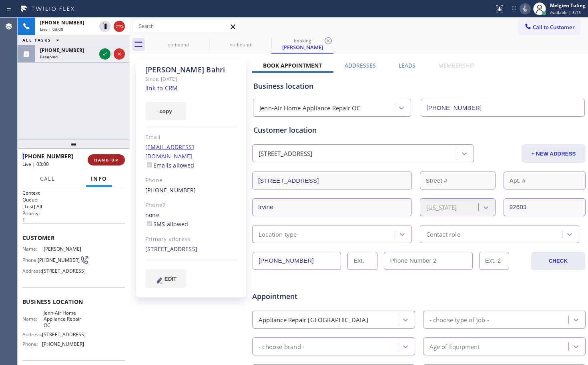
click at [107, 161] on span "HANG UP" at bounding box center [106, 160] width 24 height 6
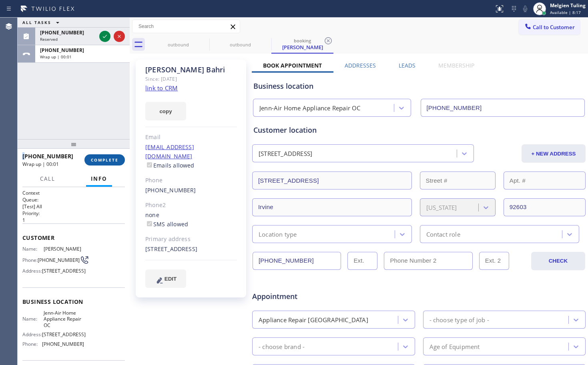
click at [102, 163] on span "COMPLETE" at bounding box center [105, 160] width 28 height 6
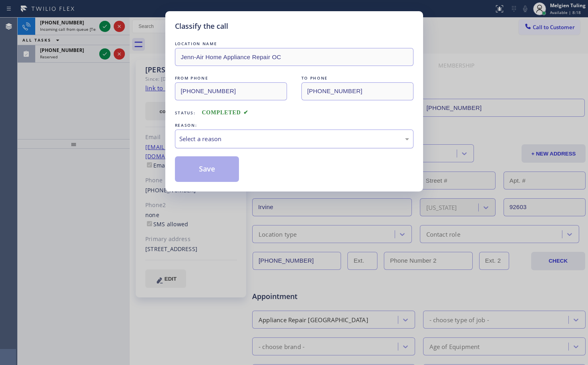
click at [204, 140] on div "Select a reason" at bounding box center [294, 139] width 230 height 9
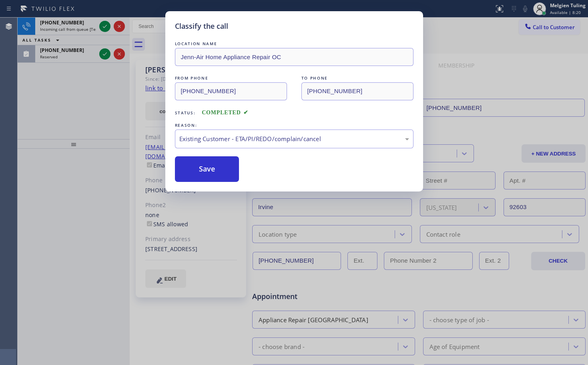
click at [200, 151] on div "LOCATION NAME Jenn-Air Home Appliance Repair OC FROM PHONE (949) 441-9110 TO PH…" at bounding box center [294, 111] width 239 height 143
click at [193, 167] on button "Save" at bounding box center [207, 170] width 64 height 26
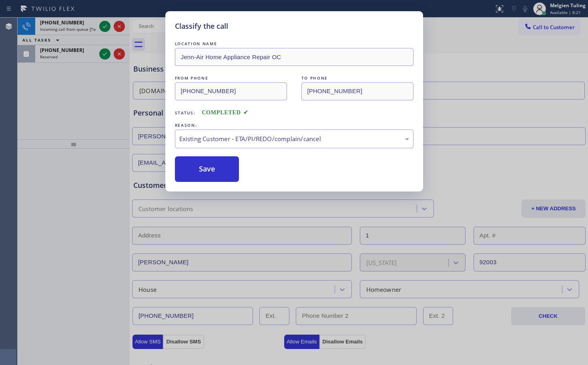
drag, startPoint x: 97, startPoint y: 99, endPoint x: 97, endPoint y: 75, distance: 24.0
click at [97, 98] on div "Classify the call LOCATION NAME Jenn-Air Home Appliance Repair OC FROM PHONE (9…" at bounding box center [294, 182] width 588 height 365
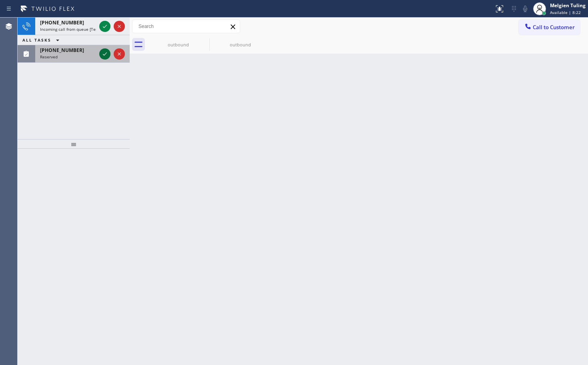
click at [103, 52] on icon at bounding box center [105, 54] width 10 height 10
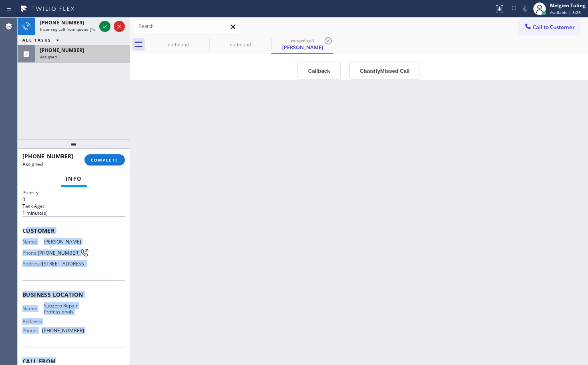
scroll to position [40, 0]
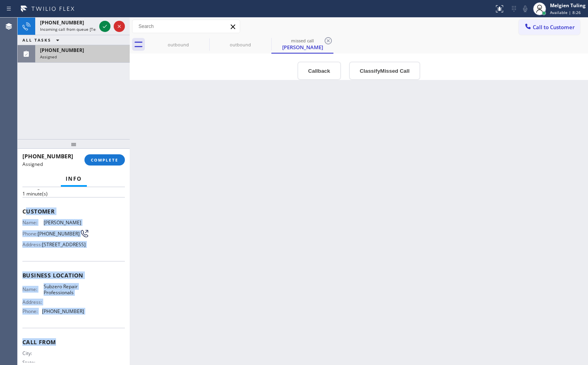
drag, startPoint x: 25, startPoint y: 251, endPoint x: 85, endPoint y: 352, distance: 117.2
click at [85, 352] on div "Context Queue: Appliance Repair High End Priority: 0 Task Age: 1 minute(s) Cust…" at bounding box center [73, 269] width 102 height 239
click at [92, 318] on div "Name: Subzero Repair Professionals Address: Phone: (602) 691-7988" at bounding box center [73, 301] width 102 height 34
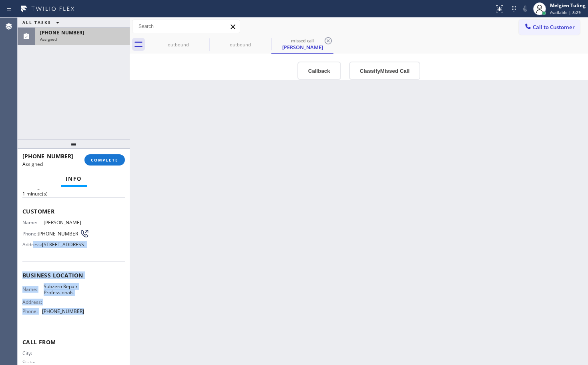
drag, startPoint x: 87, startPoint y: 332, endPoint x: 35, endPoint y: 244, distance: 102.1
click at [35, 249] on div "Context Queue: Appliance Repair High End Priority: 0 Task Age: 1 minute(s) Cust…" at bounding box center [73, 269] width 102 height 239
click at [35, 244] on div "Name: Sylvia Mir Phone: (316) 990-7007 Address: 12119 E Wethersfield Rd, Scotts…" at bounding box center [53, 236] width 62 height 32
drag, startPoint x: 18, startPoint y: 205, endPoint x: 82, endPoint y: 332, distance: 142.0
click at [82, 332] on div "Context Queue: Appliance Repair High End Priority: 0 Task Age: 1 minute(s) Cust…" at bounding box center [74, 276] width 112 height 178
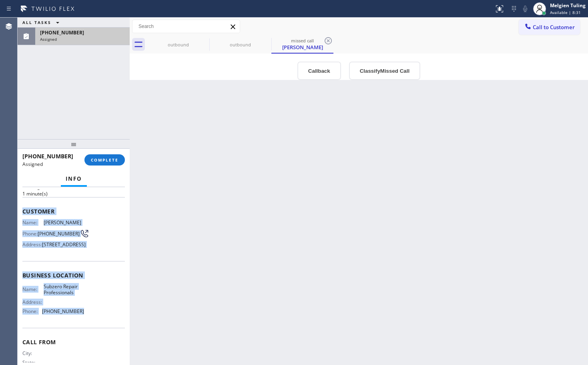
copy div "Customer Name: Sylvia Mir Phone: (316) 990-7007 Address: 12119 E Wethersfield R…"
click at [98, 163] on span "COMPLETE" at bounding box center [105, 160] width 28 height 6
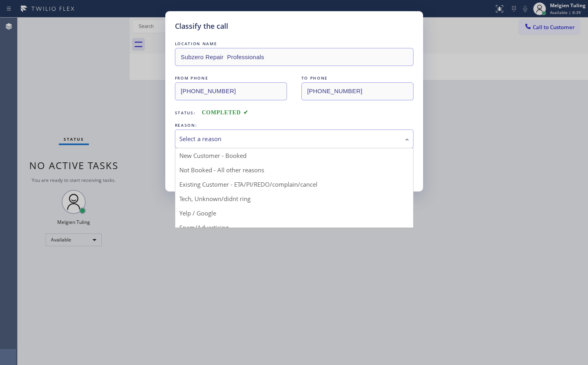
click at [207, 140] on div "Select a reason" at bounding box center [294, 139] width 230 height 9
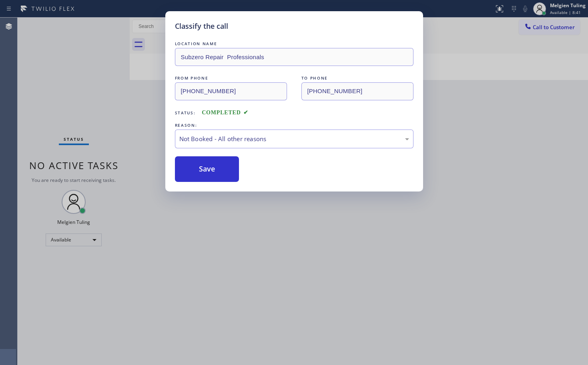
click at [197, 173] on button "Save" at bounding box center [207, 170] width 64 height 26
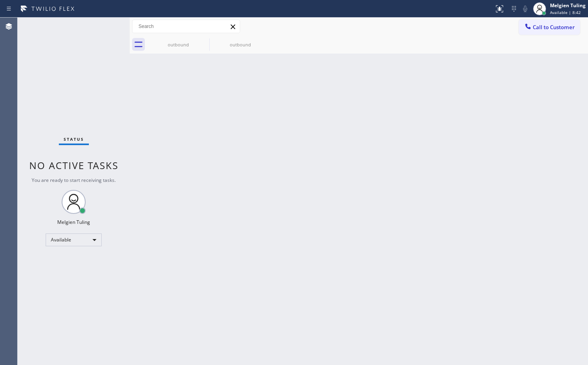
click at [80, 81] on div "Status No active tasks You are ready to start receiving tasks. Melgien Tuling A…" at bounding box center [74, 192] width 112 height 348
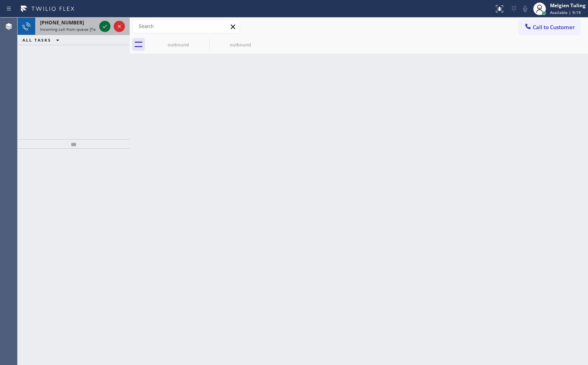
click at [105, 23] on icon at bounding box center [105, 27] width 10 height 10
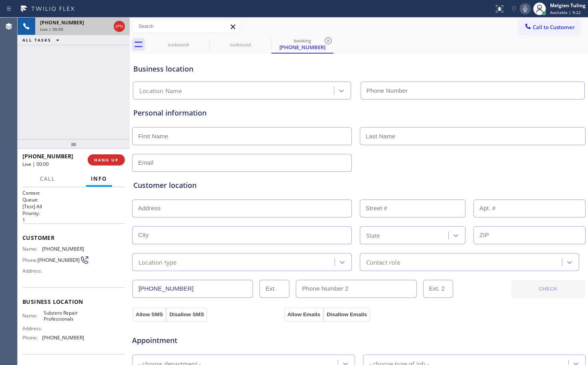
type input "(630) 394-6070"
click at [526, 9] on icon at bounding box center [525, 9] width 10 height 10
click at [104, 28] on icon at bounding box center [105, 27] width 4 height 6
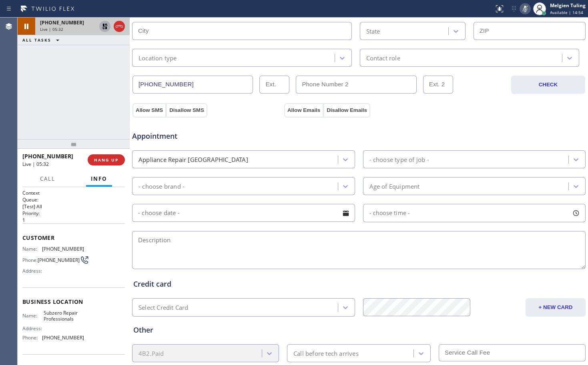
scroll to position [255, 0]
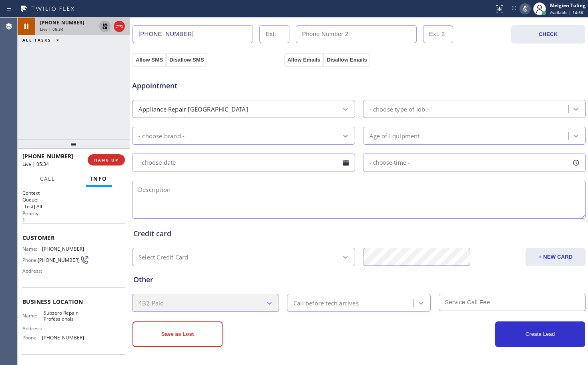
click at [261, 96] on div "Appointment Appliance Repair High End - choose type of job - - choose brand - A…" at bounding box center [358, 146] width 451 height 150
click at [507, 68] on div "Appointment Appliance Repair High End - choose type of job - - choose brand - A…" at bounding box center [359, 144] width 454 height 154
click at [429, 79] on div "Appointment" at bounding box center [358, 81] width 455 height 20
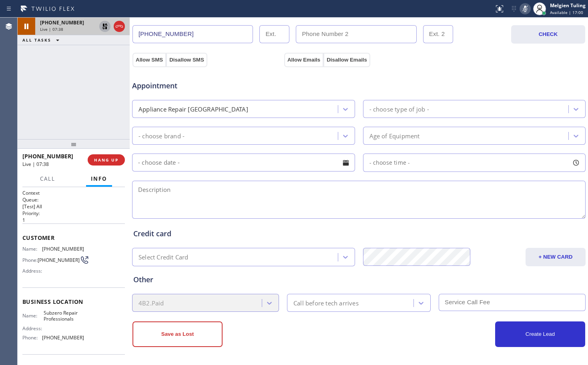
click at [525, 6] on icon at bounding box center [525, 9] width 10 height 10
click at [104, 22] on icon at bounding box center [105, 27] width 10 height 10
click at [522, 6] on icon at bounding box center [525, 9] width 10 height 10
click at [528, 10] on icon at bounding box center [525, 9] width 10 height 10
click at [108, 162] on span "HANG UP" at bounding box center [106, 160] width 24 height 6
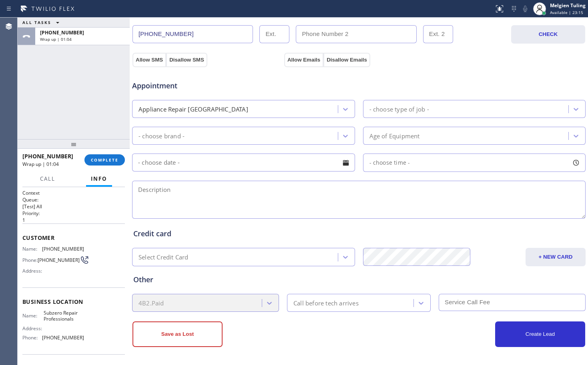
click at [168, 195] on textarea at bounding box center [359, 200] width 454 height 38
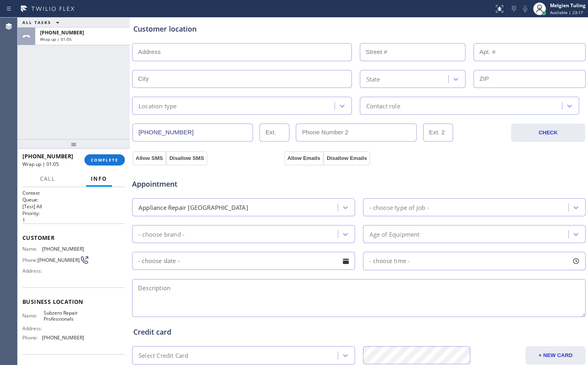
scroll to position [135, 0]
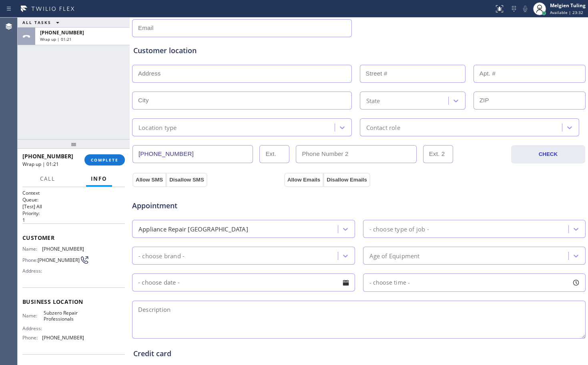
click at [162, 75] on input "text" at bounding box center [242, 74] width 220 height 18
paste input "|10S581 Madison St, Burr Ridge, IL 60527"
type input "10S581 S Madison St"
type input "10S581"
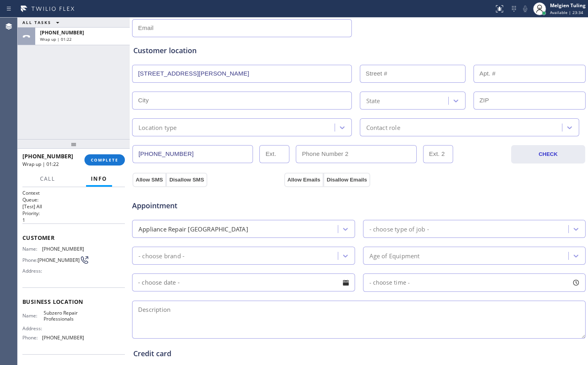
type input "Burr Ridge"
type input "60527"
click at [175, 131] on div "Location type" at bounding box center [158, 127] width 38 height 9
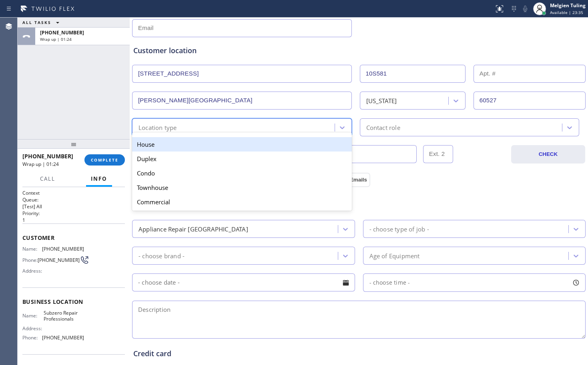
click at [171, 143] on div "House" at bounding box center [242, 144] width 220 height 14
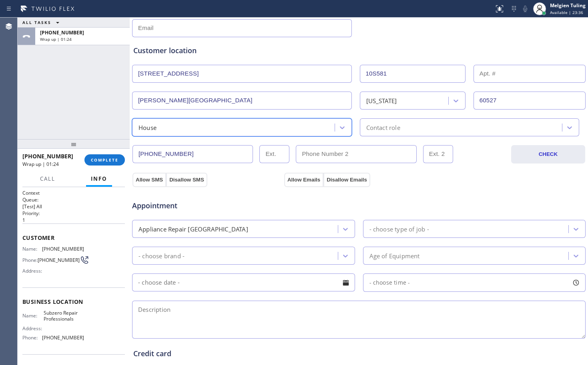
click at [373, 127] on div "Contact role" at bounding box center [383, 127] width 34 height 9
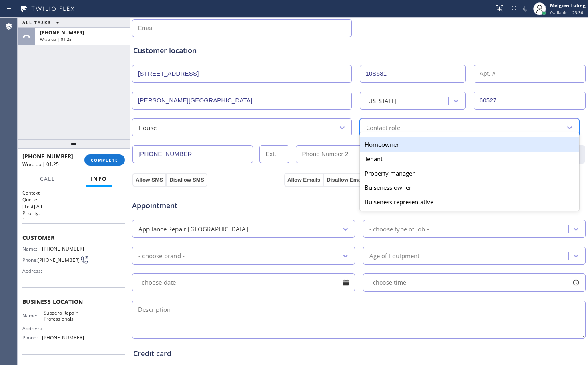
click at [374, 148] on div "Homeowner" at bounding box center [470, 144] width 220 height 14
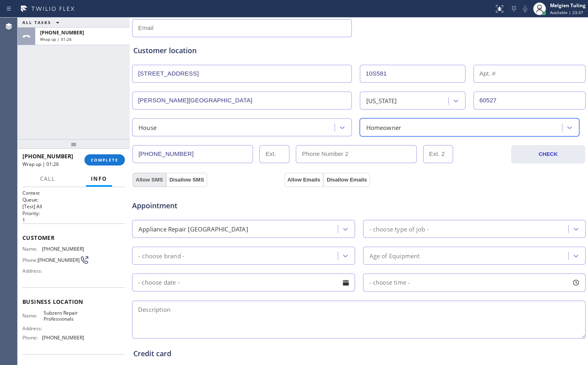
click at [145, 179] on button "Allow SMS" at bounding box center [150, 180] width 34 height 14
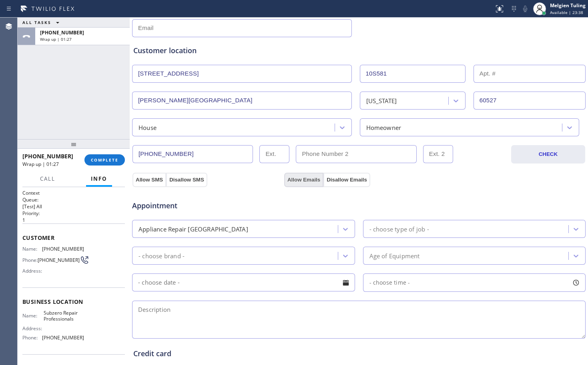
click at [296, 177] on button "Allow Emails" at bounding box center [303, 180] width 39 height 14
click at [185, 256] on div "- choose brand -" at bounding box center [162, 255] width 46 height 9
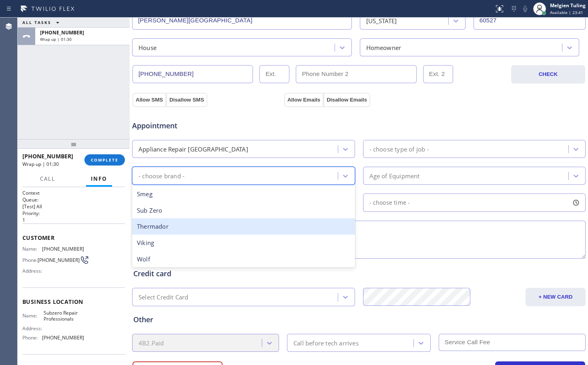
scroll to position [147, 0]
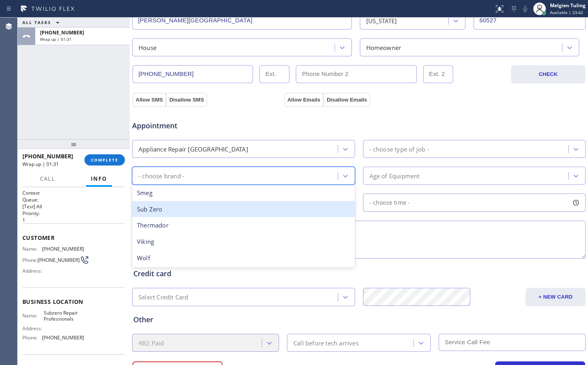
click at [189, 214] on div "Sub Zero" at bounding box center [243, 209] width 223 height 16
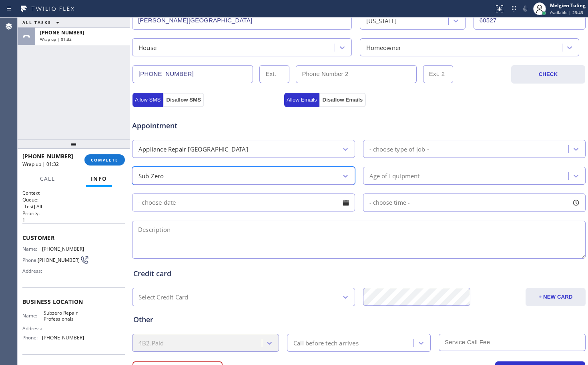
click at [379, 147] on div "- choose type of job -" at bounding box center [399, 149] width 60 height 9
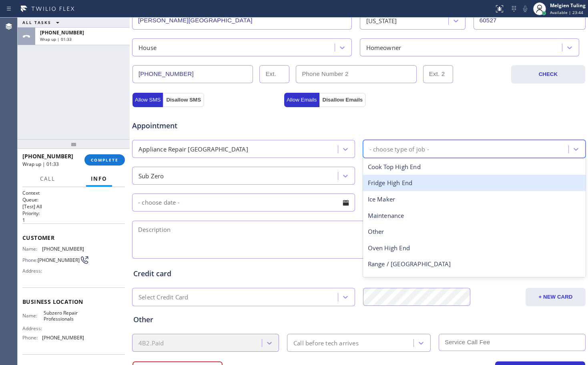
click at [383, 184] on div "Fridge High End" at bounding box center [474, 183] width 223 height 16
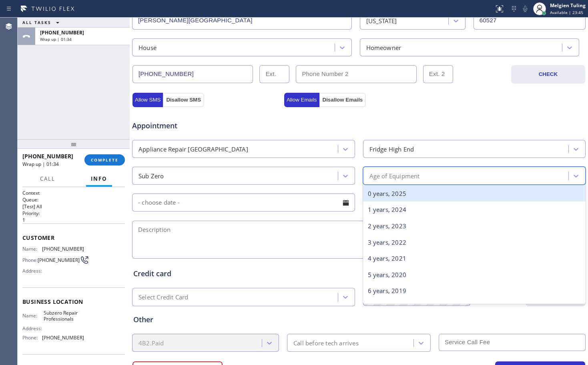
click at [373, 175] on div "Age of Equipment" at bounding box center [394, 175] width 50 height 9
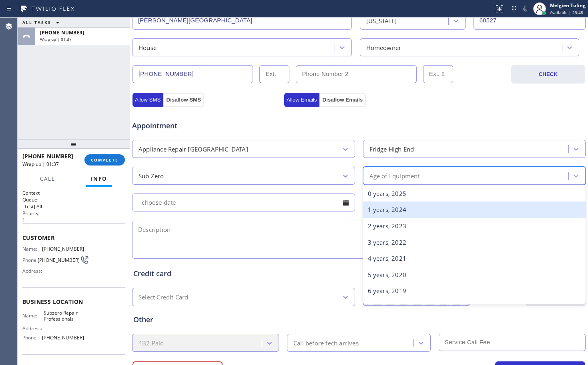
click at [377, 209] on div "1 years, 2024" at bounding box center [474, 210] width 223 height 16
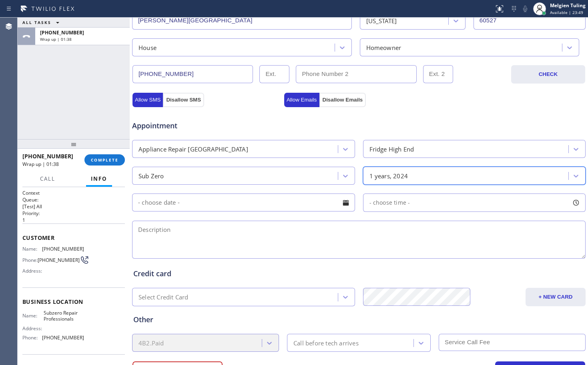
click at [282, 206] on input "text" at bounding box center [243, 203] width 223 height 18
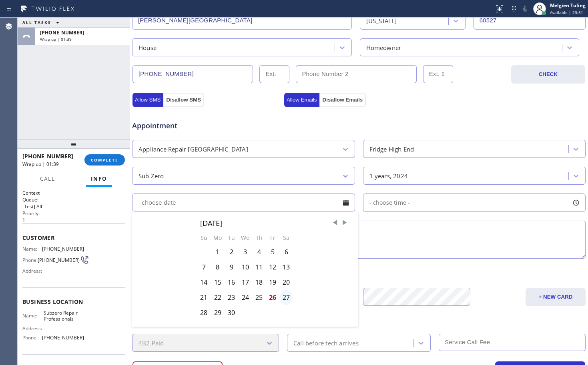
click at [284, 297] on div "27" at bounding box center [286, 297] width 14 height 15
type input "[DATE]"
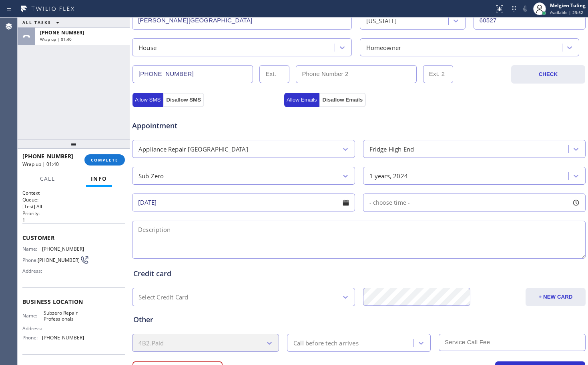
click at [384, 201] on span "- choose time -" at bounding box center [389, 203] width 41 height 8
drag, startPoint x: 366, startPoint y: 251, endPoint x: 434, endPoint y: 254, distance: 68.1
click at [434, 254] on div at bounding box center [435, 251] width 10 height 17
drag, startPoint x: 369, startPoint y: 252, endPoint x: 386, endPoint y: 251, distance: 16.8
click at [386, 251] on div at bounding box center [387, 251] width 10 height 17
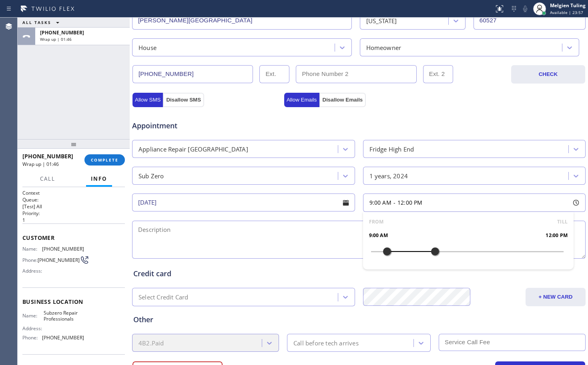
click at [315, 239] on textarea at bounding box center [359, 240] width 454 height 38
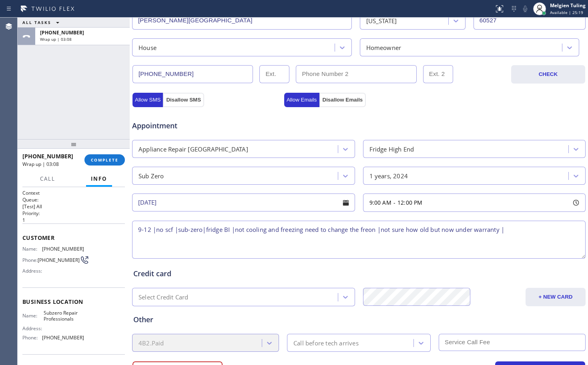
paste textarea "|10S581 Madison St, Burr Ridge, IL 60527"
click at [277, 241] on textarea "9-12 |no scf |sub-zero|fridge BI |not cooling and freezing need to change the f…" at bounding box center [359, 240] width 454 height 38
click at [340, 203] on div at bounding box center [346, 203] width 14 height 14
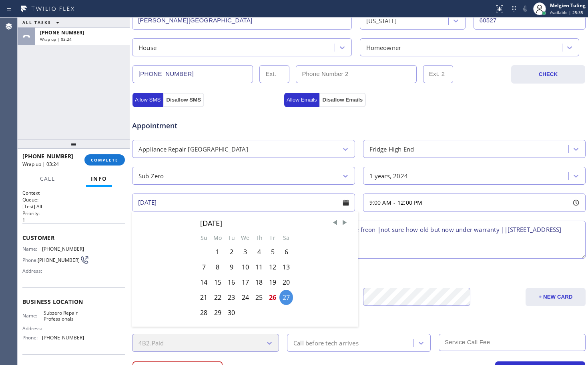
click at [176, 252] on div "September 2025 Su Mo Tu We Th Fr Sa 1 2 3 4 5 6 7 8 9 10 11 12 13 14 15 16 17 1…" at bounding box center [245, 266] width 226 height 109
click at [387, 268] on div "Credit card Select Credit Card + NEW CARD CANCEL SAVE" at bounding box center [359, 284] width 454 height 46
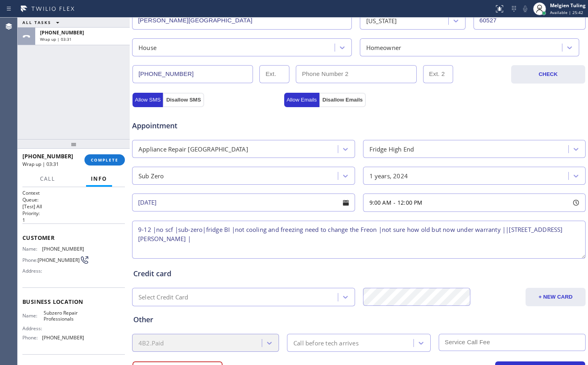
click at [206, 229] on textarea "9-12 |no scf |sub-zero|fridge BI |not cooling and freezing need to change the F…" at bounding box center [359, 240] width 454 height 38
drag, startPoint x: 218, startPoint y: 230, endPoint x: 333, endPoint y: 247, distance: 116.6
click at [333, 247] on textarea "9-12 |no scf |sub-zero| fridge BI |not cooling and freezing need to change the …" at bounding box center [359, 240] width 454 height 38
click at [217, 243] on textarea "9-12 |no scf |sub-zero| fridge BI |not cooling and freezing need to change the …" at bounding box center [359, 240] width 454 height 38
click at [59, 317] on span "Subzero Repair Professionals" at bounding box center [64, 316] width 40 height 12
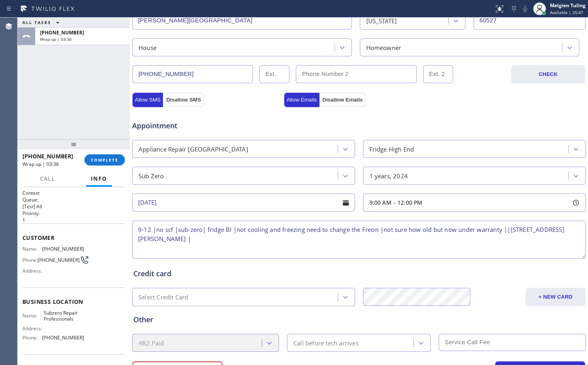
click at [59, 317] on span "Subzero Repair Professionals" at bounding box center [64, 316] width 40 height 12
copy span "Subzero Repair Professionals"
click at [211, 245] on textarea "9-12 |no scf |sub-zero| fridge BI |not cooling and freezing need to change the …" at bounding box center [359, 240] width 454 height 38
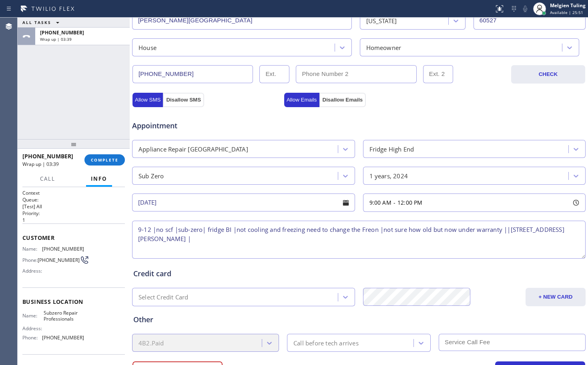
paste textarea "Subzero Repair Professionals"
type textarea "9-12 |no scf |sub-zero| fridge BI |not cooling and freezing need to change the …"
click at [342, 202] on div at bounding box center [346, 203] width 14 height 14
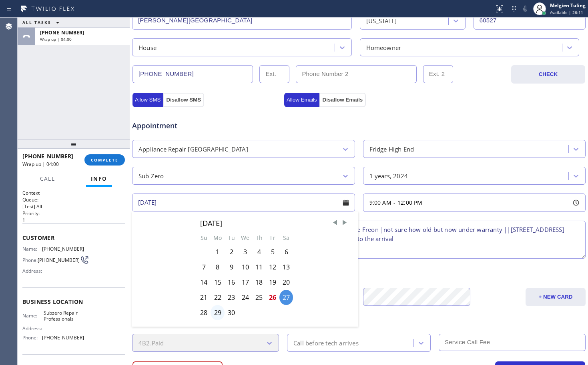
click at [218, 312] on div "29" at bounding box center [218, 312] width 14 height 15
type input "[DATE]"
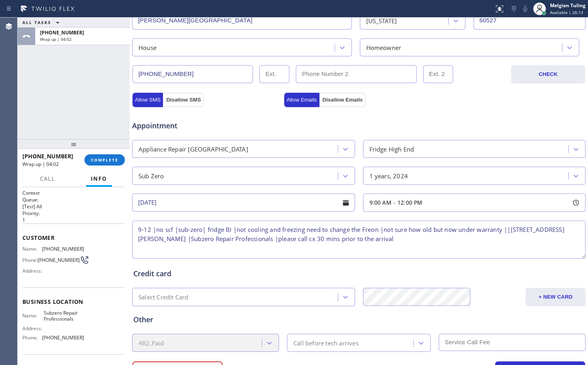
click at [334, 203] on input "[DATE]" at bounding box center [243, 203] width 223 height 18
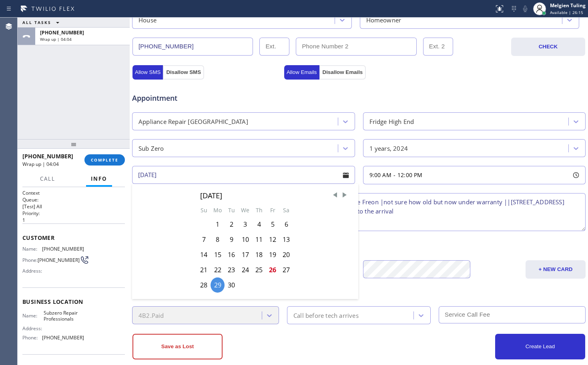
scroll to position [255, 0]
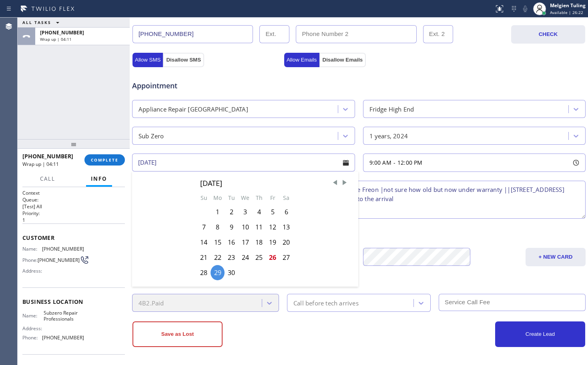
click at [169, 220] on div "September 2025 Su Mo Tu We Th Fr Sa 1 2 3 4 5 6 7 8 9 10 11 12 13 14 15 16 17 1…" at bounding box center [245, 226] width 226 height 109
click at [415, 164] on span "12:00 PM" at bounding box center [410, 163] width 25 height 8
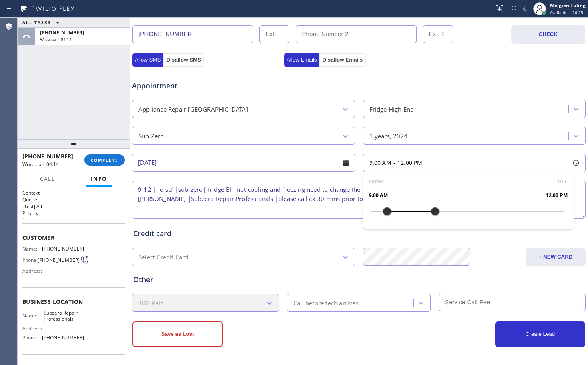
drag, startPoint x: 431, startPoint y: 211, endPoint x: 458, endPoint y: 211, distance: 26.8
click at [440, 211] on div at bounding box center [435, 211] width 10 height 17
drag, startPoint x: 458, startPoint y: 211, endPoint x: 484, endPoint y: 213, distance: 26.1
click at [486, 213] on div at bounding box center [491, 211] width 10 height 17
drag, startPoint x: 484, startPoint y: 213, endPoint x: 477, endPoint y: 216, distance: 7.2
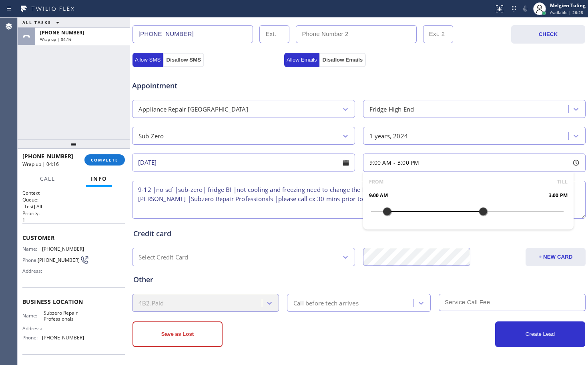
click at [478, 216] on div at bounding box center [483, 211] width 10 height 17
drag, startPoint x: 384, startPoint y: 213, endPoint x: 434, endPoint y: 215, distance: 49.7
click at [434, 215] on div at bounding box center [435, 211] width 10 height 17
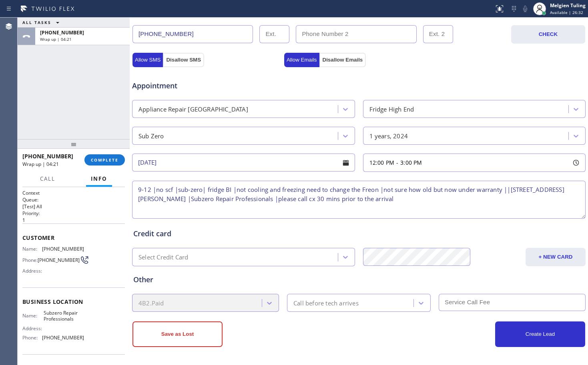
click at [319, 231] on div "Credit card" at bounding box center [358, 234] width 451 height 11
click at [416, 204] on textarea "9-12 |no scf |sub-zero| fridge BI |not cooling and freezing need to change the …" at bounding box center [359, 200] width 454 height 38
click at [167, 236] on div "Credit card" at bounding box center [358, 234] width 451 height 11
click at [312, 303] on div "Call before tech arrives" at bounding box center [325, 303] width 65 height 9
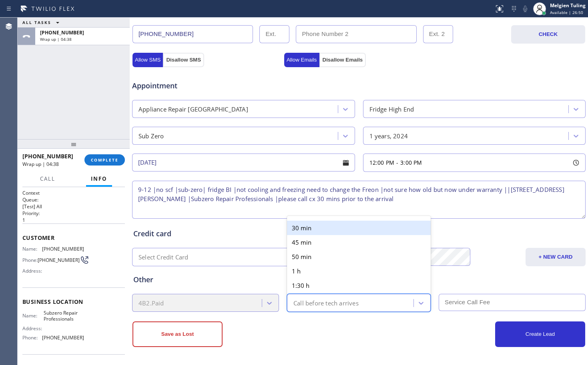
click at [325, 229] on div "30 min" at bounding box center [359, 228] width 144 height 14
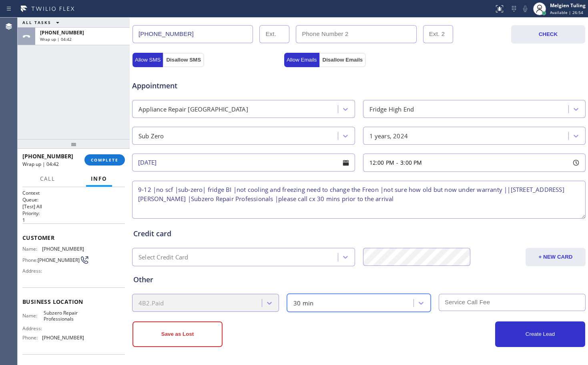
click at [150, 190] on textarea "9-12 |no scf |sub-zero| fridge BI |not cooling and freezing need to change the …" at bounding box center [359, 200] width 454 height 38
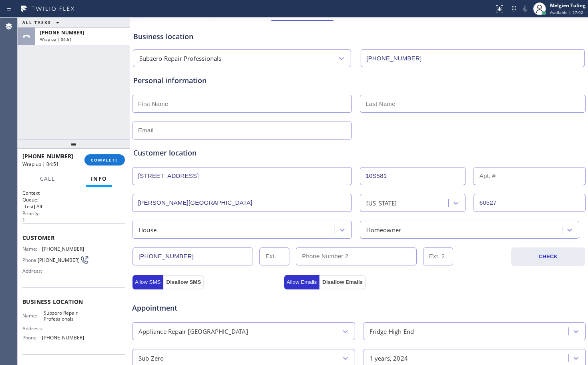
scroll to position [15, 0]
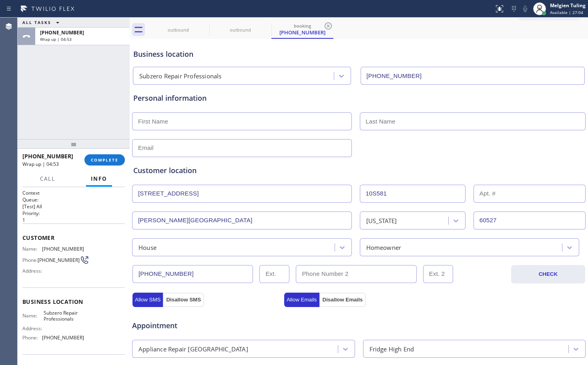
type textarea "12-3 |no scf |sub-zero| fridge BI |not cooling and freezing need to change the …"
click at [200, 122] on input "text" at bounding box center [242, 121] width 220 height 18
type input "Fletcher"
click at [371, 120] on input "text" at bounding box center [473, 121] width 226 height 18
type input "Thorne"
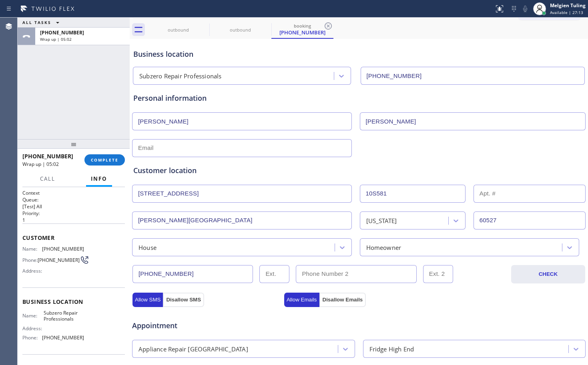
click at [252, 149] on input "text" at bounding box center [242, 148] width 220 height 18
click at [255, 146] on input "text" at bounding box center [242, 148] width 220 height 18
paste input "fletchert28@gmail.com"
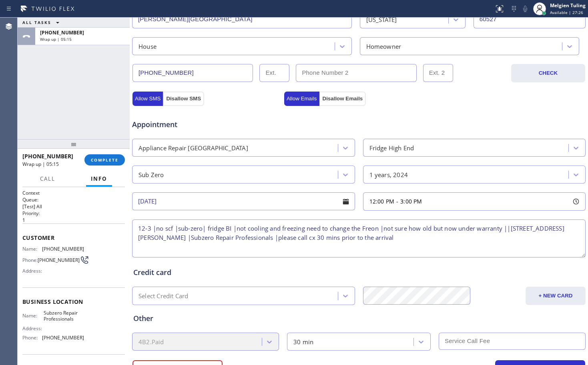
scroll to position [255, 0]
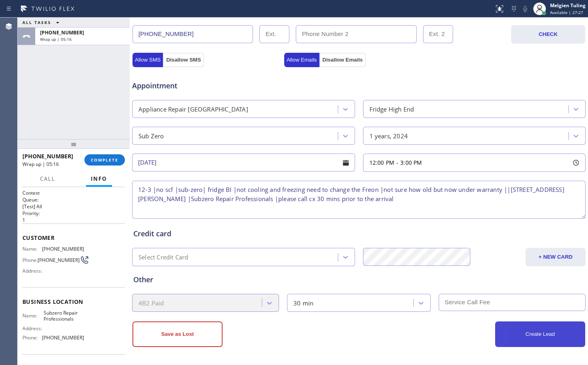
type input "fletchert28@gmail.com"
click at [512, 331] on button "Create Lead" at bounding box center [540, 335] width 90 height 26
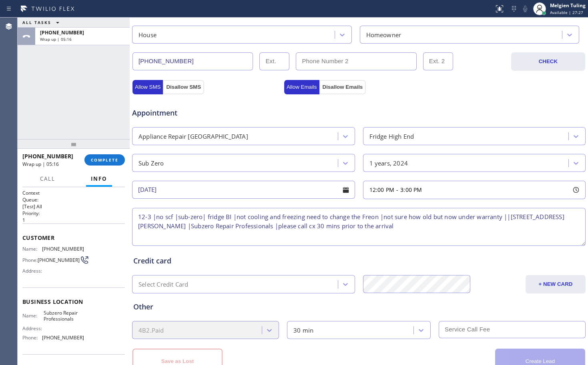
scroll to position [282, 0]
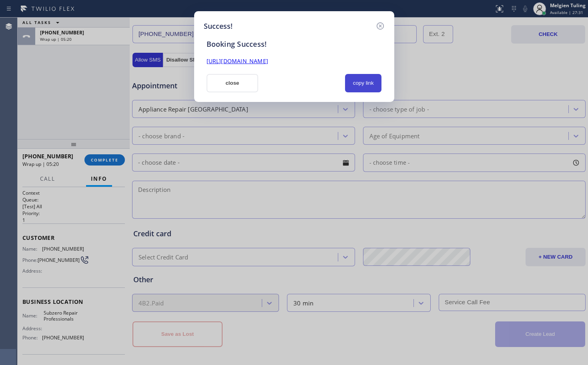
click at [362, 82] on button "copy link" at bounding box center [363, 83] width 37 height 18
click at [268, 62] on link "https://erp.apollosoft.co/customer/764675#portlet_lead" at bounding box center [238, 61] width 62 height 8
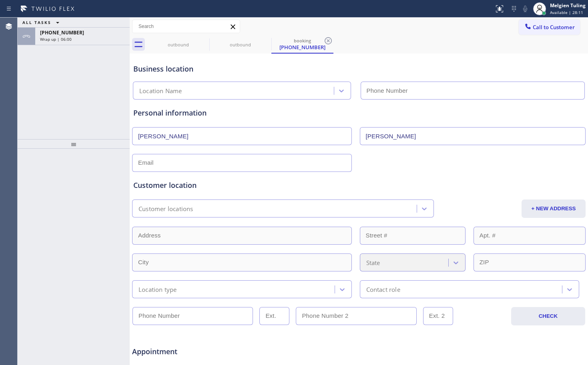
type input "[PHONE_NUMBER]"
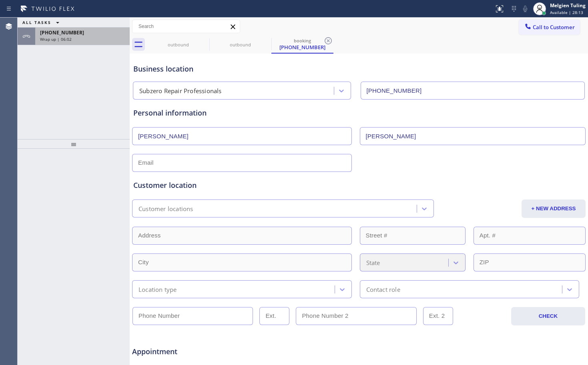
click at [84, 36] on div "[PHONE_NUMBER]" at bounding box center [82, 32] width 85 height 7
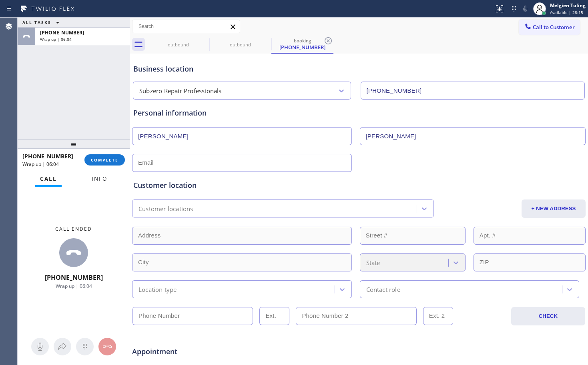
click at [100, 178] on span "Info" at bounding box center [100, 178] width 16 height 7
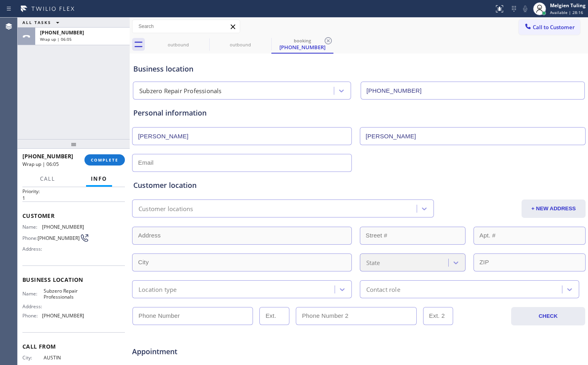
scroll to position [40, 0]
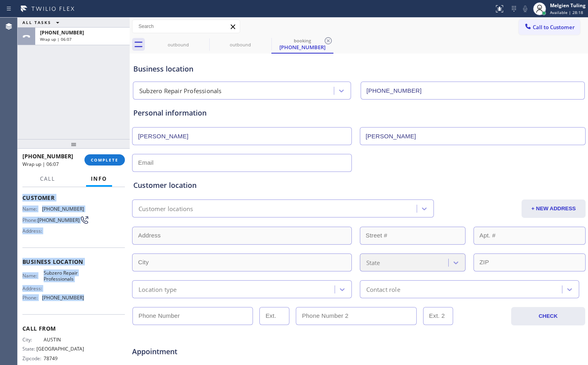
drag, startPoint x: 21, startPoint y: 195, endPoint x: 80, endPoint y: 312, distance: 130.9
click at [80, 312] on div "Context Queue: [Test] All Priority: 1 Customer Name: [PHONE_NUMBER] Phone: [PHO…" at bounding box center [74, 276] width 112 height 178
click at [80, 312] on div "Business location Name: Subzero Repair Professionals Address: Phone: [PHONE_NUM…" at bounding box center [73, 281] width 102 height 67
drag, startPoint x: 90, startPoint y: 301, endPoint x: 22, endPoint y: 200, distance: 121.8
click at [22, 200] on div "Context Queue: [Test] All Priority: 1 Customer Name: (512) 739-1314 Phone: (512…" at bounding box center [74, 276] width 112 height 178
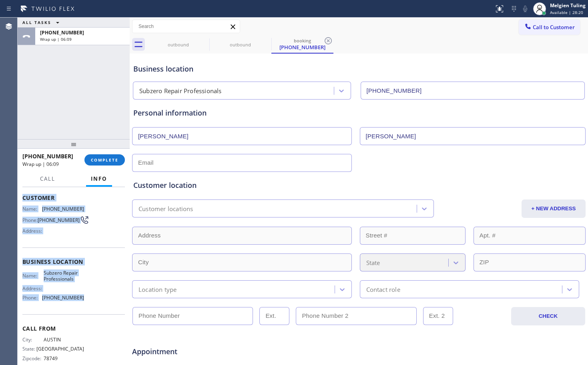
click at [22, 200] on div "Context Queue: [Test] All Priority: 1 Customer Name: (512) 739-1314 Phone: (512…" at bounding box center [74, 276] width 112 height 178
drag, startPoint x: 24, startPoint y: 199, endPoint x: 88, endPoint y: 294, distance: 115.6
click at [88, 294] on div "Context Queue: [Test] All Priority: 1 Customer Name: (512) 739-1314 Phone: (512…" at bounding box center [73, 262] width 102 height 225
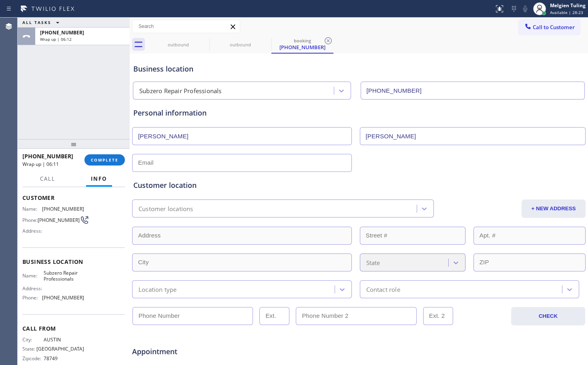
click at [86, 302] on div "Name: Subzero Repair Professionals Address: Phone: (630) 394-6070" at bounding box center [73, 287] width 102 height 34
click at [67, 298] on span "(630) 394-6070" at bounding box center [63, 298] width 42 height 6
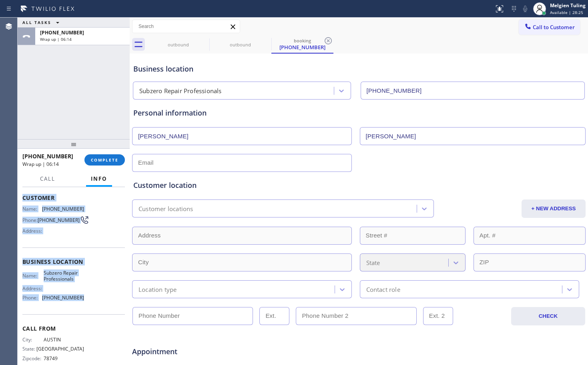
drag, startPoint x: 80, startPoint y: 301, endPoint x: 23, endPoint y: 199, distance: 116.6
click at [23, 199] on div "Context Queue: [Test] All Priority: 1 Customer Name: (512) 739-1314 Phone: (512…" at bounding box center [73, 262] width 102 height 225
copy div "Customer Name: (512) 739-1314 Phone: (512) 739-1314 Address: Business location …"
click at [106, 161] on span "COMPLETE" at bounding box center [105, 160] width 28 height 6
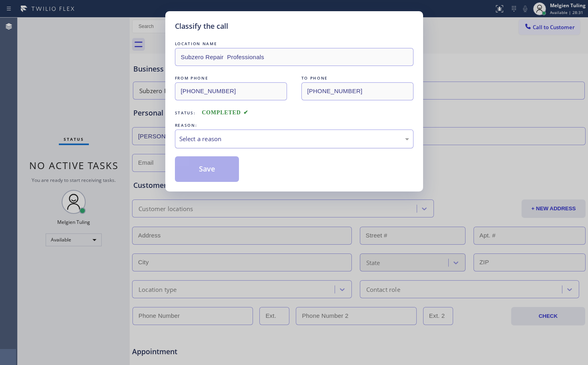
click at [178, 141] on div "Select a reason" at bounding box center [294, 139] width 239 height 19
click at [193, 164] on button "Save" at bounding box center [207, 170] width 64 height 26
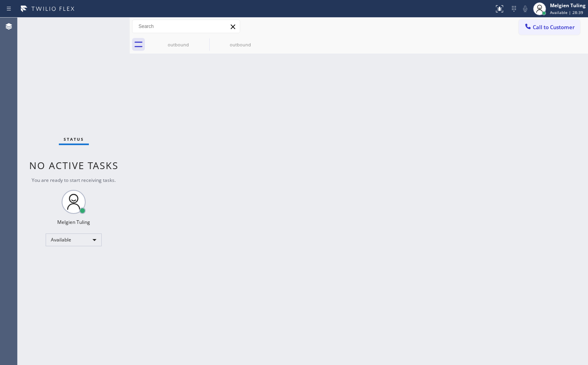
click at [374, 213] on div "Back to Dashboard Change Sender ID Customers Technicians Select a contact Outbo…" at bounding box center [359, 192] width 458 height 348
click at [563, 6] on div "Melgien Tuling" at bounding box center [568, 5] width 36 height 7
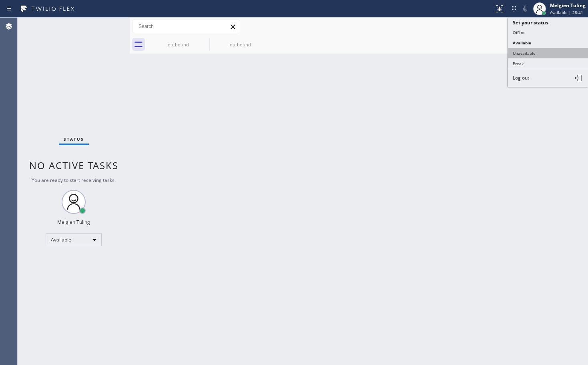
click at [532, 55] on button "Unavailable" at bounding box center [548, 53] width 80 height 10
click at [532, 55] on div "Back to Dashboard Change Sender ID Customers Technicians Select a contact Outbo…" at bounding box center [359, 192] width 458 height 348
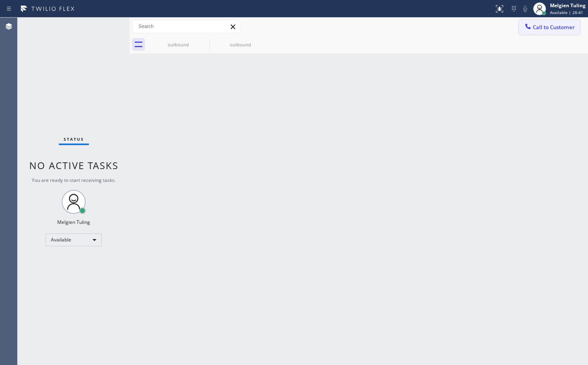
click at [548, 25] on span "Call to Customer" at bounding box center [554, 27] width 42 height 7
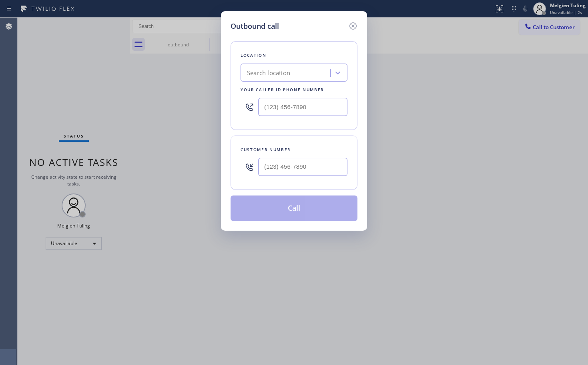
click at [279, 73] on div "Search location" at bounding box center [268, 72] width 43 height 9
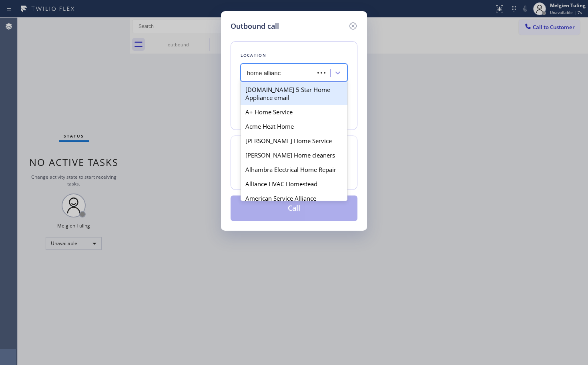
type input "home alliance"
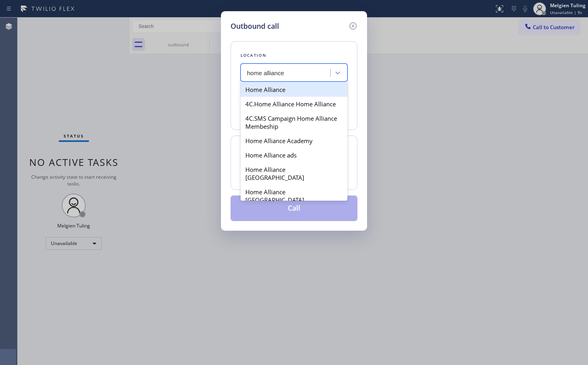
type input "(877) 777-0796"
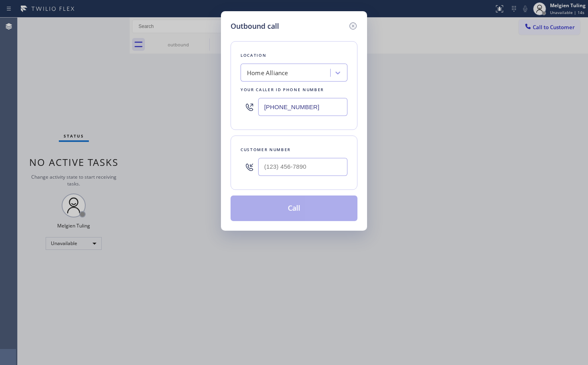
click at [272, 167] on input "text" at bounding box center [302, 167] width 89 height 18
paste input "512) 739-1314"
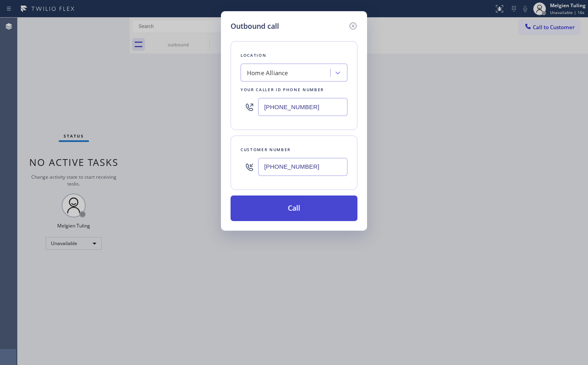
type input "(512) 739-1314"
click at [280, 204] on button "Call" at bounding box center [294, 209] width 127 height 26
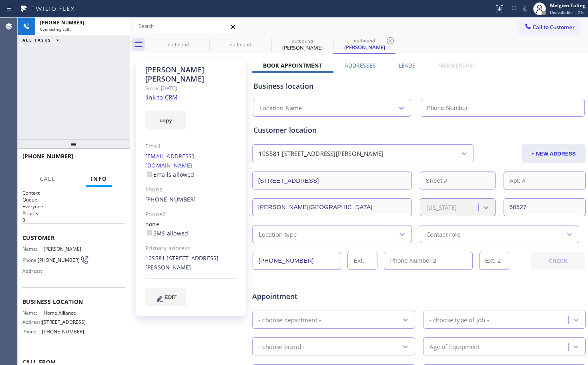
type input "(877) 777-0796"
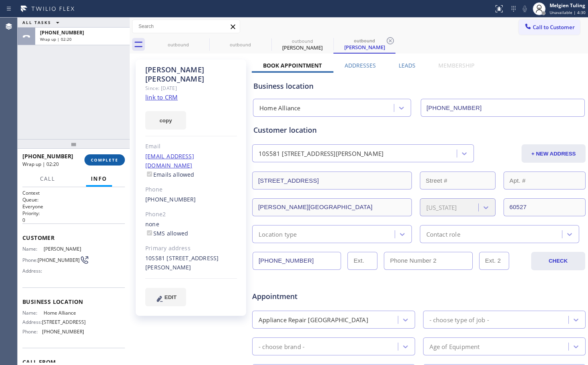
click at [113, 163] on button "COMPLETE" at bounding box center [104, 160] width 40 height 11
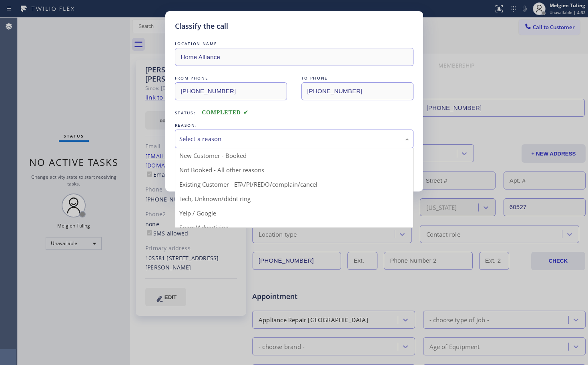
click at [216, 139] on div "Select a reason" at bounding box center [294, 139] width 230 height 9
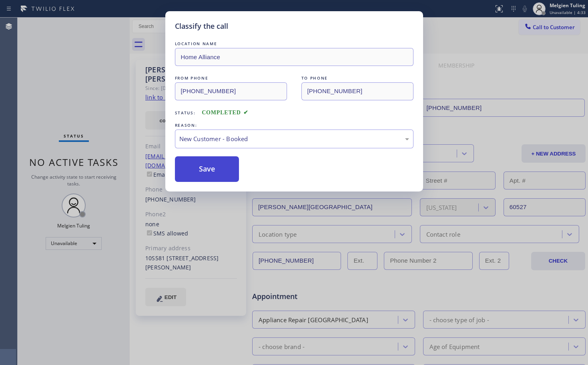
click at [201, 165] on button "Save" at bounding box center [207, 170] width 64 height 26
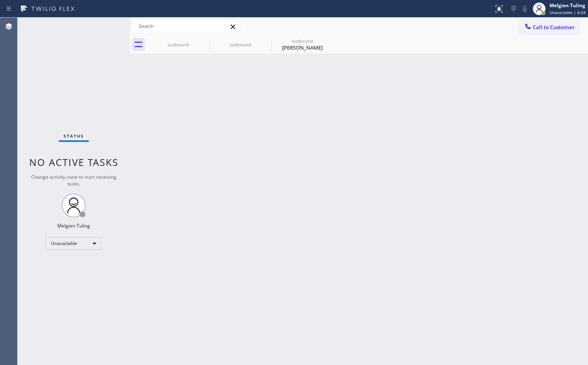
drag, startPoint x: 96, startPoint y: 91, endPoint x: 108, endPoint y: 102, distance: 17.0
click at [102, 95] on div "Status No active tasks Change activity state to start receiving tasks. Melgien …" at bounding box center [74, 192] width 112 height 348
click at [570, 10] on span "Unavailable | 5:04" at bounding box center [568, 13] width 36 height 6
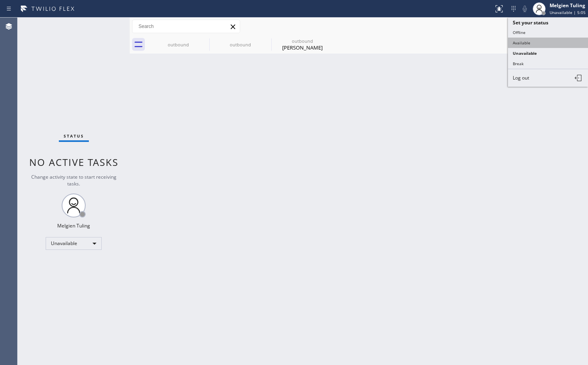
click at [536, 44] on button "Available" at bounding box center [548, 43] width 80 height 10
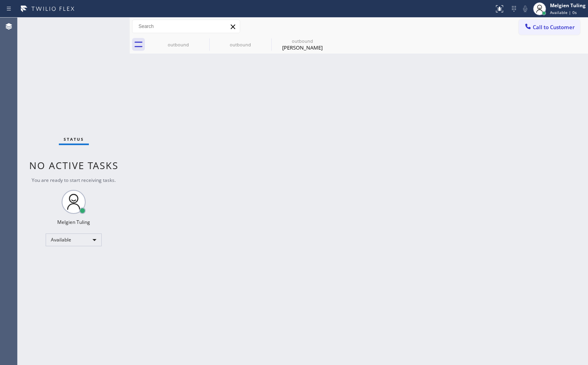
click at [228, 165] on div "Back to Dashboard Change Sender ID Customers Technicians Select a contact Outbo…" at bounding box center [359, 192] width 458 height 348
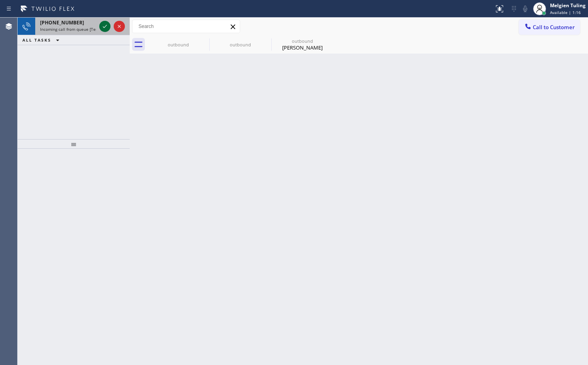
click at [103, 28] on icon at bounding box center [105, 27] width 10 height 10
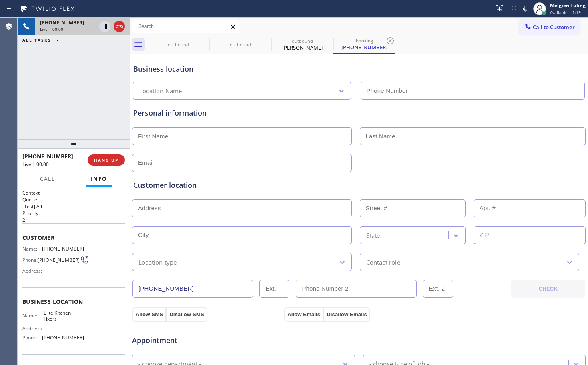
type input "(805) 608-5861"
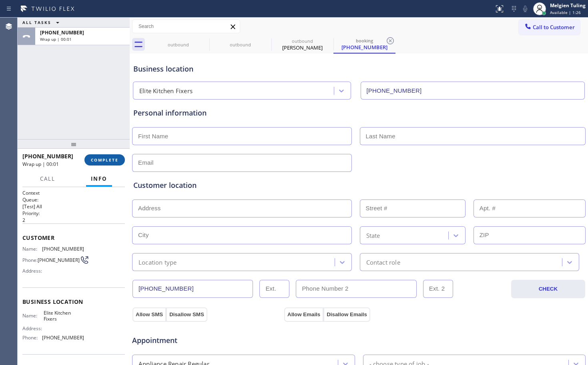
click at [108, 160] on span "COMPLETE" at bounding box center [105, 160] width 28 height 6
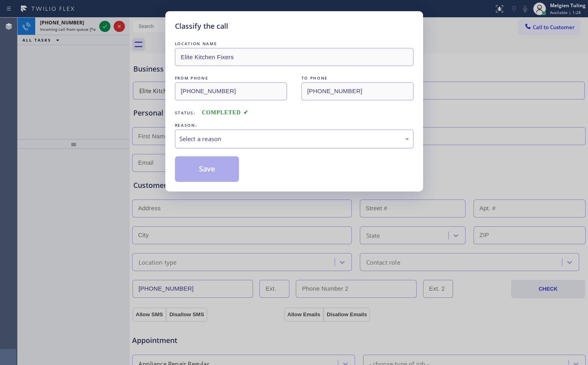
click at [192, 139] on div "Select a reason" at bounding box center [294, 139] width 230 height 9
click at [210, 172] on button "Save" at bounding box center [207, 170] width 64 height 26
type input "(877) 777-0796"
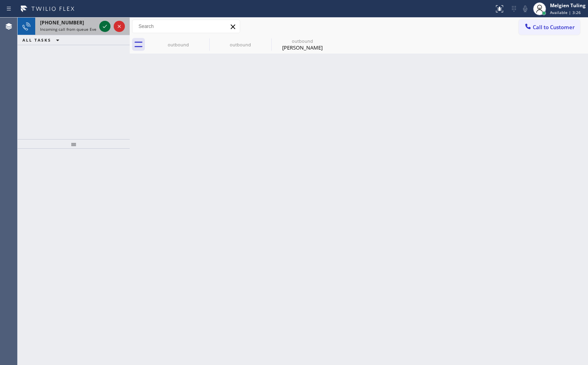
click at [107, 30] on icon at bounding box center [105, 27] width 10 height 10
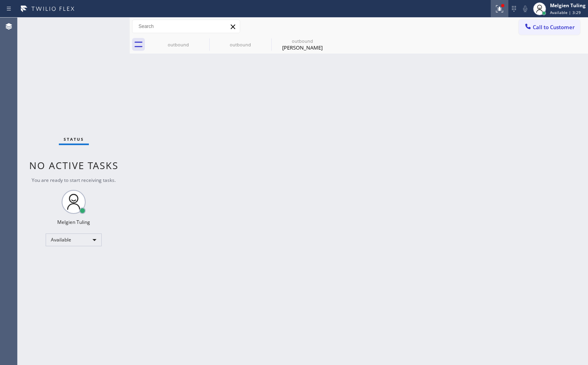
click at [500, 10] on icon at bounding box center [499, 8] width 7 height 7
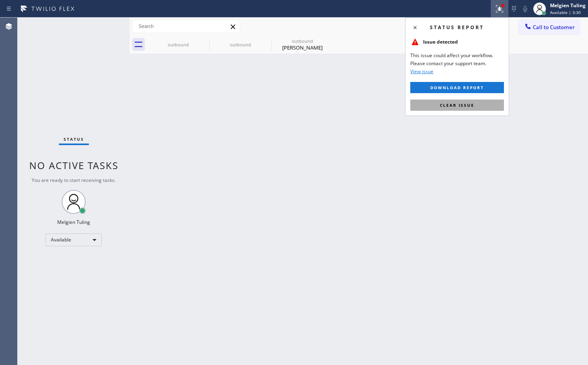
click at [445, 104] on span "Clear issue" at bounding box center [457, 105] width 34 height 6
click at [445, 104] on div "Back to Dashboard Change Sender ID Customers Technicians Select a contact Outbo…" at bounding box center [359, 192] width 458 height 348
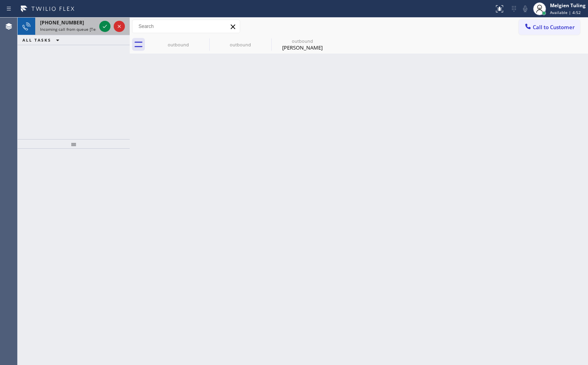
click at [95, 24] on div "+15162440353" at bounding box center [68, 22] width 56 height 7
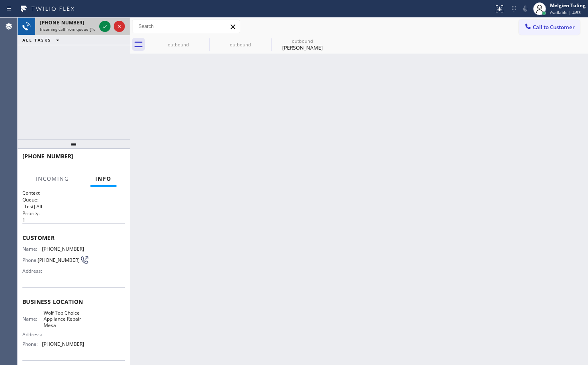
click at [95, 24] on div "+15162440353" at bounding box center [68, 22] width 56 height 7
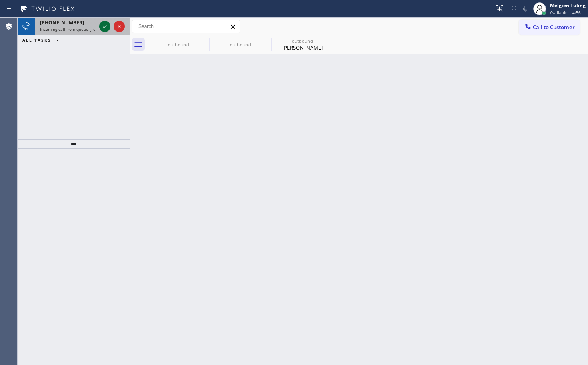
click at [100, 24] on div at bounding box center [104, 27] width 11 height 10
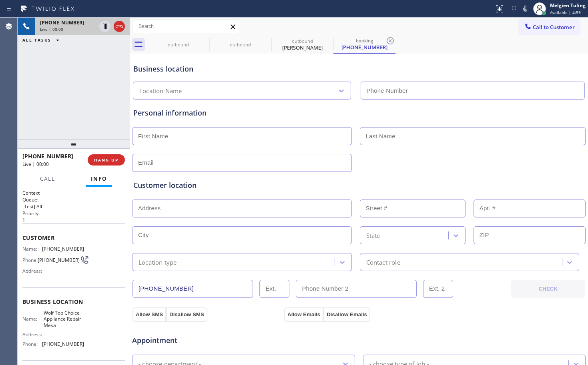
type input "(623) 292-5313"
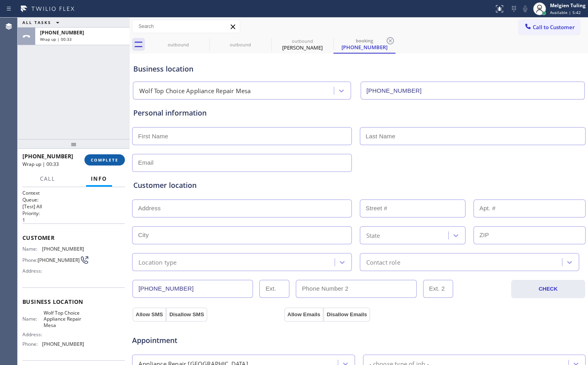
click at [109, 162] on span "COMPLETE" at bounding box center [105, 160] width 28 height 6
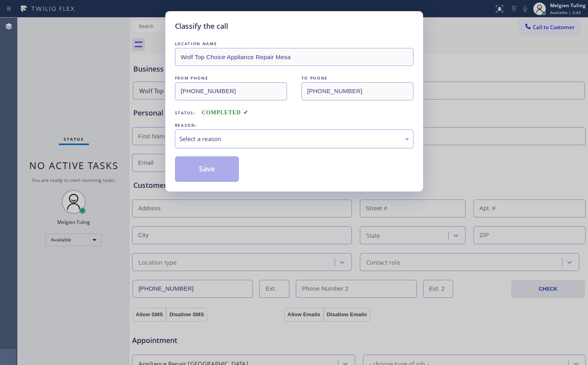
drag, startPoint x: 210, startPoint y: 132, endPoint x: 210, endPoint y: 137, distance: 5.2
click at [210, 132] on div "Select a reason" at bounding box center [294, 139] width 239 height 19
click at [211, 167] on button "Save" at bounding box center [207, 170] width 64 height 26
type input "(877) 777-0796"
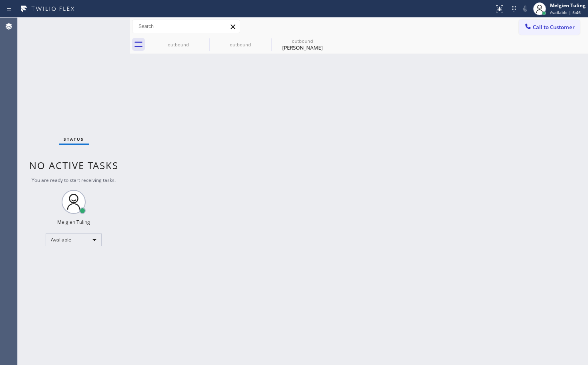
click at [492, 72] on div "Back to Dashboard Change Sender ID Customers Technicians Select a contact Outbo…" at bounding box center [359, 192] width 458 height 348
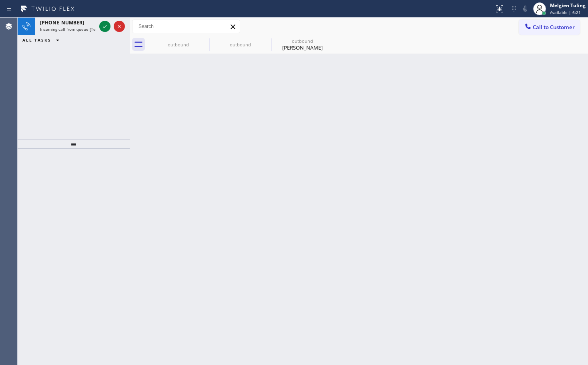
click at [68, 94] on div "+18882662278 Incoming call from queue [Test] All ALL TASKS ALL TASKS ACTIVE TAS…" at bounding box center [74, 79] width 112 height 122
click at [102, 28] on icon at bounding box center [105, 27] width 10 height 10
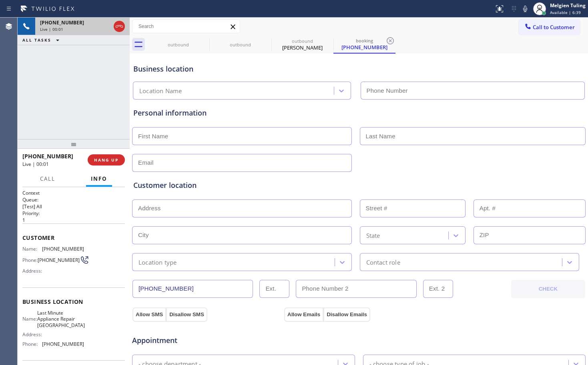
type input "(253) 528-3121"
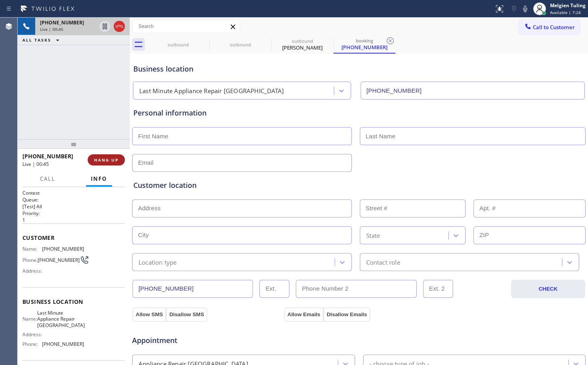
click at [108, 159] on span "HANG UP" at bounding box center [106, 160] width 24 height 6
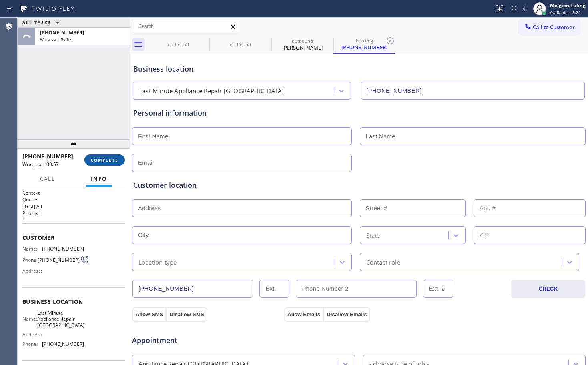
click at [105, 162] on span "COMPLETE" at bounding box center [105, 160] width 28 height 6
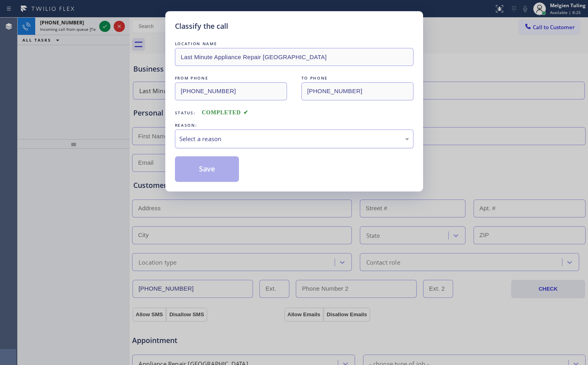
click at [204, 136] on div "Select a reason" at bounding box center [294, 139] width 230 height 9
click at [203, 167] on button "Save" at bounding box center [207, 170] width 64 height 26
type input "(877) 777-0796"
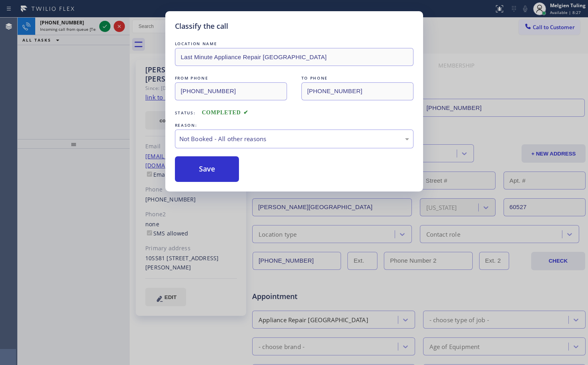
click at [523, 74] on div "Classify the call LOCATION NAME Last Minute Appliance Repair Tacoma FROM PHONE …" at bounding box center [294, 182] width 588 height 365
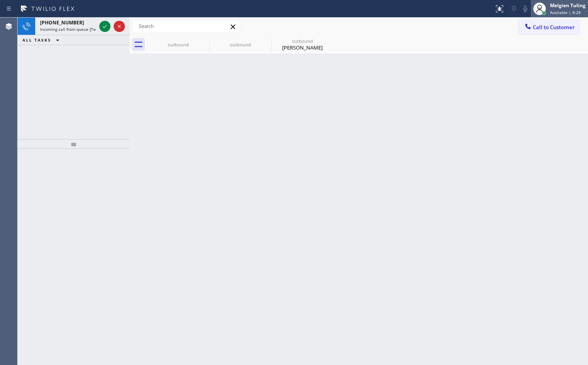
click at [560, 9] on div "Melgien Tuling Available | 8:28" at bounding box center [568, 9] width 40 height 14
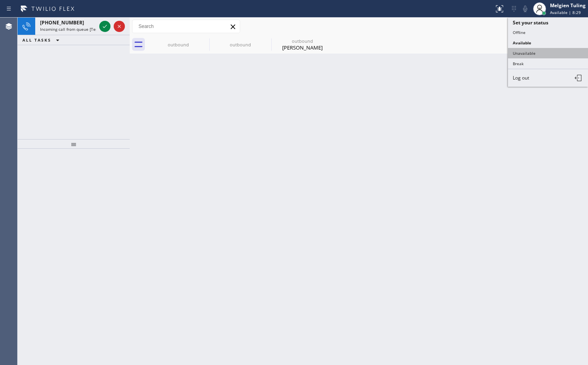
click at [535, 55] on button "Unavailable" at bounding box center [548, 53] width 80 height 10
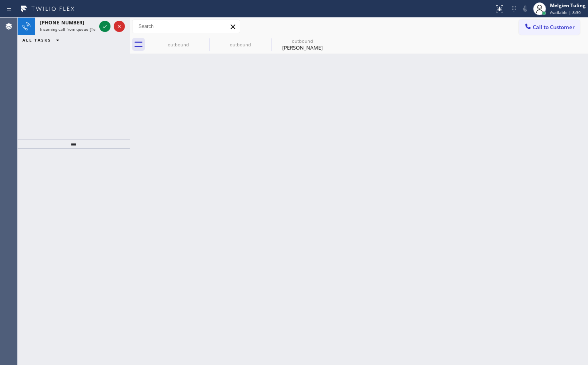
click at [340, 157] on div "Back to Dashboard Change Sender ID Customers Technicians Select a contact Outbo…" at bounding box center [359, 192] width 458 height 348
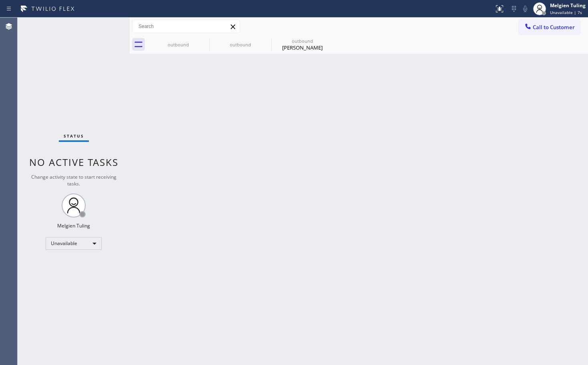
click at [168, 149] on div "Back to Dashboard Change Sender ID Customers Technicians Select a contact Outbo…" at bounding box center [359, 192] width 458 height 348
click at [556, 28] on span "Call to Customer" at bounding box center [554, 27] width 42 height 7
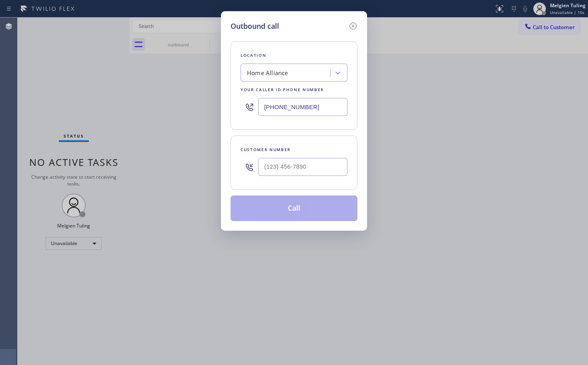
type input "(___) ___-____"
drag, startPoint x: 273, startPoint y: 162, endPoint x: 282, endPoint y: 168, distance: 10.9
click at [273, 162] on input "(___) ___-____" at bounding box center [302, 167] width 89 height 18
click at [267, 169] on input "(___) ___-____" at bounding box center [302, 167] width 89 height 18
paste input "973) 868-4392"
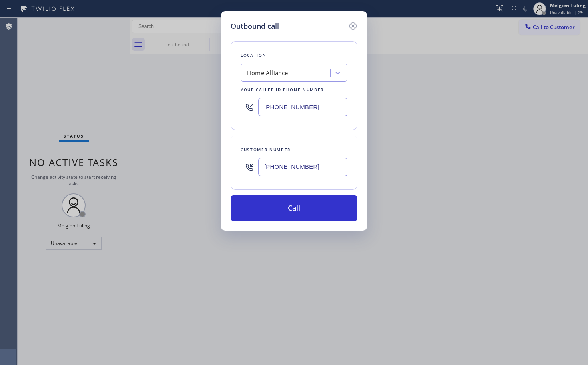
type input "(973) 868-4392"
click at [293, 74] on div "Home Alliance" at bounding box center [286, 73] width 87 height 14
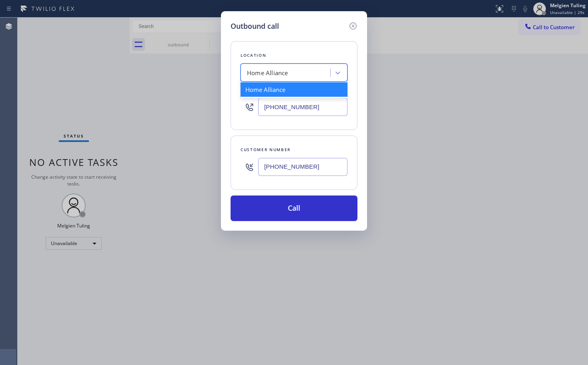
paste input "Thermador Repair Group"
type input "Thermador Repair Group"
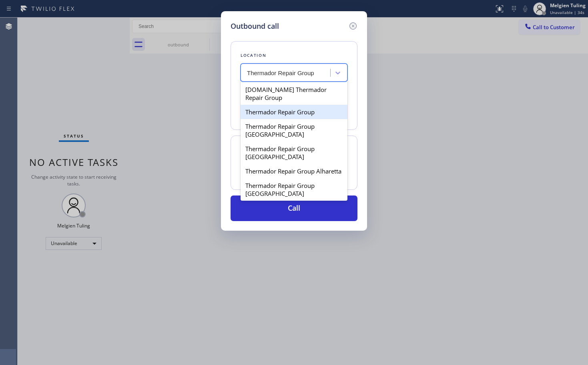
click at [293, 114] on div "Thermador Repair Group" at bounding box center [294, 112] width 107 height 14
type input "(855) 920-0838"
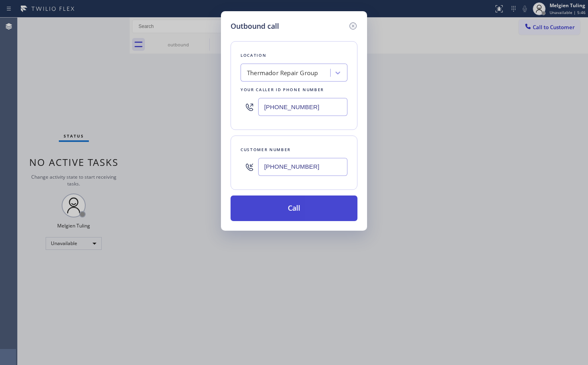
click at [290, 209] on button "Call" at bounding box center [294, 209] width 127 height 26
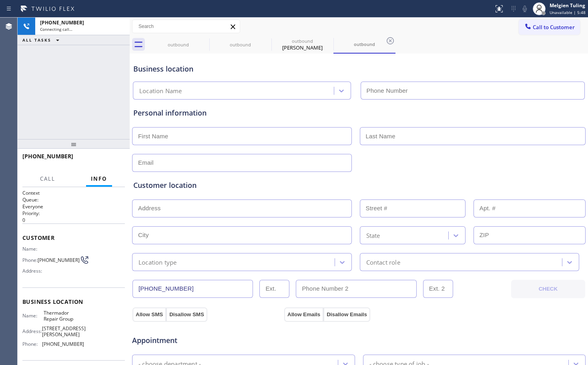
type input "(855) 920-0838"
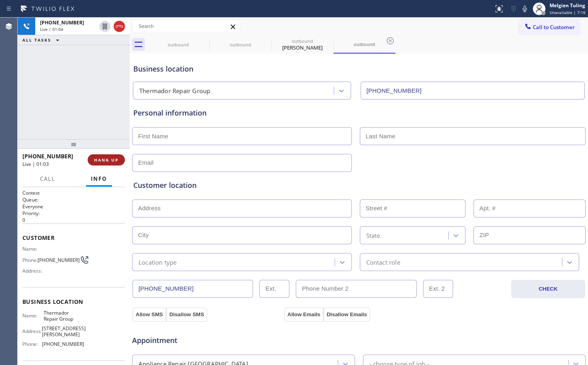
click at [110, 160] on span "HANG UP" at bounding box center [106, 160] width 24 height 6
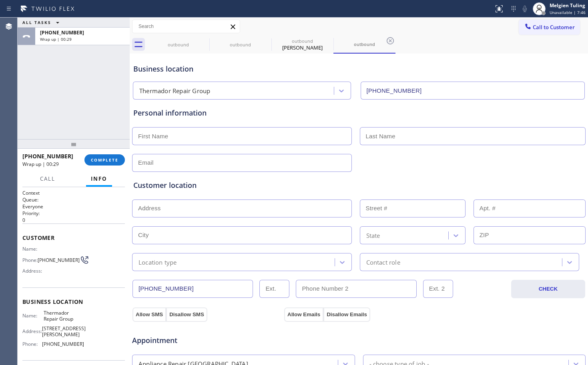
click at [207, 133] on input "text" at bounding box center [242, 136] width 220 height 18
type input "Greg"
click at [392, 138] on input "text" at bounding box center [473, 136] width 226 height 18
type input "Ryan"
click at [220, 164] on input "text" at bounding box center [242, 163] width 220 height 18
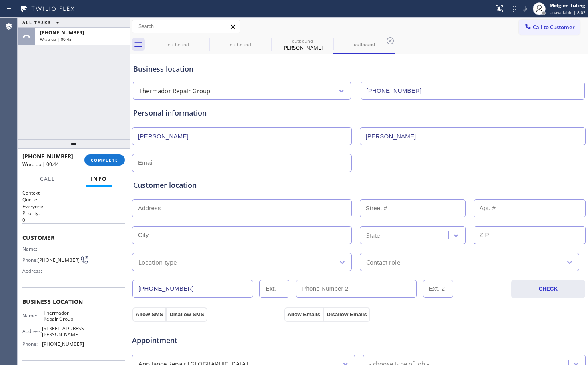
paste input "gregrryan@gmail.com"
type input "gregrryan@gmail.com"
click at [163, 205] on input "text" at bounding box center [242, 209] width 220 height 18
paste input "Winchester, MA 01890"
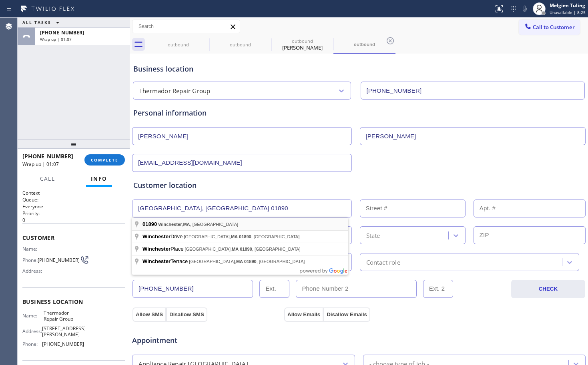
type input "Winchester, MA 01890, USA"
click at [168, 226] on div "State" at bounding box center [358, 235] width 455 height 20
type input "Winchester"
type input "01890"
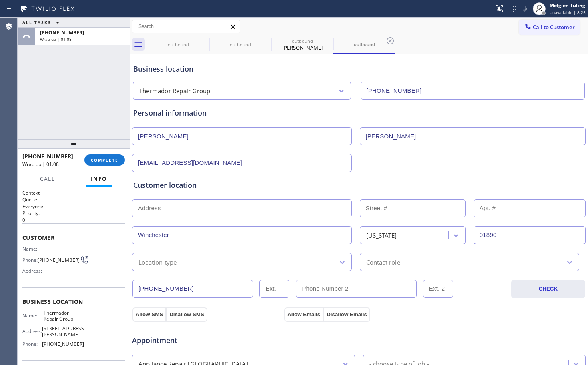
click at [170, 206] on input "text" at bounding box center [242, 209] width 220 height 18
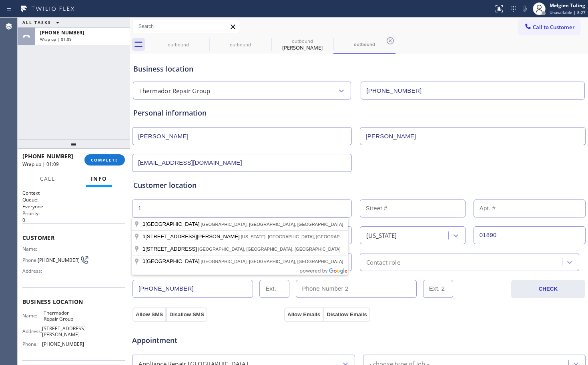
type input "1"
click at [365, 207] on input "text" at bounding box center [413, 209] width 106 height 18
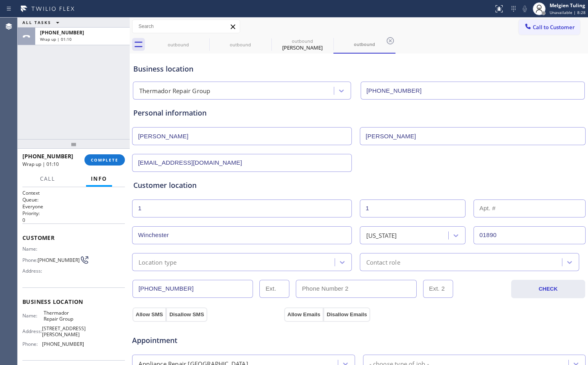
scroll to position [40, 0]
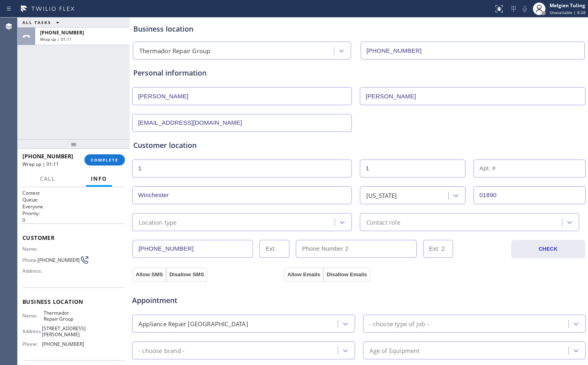
type input "1"
click at [180, 223] on div "Location type" at bounding box center [235, 222] width 200 height 14
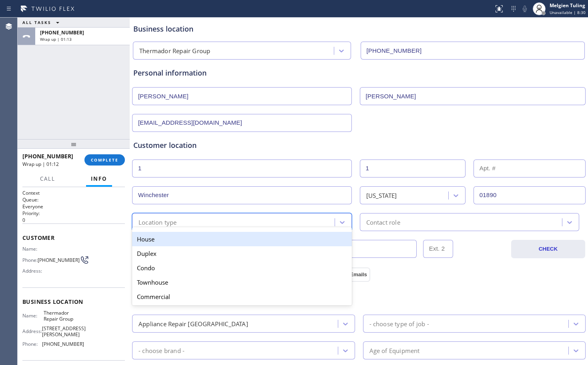
click at [182, 238] on div "House" at bounding box center [242, 239] width 220 height 14
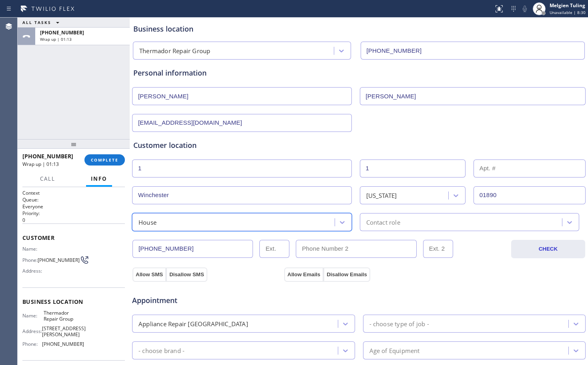
click at [409, 222] on div "Contact role" at bounding box center [462, 222] width 200 height 14
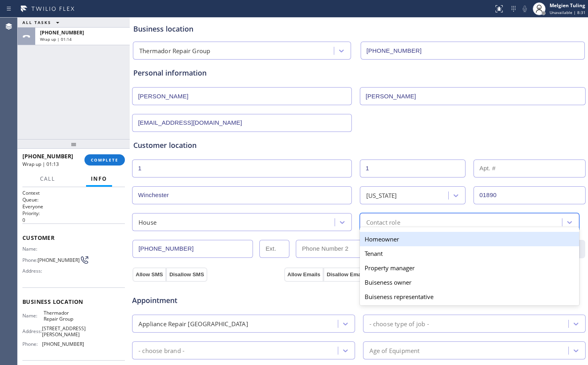
click at [379, 241] on div "Homeowner" at bounding box center [470, 239] width 220 height 14
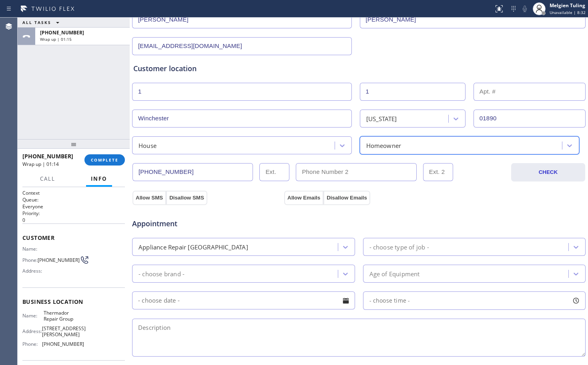
scroll to position [120, 0]
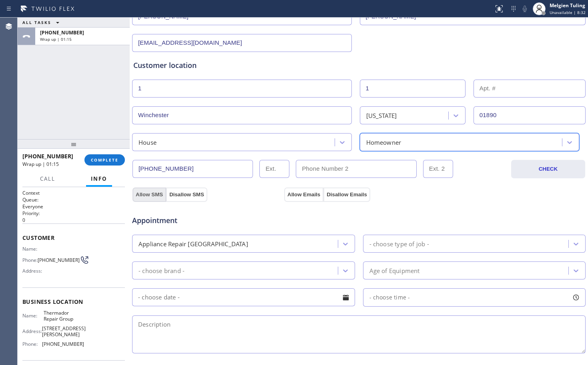
click at [151, 191] on button "Allow SMS" at bounding box center [150, 195] width 34 height 14
click at [297, 197] on button "Allow Emails" at bounding box center [303, 195] width 39 height 14
click at [198, 272] on div "- choose brand -" at bounding box center [236, 271] width 203 height 14
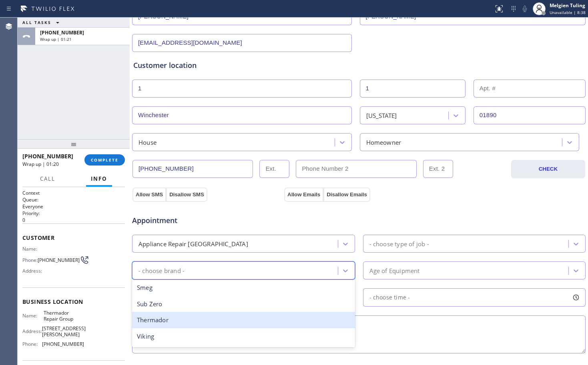
scroll to position [160, 0]
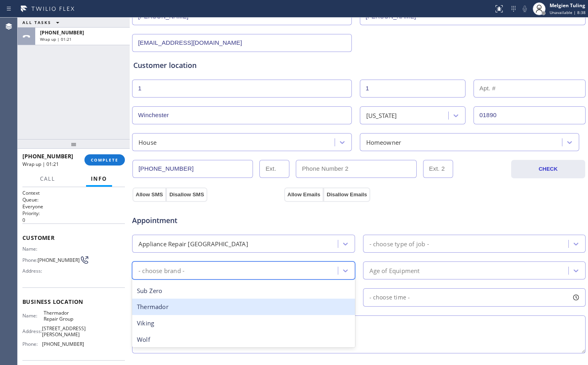
click at [176, 306] on div "Thermador" at bounding box center [243, 307] width 223 height 16
click at [176, 306] on input "text" at bounding box center [243, 298] width 223 height 18
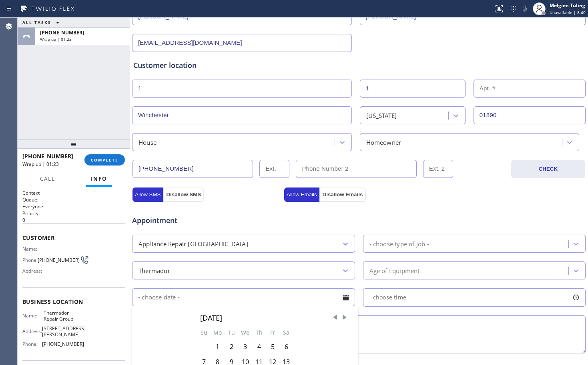
click at [370, 245] on div "- choose type of job -" at bounding box center [399, 243] width 60 height 9
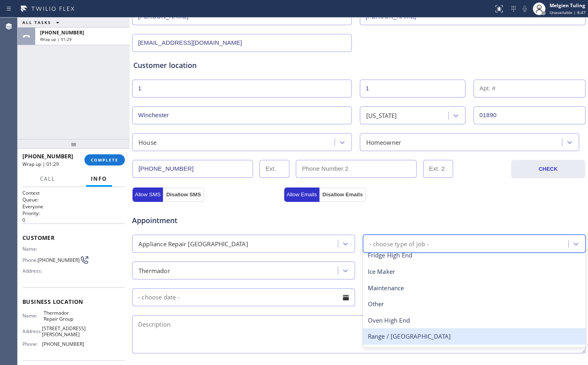
scroll to position [40, 0]
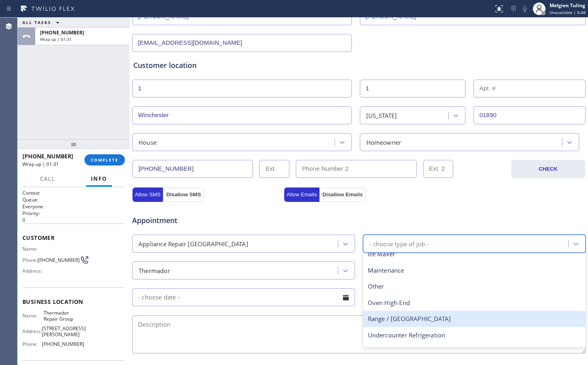
click at [401, 319] on div "Range / [GEOGRAPHIC_DATA]" at bounding box center [474, 319] width 223 height 16
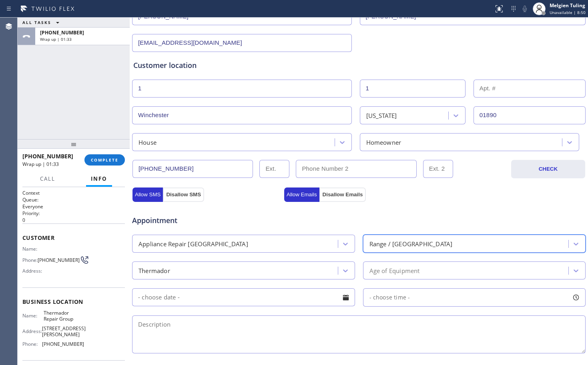
click at [379, 275] on div "Age of Equipment" at bounding box center [394, 270] width 50 height 9
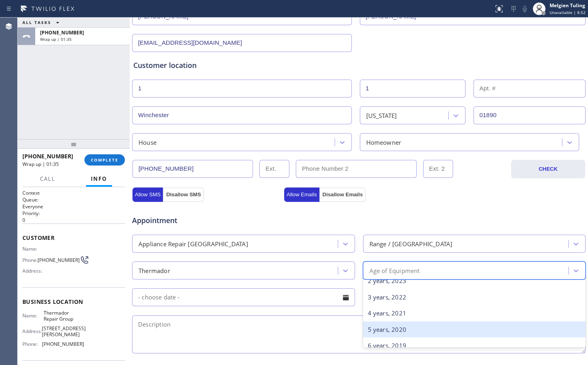
click at [384, 331] on div "5 years, 2020" at bounding box center [474, 330] width 223 height 16
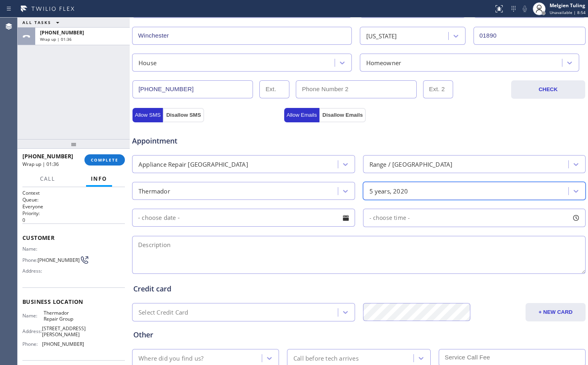
scroll to position [200, 0]
click at [181, 243] on textarea at bounding box center [359, 255] width 454 height 38
paste textarea "Thermador | stove | 3 -5 yrs | One of the four stove top burners is not ignitin…"
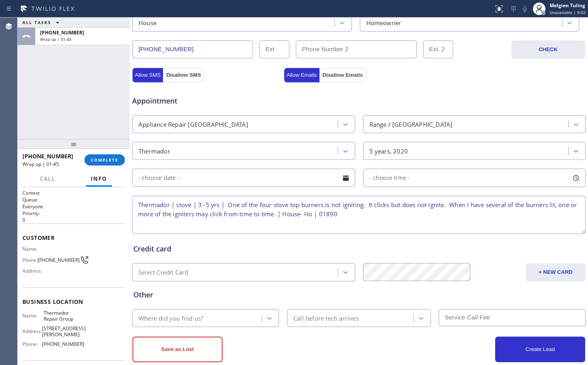
scroll to position [240, 0]
type textarea "Thermador | stove | 3 -5 yrs | One of the four stove top burners is not ignitin…"
click at [204, 321] on div "Where did you find us?" at bounding box center [198, 318] width 127 height 14
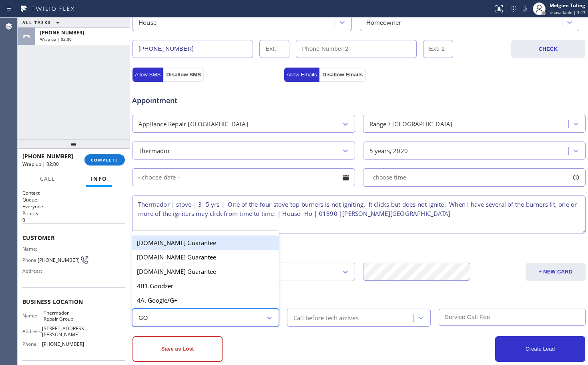
type input "GOO"
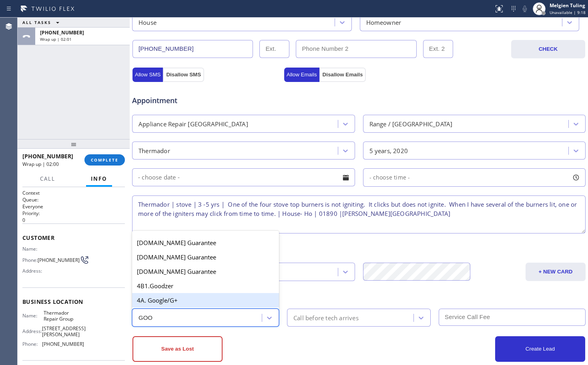
click at [183, 299] on div "4A. Google/G+" at bounding box center [205, 300] width 147 height 14
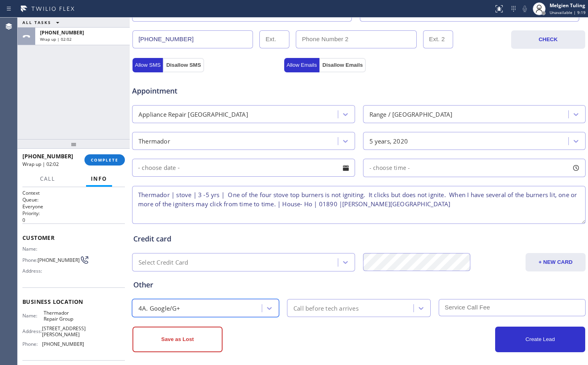
scroll to position [255, 0]
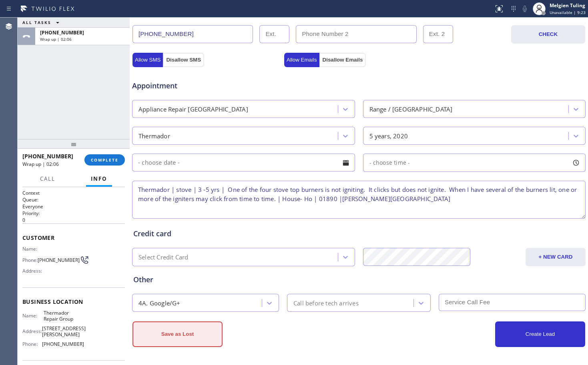
click at [182, 335] on button "Save as Lost" at bounding box center [178, 335] width 90 height 26
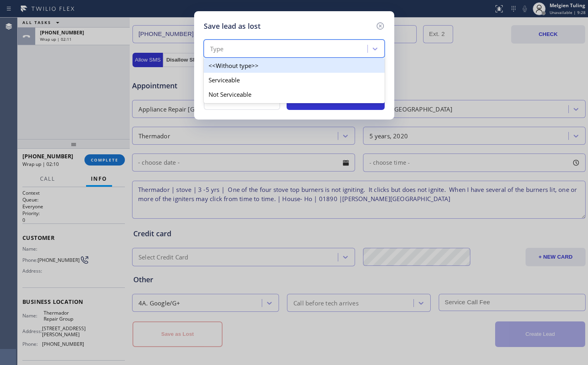
click at [262, 45] on div "Type" at bounding box center [286, 49] width 161 height 14
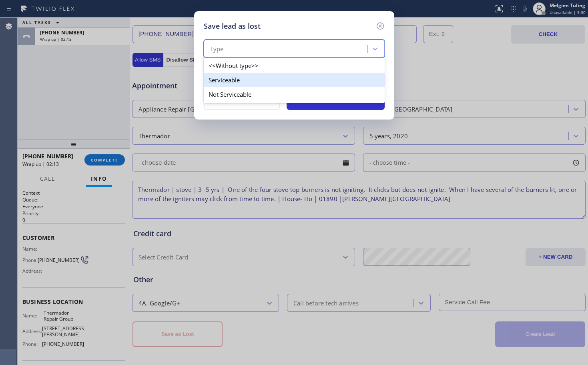
click at [235, 84] on div "Serviceable" at bounding box center [294, 80] width 181 height 14
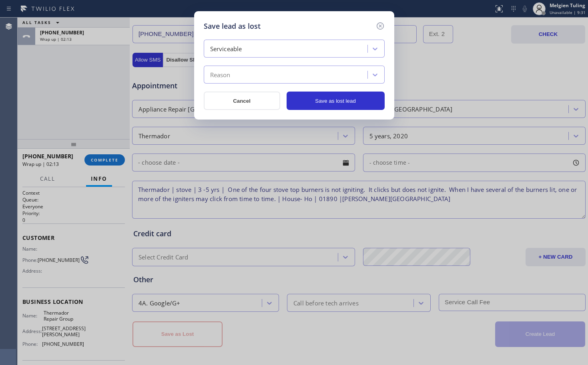
click at [235, 76] on div "Reason" at bounding box center [286, 75] width 161 height 14
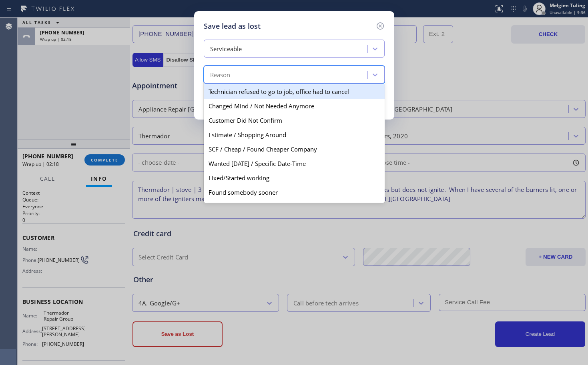
click at [238, 50] on div "Serviceable" at bounding box center [226, 48] width 32 height 9
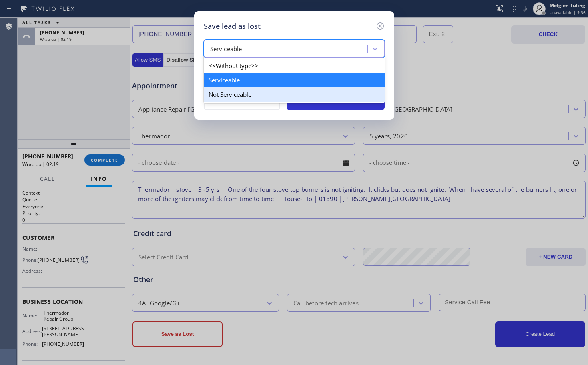
click at [231, 96] on div "Not Serviceable" at bounding box center [294, 94] width 181 height 14
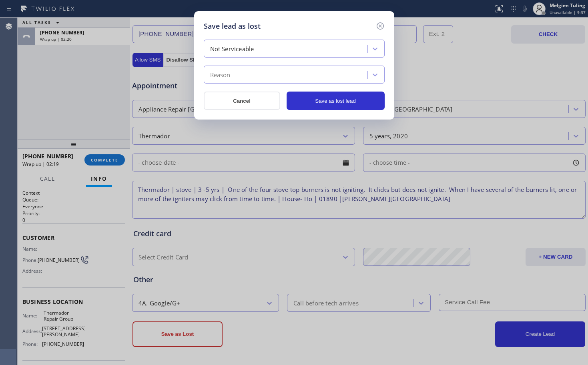
click at [223, 74] on div "Reason" at bounding box center [220, 74] width 20 height 9
click at [159, 220] on div "Save lead as lost Not Serviceable Reason Cancel Save as lost lead" at bounding box center [294, 182] width 588 height 365
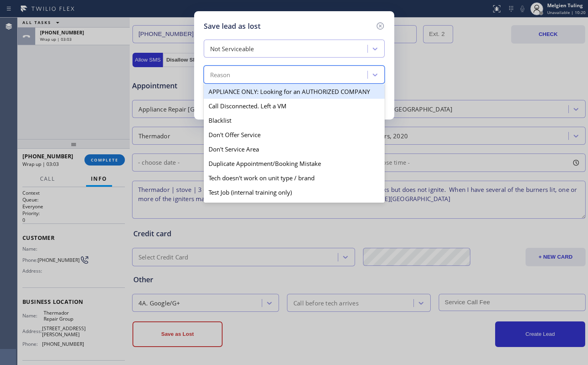
click at [241, 76] on div "Reason" at bounding box center [286, 75] width 161 height 14
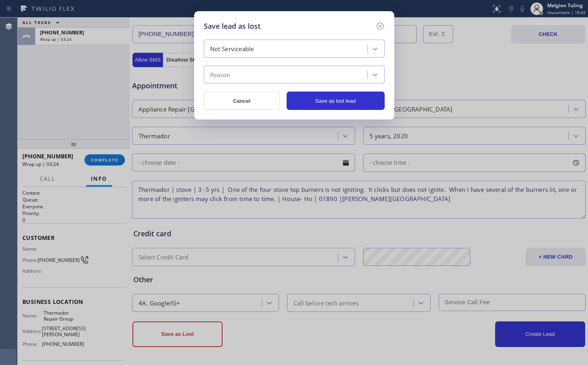
click at [177, 280] on div "Save lead as lost Not Serviceable Reason Cancel Save as lost lead" at bounding box center [294, 182] width 588 height 365
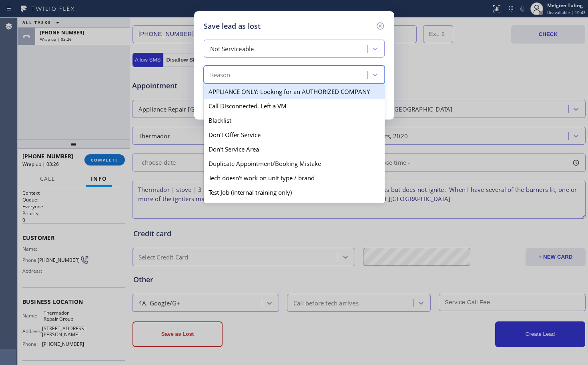
click at [235, 71] on div "Reason" at bounding box center [286, 75] width 161 height 14
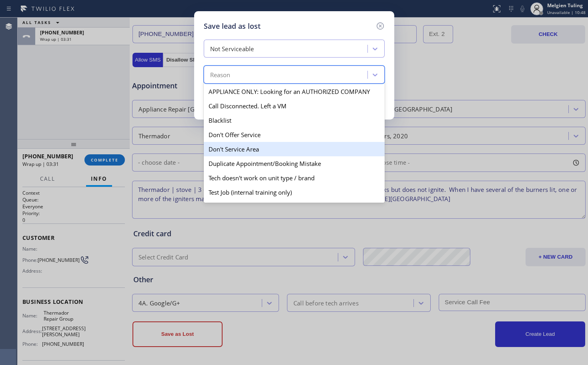
click at [227, 152] on div "Don't Service Area" at bounding box center [294, 149] width 181 height 14
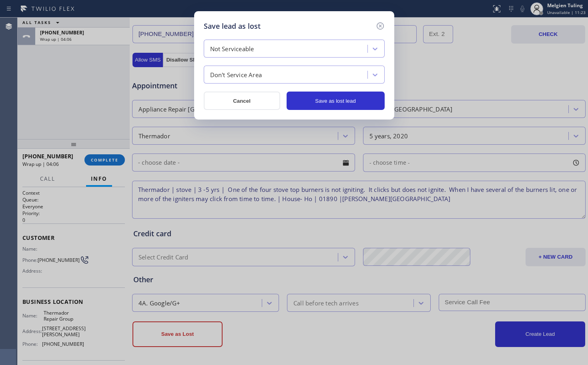
drag, startPoint x: 179, startPoint y: 137, endPoint x: 233, endPoint y: 120, distance: 55.7
click at [179, 137] on div "Save lead as lost Not Serviceable Don't Service Area Cancel Save as lost lead" at bounding box center [294, 182] width 588 height 365
click at [327, 101] on button "Save as lost lead" at bounding box center [336, 101] width 98 height 18
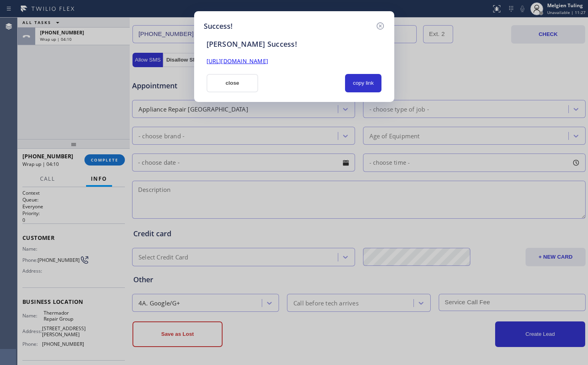
click at [291, 66] on div "https://erp.apollosoft.co/customer/764684#portlet_lead" at bounding box center [294, 61] width 185 height 9
click at [268, 63] on link "https://erp.apollosoft.co/customer/764684#portlet_lead" at bounding box center [238, 61] width 62 height 8
click at [226, 80] on button "close" at bounding box center [233, 83] width 52 height 18
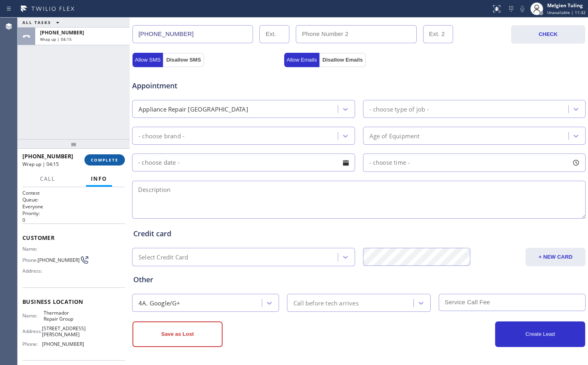
click at [106, 161] on span "COMPLETE" at bounding box center [105, 160] width 28 height 6
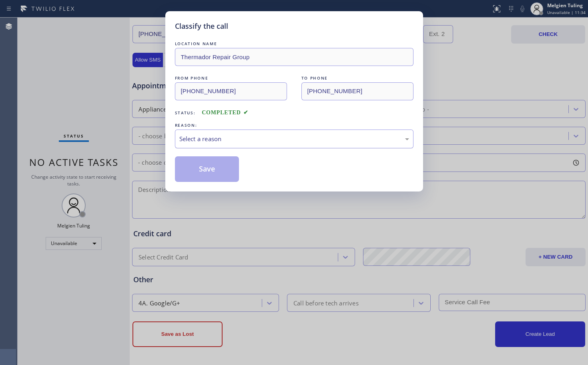
click at [191, 138] on div "Select a reason" at bounding box center [294, 139] width 230 height 9
click at [186, 167] on button "Save" at bounding box center [207, 170] width 64 height 26
type input "(877) 777-0796"
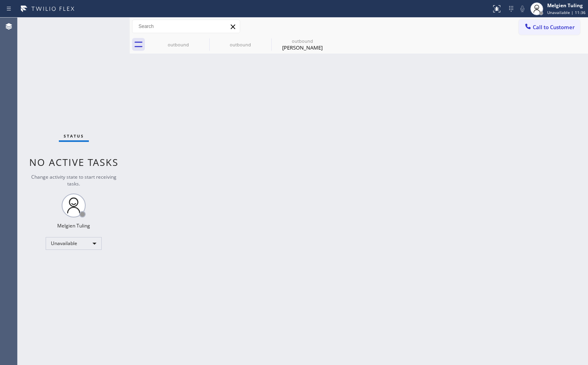
click at [72, 84] on div "Status No active tasks Change activity state to start receiving tasks. Melgien …" at bounding box center [74, 192] width 112 height 348
click at [70, 246] on div "Unavailable" at bounding box center [74, 245] width 56 height 13
click at [62, 264] on li "Available" at bounding box center [73, 267] width 54 height 10
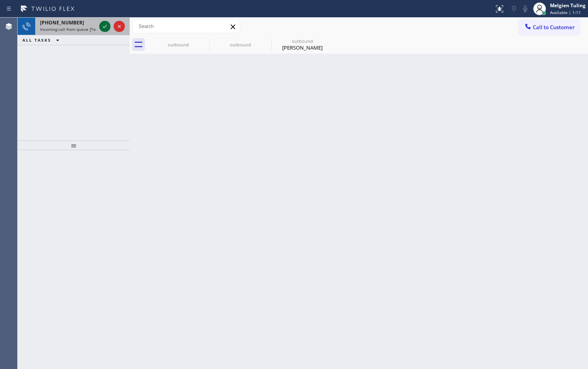
click at [102, 25] on icon at bounding box center [105, 27] width 10 height 10
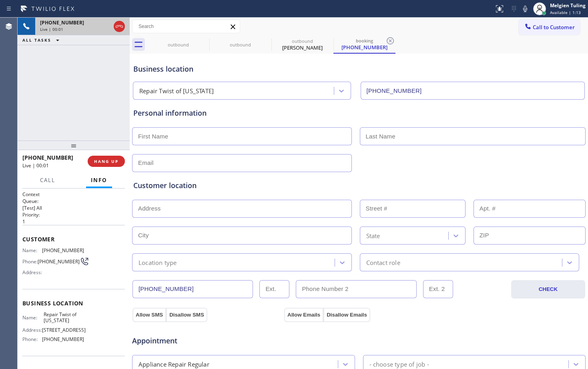
type input "(347) 284-6179"
click at [298, 74] on div "Business location" at bounding box center [358, 69] width 451 height 11
click at [526, 10] on icon at bounding box center [525, 9] width 10 height 10
click at [106, 27] on icon at bounding box center [105, 27] width 4 height 6
click at [104, 28] on icon at bounding box center [105, 27] width 6 height 6
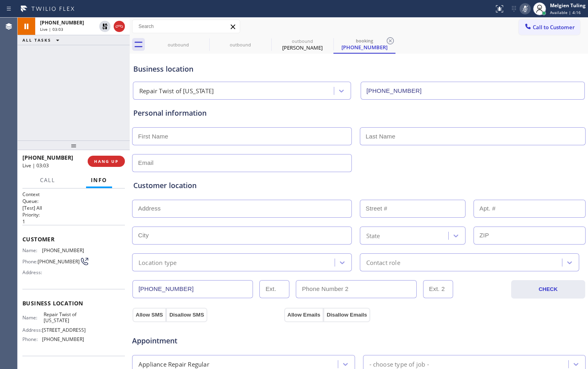
click at [525, 6] on icon at bounding box center [525, 9] width 10 height 10
click at [449, 64] on div "Business location" at bounding box center [358, 69] width 451 height 11
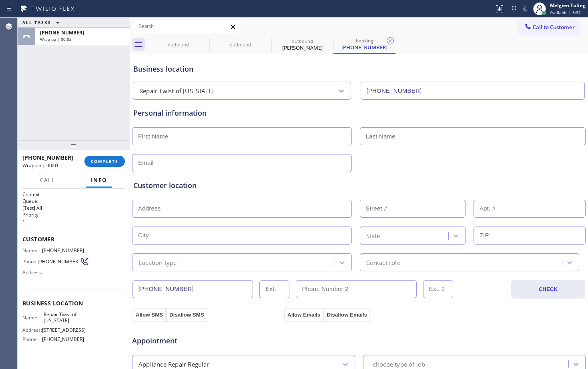
click at [149, 134] on input "text" at bounding box center [242, 136] width 220 height 18
type input "Mr."
click at [368, 137] on input "text" at bounding box center [473, 136] width 226 height 18
type input "Russell"
click at [153, 165] on input "text" at bounding box center [242, 163] width 220 height 18
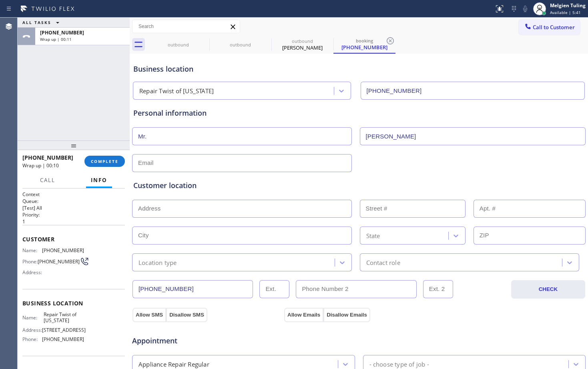
click at [153, 165] on input "text" at bounding box center [242, 163] width 220 height 18
type input "[EMAIL_ADDRESS][DOMAIN_NAME]"
click at [146, 205] on input "text" at bounding box center [242, 209] width 220 height 18
click at [173, 212] on input "text" at bounding box center [242, 209] width 220 height 18
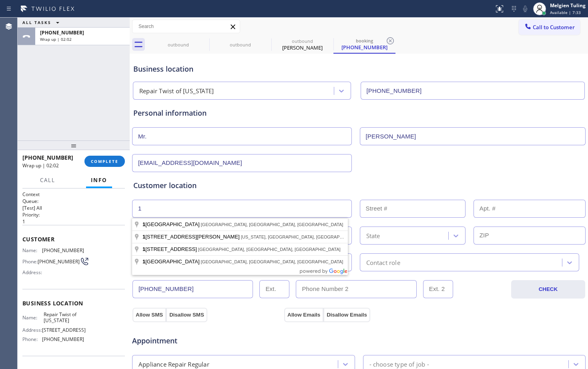
type input "1"
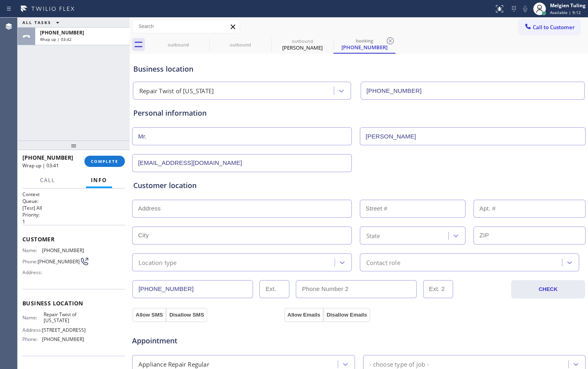
click at [155, 207] on input "text" at bounding box center [242, 209] width 220 height 18
click at [484, 237] on input "text" at bounding box center [530, 236] width 112 height 18
type input "11001"
click at [166, 211] on input "text" at bounding box center [242, 209] width 220 height 18
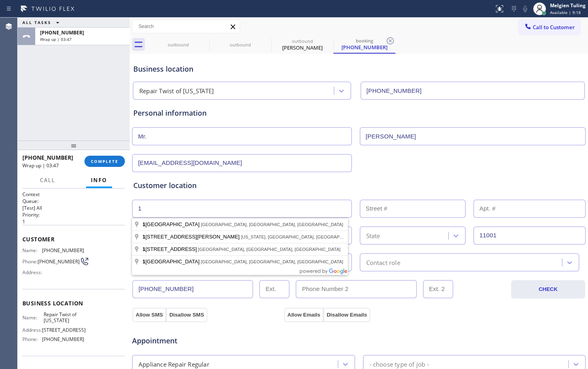
type input "1"
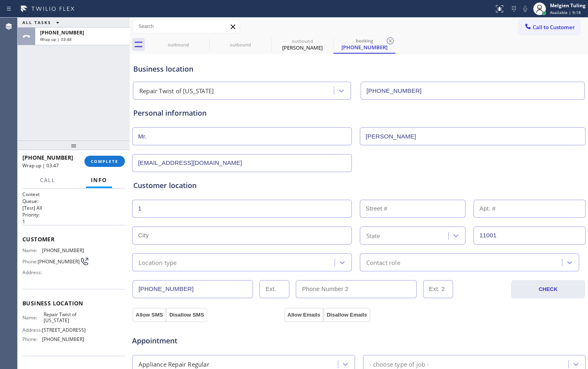
click at [379, 208] on input "text" at bounding box center [413, 209] width 106 height 18
type input "1"
click at [192, 239] on input "text" at bounding box center [242, 236] width 220 height 18
type input "n"
type input "New York"
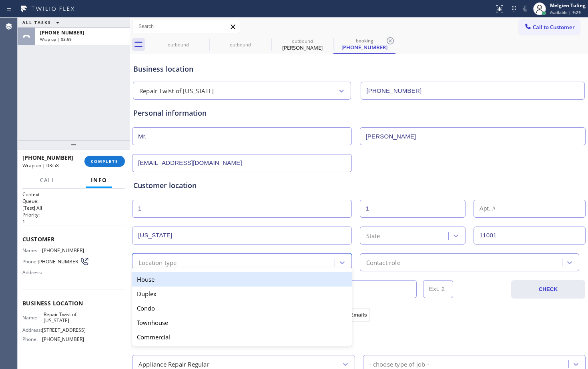
click at [172, 264] on div "Location type" at bounding box center [158, 262] width 38 height 9
click at [165, 280] on div "House" at bounding box center [242, 279] width 220 height 14
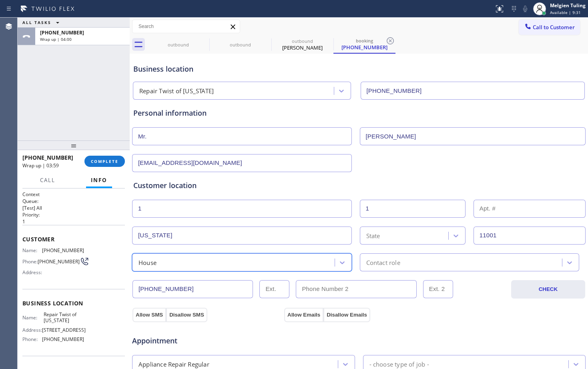
click at [373, 259] on div "Contact role" at bounding box center [383, 262] width 34 height 9
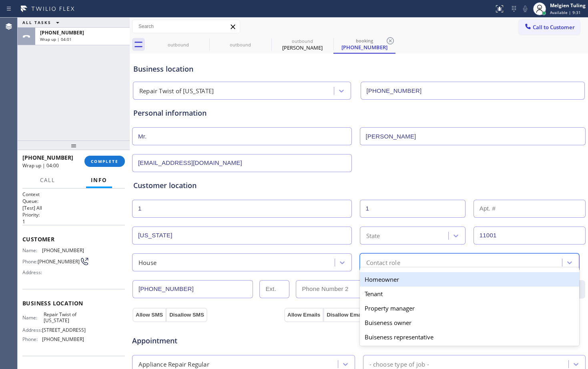
click at [372, 280] on div "Homeowner" at bounding box center [470, 279] width 220 height 14
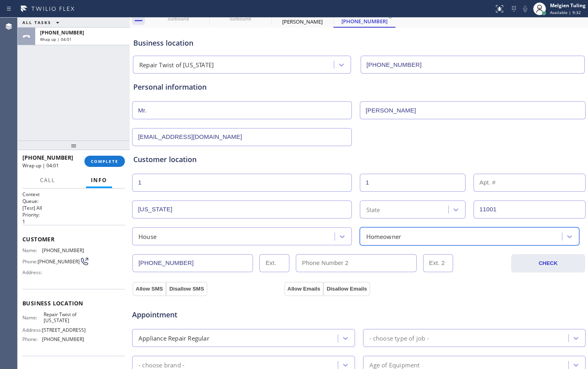
scroll to position [40, 0]
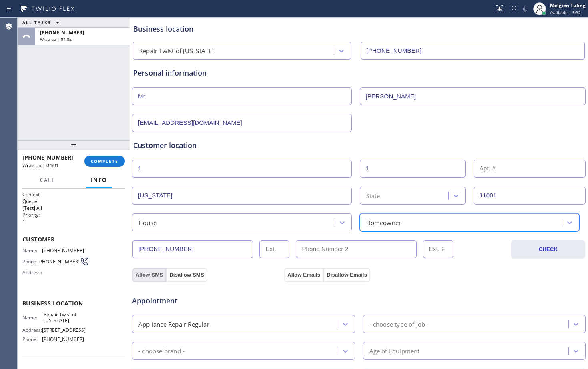
click at [150, 273] on button "Allow SMS" at bounding box center [150, 275] width 34 height 14
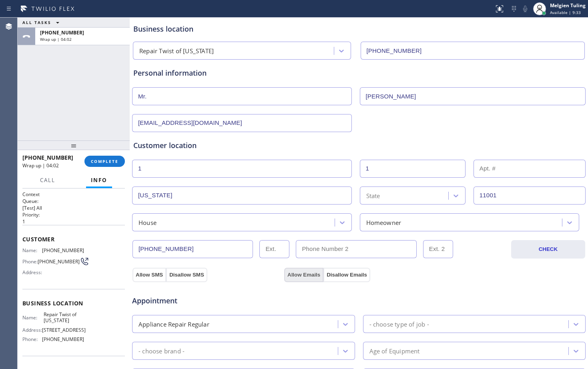
click at [299, 273] on button "Allow Emails" at bounding box center [303, 275] width 39 height 14
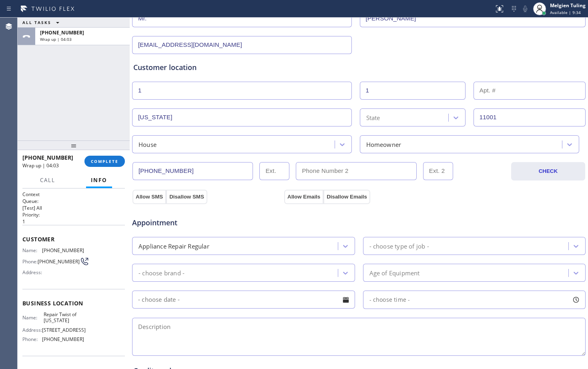
scroll to position [120, 0]
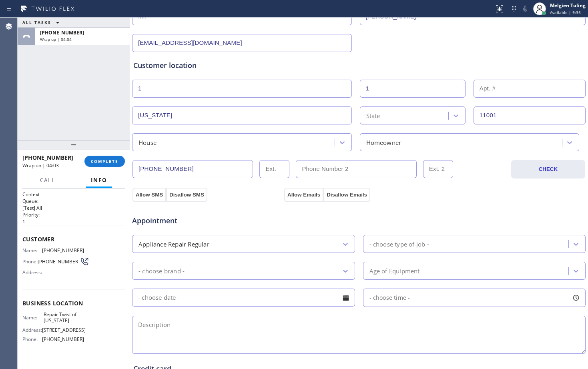
click at [266, 272] on div "- choose brand -" at bounding box center [236, 271] width 203 height 14
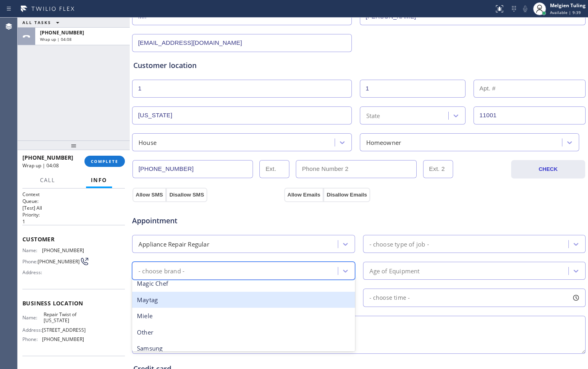
scroll to position [223, 0]
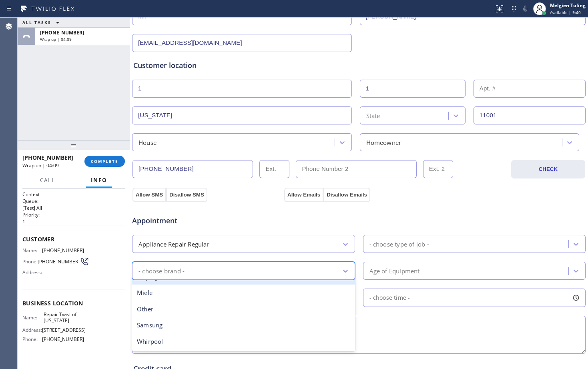
click at [233, 243] on div "Appliance Repair Regular" at bounding box center [236, 244] width 203 height 14
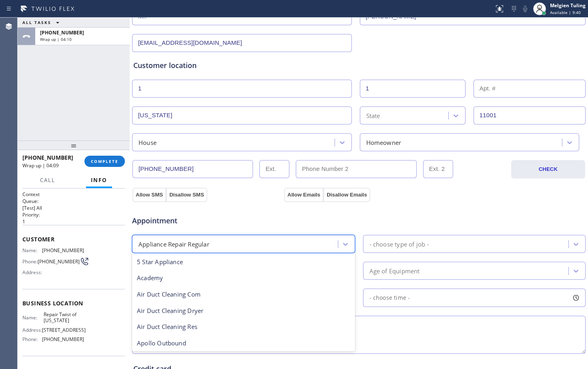
scroll to position [17, 0]
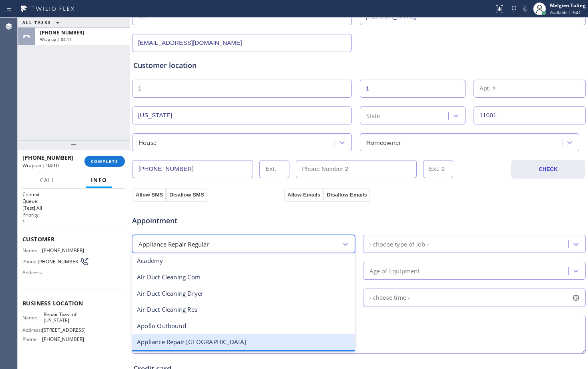
click at [200, 342] on div "Appliance Repair [GEOGRAPHIC_DATA]" at bounding box center [243, 342] width 223 height 16
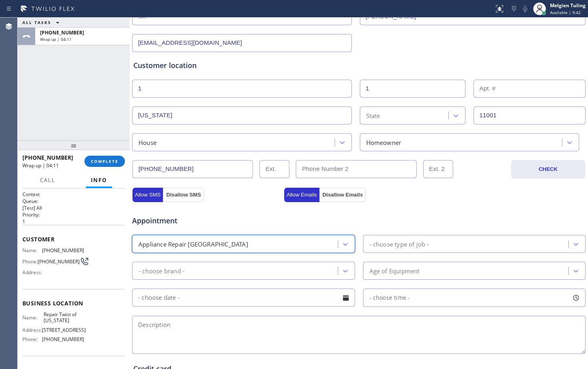
click at [181, 270] on div "- choose brand -" at bounding box center [162, 270] width 46 height 9
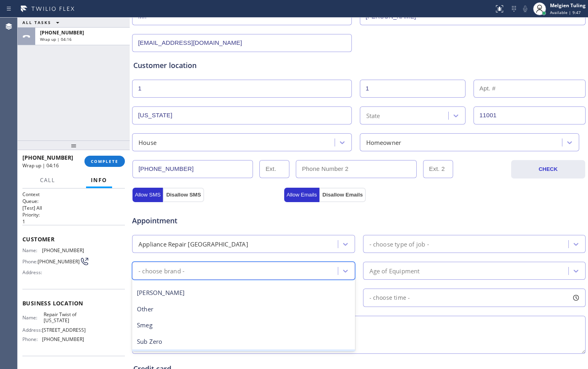
scroll to position [158, 0]
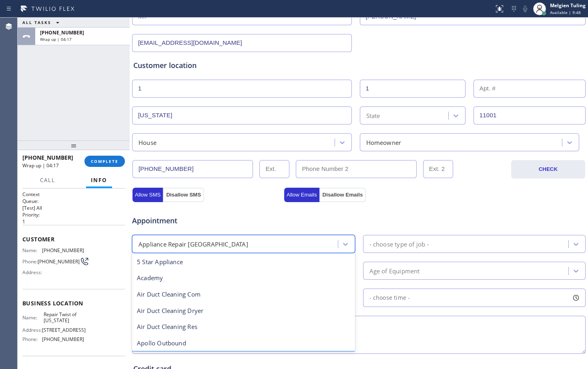
click at [222, 244] on div "Appliance Repair [GEOGRAPHIC_DATA]" at bounding box center [236, 244] width 203 height 14
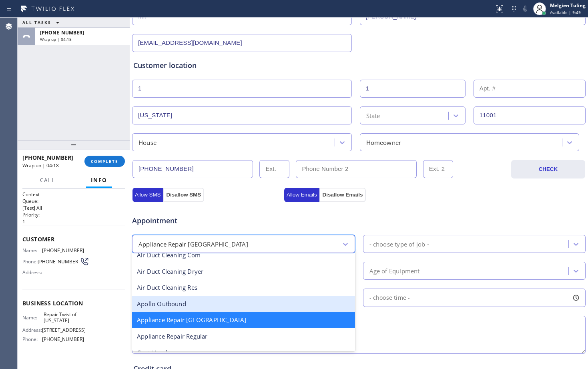
scroll to position [81, 0]
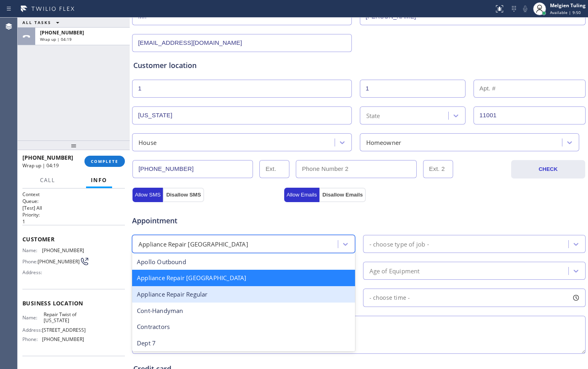
click at [209, 297] on div "Appliance Repair Regular" at bounding box center [243, 294] width 223 height 16
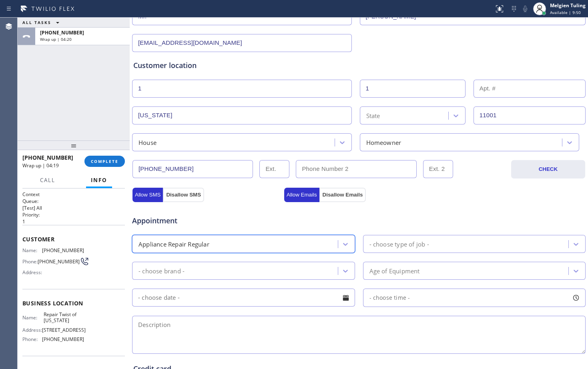
click at [193, 271] on div "- choose brand -" at bounding box center [236, 271] width 203 height 14
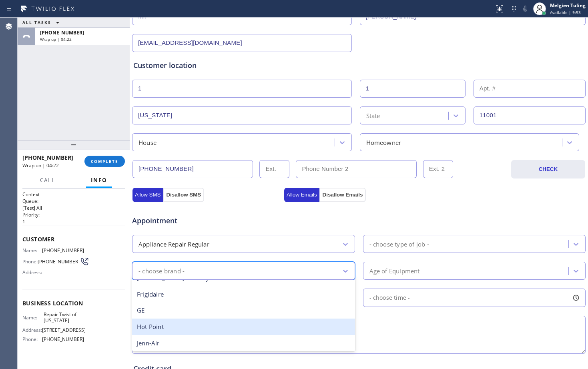
scroll to position [40, 0]
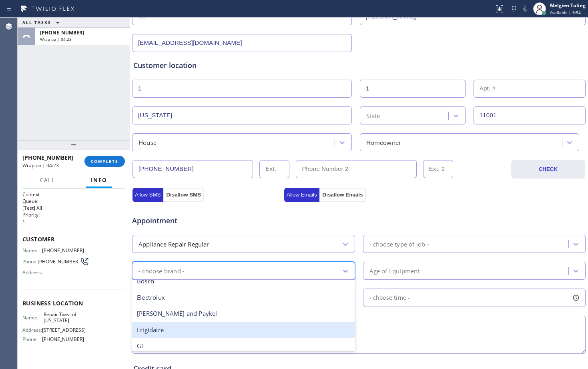
click at [174, 328] on div "Frigidaire" at bounding box center [243, 330] width 223 height 16
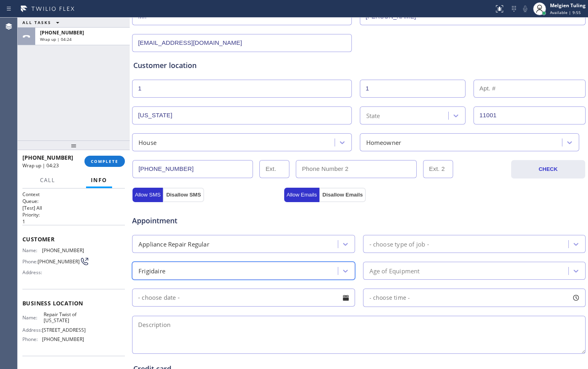
click at [376, 243] on div "- choose type of job -" at bounding box center [399, 243] width 60 height 9
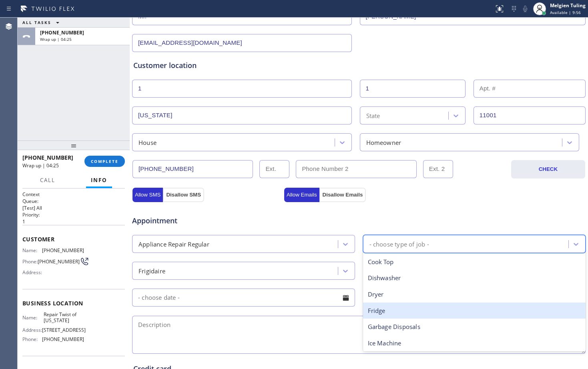
click at [369, 310] on div "Fridge" at bounding box center [474, 311] width 223 height 16
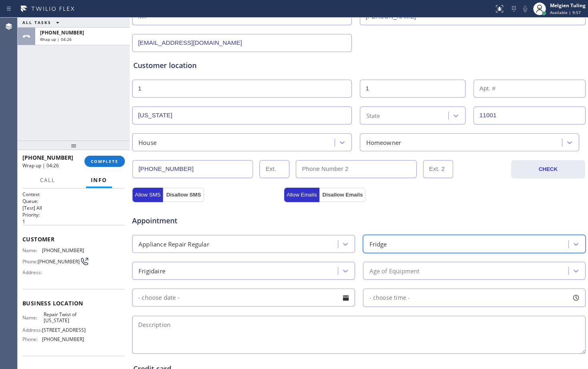
click at [369, 270] on div "Age of Equipment" at bounding box center [394, 270] width 50 height 9
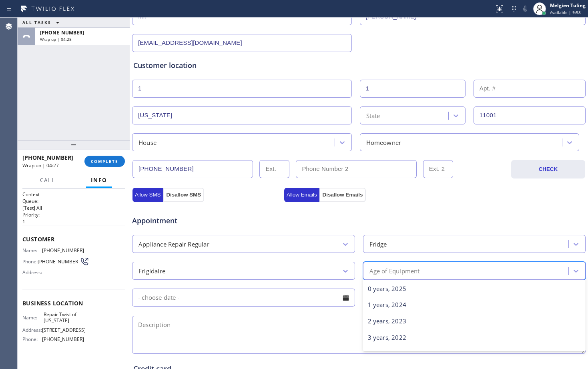
scroll to position [80, 0]
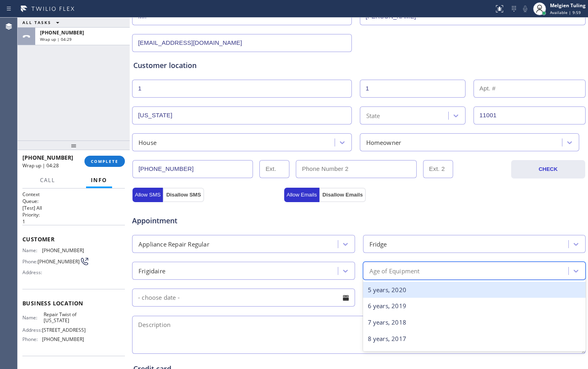
click at [381, 291] on div "5 years, 2020" at bounding box center [474, 290] width 223 height 16
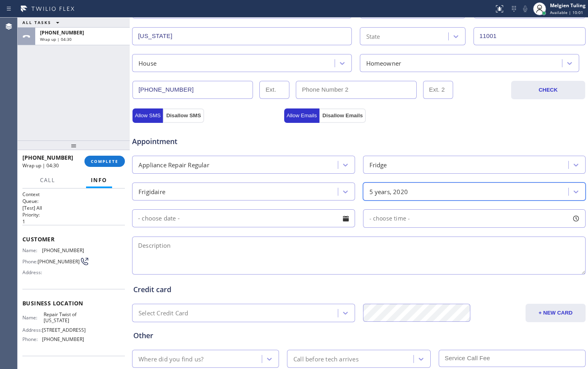
scroll to position [200, 0]
click at [185, 252] on textarea at bounding box center [359, 255] width 454 height 38
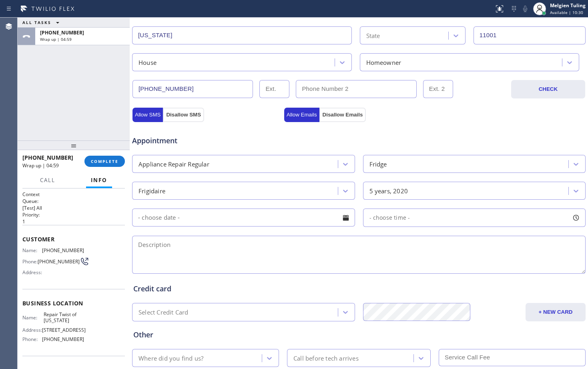
click at [221, 248] on textarea at bounding box center [359, 255] width 454 height 38
paste textarea "fridgedaire |fridge |freestanding |fan has some ice built up around it and maki…"
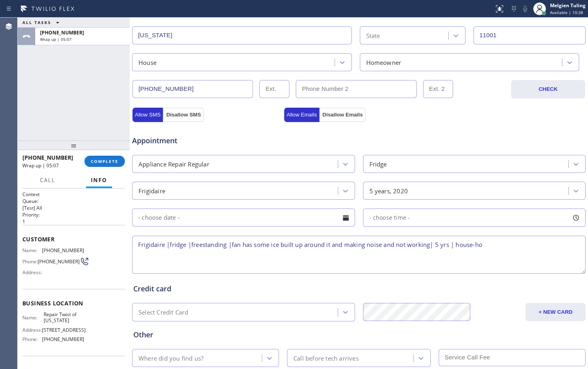
click at [496, 248] on textarea "Frigidaire |fridge |freestanding |fan has some ice built up around it and makin…" at bounding box center [359, 255] width 454 height 38
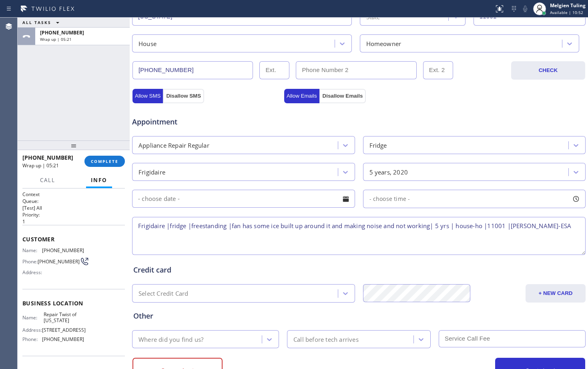
scroll to position [251, 0]
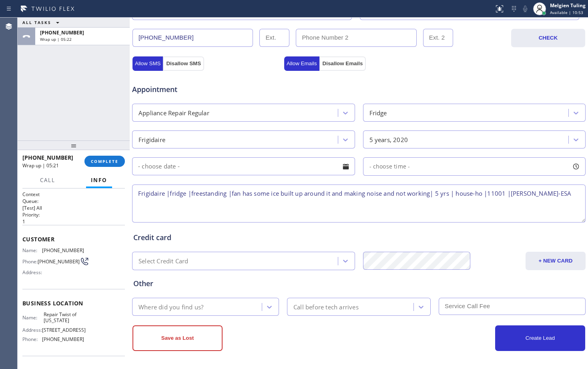
type textarea "Frigidaire |fridge |freestanding |fan has some ice built up around it and makin…"
click at [207, 310] on div "Where did you find us?" at bounding box center [198, 307] width 127 height 14
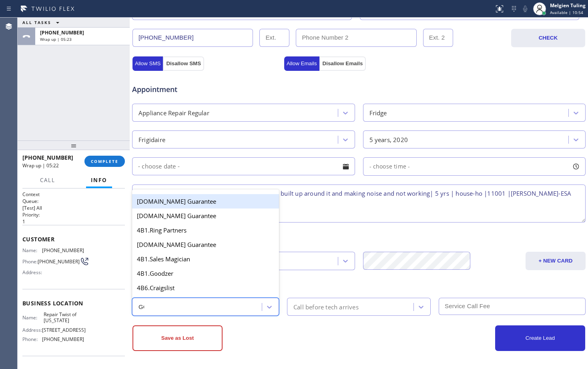
type input "GOO"
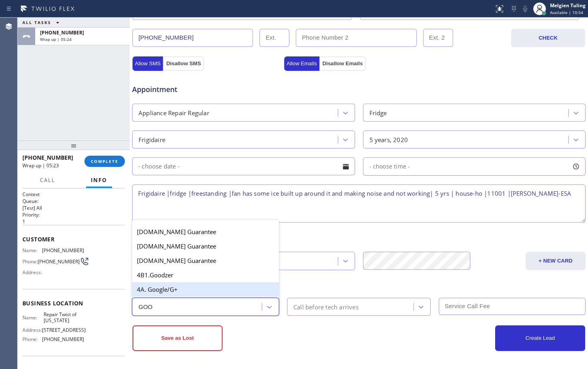
click at [197, 288] on div "4A. Google/G+" at bounding box center [205, 289] width 147 height 14
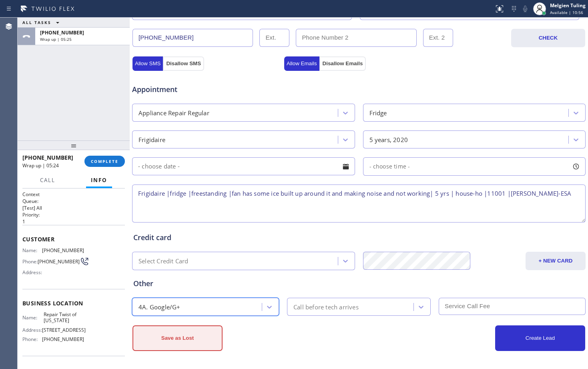
click at [182, 337] on button "Save as Lost" at bounding box center [178, 338] width 90 height 26
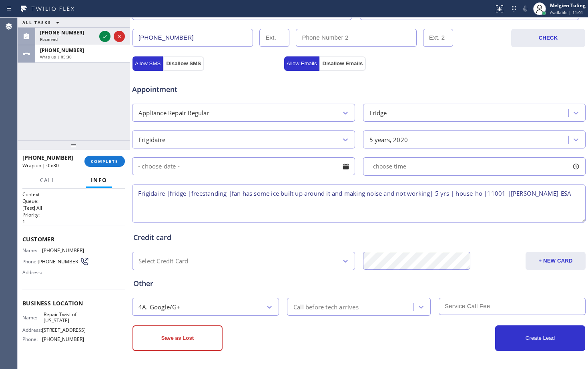
click at [244, 234] on div "Credit card" at bounding box center [358, 237] width 451 height 11
click at [172, 337] on button "Save as Lost" at bounding box center [178, 338] width 90 height 26
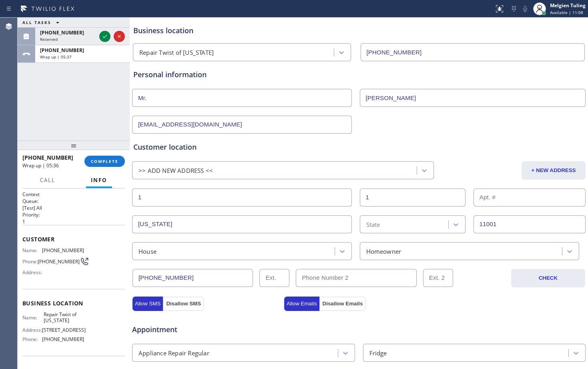
scroll to position [0, 0]
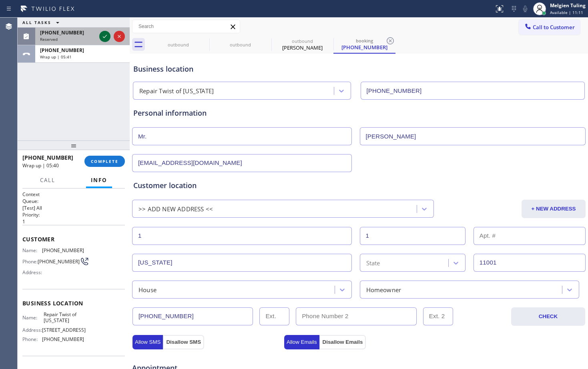
click at [104, 38] on icon at bounding box center [105, 37] width 10 height 10
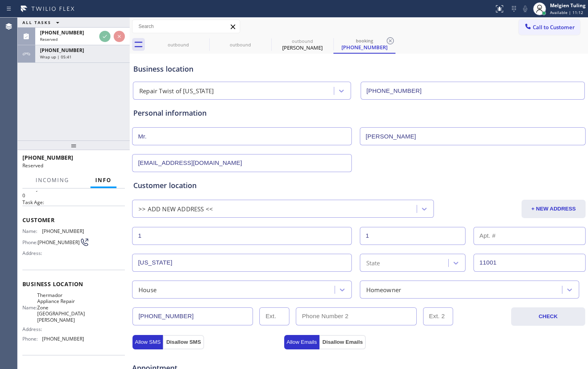
scroll to position [40, 0]
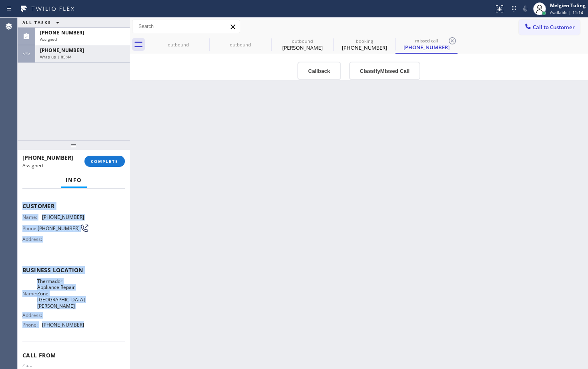
drag, startPoint x: 21, startPoint y: 205, endPoint x: 80, endPoint y: 321, distance: 130.5
click at [80, 321] on div "Context Queue: Appliance Repair High End Priority: 0 Task Age: Customer Name: (…" at bounding box center [74, 279] width 112 height 181
copy div "Customer Name: (805) 468-8789 Phone: (805) 468-8789 Address: Business location …"
drag, startPoint x: 106, startPoint y: 159, endPoint x: 110, endPoint y: 159, distance: 4.0
click at [106, 159] on span "COMPLETE" at bounding box center [105, 162] width 28 height 6
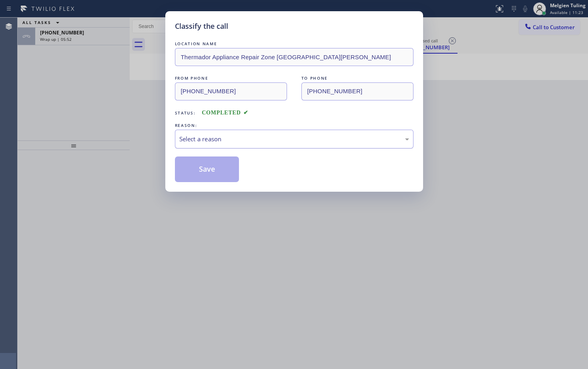
click at [197, 138] on div "Select a reason" at bounding box center [294, 139] width 230 height 9
click at [193, 172] on button "Save" at bounding box center [207, 170] width 64 height 26
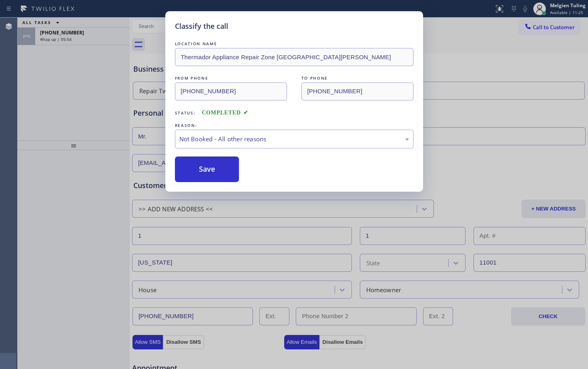
click at [66, 96] on div "Classify the call LOCATION NAME Subzero Repair Professionals FROM PHONE (512) 7…" at bounding box center [303, 193] width 570 height 351
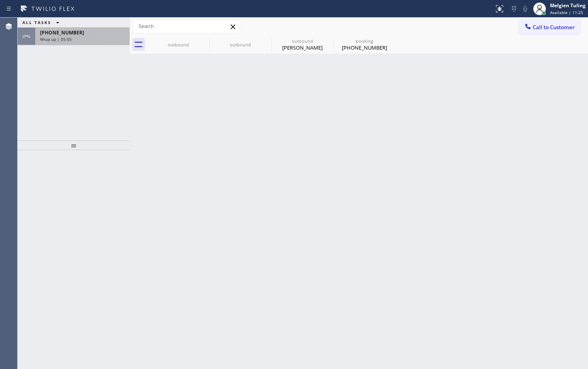
click at [74, 43] on div "+19176472795 Wrap up | 05:55" at bounding box center [80, 37] width 91 height 18
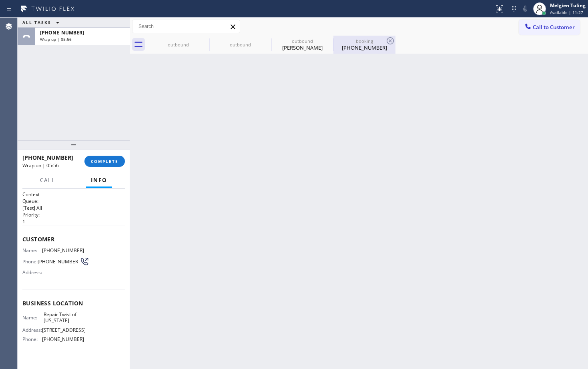
click at [364, 41] on div "booking" at bounding box center [364, 41] width 60 height 6
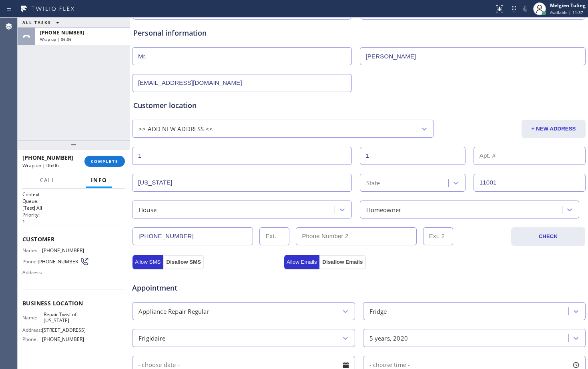
scroll to position [78, 0]
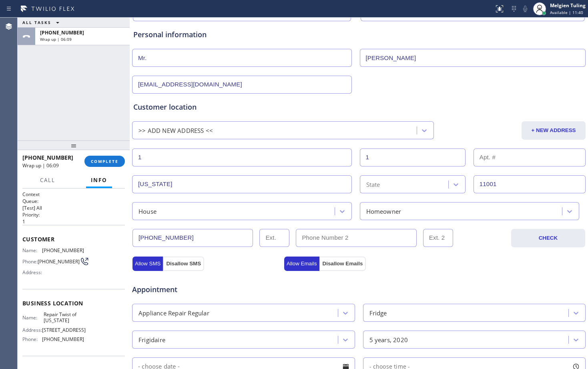
click at [379, 183] on div "State" at bounding box center [405, 184] width 86 height 14
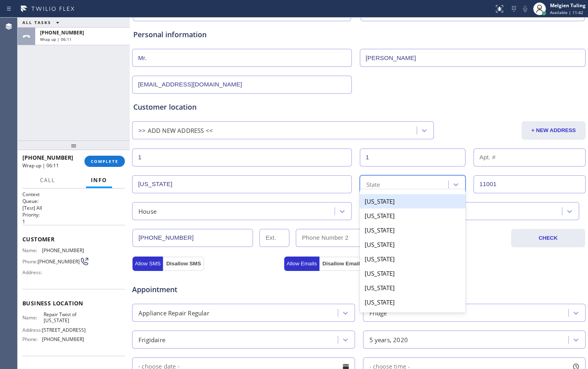
click at [379, 183] on div "State" at bounding box center [405, 184] width 86 height 14
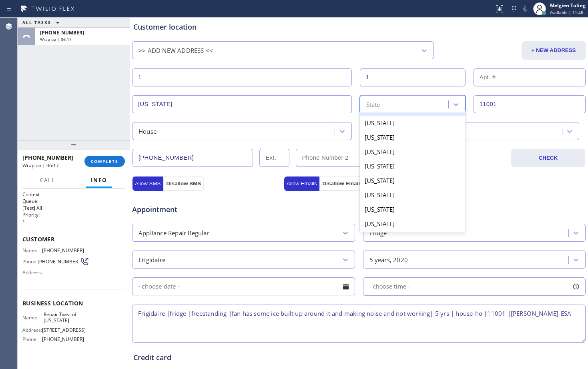
scroll to position [440, 0]
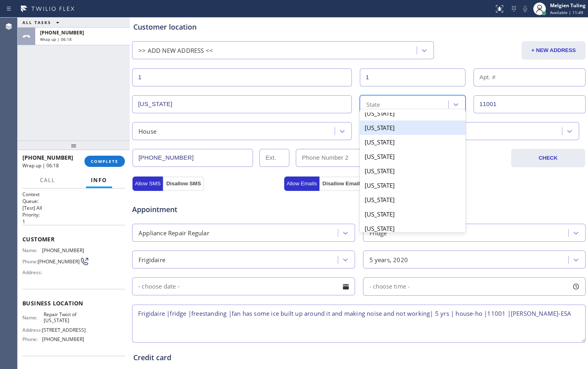
click at [387, 130] on div "New York" at bounding box center [413, 127] width 106 height 14
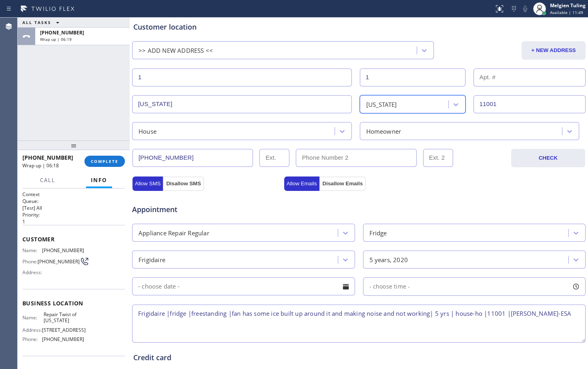
click at [387, 130] on div "Homeowner" at bounding box center [383, 130] width 35 height 9
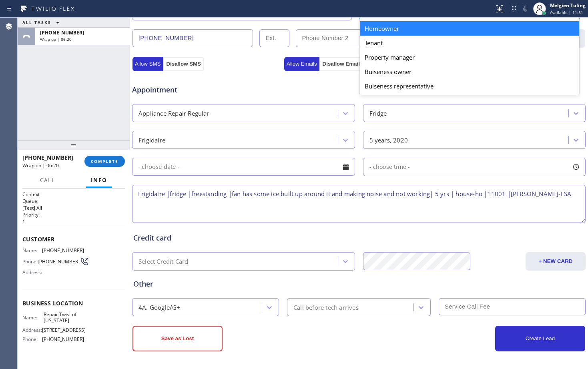
scroll to position [279, 0]
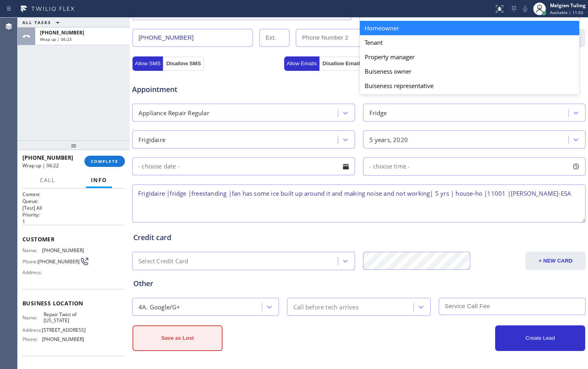
click at [173, 337] on button "Save as Lost" at bounding box center [178, 338] width 90 height 26
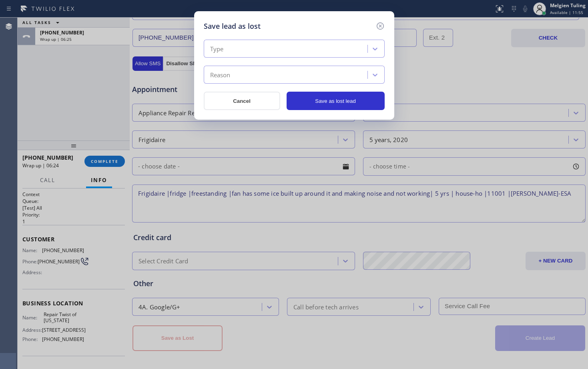
click at [259, 48] on div "Type" at bounding box center [286, 49] width 161 height 14
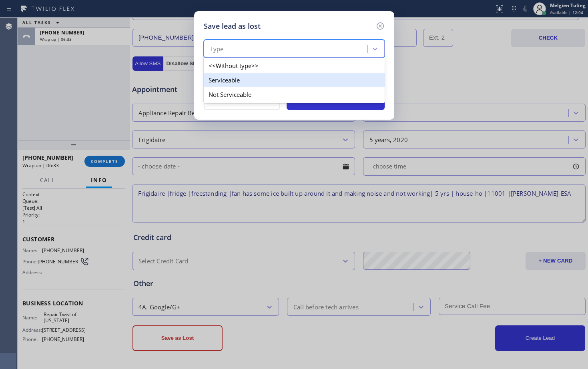
click at [242, 84] on div "Serviceable" at bounding box center [294, 80] width 181 height 14
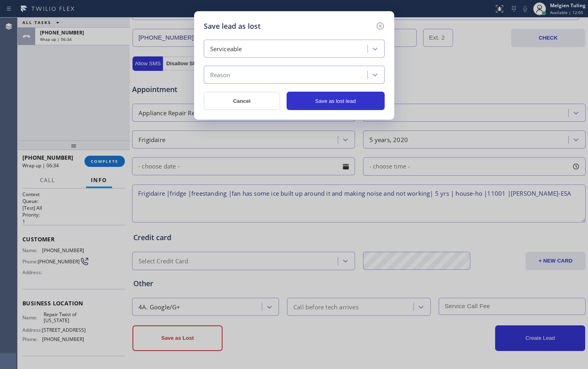
click at [233, 74] on div "Reason" at bounding box center [286, 75] width 161 height 14
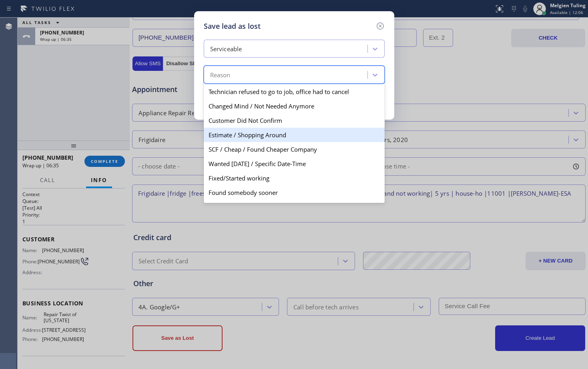
click at [250, 136] on div "Estimate / Shopping Around" at bounding box center [294, 135] width 181 height 14
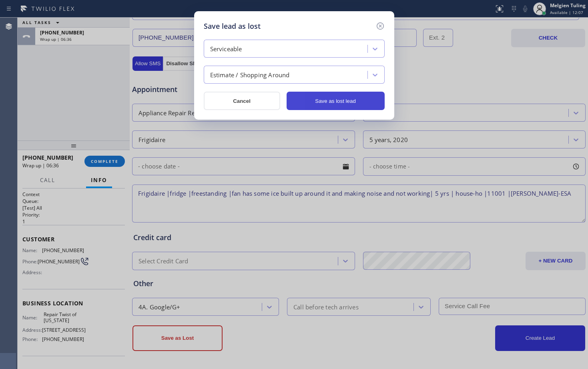
click at [322, 99] on button "Save as lost lead" at bounding box center [336, 101] width 98 height 18
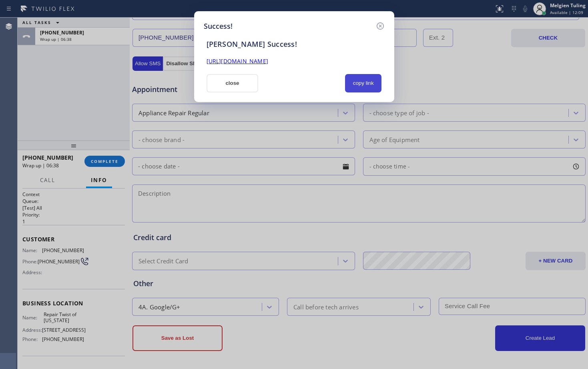
click at [357, 83] on button "copy link" at bounding box center [363, 83] width 37 height 18
click at [268, 62] on link "https://erp.apollosoft.co/customer/764690#portlet_lead" at bounding box center [238, 61] width 62 height 8
click at [233, 85] on button "close" at bounding box center [233, 83] width 52 height 18
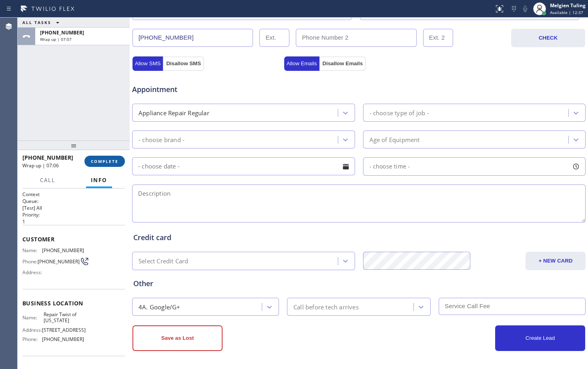
click at [104, 160] on span "COMPLETE" at bounding box center [105, 162] width 28 height 6
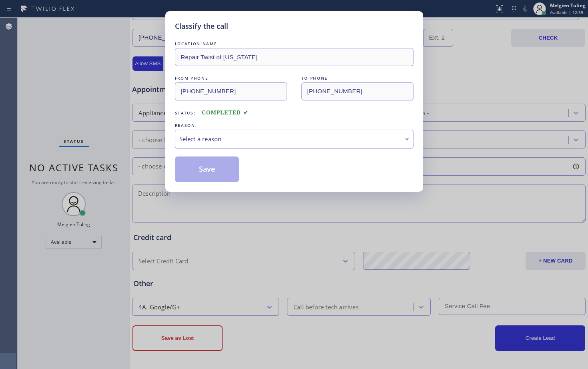
click at [207, 135] on div "Select a reason" at bounding box center [294, 139] width 230 height 9
click at [187, 170] on button "Save" at bounding box center [207, 170] width 64 height 26
type input "(877) 777-0796"
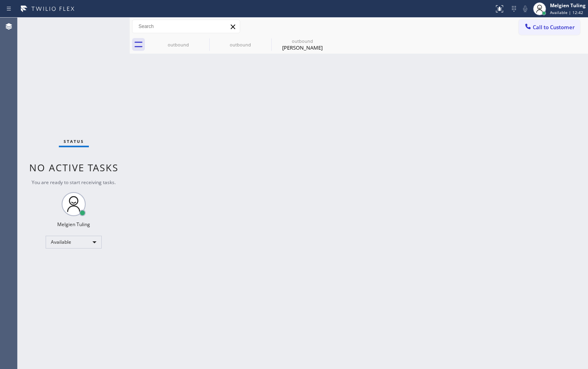
click at [66, 57] on div "Status No active tasks You are ready to start receiving tasks. Melgien Tuling A…" at bounding box center [74, 193] width 112 height 351
click at [80, 243] on div "Available" at bounding box center [74, 242] width 56 height 13
click at [74, 243] on div "Available" at bounding box center [74, 242] width 56 height 13
click at [61, 282] on li "Break" at bounding box center [73, 284] width 54 height 10
click at [77, 247] on div "Break" at bounding box center [74, 245] width 56 height 13
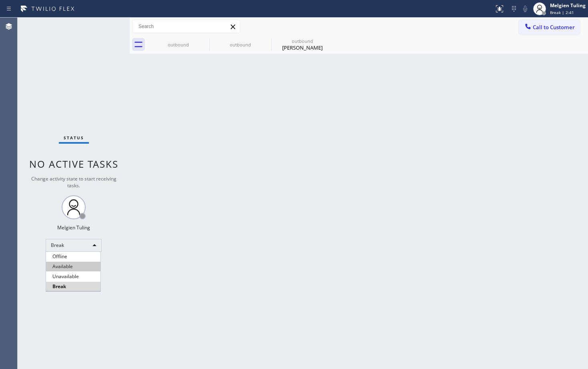
click at [67, 266] on li "Available" at bounding box center [73, 267] width 54 height 10
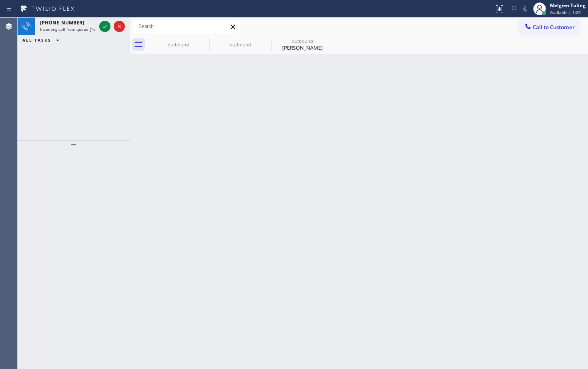
click at [110, 85] on div "+17324854917 Incoming call from queue [Test] All ALL TASKS ALL TASKS ACTIVE TAS…" at bounding box center [74, 79] width 112 height 123
click at [552, 10] on span "Available | 1:21" at bounding box center [565, 13] width 31 height 6
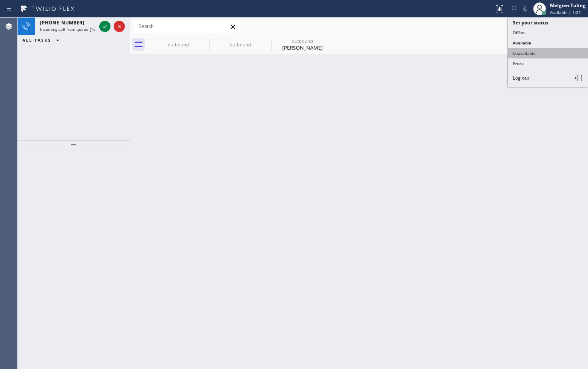
click at [532, 52] on button "Unavailable" at bounding box center [548, 53] width 80 height 10
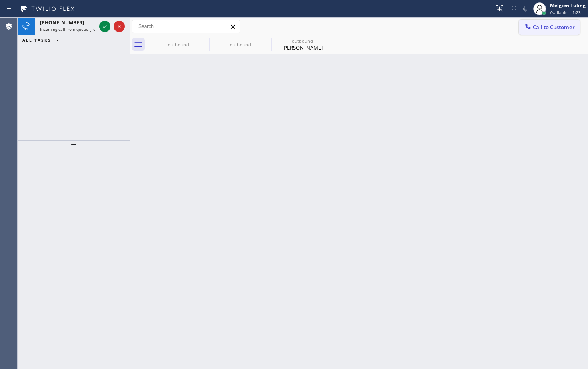
click at [543, 27] on span "Call to Customer" at bounding box center [554, 27] width 42 height 7
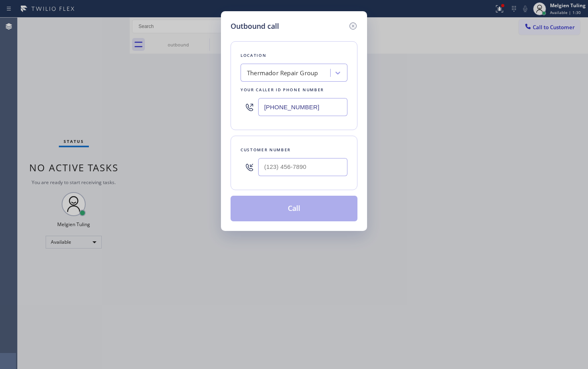
click at [65, 235] on div "Outbound call Location Thermador Repair Group Your caller id phone number (855)…" at bounding box center [294, 184] width 588 height 369
click at [82, 246] on div "Outbound call Location Thermador Repair Group Your caller id phone number (855)…" at bounding box center [294, 184] width 588 height 369
click at [353, 28] on icon at bounding box center [353, 26] width 10 height 10
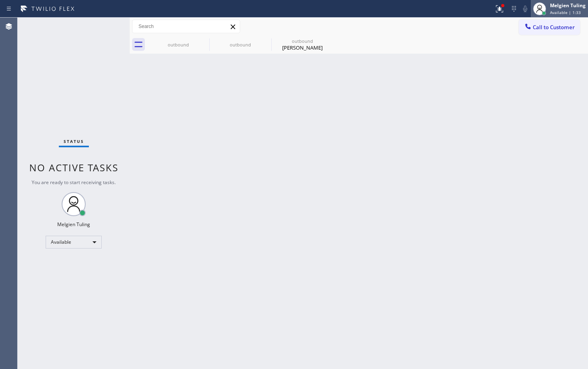
click at [578, 6] on div "Melgien Tuling" at bounding box center [568, 5] width 36 height 7
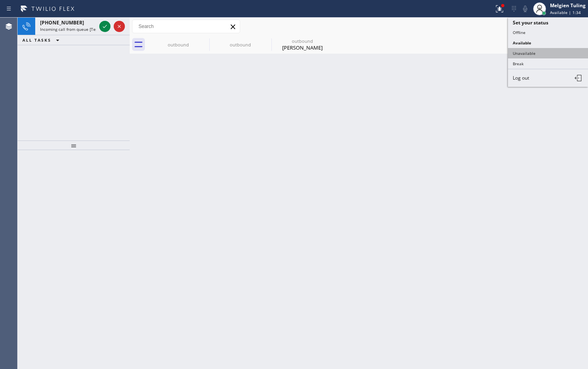
click at [522, 51] on button "Unavailable" at bounding box center [548, 53] width 80 height 10
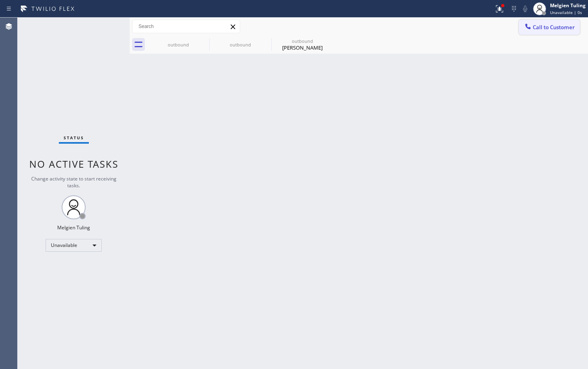
click at [546, 25] on span "Call to Customer" at bounding box center [554, 27] width 42 height 7
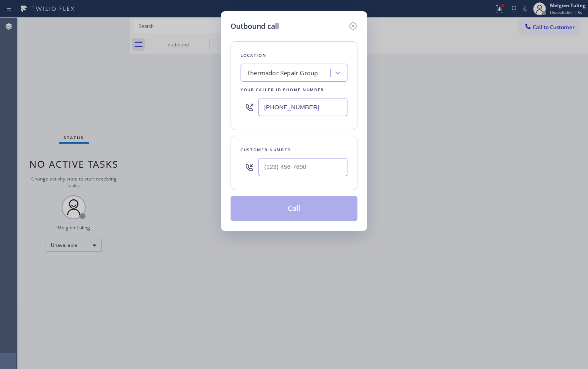
click at [317, 71] on div "Thermador Repair Group" at bounding box center [282, 72] width 71 height 9
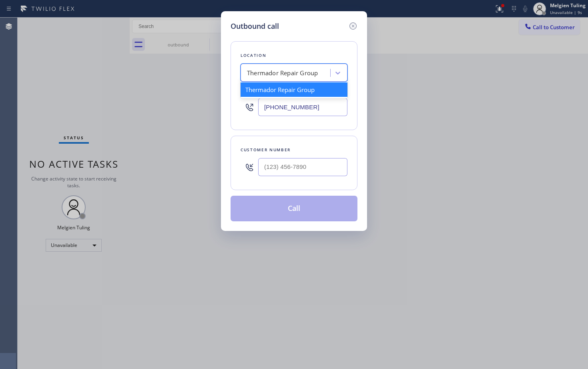
paste input "Sub-Zero Repair Pros"
type input "Sub-Zero Repair Pros"
type input "(___) ___-____"
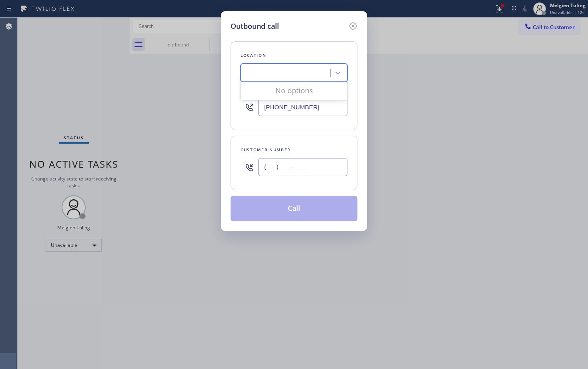
click at [277, 170] on input "(___) ___-____" at bounding box center [302, 167] width 89 height 18
drag, startPoint x: 317, startPoint y: 113, endPoint x: 240, endPoint y: 108, distance: 77.4
click at [240, 107] on div "Location Thermador Repair Group Your caller id phone number (855) 920-0838" at bounding box center [294, 85] width 127 height 89
paste input "7) 341-4281"
type input "(855) 920-0838"
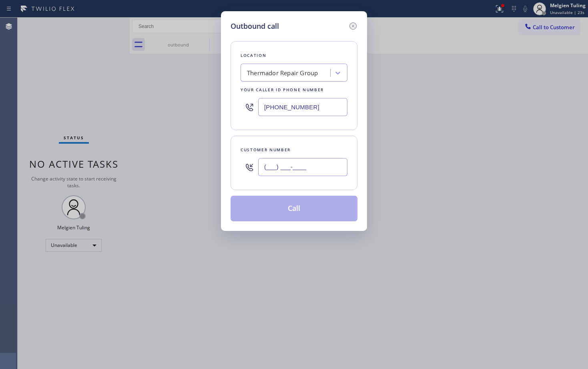
click at [269, 166] on input "(___) ___-____" at bounding box center [302, 167] width 89 height 18
paste input "191) 731-9216"
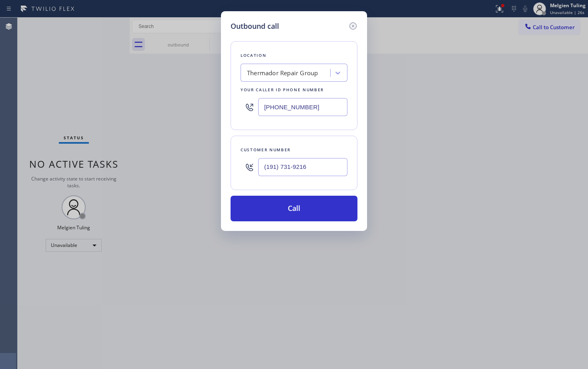
click at [268, 166] on input "(191) 731-9216" at bounding box center [302, 167] width 89 height 18
click at [269, 165] on input "(191) 731-9216" at bounding box center [302, 167] width 89 height 18
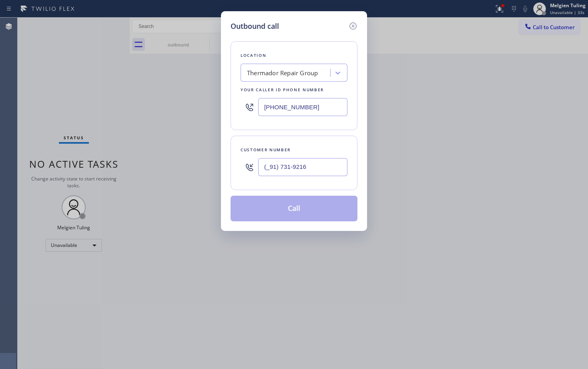
click at [311, 167] on input "(_91) 731-9216" at bounding box center [302, 167] width 89 height 18
drag, startPoint x: 315, startPoint y: 166, endPoint x: 231, endPoint y: 165, distance: 84.1
click at [231, 165] on div "Customer number (_91) 731-9216" at bounding box center [294, 163] width 127 height 54
paste input "917) 319-2165"
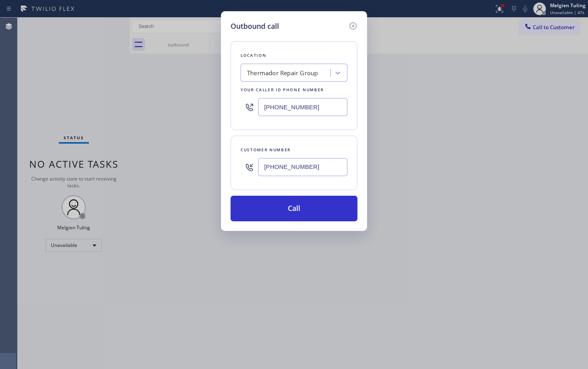
type input "(917) 319-2165"
click at [299, 71] on div "Thermador Repair Group" at bounding box center [282, 72] width 71 height 9
paste input "SubZero Repair Pros"
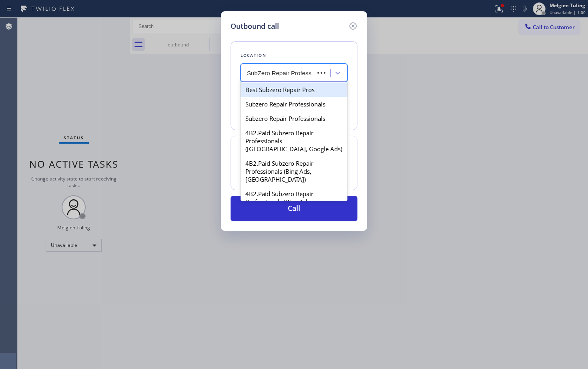
type input "SubZero Repair Professi"
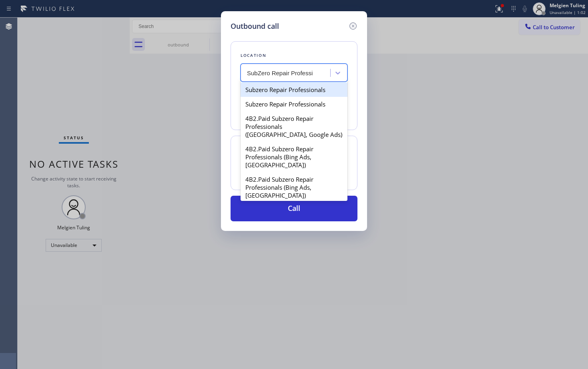
click at [272, 93] on div "Subzero Repair Professionals" at bounding box center [294, 89] width 107 height 14
type input "(877) 414-7264"
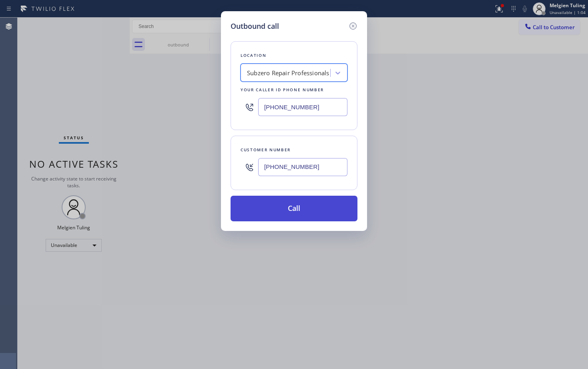
click at [306, 205] on button "Call" at bounding box center [294, 209] width 127 height 26
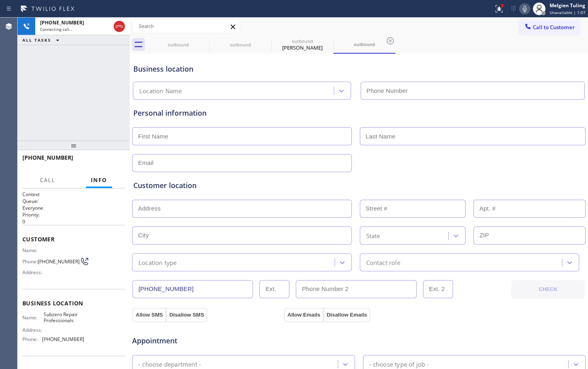
type input "(877) 414-7264"
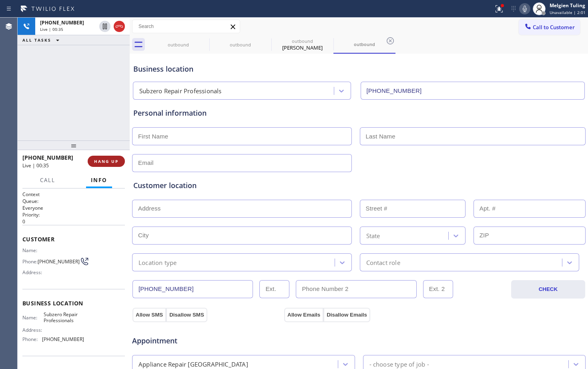
click at [110, 160] on span "HANG UP" at bounding box center [106, 162] width 24 height 6
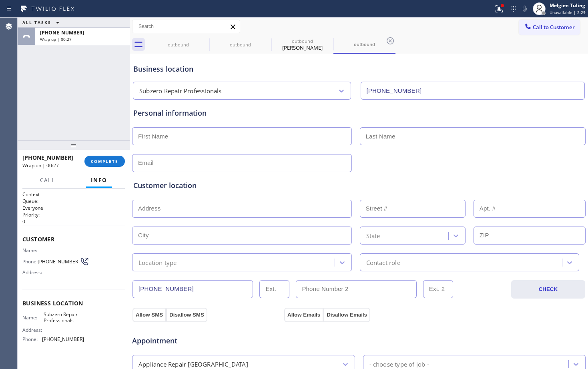
click at [165, 210] on input "text" at bounding box center [242, 209] width 220 height 18
click at [162, 140] on input "text" at bounding box center [242, 136] width 220 height 18
type input "Ms"
click at [366, 138] on input "text" at bounding box center [473, 136] width 226 height 18
drag, startPoint x: 282, startPoint y: 139, endPoint x: 101, endPoint y: 143, distance: 180.6
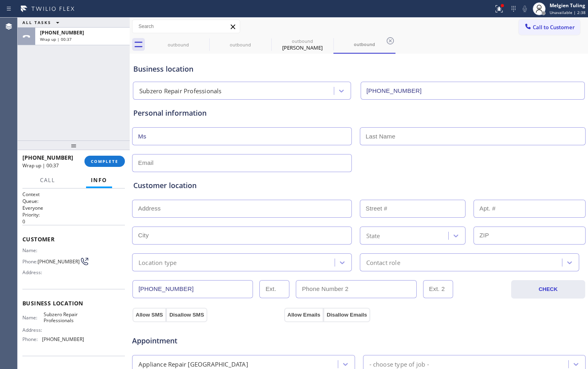
click at [101, 143] on div "ALL TASKS ALL TASKS ACTIVE TASKS TASKS IN WRAP UP +19173192165 Wrap up | 00:37 …" at bounding box center [303, 193] width 570 height 351
type input "Anne"
click at [400, 135] on input "text" at bounding box center [473, 136] width 226 height 18
type input "..."
click at [207, 165] on input "text" at bounding box center [242, 163] width 220 height 18
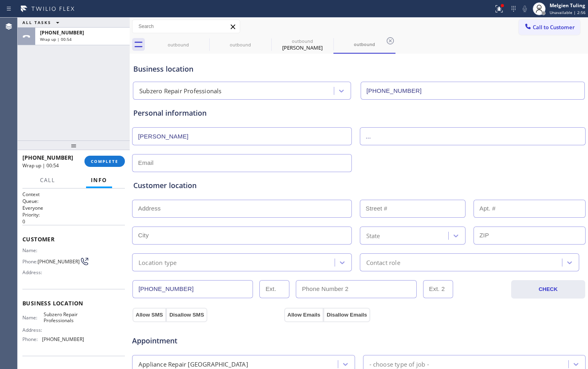
click at [164, 165] on input "text" at bounding box center [242, 163] width 220 height 18
paste input "ahrpoole@gmail.com"
type input "ahrpoole@gmail.com"
click at [157, 210] on input "text" at bounding box center [242, 209] width 220 height 18
click at [151, 207] on input "text" at bounding box center [242, 209] width 220 height 18
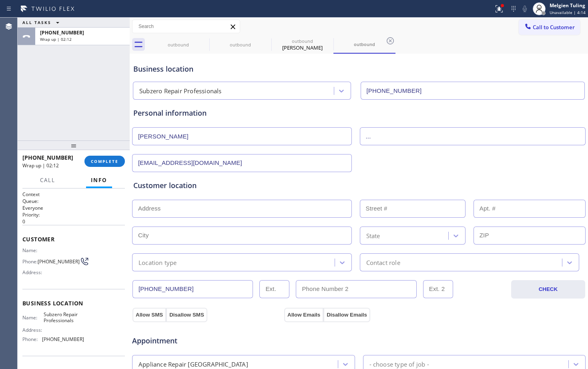
paste input "Dover, MA 02030"
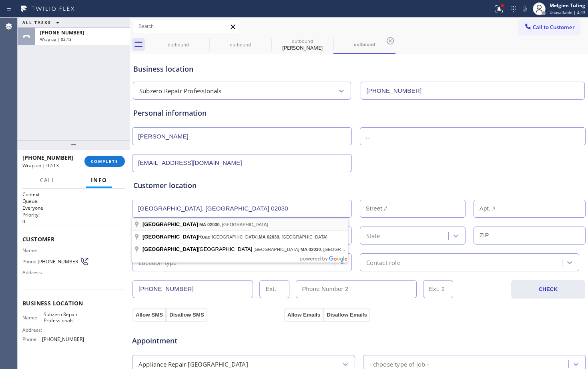
type input "Dover, MA 02030, USA"
type input "Dover"
type input "02030"
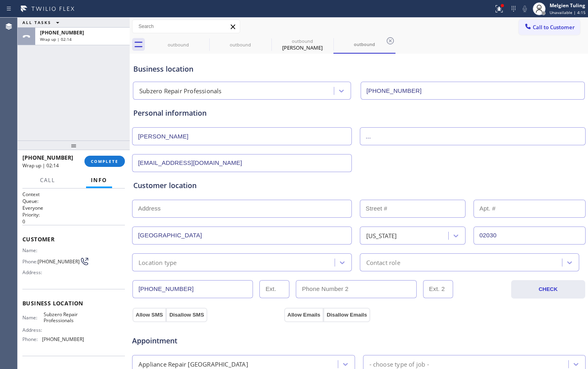
click at [169, 214] on input "text" at bounding box center [242, 209] width 220 height 18
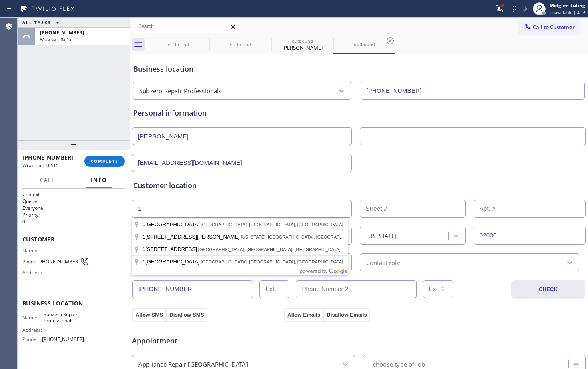
type input "1"
click at [379, 211] on input "text" at bounding box center [413, 209] width 106 height 18
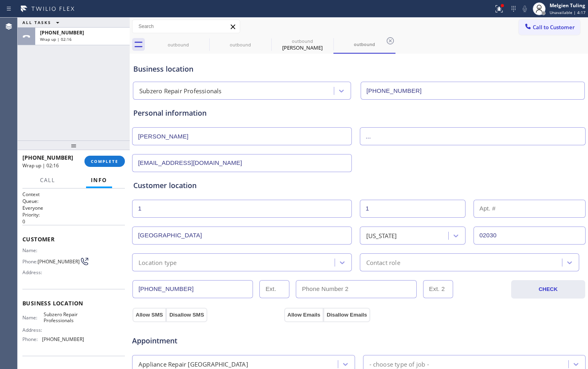
scroll to position [40, 0]
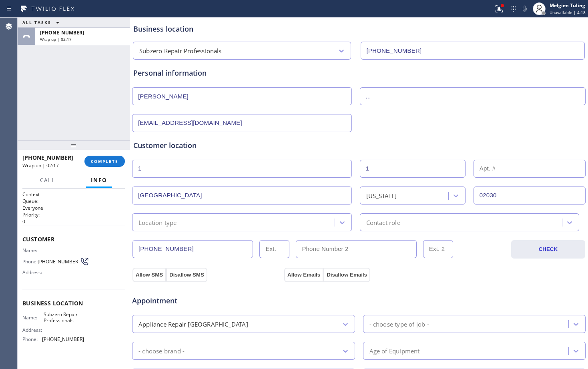
type input "1"
click at [222, 226] on div "Location type" at bounding box center [235, 222] width 200 height 14
click at [159, 221] on div "Location type" at bounding box center [158, 222] width 38 height 9
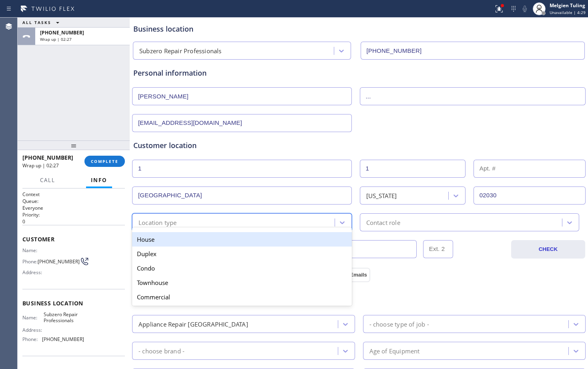
click at [165, 242] on div "House" at bounding box center [242, 239] width 220 height 14
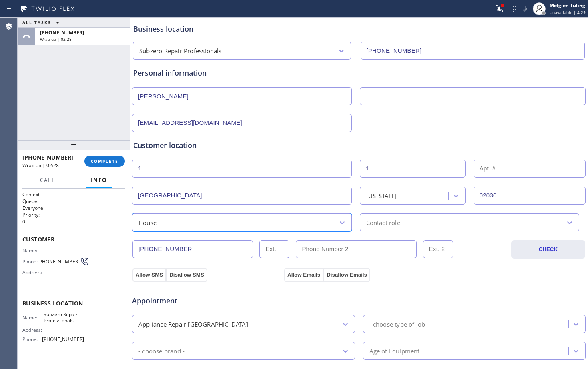
click at [406, 215] on div "Contact role" at bounding box center [462, 222] width 200 height 14
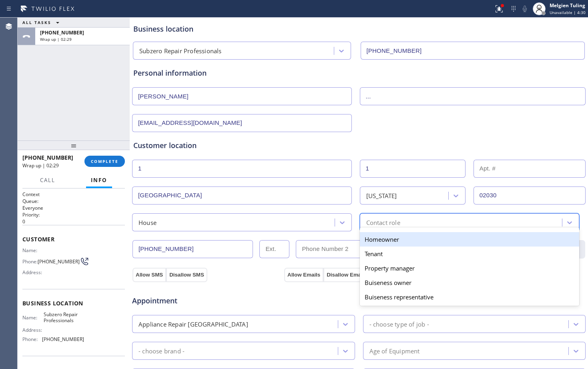
click at [381, 242] on div "Homeowner" at bounding box center [470, 239] width 220 height 14
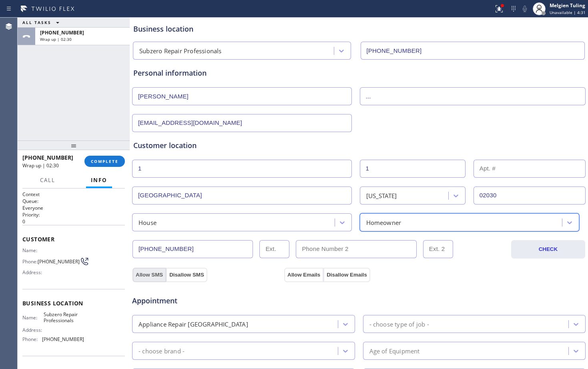
click at [149, 273] on button "Allow SMS" at bounding box center [150, 275] width 34 height 14
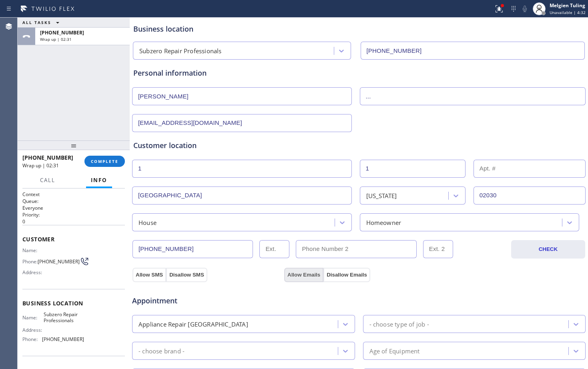
click at [296, 273] on button "Allow Emails" at bounding box center [303, 275] width 39 height 14
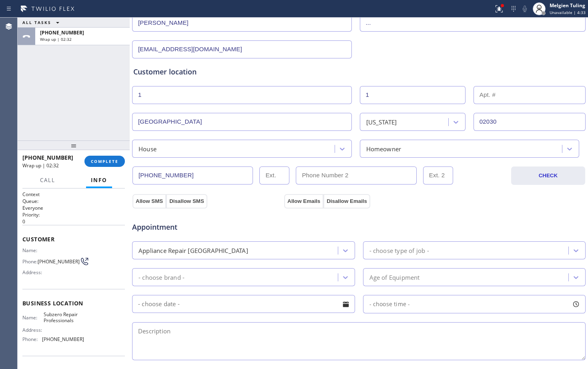
scroll to position [120, 0]
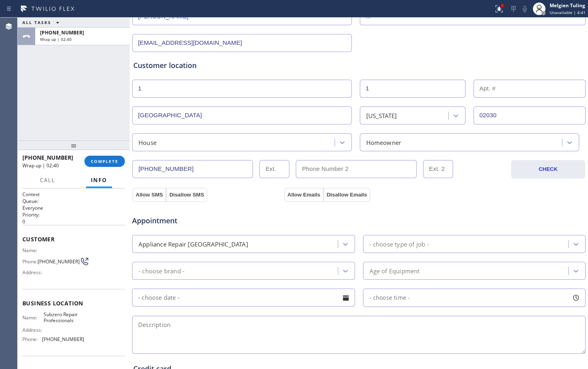
click at [375, 243] on div "- choose type of job -" at bounding box center [399, 243] width 60 height 9
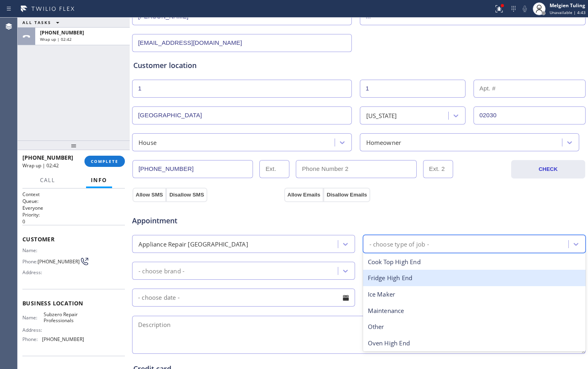
click at [384, 280] on div "Fridge High End" at bounding box center [474, 278] width 223 height 16
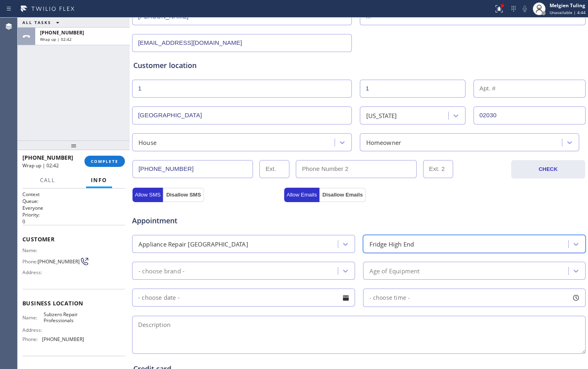
click at [217, 271] on div "- choose brand -" at bounding box center [236, 271] width 203 height 14
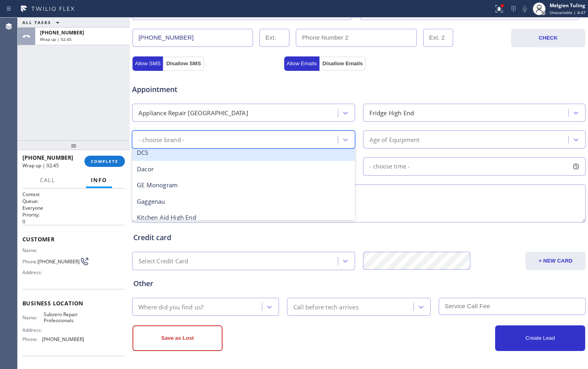
scroll to position [80, 0]
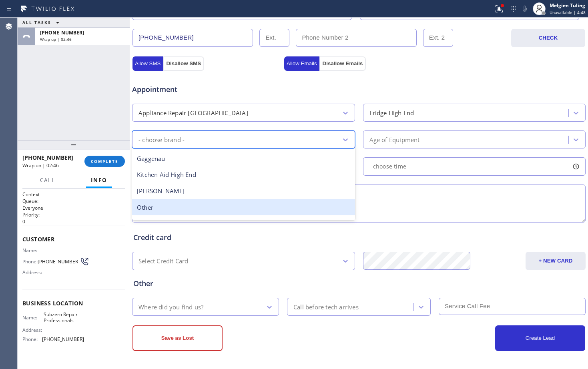
click at [179, 211] on div "Other" at bounding box center [243, 207] width 223 height 16
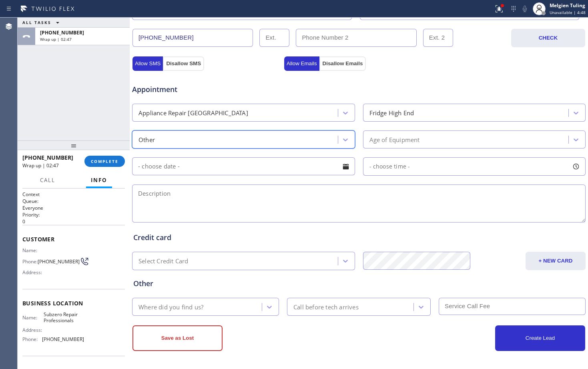
click at [365, 140] on div "Age of Equipment" at bounding box center [466, 140] width 203 height 14
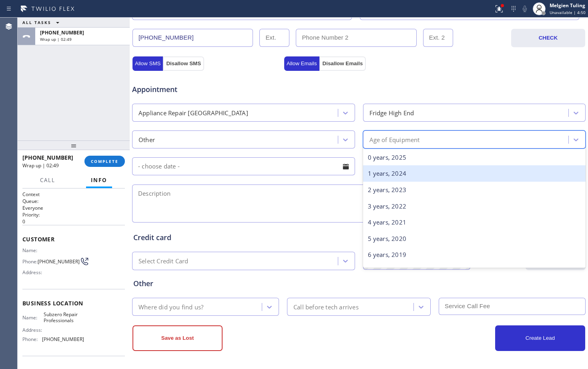
click at [373, 174] on div "1 years, 2024" at bounding box center [474, 173] width 223 height 16
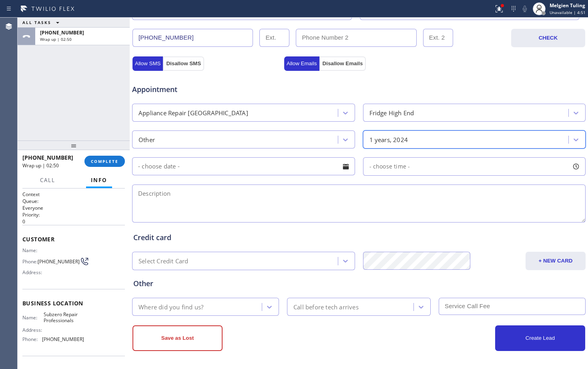
click at [224, 199] on textarea at bounding box center [359, 204] width 454 height 38
click at [244, 196] on textarea at bounding box center [359, 204] width 454 height 38
paste textarea "Need repair service for Refrigerator/Freezer."
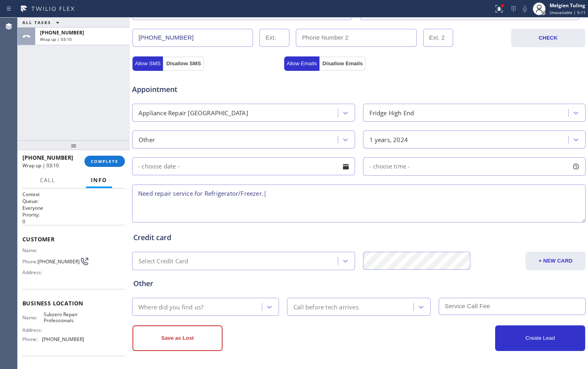
paste textarea "Dover, MA 02030"
click at [269, 191] on textarea "Need repair service for Refrigerator/Freezer.|Dover, MA 02030" at bounding box center [359, 204] width 454 height 38
drag, startPoint x: 318, startPoint y: 194, endPoint x: 269, endPoint y: 194, distance: 48.8
click at [269, 194] on textarea "Need repair service for Refrigerator/Freezer.| , MA 02030" at bounding box center [359, 204] width 454 height 38
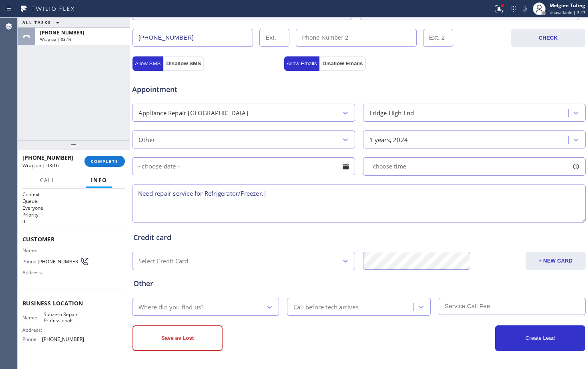
paste textarea "Dover, MA 02030"
click at [349, 199] on textarea "Need repair service for Refrigerator/Freezer.|Dover, MA 02030 |" at bounding box center [359, 204] width 454 height 38
click at [269, 193] on textarea "Need repair service for Refrigerator/Freezer.|Dover, MA 02030 |" at bounding box center [359, 204] width 454 height 38
drag, startPoint x: 314, startPoint y: 191, endPoint x: 268, endPoint y: 195, distance: 45.8
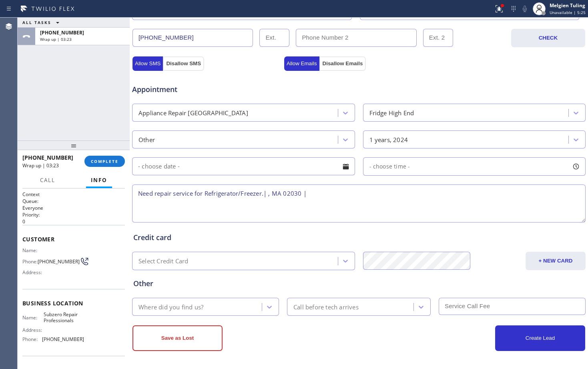
click at [268, 195] on textarea "Need repair service for Refrigerator/Freezer.| , MA 02030 |" at bounding box center [359, 204] width 454 height 38
paste textarea "Dover, MA 02030"
type textarea "Need repair service for Refrigerator/Freezer.|Dover, MA 02030 |SAL-ESA"
click at [203, 311] on div "Where did you find us?" at bounding box center [171, 306] width 65 height 9
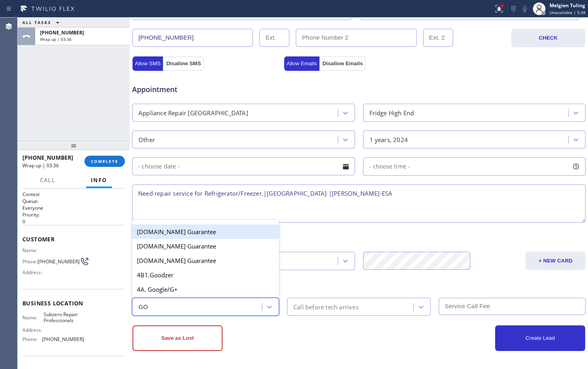
type input "GOO"
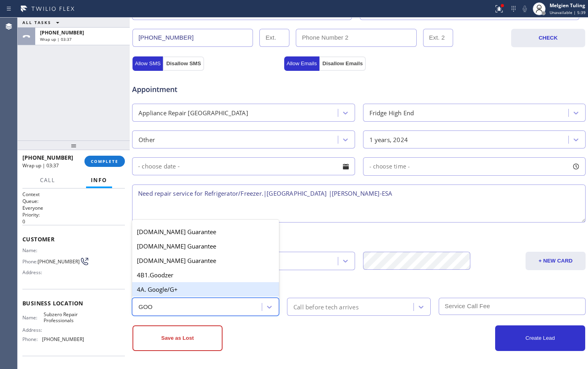
click at [190, 287] on div "4A. Google/G+" at bounding box center [205, 289] width 147 height 14
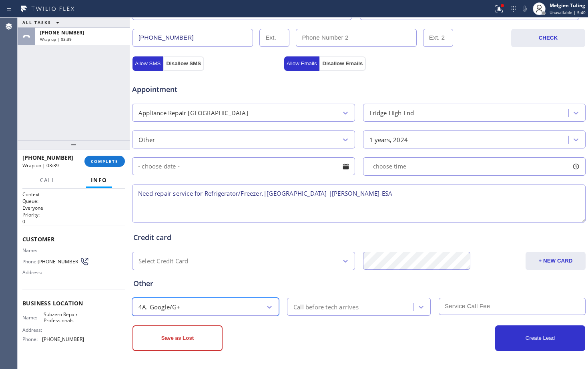
click at [402, 347] on div "Create Lead" at bounding box center [472, 338] width 227 height 26
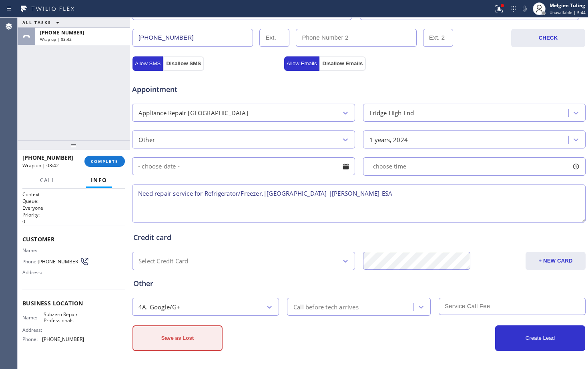
click at [176, 335] on button "Save as Lost" at bounding box center [178, 338] width 90 height 26
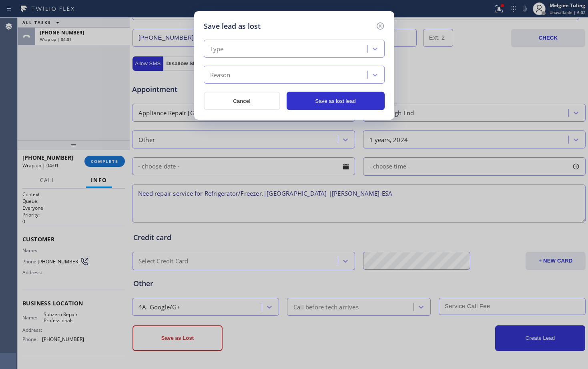
click at [272, 45] on div "Type" at bounding box center [286, 49] width 161 height 14
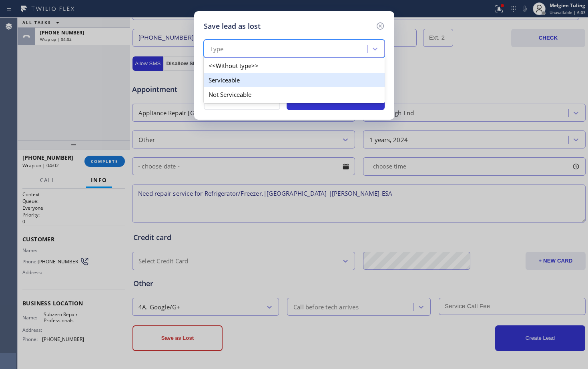
click at [248, 83] on div "Serviceable" at bounding box center [294, 80] width 181 height 14
click at [248, 83] on div "Reason" at bounding box center [294, 75] width 181 height 18
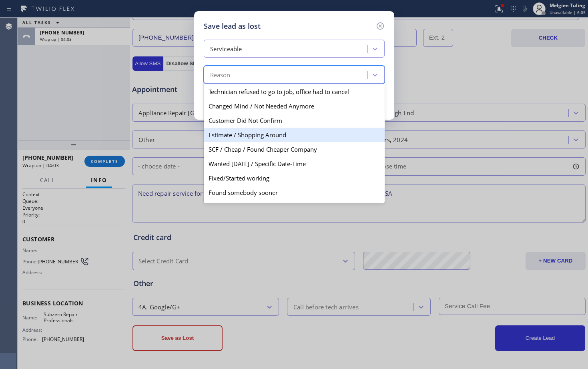
click at [234, 135] on div "Estimate / Shopping Around" at bounding box center [294, 135] width 181 height 14
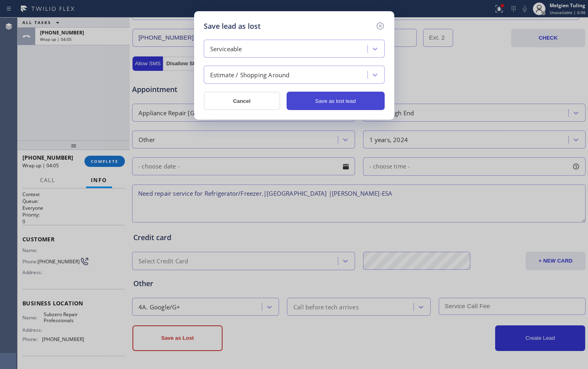
click at [315, 100] on button "Save as lost lead" at bounding box center [336, 101] width 98 height 18
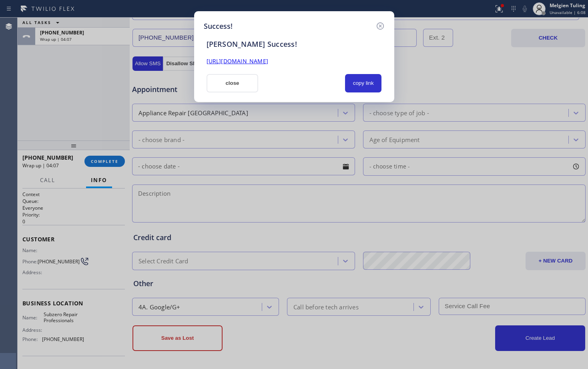
click at [268, 61] on link "https://erp.apollosoft.co/customer/764696#portlet_lead" at bounding box center [238, 61] width 62 height 8
click at [237, 82] on button "close" at bounding box center [233, 83] width 52 height 18
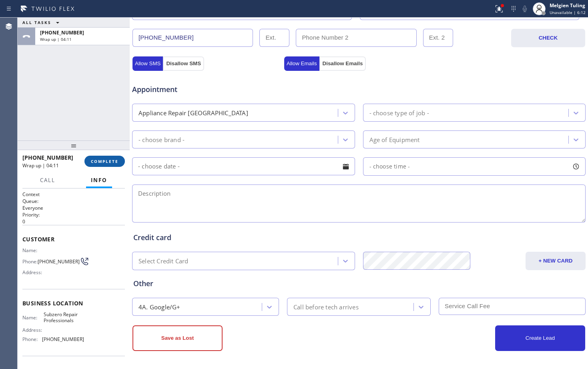
click at [102, 161] on span "COMPLETE" at bounding box center [105, 162] width 28 height 6
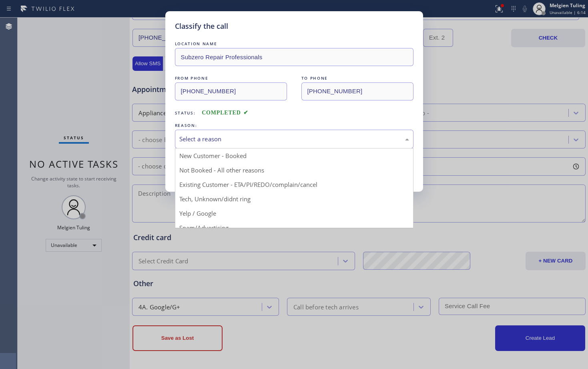
click at [227, 135] on div "Select a reason" at bounding box center [294, 139] width 230 height 9
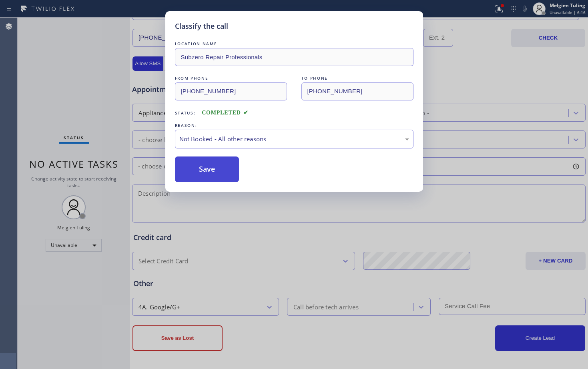
click at [205, 171] on button "Save" at bounding box center [207, 170] width 64 height 26
type input "(877) 777-0796"
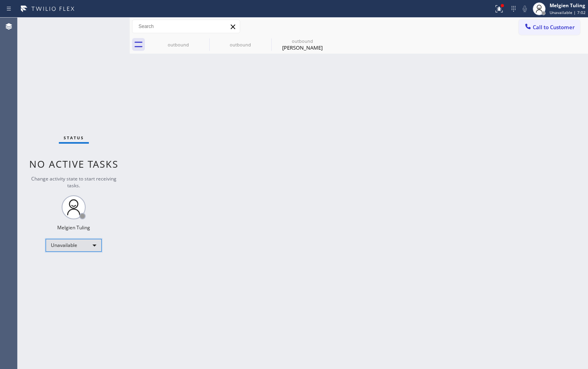
click at [72, 247] on div "Unavailable" at bounding box center [74, 245] width 56 height 13
click at [69, 265] on li "Available" at bounding box center [73, 267] width 54 height 10
click at [253, 144] on div "Back to Dashboard Change Sender ID Customers Technicians Select a contact Outbo…" at bounding box center [359, 193] width 458 height 351
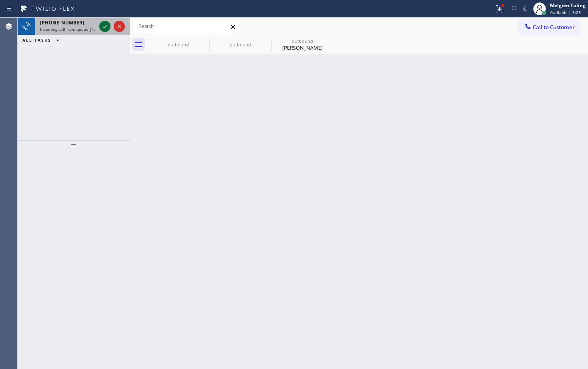
click at [104, 26] on icon at bounding box center [105, 27] width 10 height 10
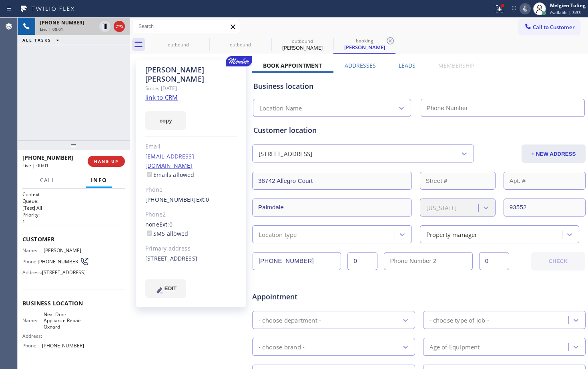
type input "(619) 773-0893"
click at [157, 93] on link "link to CRM" at bounding box center [161, 97] width 32 height 8
click at [106, 28] on icon at bounding box center [105, 27] width 4 height 6
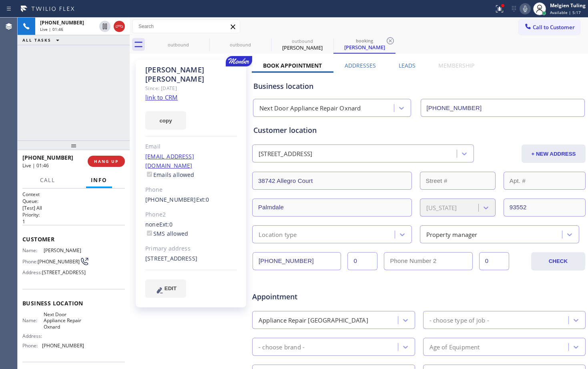
click at [526, 10] on icon at bounding box center [525, 9] width 4 height 6
click at [501, 12] on icon at bounding box center [500, 9] width 10 height 10
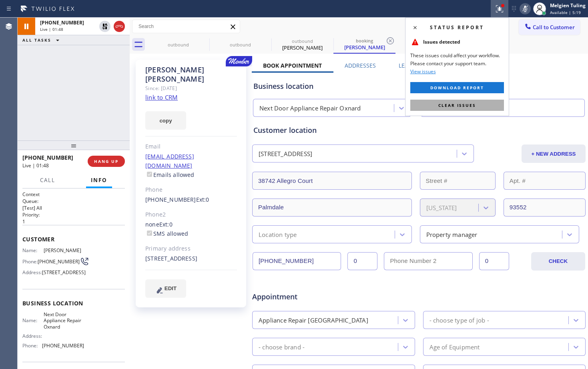
click at [426, 102] on button "Clear issues" at bounding box center [457, 105] width 94 height 11
click at [426, 102] on input "(619) 773-0893" at bounding box center [503, 108] width 165 height 18
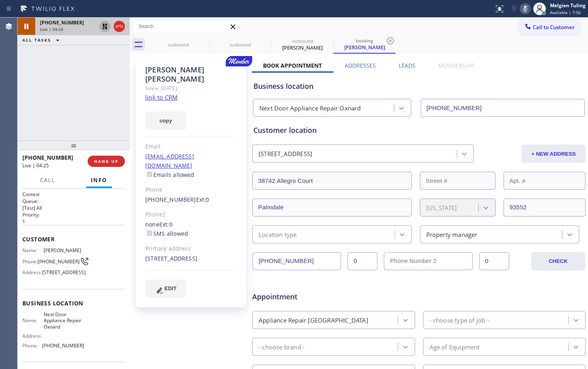
click at [103, 25] on icon at bounding box center [105, 27] width 6 height 6
click at [524, 8] on icon at bounding box center [525, 9] width 4 height 6
click at [436, 27] on div "Call to Customer Outbound call Location Subzero Repair Professionals Your calle…" at bounding box center [359, 27] width 458 height 14
click at [222, 102] on div "copy" at bounding box center [191, 116] width 92 height 28
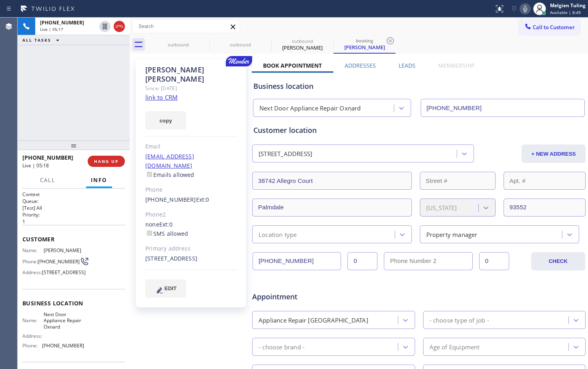
click at [210, 90] on div "Chris Castro Since: 20 may 2020 link to CRM copy Email goaffordablemaintenance@…" at bounding box center [191, 184] width 110 height 248
click at [202, 120] on div "copy" at bounding box center [191, 116] width 92 height 28
click at [109, 159] on span "HANG UP" at bounding box center [106, 162] width 24 height 6
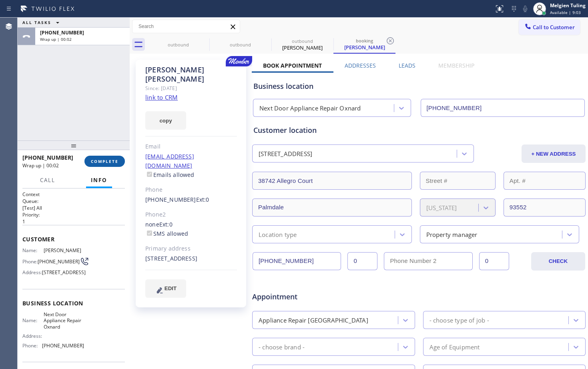
click at [107, 159] on span "COMPLETE" at bounding box center [105, 162] width 28 height 6
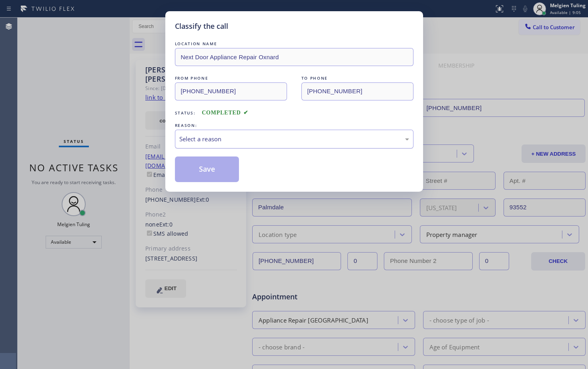
click at [237, 133] on div "Select a reason" at bounding box center [294, 139] width 239 height 19
click at [204, 170] on button "Save" at bounding box center [207, 170] width 64 height 26
type input "(877) 777-0796"
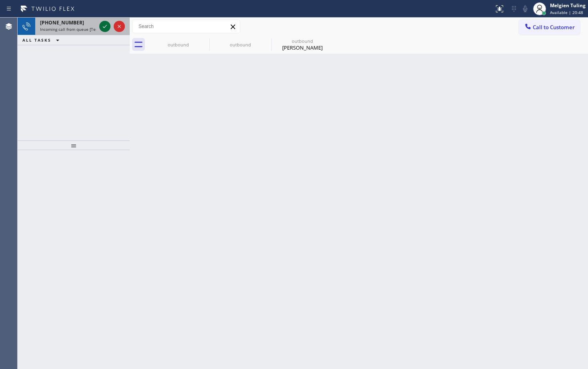
click at [102, 27] on icon at bounding box center [105, 27] width 10 height 10
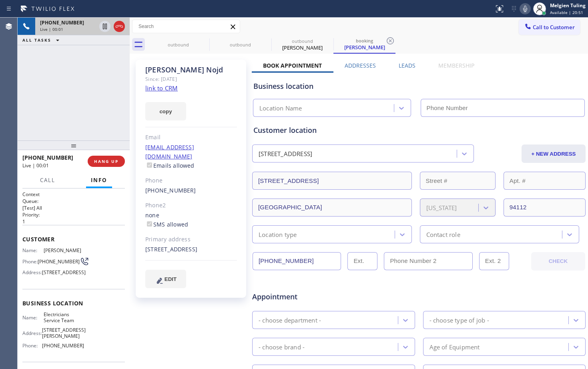
type input "[PHONE_NUMBER]"
click at [160, 90] on link "link to CRM" at bounding box center [161, 88] width 32 height 8
click at [527, 10] on icon at bounding box center [525, 9] width 10 height 10
drag, startPoint x: 227, startPoint y: 91, endPoint x: 197, endPoint y: 76, distance: 34.0
click at [227, 91] on div "Asa Nojd Since: 20 may 2020 link to CRM copy Email asa.nojd@gmail.com Emails al…" at bounding box center [191, 179] width 110 height 238
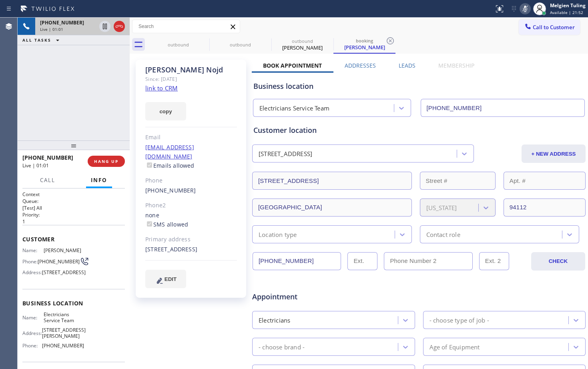
click at [214, 85] on div "Asa Nojd Since: 20 may 2020 link to CRM copy Email asa.nojd@gmail.com Emails al…" at bounding box center [191, 179] width 110 height 238
click at [525, 9] on rect at bounding box center [525, 8] width 6 height 6
click at [525, 10] on icon at bounding box center [525, 9] width 4 height 6
click at [205, 115] on div "copy" at bounding box center [191, 107] width 92 height 28
click at [422, 32] on div "Call to Customer Outbound call Location Subzero Repair Professionals Your calle…" at bounding box center [359, 27] width 458 height 14
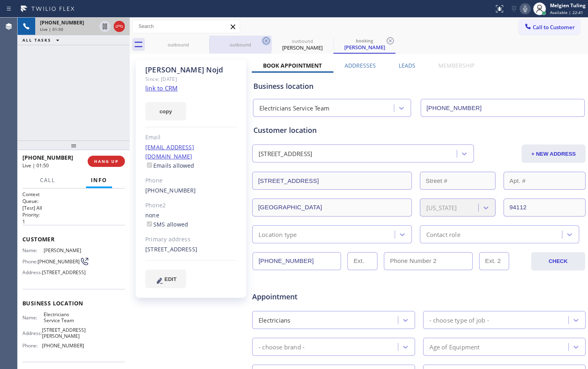
click at [266, 39] on icon at bounding box center [266, 41] width 10 height 10
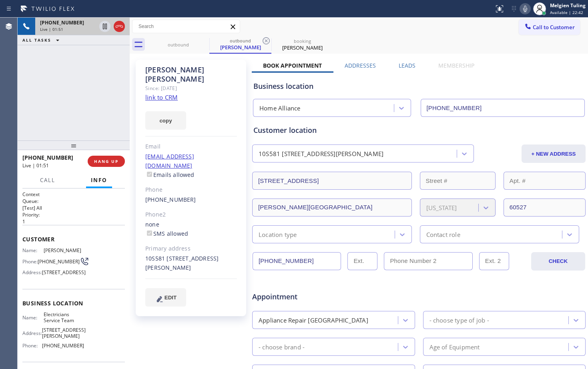
click at [526, 8] on icon at bounding box center [525, 9] width 10 height 10
click at [105, 26] on icon at bounding box center [105, 27] width 10 height 10
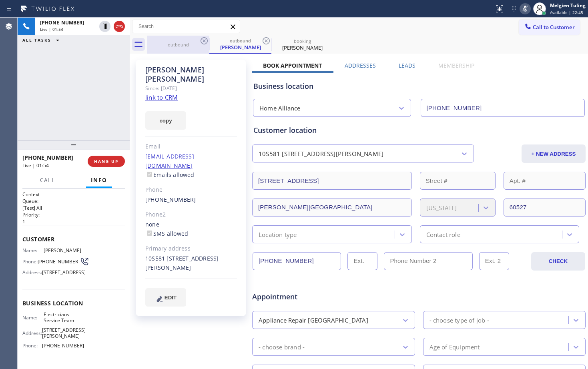
click at [185, 47] on div "outbound" at bounding box center [178, 45] width 60 height 6
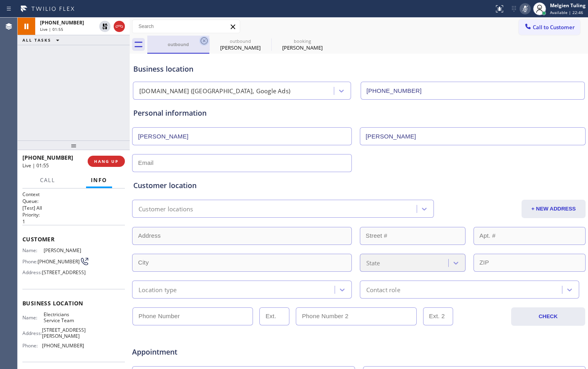
click at [205, 41] on icon at bounding box center [204, 40] width 7 height 7
type input "(877) 777-0796"
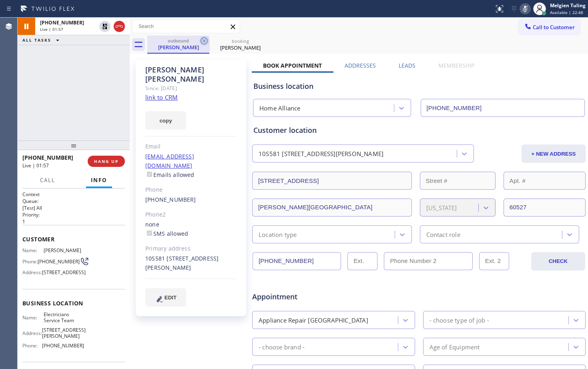
click at [205, 40] on icon at bounding box center [204, 40] width 7 height 7
type input "[PHONE_NUMBER]"
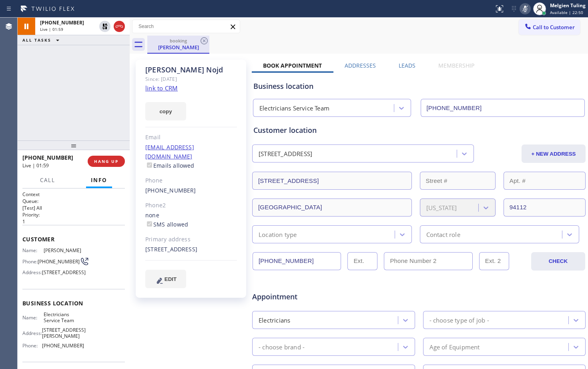
click at [179, 46] on div "Asa Nojd" at bounding box center [178, 47] width 60 height 7
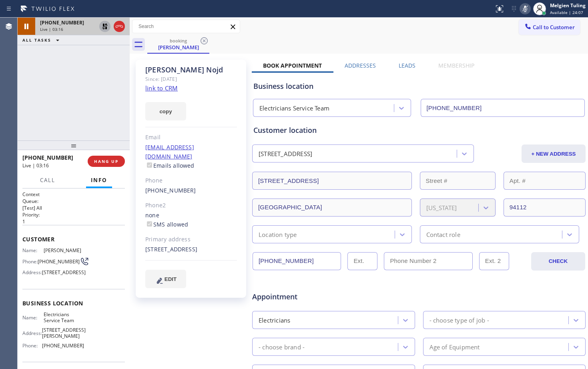
click at [104, 23] on icon at bounding box center [105, 27] width 10 height 10
click at [528, 8] on icon at bounding box center [525, 9] width 10 height 10
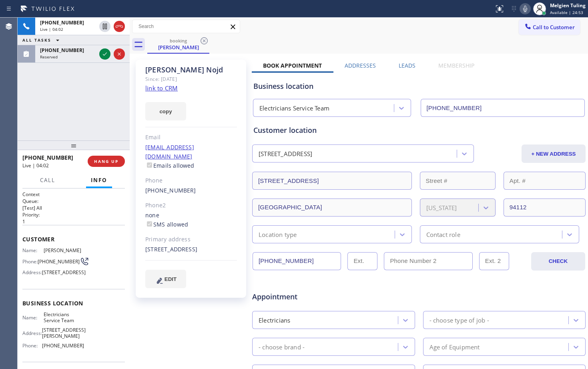
click at [119, 115] on div "+14152441549 Live | 04:02 ALL TASKS ALL TASKS ACTIVE TASKS TASKS IN WRAP UP (83…" at bounding box center [74, 79] width 112 height 123
click at [109, 161] on span "HANG UP" at bounding box center [106, 162] width 24 height 6
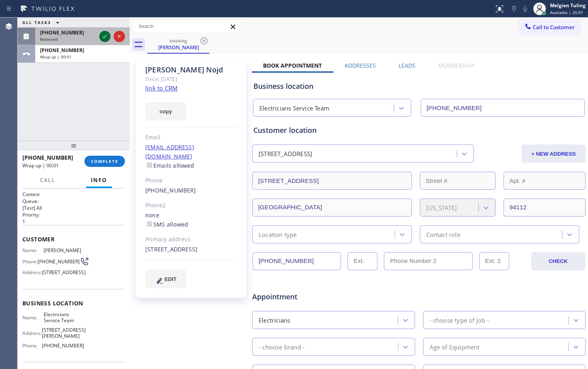
click at [106, 36] on icon at bounding box center [105, 36] width 4 height 3
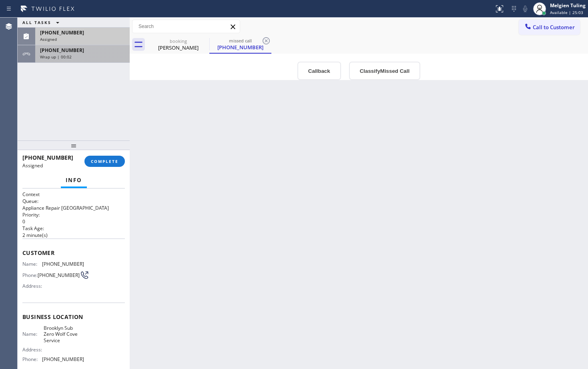
click at [96, 55] on div "Wrap up | 00:02" at bounding box center [82, 57] width 85 height 6
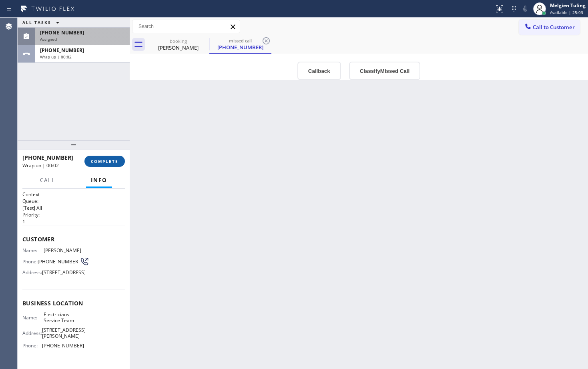
click at [108, 161] on span "COMPLETE" at bounding box center [105, 162] width 28 height 6
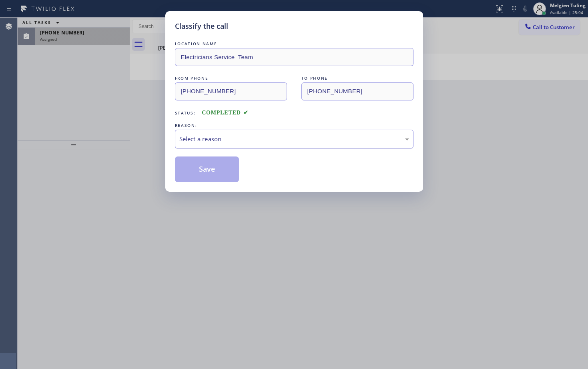
click at [216, 137] on div "Select a reason" at bounding box center [294, 139] width 230 height 9
click at [193, 171] on button "Save" at bounding box center [207, 170] width 64 height 26
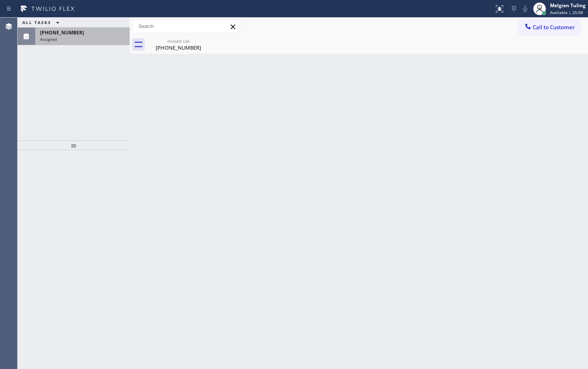
click at [80, 38] on div "Assigned" at bounding box center [82, 39] width 85 height 6
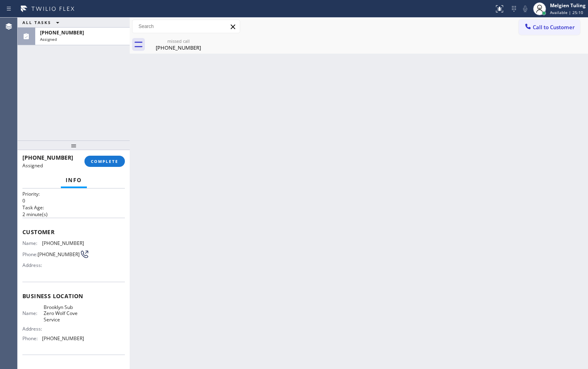
scroll to position [40, 0]
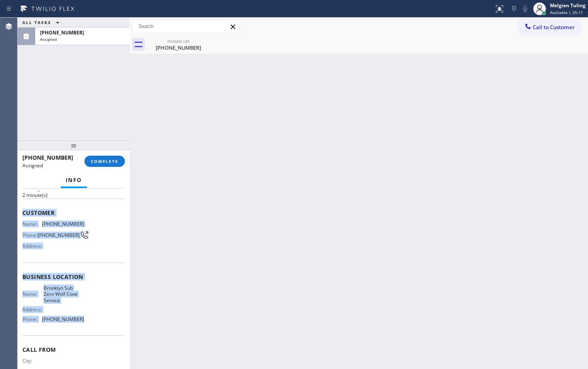
drag, startPoint x: 21, startPoint y: 211, endPoint x: 84, endPoint y: 325, distance: 130.3
click at [84, 325] on div "Context Queue: Appliance Repair High End Priority: 0 Task Age: 2 minute(s) Cust…" at bounding box center [74, 279] width 112 height 181
copy div "Customer Name: (833) 520-6428 Phone: (833) 520-6428 Address: Business location …"
click at [112, 159] on span "COMPLETE" at bounding box center [105, 162] width 28 height 6
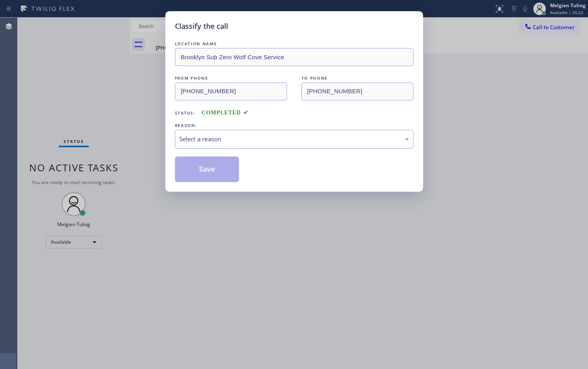
click at [225, 139] on div "Select a reason" at bounding box center [294, 139] width 230 height 9
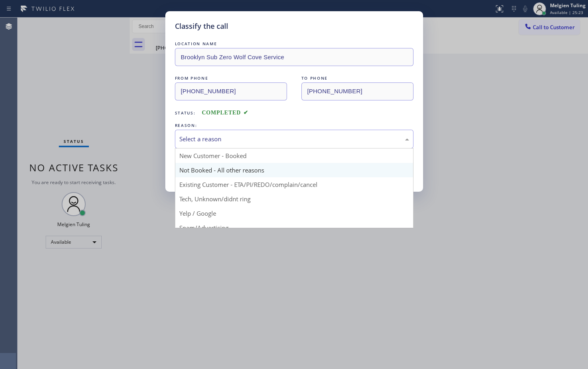
click at [216, 173] on button "Save" at bounding box center [207, 170] width 64 height 26
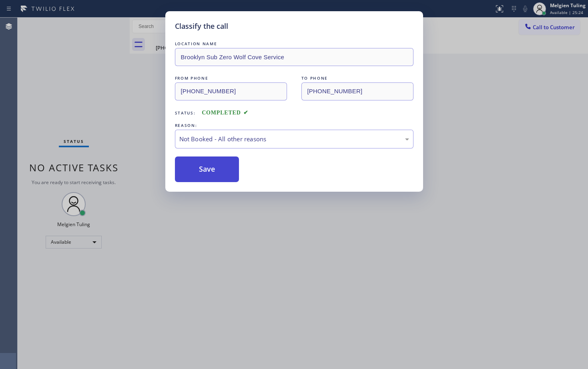
click at [215, 173] on button "Save" at bounding box center [207, 170] width 64 height 26
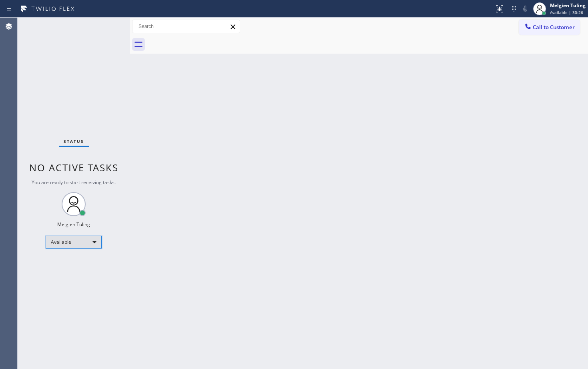
click at [89, 243] on div "Available" at bounding box center [74, 242] width 56 height 13
click at [68, 281] on li "Break" at bounding box center [73, 284] width 54 height 10
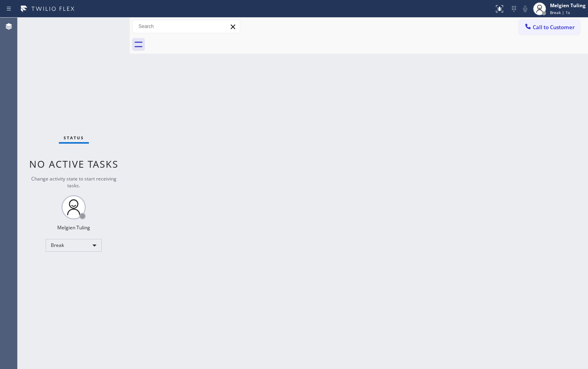
click at [275, 228] on div "Back to Dashboard Change Sender ID Customers Technicians Select a contact Outbo…" at bounding box center [359, 193] width 458 height 351
click at [177, 275] on div "Back to Dashboard Change Sender ID Customers Technicians Select a contact Outbo…" at bounding box center [359, 193] width 458 height 351
drag, startPoint x: 86, startPoint y: 231, endPoint x: 80, endPoint y: 245, distance: 16.3
click at [84, 233] on div "Status No active tasks Change activity state to start receiving tasks. Melgien …" at bounding box center [74, 193] width 112 height 351
click at [79, 247] on div "Break" at bounding box center [74, 245] width 56 height 13
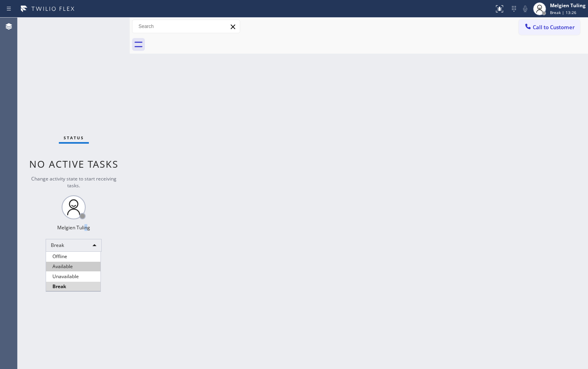
click at [58, 266] on li "Available" at bounding box center [73, 267] width 54 height 10
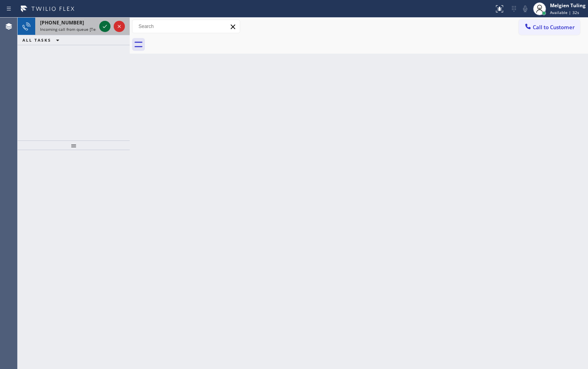
click at [108, 27] on icon at bounding box center [105, 27] width 10 height 10
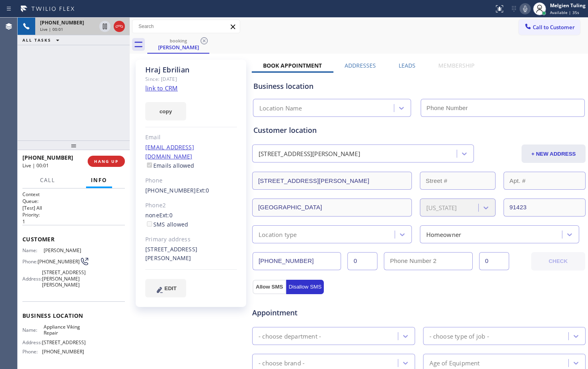
type input "(617) 219-9255"
click at [163, 88] on link "link to CRM" at bounding box center [161, 88] width 32 height 8
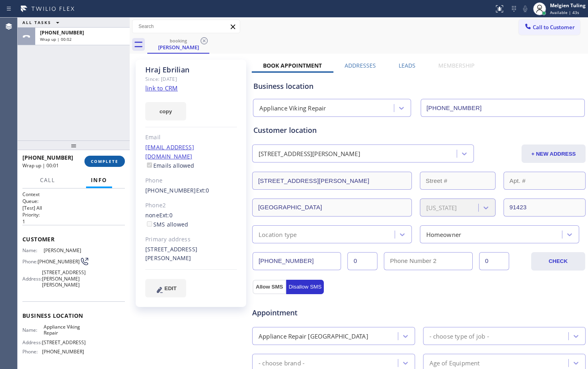
click at [108, 163] on span "COMPLETE" at bounding box center [105, 162] width 28 height 6
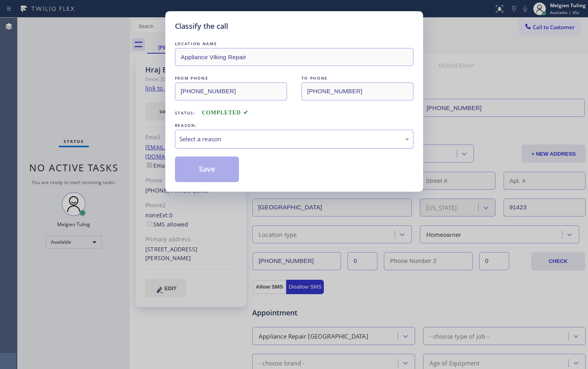
click at [209, 141] on div "Select a reason" at bounding box center [294, 139] width 230 height 9
click at [201, 173] on button "Save" at bounding box center [207, 170] width 64 height 26
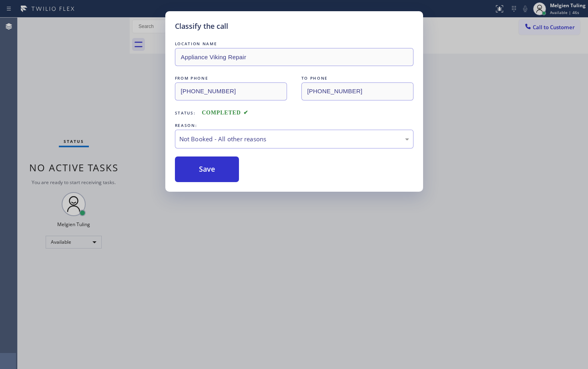
click at [201, 173] on button "Save" at bounding box center [207, 170] width 64 height 26
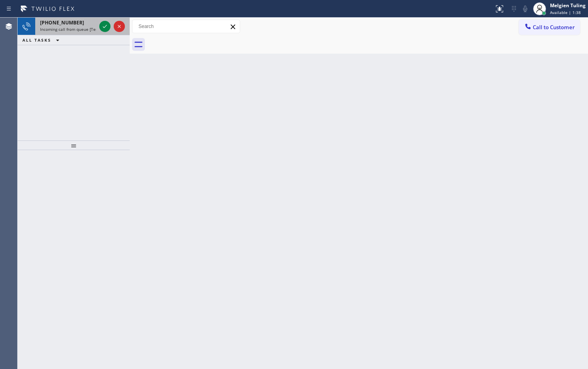
click at [98, 24] on div at bounding box center [112, 27] width 29 height 18
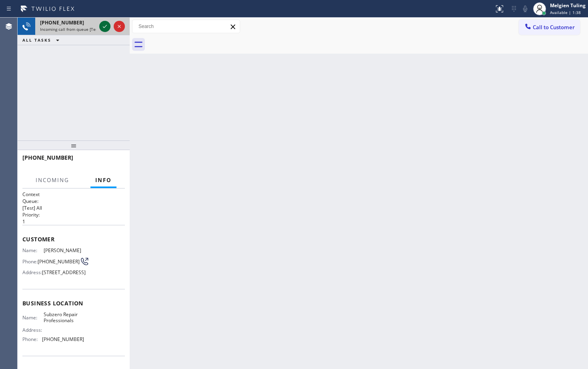
click at [99, 24] on div at bounding box center [104, 27] width 11 height 10
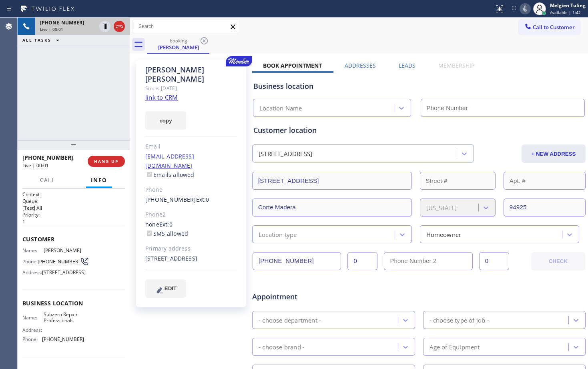
type input "(415) 914-8003"
click at [169, 93] on link "link to CRM" at bounding box center [161, 97] width 32 height 8
click at [106, 25] on icon at bounding box center [105, 27] width 4 height 6
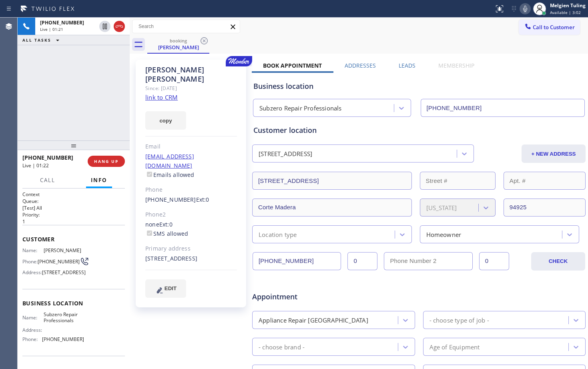
click at [524, 9] on icon at bounding box center [525, 9] width 10 height 10
click at [103, 26] on icon at bounding box center [105, 27] width 6 height 6
click at [524, 9] on icon at bounding box center [525, 9] width 4 height 6
click at [170, 93] on link "link to CRM" at bounding box center [161, 97] width 32 height 8
click at [105, 164] on span "HANG UP" at bounding box center [106, 162] width 24 height 6
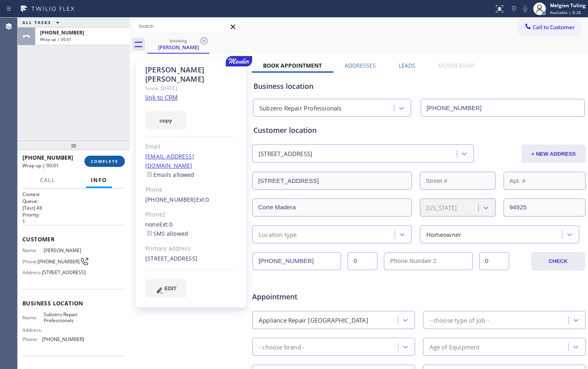
click at [101, 159] on span "COMPLETE" at bounding box center [105, 162] width 28 height 6
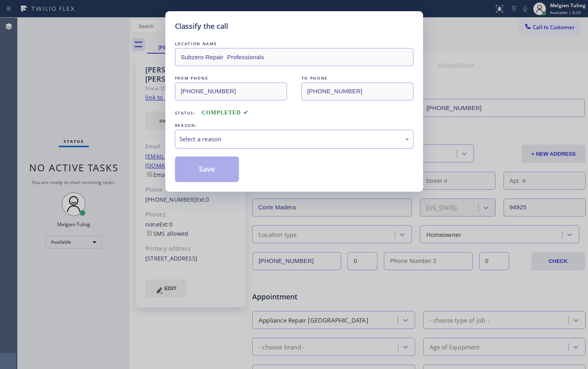
click at [214, 139] on div "Select a reason" at bounding box center [294, 139] width 230 height 9
click at [199, 163] on button "Save" at bounding box center [207, 170] width 64 height 26
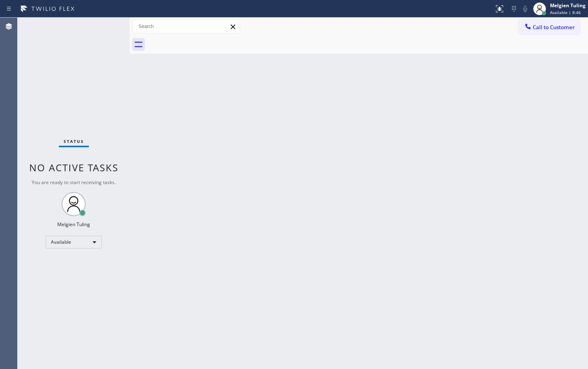
click at [147, 94] on div "Back to Dashboard Change Sender ID Customers Technicians Select a contact Outbo…" at bounding box center [359, 193] width 458 height 351
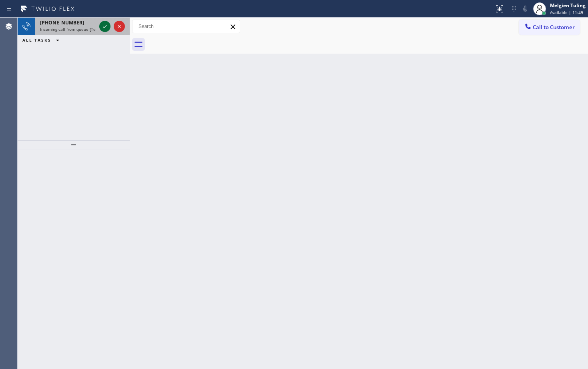
click at [103, 27] on icon at bounding box center [105, 27] width 10 height 10
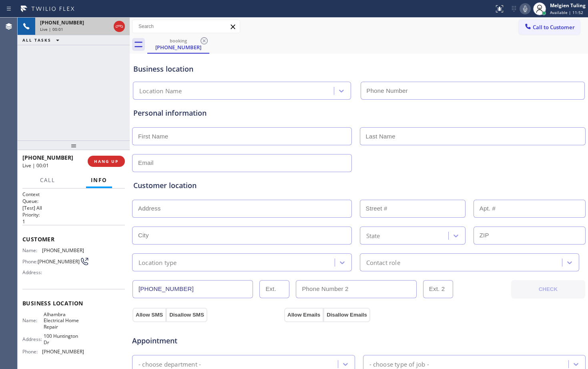
type input "[PHONE_NUMBER]"
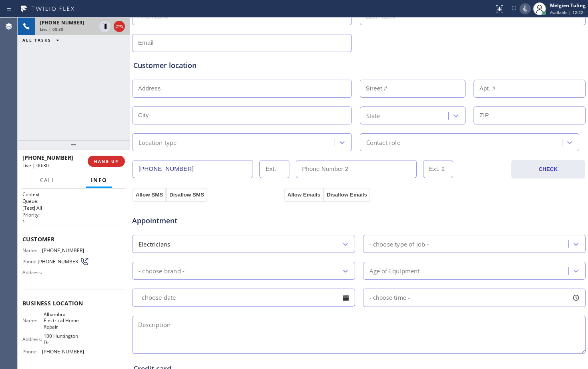
scroll to position [251, 0]
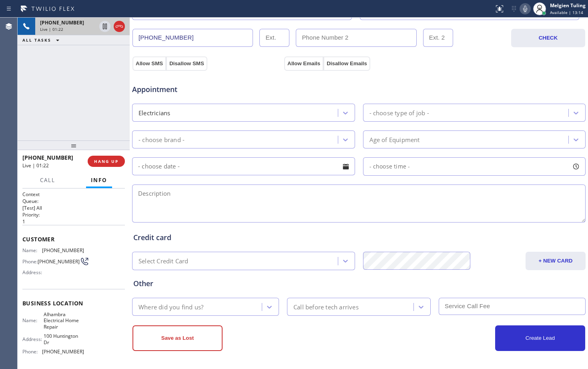
click at [304, 239] on div "Credit card" at bounding box center [358, 237] width 451 height 11
click at [102, 161] on span "HANG UP" at bounding box center [106, 162] width 24 height 6
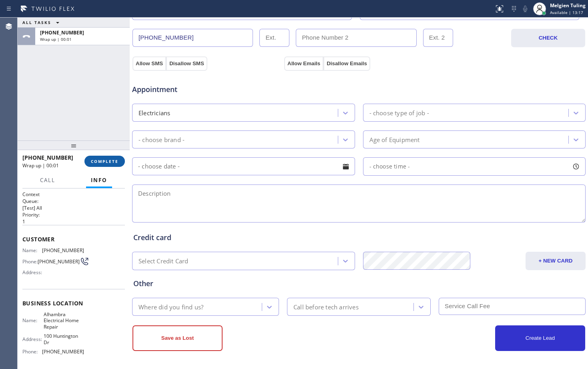
click at [104, 162] on span "COMPLETE" at bounding box center [105, 162] width 28 height 6
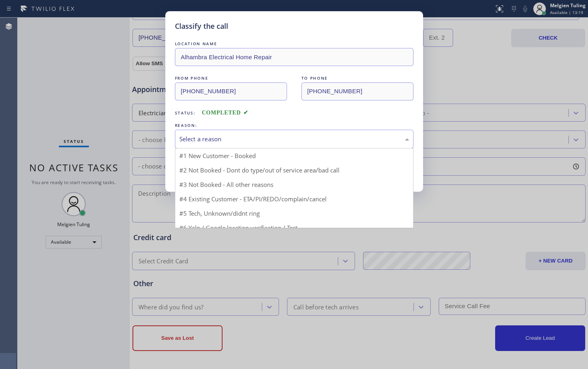
click at [208, 135] on div "Select a reason" at bounding box center [294, 139] width 230 height 9
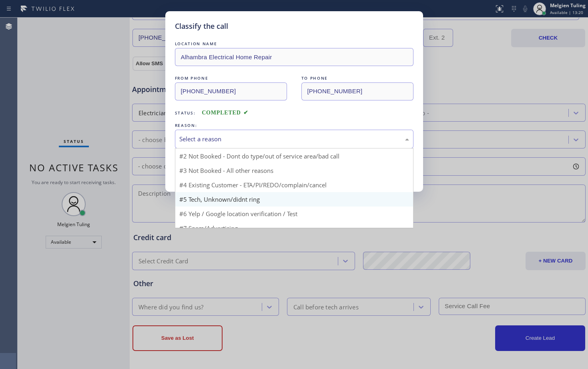
scroll to position [22, 0]
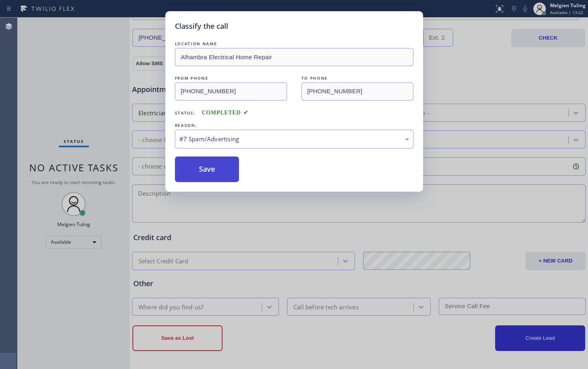
click at [215, 170] on button "Save" at bounding box center [207, 170] width 64 height 26
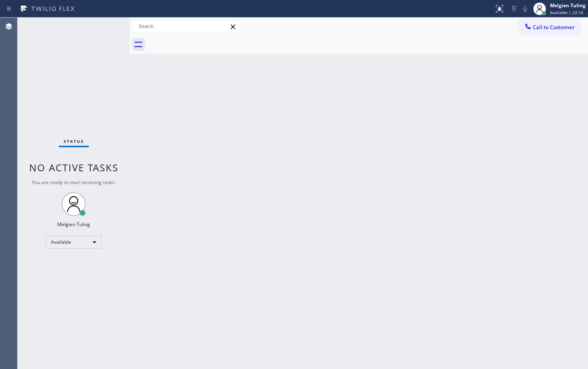
click at [99, 22] on div "Status No active tasks You are ready to start receiving tasks. Melgien Tuling A…" at bounding box center [74, 193] width 112 height 351
click at [354, 124] on div "Back to Dashboard Change Sender ID Customers Technicians Select a contact Outbo…" at bounding box center [359, 193] width 458 height 351
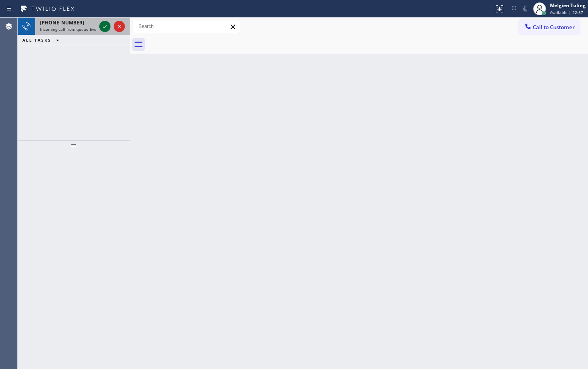
click at [103, 23] on icon at bounding box center [105, 27] width 10 height 10
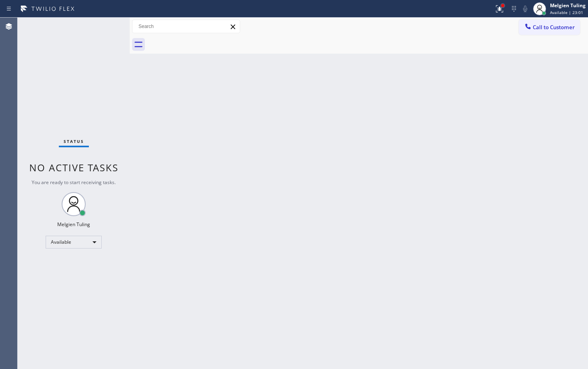
click at [502, 7] on div at bounding box center [502, 5] width 5 height 5
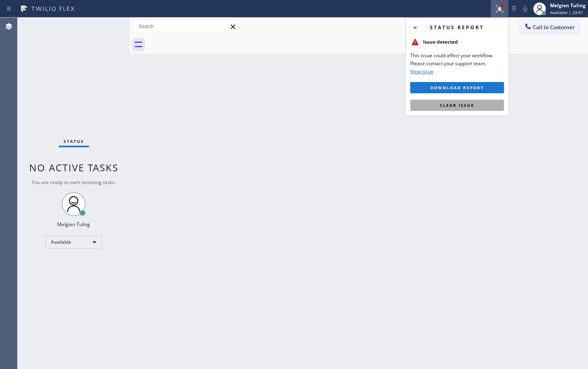
click at [449, 108] on span "Clear issue" at bounding box center [457, 105] width 34 height 6
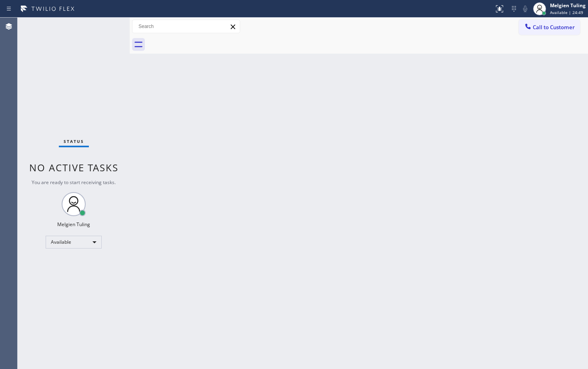
click at [94, 24] on div "Status No active tasks You are ready to start receiving tasks. Melgien Tuling A…" at bounding box center [74, 193] width 112 height 351
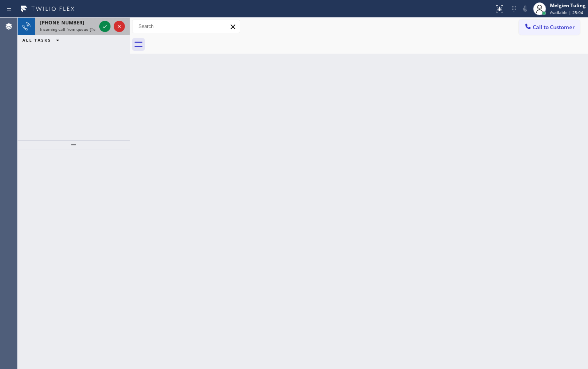
click at [97, 26] on div "+18183450000 Incoming call from queue [Test] All" at bounding box center [66, 27] width 62 height 18
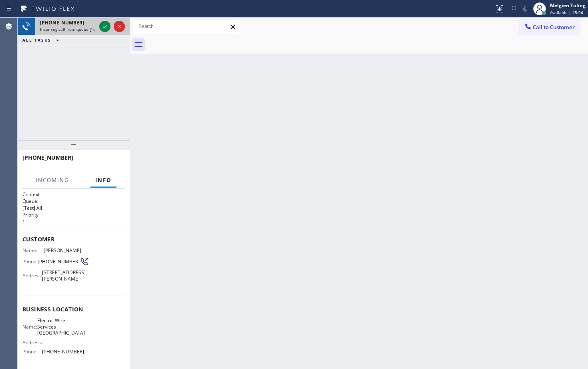
click at [98, 27] on div at bounding box center [112, 27] width 29 height 18
click at [102, 27] on icon at bounding box center [105, 27] width 10 height 10
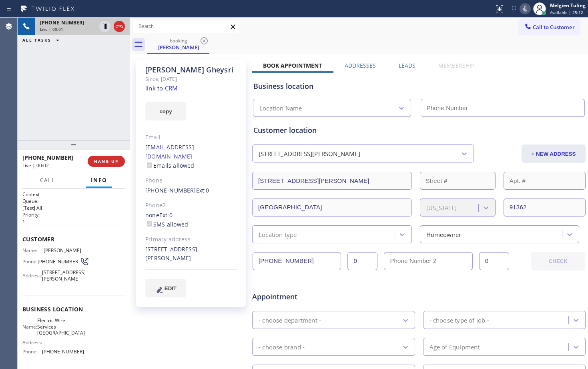
type input "(805) 624-4880"
drag, startPoint x: 181, startPoint y: 251, endPoint x: 163, endPoint y: 250, distance: 18.8
click at [163, 250] on div "5550 Ridgeway Court Westlake Village, 91362 CA" at bounding box center [191, 254] width 92 height 18
copy div ", 91362"
drag, startPoint x: 397, startPoint y: 43, endPoint x: 479, endPoint y: 19, distance: 85.1
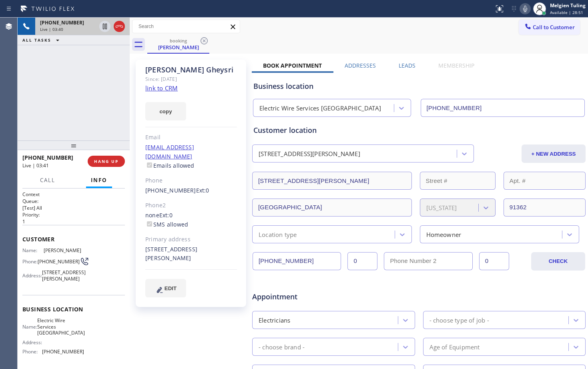
click at [399, 43] on div "booking Alex Gheysri" at bounding box center [367, 45] width 441 height 18
click at [523, 8] on icon at bounding box center [525, 9] width 10 height 10
click at [106, 24] on icon at bounding box center [105, 27] width 4 height 6
click at [151, 88] on link "link to CRM" at bounding box center [161, 88] width 32 height 8
click at [149, 123] on div "Alex Gheysri Since: 20 may 2020 link to CRM copy Email safarnameh@yahoo.com Ema…" at bounding box center [191, 183] width 110 height 247
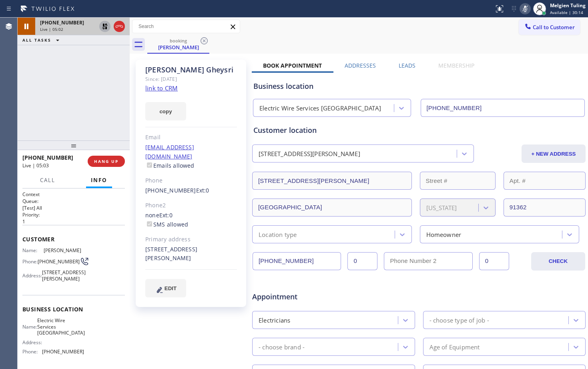
drag, startPoint x: 183, startPoint y: 248, endPoint x: 147, endPoint y: 240, distance: 36.9
click at [147, 245] on div "5550 Ridgeway Court Westlake Village, 91362 CA" at bounding box center [191, 254] width 92 height 18
drag, startPoint x: 145, startPoint y: 239, endPoint x: 183, endPoint y: 247, distance: 38.9
click at [183, 247] on div "5550 Ridgeway Court Westlake Village, 91362 CA" at bounding box center [191, 254] width 92 height 18
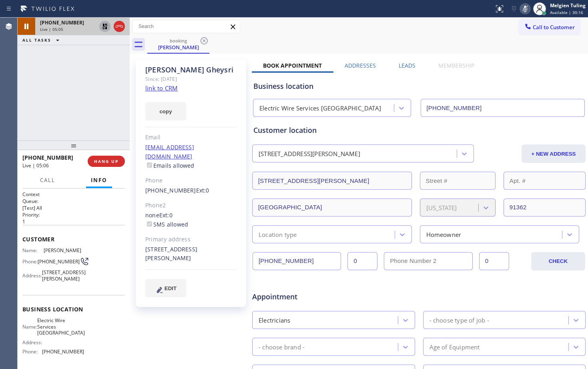
click at [183, 247] on div "5550 Ridgeway Court Westlake Village, 91362 CA" at bounding box center [191, 254] width 92 height 18
drag, startPoint x: 142, startPoint y: 240, endPoint x: 179, endPoint y: 258, distance: 41.2
click at [179, 258] on div "Alex Gheysri Since: 20 may 2020 link to CRM copy Email safarnameh@yahoo.com Ema…" at bounding box center [191, 183] width 110 height 247
click at [155, 89] on link "link to CRM" at bounding box center [161, 88] width 32 height 8
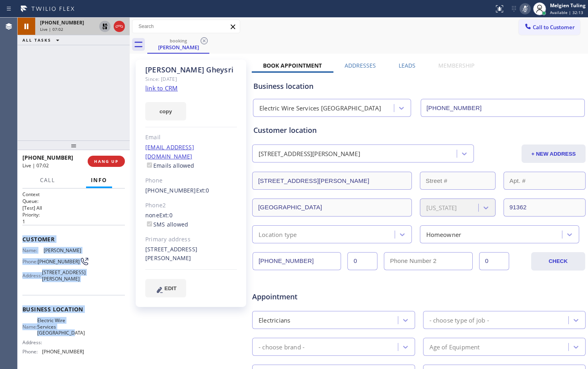
scroll to position [40, 0]
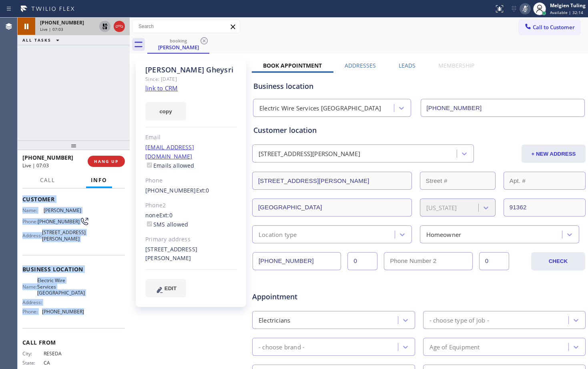
drag, startPoint x: 53, startPoint y: 244, endPoint x: 84, endPoint y: 330, distance: 91.8
click at [84, 330] on div "Context Queue: [Test] All Priority: 1 Customer Name: Alex Gheysri Phone: (818) …" at bounding box center [74, 279] width 112 height 181
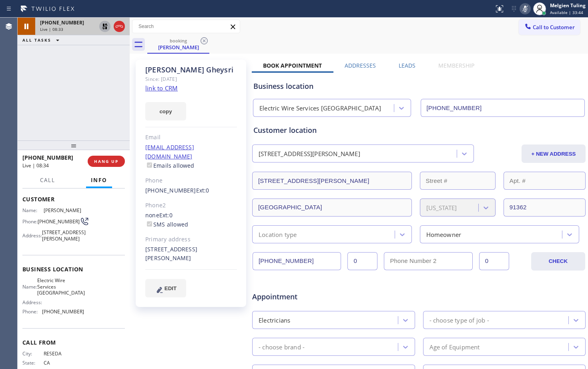
click at [116, 97] on div "+18183450000 Live | 08:33 ALL TASKS ALL TASKS ACTIVE TASKS TASKS IN WRAP UP" at bounding box center [74, 79] width 112 height 123
click at [96, 76] on div "+18183450000 Live | 09:11 ALL TASKS ALL TASKS ACTIVE TASKS TASKS IN WRAP UP" at bounding box center [74, 79] width 112 height 123
click at [106, 27] on icon at bounding box center [105, 27] width 6 height 6
click at [524, 7] on icon at bounding box center [525, 9] width 10 height 10
click at [130, 109] on div at bounding box center [130, 193] width 0 height 351
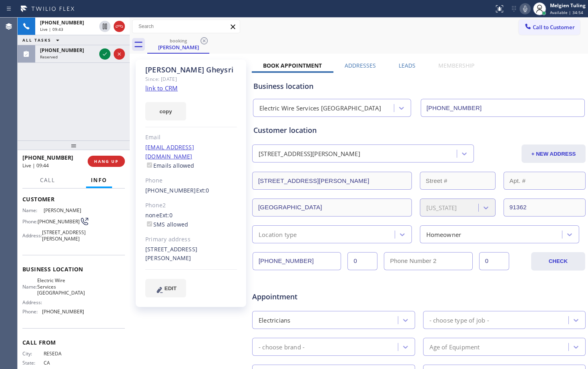
click at [118, 106] on div "+18183450000 Live | 09:43 ALL TASKS ALL TASKS ACTIVE TASKS TASKS IN WRAP UP (55…" at bounding box center [74, 79] width 112 height 123
click at [327, 30] on div "Call to Customer Outbound call Location Subzero Repair Professionals Your calle…" at bounding box center [359, 27] width 458 height 14
click at [172, 27] on input "text" at bounding box center [186, 26] width 107 height 13
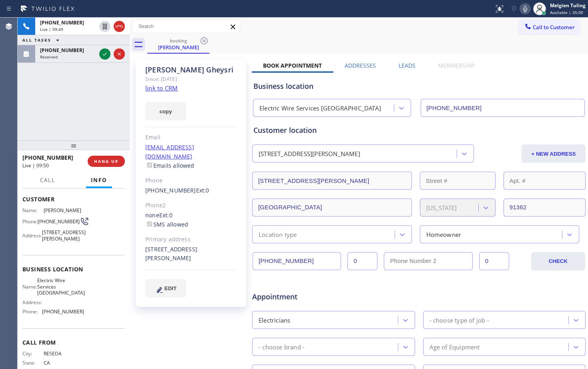
click at [311, 29] on div "Call to Customer Outbound call Location Subzero Repair Professionals Your calle…" at bounding box center [359, 27] width 458 height 14
click at [335, 31] on div "Call to Customer Outbound call Location Subzero Repair Professionals Your calle…" at bounding box center [359, 27] width 458 height 14
click at [411, 36] on div "booking Alex Gheysri" at bounding box center [367, 45] width 441 height 18
click at [524, 7] on icon at bounding box center [525, 9] width 10 height 10
click at [103, 24] on icon at bounding box center [105, 27] width 4 height 6
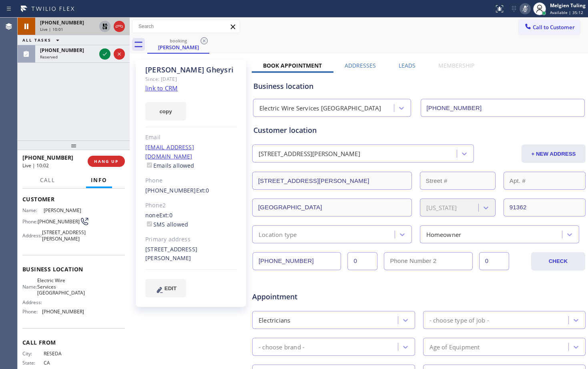
drag, startPoint x: 157, startPoint y: 318, endPoint x: 170, endPoint y: 311, distance: 14.2
click at [157, 318] on div "Alex Gheysri Since: 20 may 2020 link to CRM copy Email safarnameh@yahoo.com Ema…" at bounding box center [192, 315] width 120 height 519
click at [106, 26] on icon at bounding box center [105, 27] width 10 height 10
click at [530, 7] on icon at bounding box center [525, 9] width 10 height 10
click at [150, 120] on button "copy" at bounding box center [165, 111] width 41 height 18
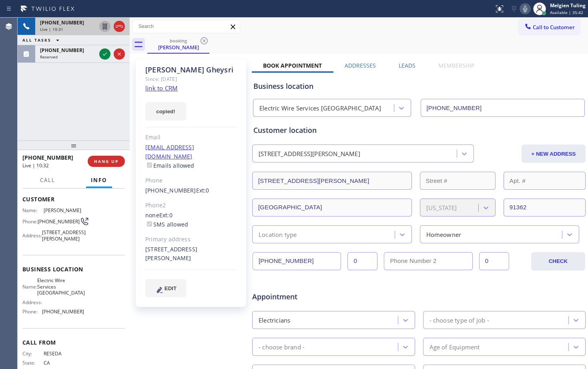
click at [232, 110] on div "copied!" at bounding box center [191, 107] width 92 height 28
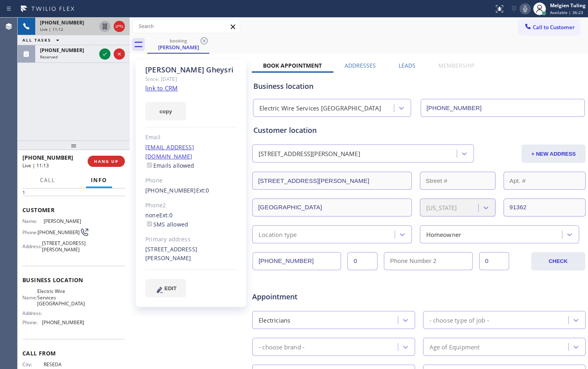
scroll to position [77, 0]
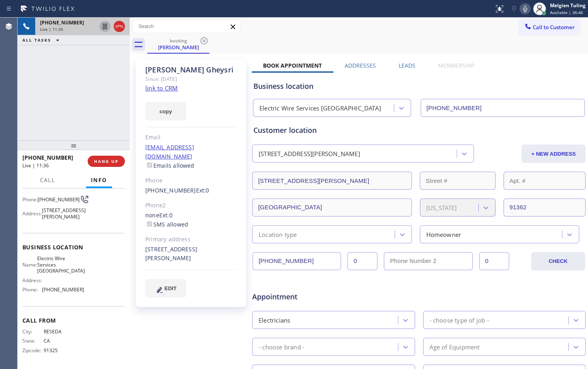
click at [110, 103] on div "+18183450000 Live | 11:35 ALL TASKS ALL TASKS ACTIVE TASKS TASKS IN WRAP UP" at bounding box center [74, 79] width 112 height 123
click at [379, 45] on div "booking Alex Gheysri" at bounding box center [367, 45] width 441 height 18
click at [522, 9] on icon at bounding box center [525, 9] width 10 height 10
click at [104, 27] on icon at bounding box center [105, 27] width 4 height 6
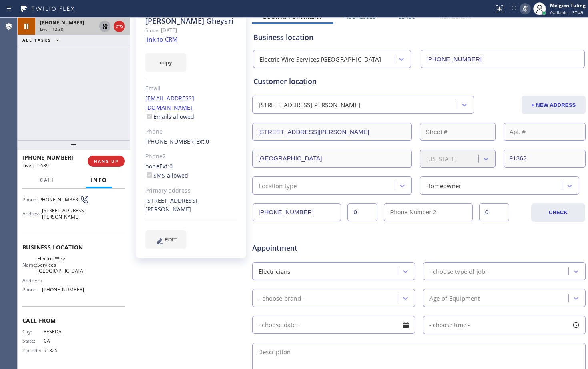
scroll to position [120, 0]
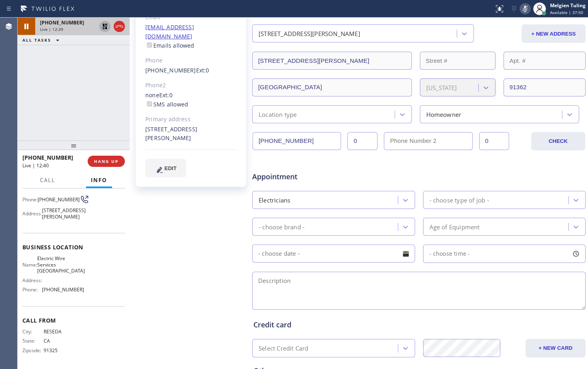
click at [156, 275] on div "Alex Gheysri Since: 20 may 2020 link to CRM copy Email safarnameh@yahoo.com Ema…" at bounding box center [192, 195] width 120 height 519
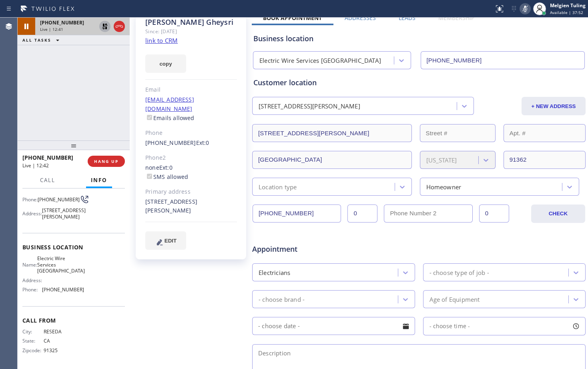
scroll to position [47, 0]
click at [172, 296] on div "Alex Gheysri Since: 20 may 2020 link to CRM copy Email safarnameh@yahoo.com Ema…" at bounding box center [192, 267] width 120 height 519
click at [408, 88] on div "Customer location" at bounding box center [418, 83] width 331 height 11
click at [193, 295] on div "Alex Gheysri Since: 20 may 2020 link to CRM copy Email safarnameh@yahoo.com Ema…" at bounding box center [192, 267] width 120 height 519
click at [216, 51] on div "copy" at bounding box center [191, 60] width 92 height 28
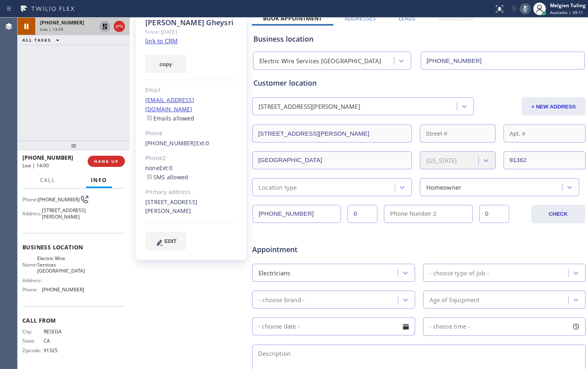
drag, startPoint x: 117, startPoint y: 101, endPoint x: 117, endPoint y: 92, distance: 8.8
click at [117, 101] on div "+18183450000 Live | 13:59 ALL TASKS ALL TASKS ACTIVE TASKS TASKS IN WRAP UP" at bounding box center [74, 79] width 112 height 123
click at [529, 11] on icon at bounding box center [525, 9] width 10 height 10
click at [103, 26] on icon at bounding box center [105, 27] width 6 height 6
click at [209, 52] on div "copy" at bounding box center [191, 60] width 92 height 28
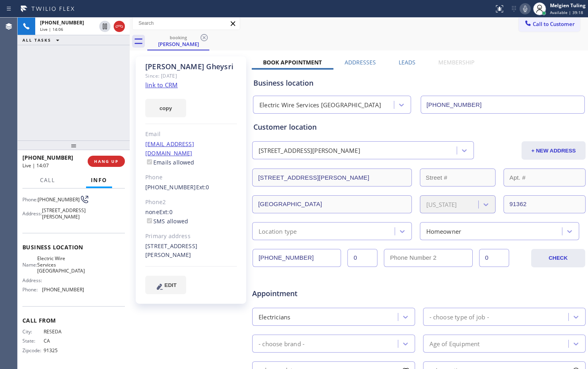
scroll to position [0, 0]
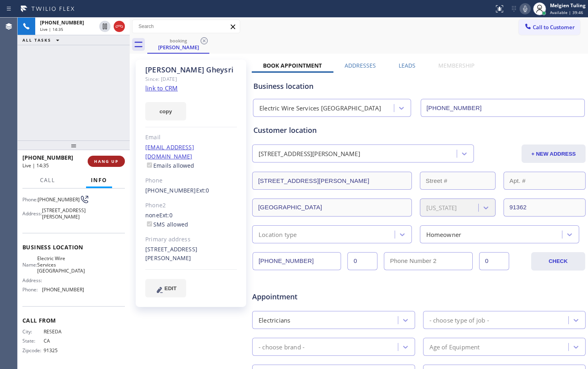
click at [99, 162] on span "HANG UP" at bounding box center [106, 162] width 24 height 6
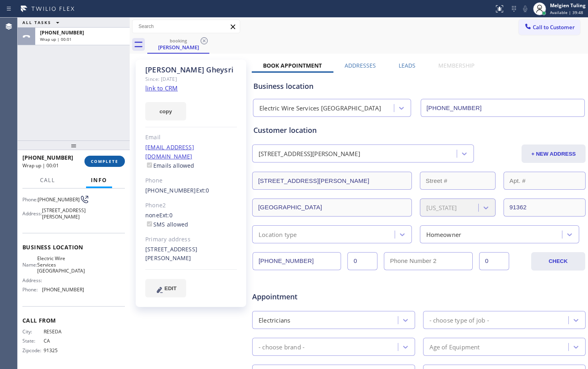
click at [104, 162] on span "COMPLETE" at bounding box center [105, 162] width 28 height 6
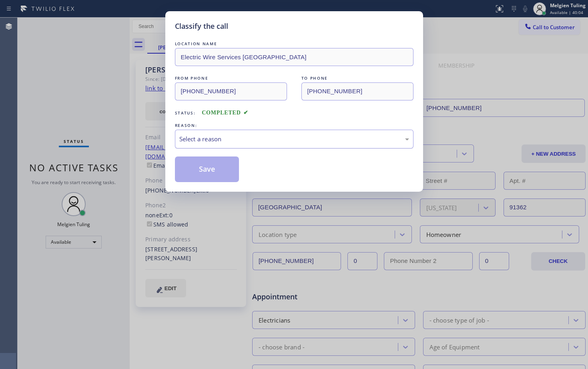
click at [191, 133] on div "Select a reason" at bounding box center [294, 139] width 239 height 19
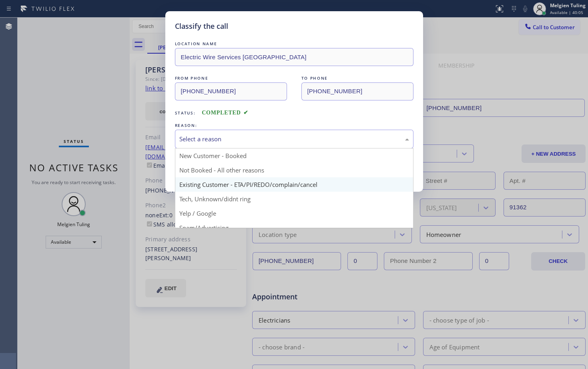
click at [191, 187] on div "Classify the call LOCATION NAME Electric Wire Services Thousand Oaks FROM PHONE…" at bounding box center [294, 101] width 258 height 181
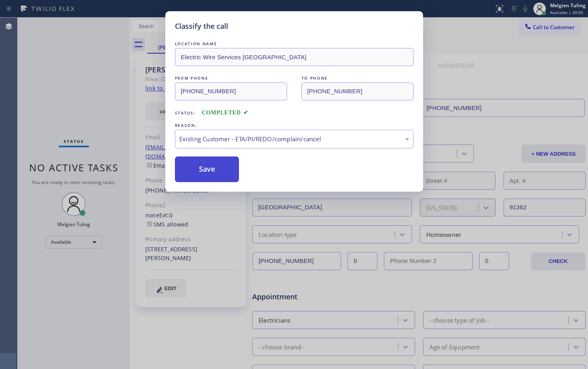
click at [195, 170] on button "Save" at bounding box center [207, 170] width 64 height 26
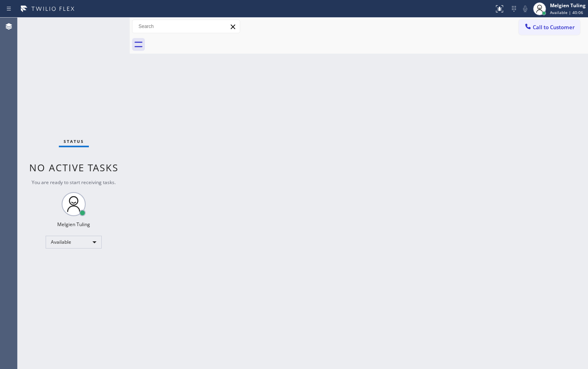
click at [190, 245] on div "Back to Dashboard Change Sender ID Customers Technicians Select a contact Outbo…" at bounding box center [359, 193] width 458 height 351
click at [575, 4] on div "Melgien Tuling" at bounding box center [568, 5] width 36 height 7
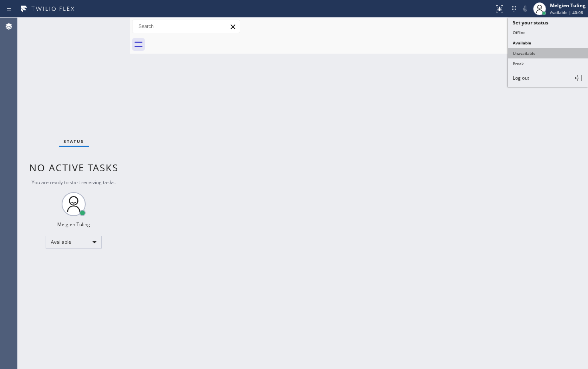
click at [521, 52] on button "Unavailable" at bounding box center [548, 53] width 80 height 10
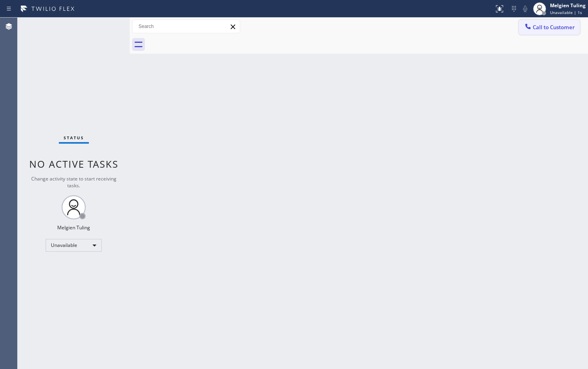
click at [555, 29] on span "Call to Customer" at bounding box center [554, 27] width 42 height 7
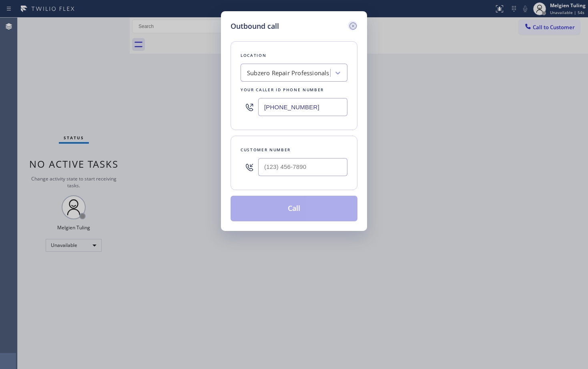
click at [351, 26] on icon at bounding box center [353, 26] width 10 height 10
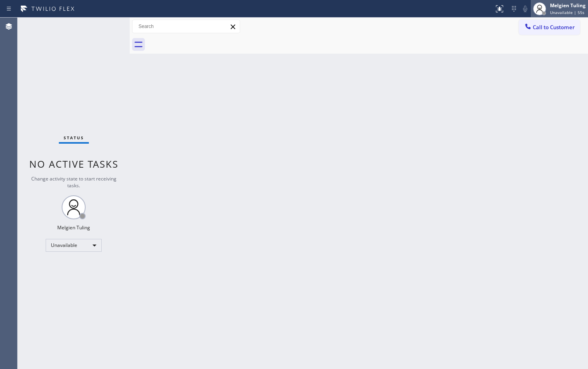
click at [568, 10] on span "Unavailable | 55s" at bounding box center [567, 13] width 34 height 6
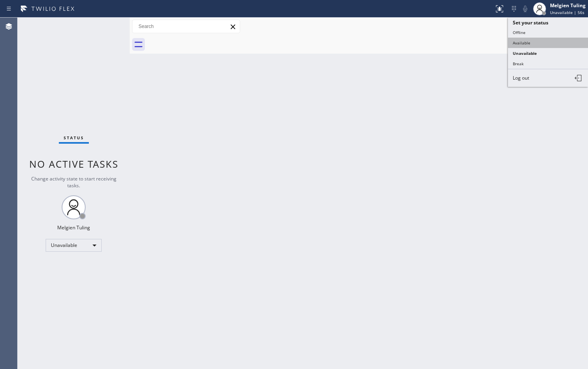
click at [524, 42] on button "Available" at bounding box center [548, 43] width 80 height 10
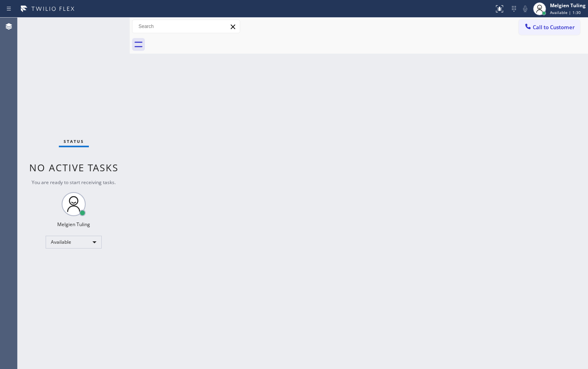
click at [360, 195] on div "Back to Dashboard Change Sender ID Customers Technicians Select a contact Outbo…" at bounding box center [359, 193] width 458 height 351
click at [191, 98] on div "Back to Dashboard Change Sender ID Customers Technicians Select a contact Outbo…" at bounding box center [359, 193] width 458 height 351
click at [557, 9] on div "Melgien Tuling Available | 28:35" at bounding box center [568, 9] width 40 height 14
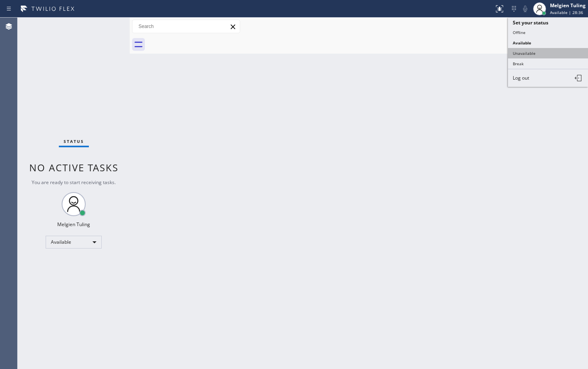
click at [519, 55] on button "Unavailable" at bounding box center [548, 53] width 80 height 10
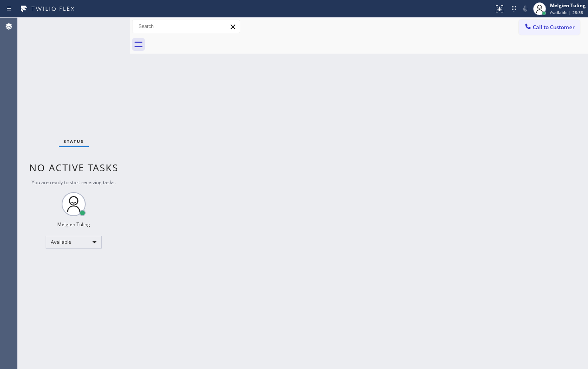
click at [321, 135] on div "Back to Dashboard Change Sender ID Customers Technicians Select a contact Outbo…" at bounding box center [359, 193] width 458 height 351
click at [571, 7] on div "Melgien Tuling" at bounding box center [568, 5] width 36 height 7
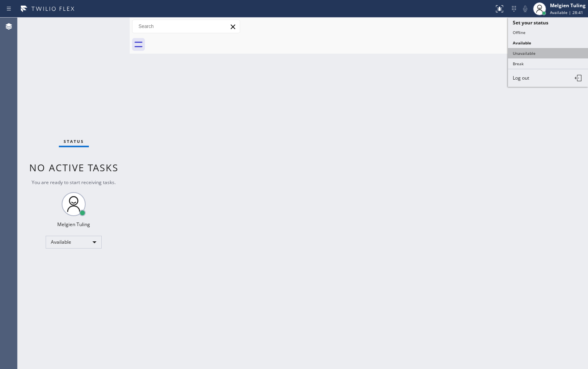
click at [522, 54] on button "Unavailable" at bounding box center [548, 53] width 80 height 10
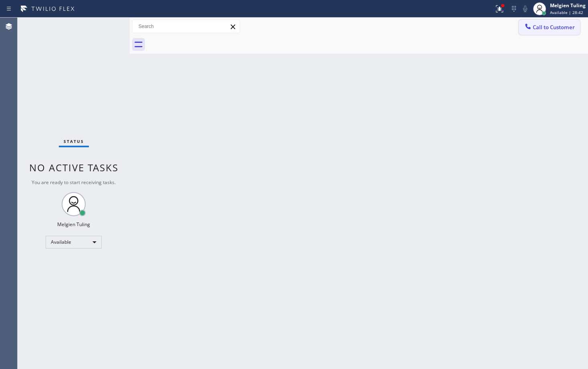
click at [544, 25] on span "Call to Customer" at bounding box center [554, 27] width 42 height 7
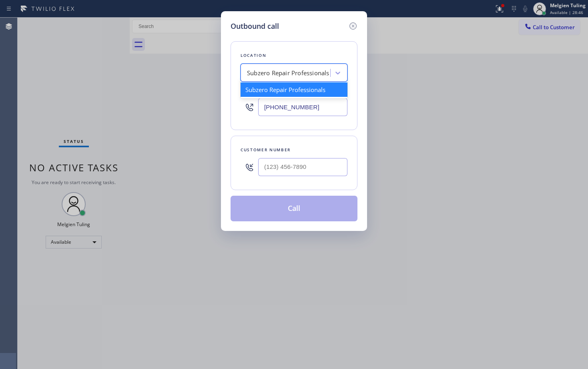
drag, startPoint x: 329, startPoint y: 70, endPoint x: 274, endPoint y: 78, distance: 55.3
click at [278, 79] on div "Subzero Repair Professionals" at bounding box center [286, 73] width 87 height 14
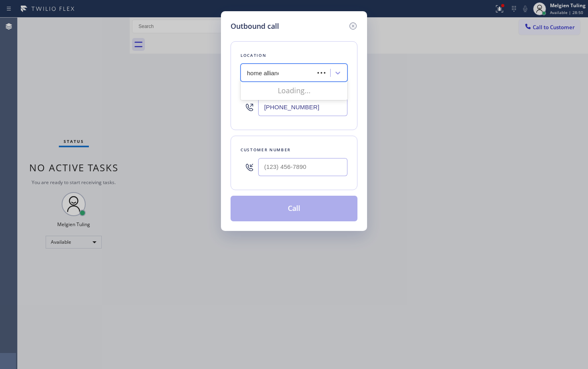
type input "home alliance"
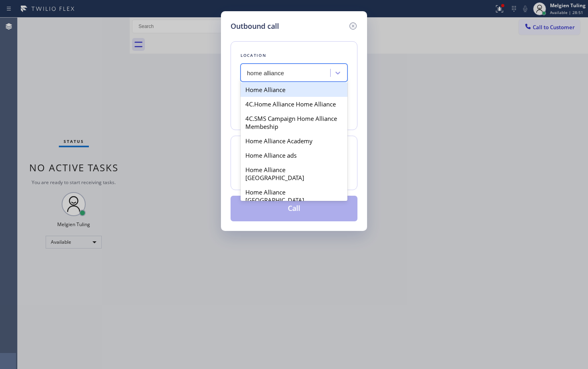
click at [285, 91] on div "Home Alliance" at bounding box center [294, 89] width 107 height 14
type input "(877) 777-0796"
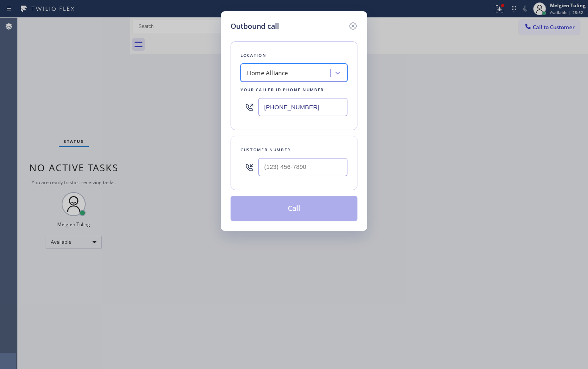
type input "(___) ___-____"
click at [281, 168] on input "(___) ___-____" at bounding box center [302, 167] width 89 height 18
paste input "619) 846-4695"
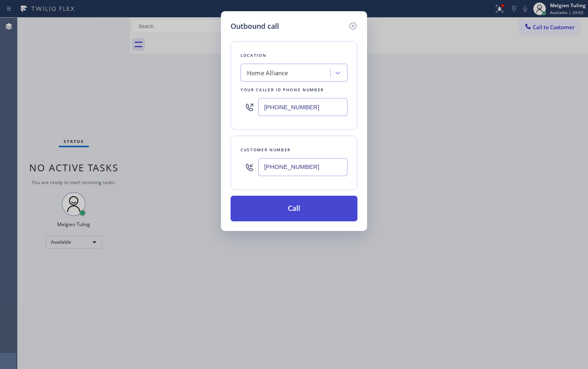
type input "(619) 846-4695"
click at [297, 209] on button "Call" at bounding box center [294, 209] width 127 height 26
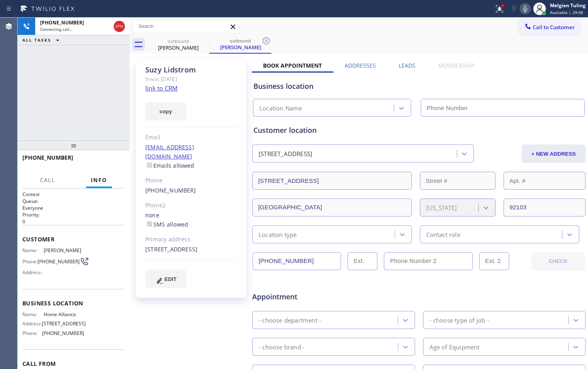
type input "(877) 777-0796"
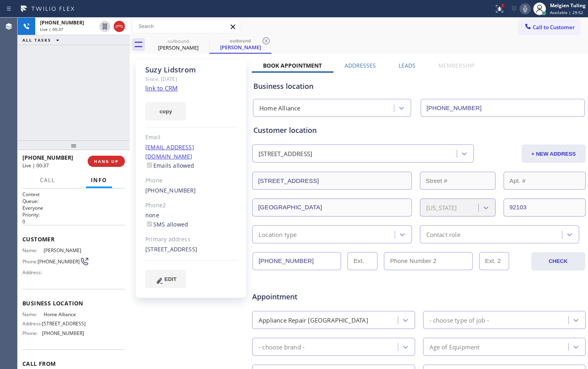
click at [122, 116] on div "+16198464695 Live | 00:37 ALL TASKS ALL TASKS ACTIVE TASKS TASKS IN WRAP UP" at bounding box center [74, 79] width 112 height 123
click at [120, 118] on div "+16198464695 Live | 00:53 ALL TASKS ALL TASKS ACTIVE TASKS TASKS IN WRAP UP" at bounding box center [74, 79] width 112 height 123
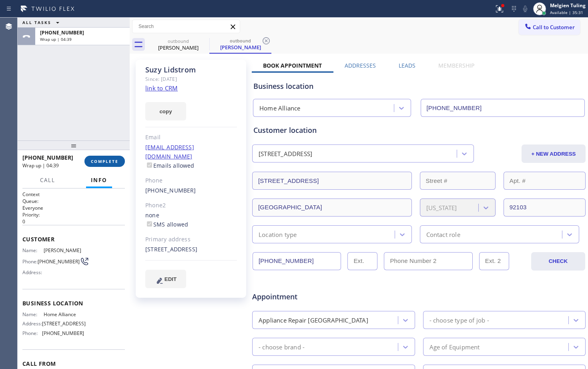
click at [102, 163] on span "COMPLETE" at bounding box center [105, 162] width 28 height 6
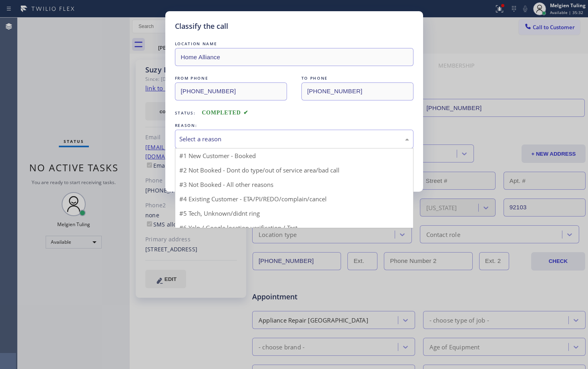
click at [197, 136] on div "Select a reason" at bounding box center [294, 139] width 230 height 9
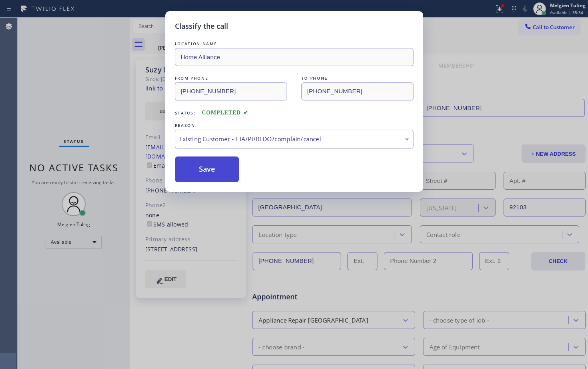
click at [199, 167] on button "Save" at bounding box center [207, 170] width 64 height 26
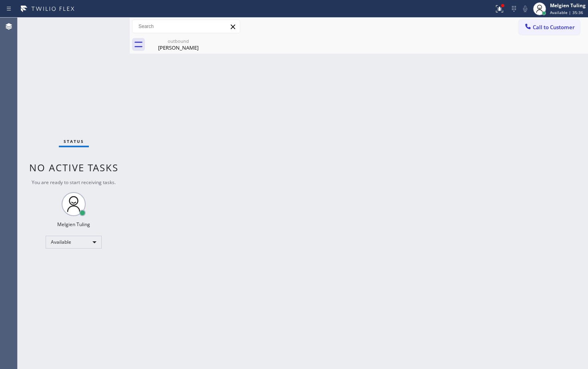
click at [85, 57] on div "Status No active tasks You are ready to start receiving tasks. Melgien Tuling A…" at bounding box center [74, 193] width 112 height 351
click at [505, 8] on div at bounding box center [500, 9] width 18 height 10
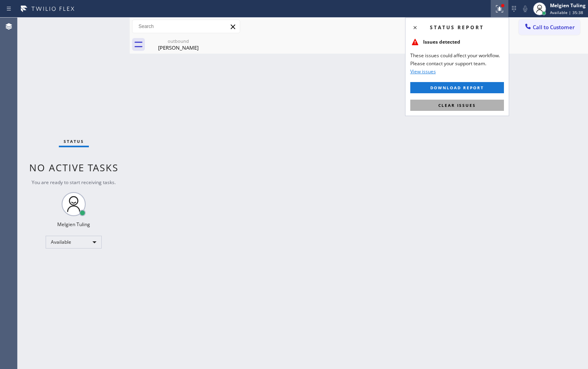
click at [446, 103] on span "Clear issues" at bounding box center [457, 105] width 38 height 6
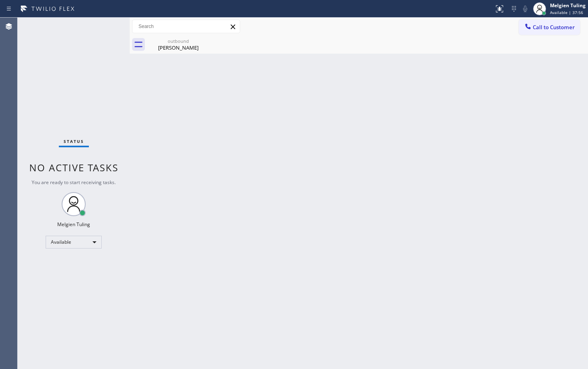
drag, startPoint x: 152, startPoint y: 232, endPoint x: 116, endPoint y: 246, distance: 39.0
click at [150, 234] on div "Back to Dashboard Change Sender ID Customers Technicians Select a contact Outbo…" at bounding box center [359, 193] width 458 height 351
click at [97, 243] on div "Available" at bounding box center [74, 242] width 56 height 13
click at [74, 273] on li "Unavailable" at bounding box center [73, 274] width 54 height 10
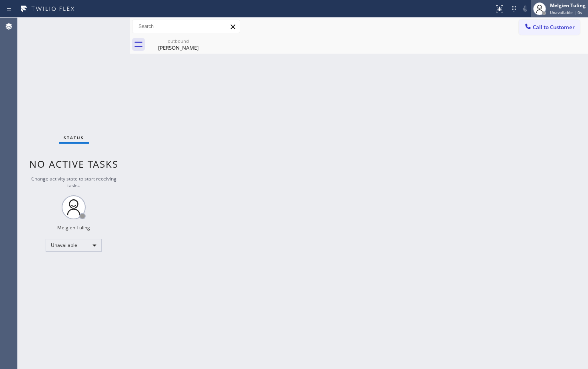
click at [566, 10] on span "Unavailable | 0s" at bounding box center [566, 13] width 32 height 6
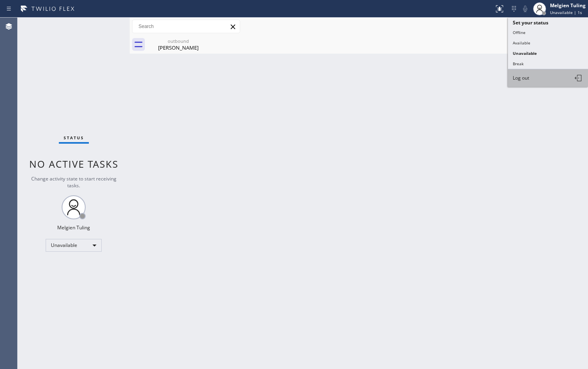
click at [524, 80] on span "Log out" at bounding box center [521, 77] width 16 height 7
